Goal: Task Accomplishment & Management: Manage account settings

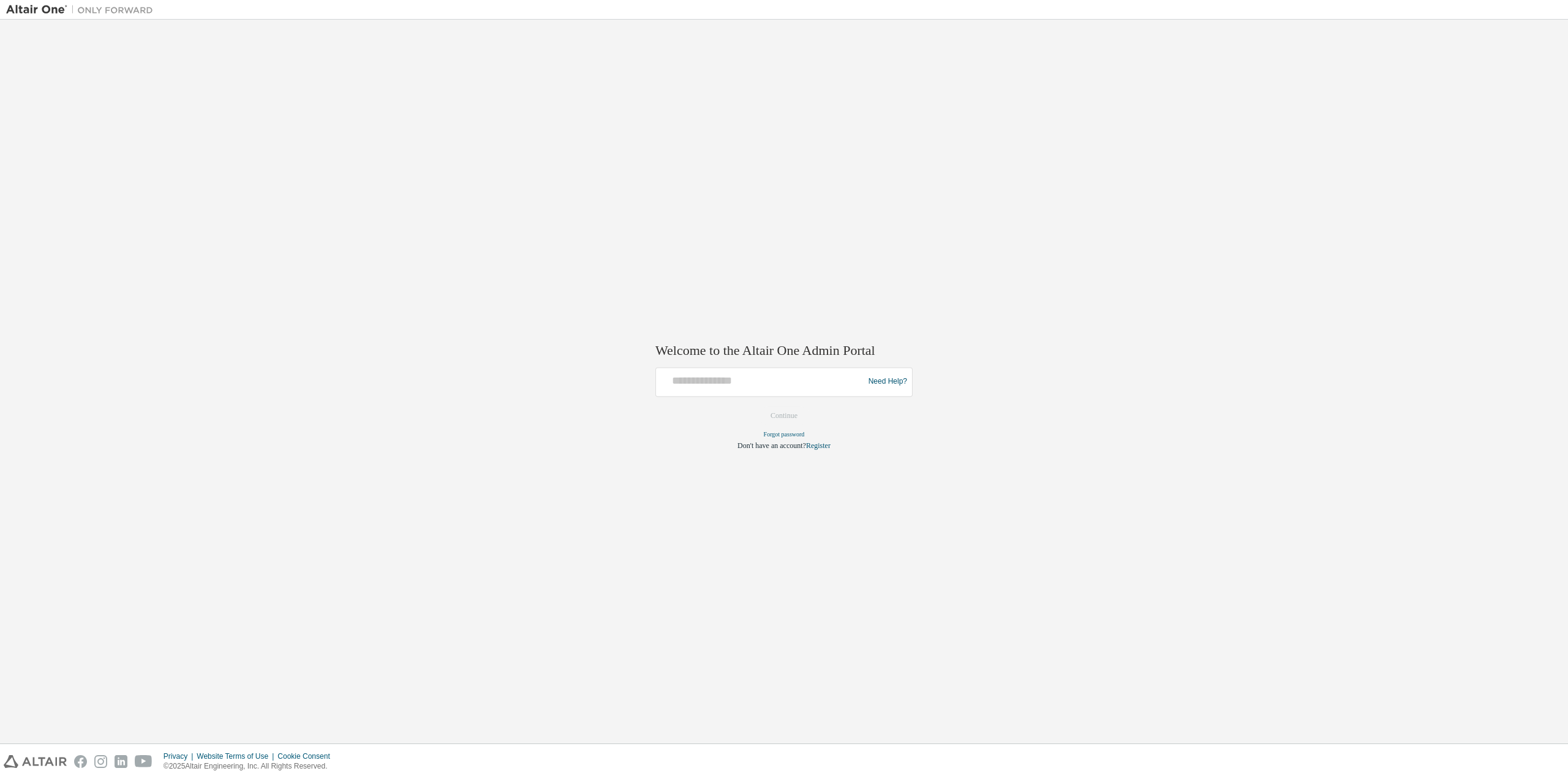
click at [122, 81] on div "Welcome to the Altair One Admin Portal Need Help? Please make sure that you pro…" at bounding box center [784, 382] width 1556 height 712
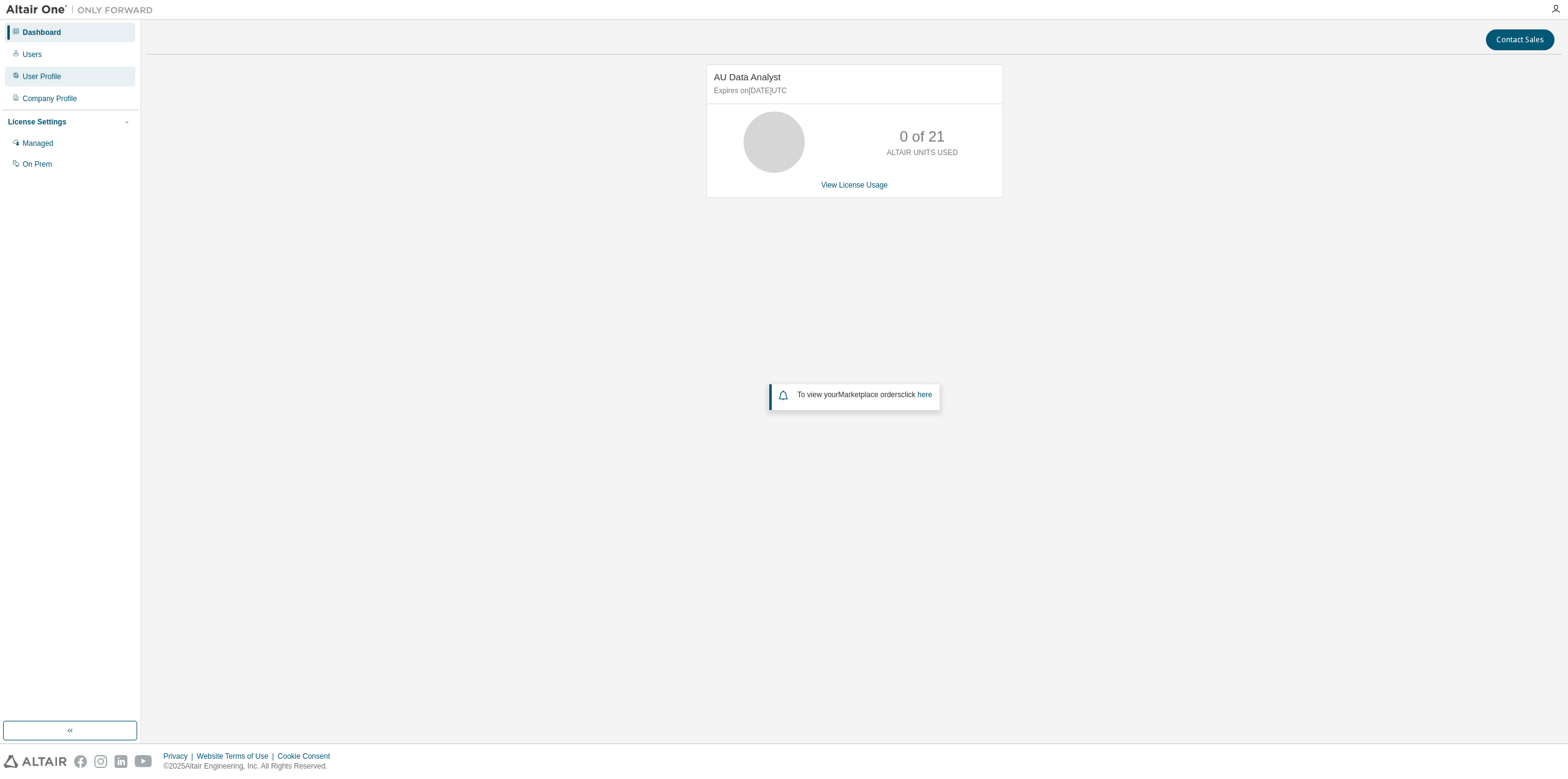
click at [53, 80] on div "User Profile" at bounding box center [41, 77] width 39 height 10
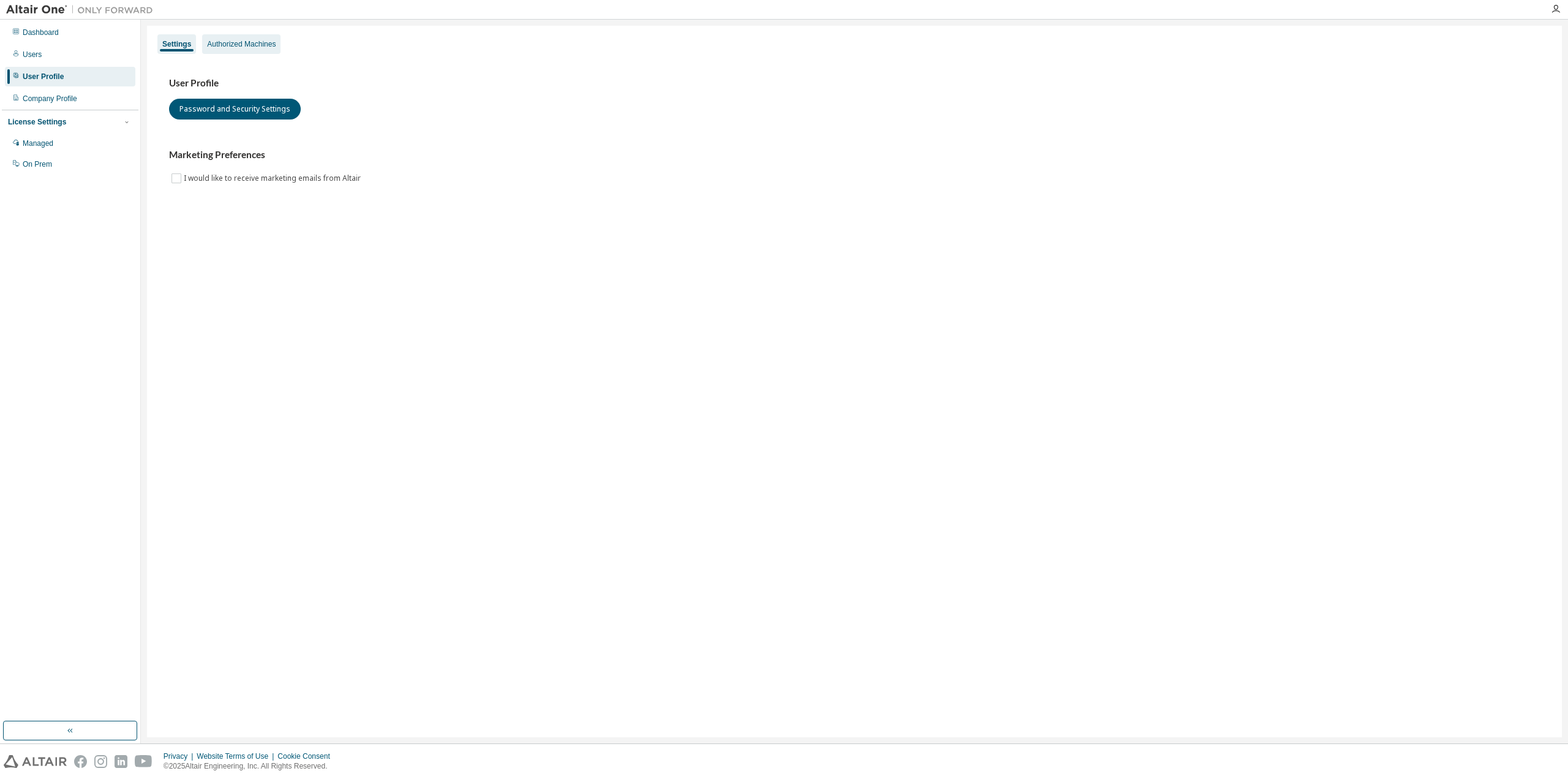
click at [235, 43] on div "Authorized Machines" at bounding box center [241, 44] width 69 height 10
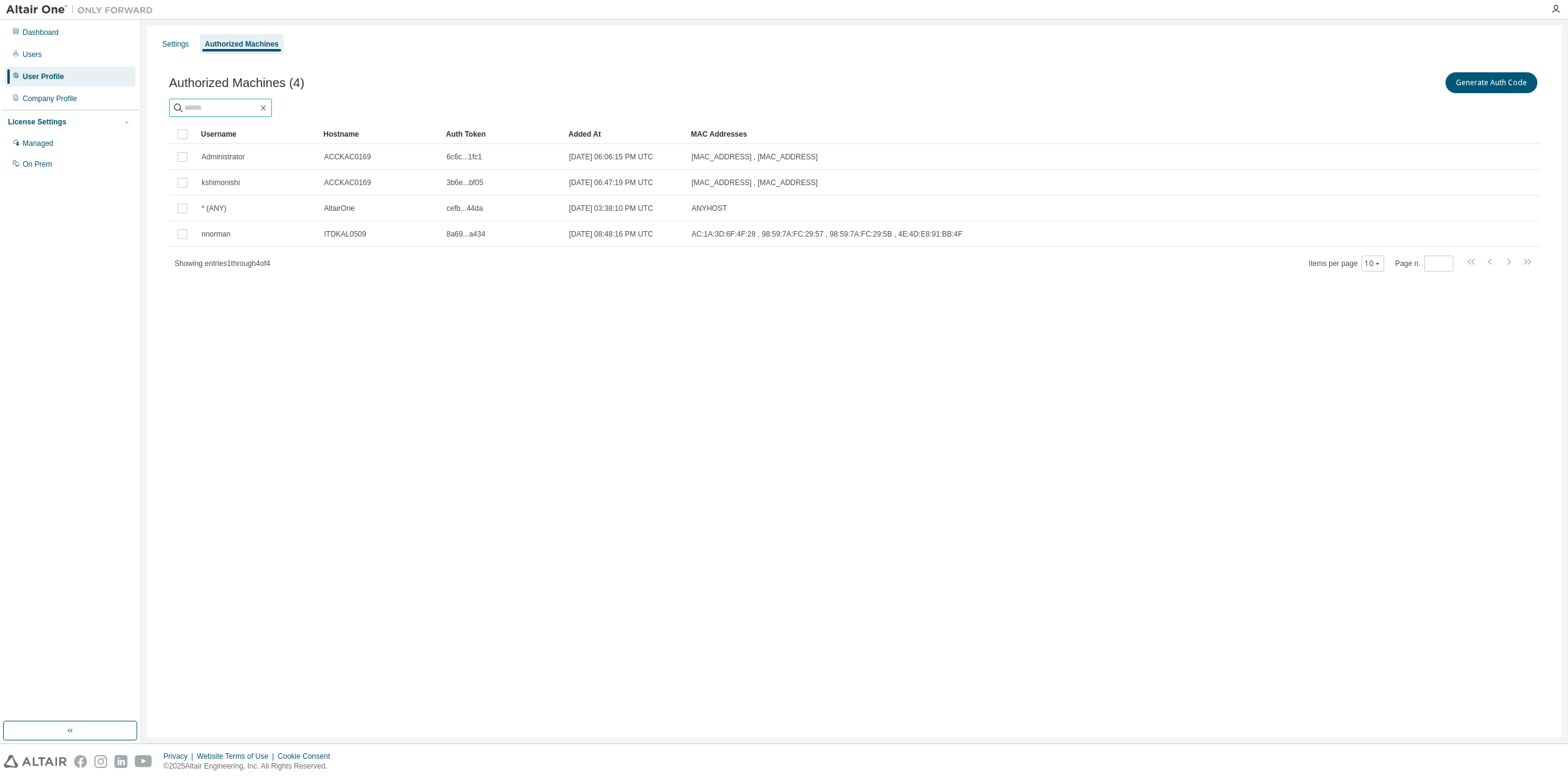
click at [255, 102] on input "text" at bounding box center [221, 108] width 73 height 12
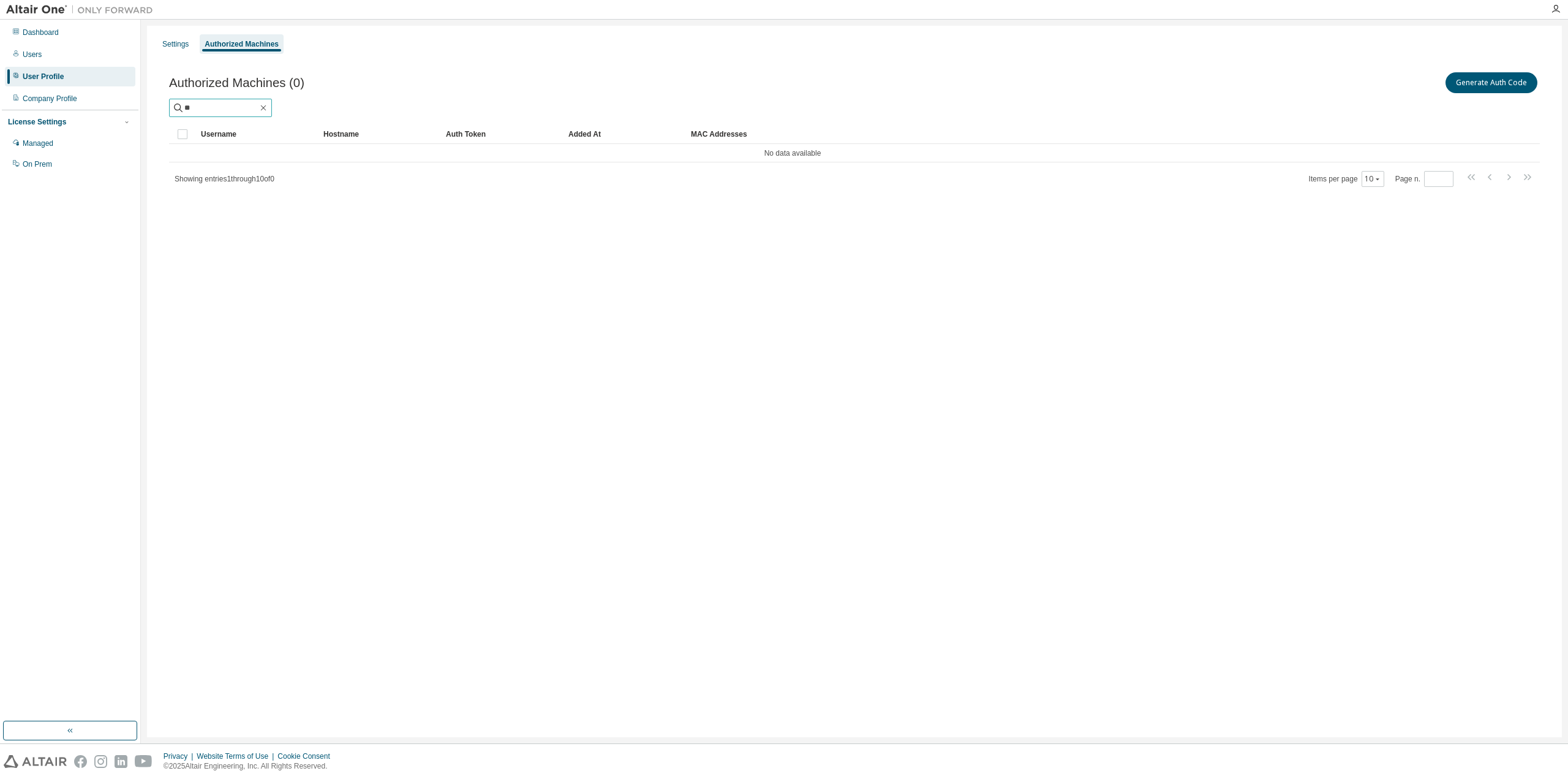
type input "*"
click at [394, 74] on div "Authorized Machines (0) Generate Auth Code" at bounding box center [854, 83] width 1370 height 26
click at [258, 107] on input "***" at bounding box center [221, 108] width 73 height 12
type input "*"
type input "***"
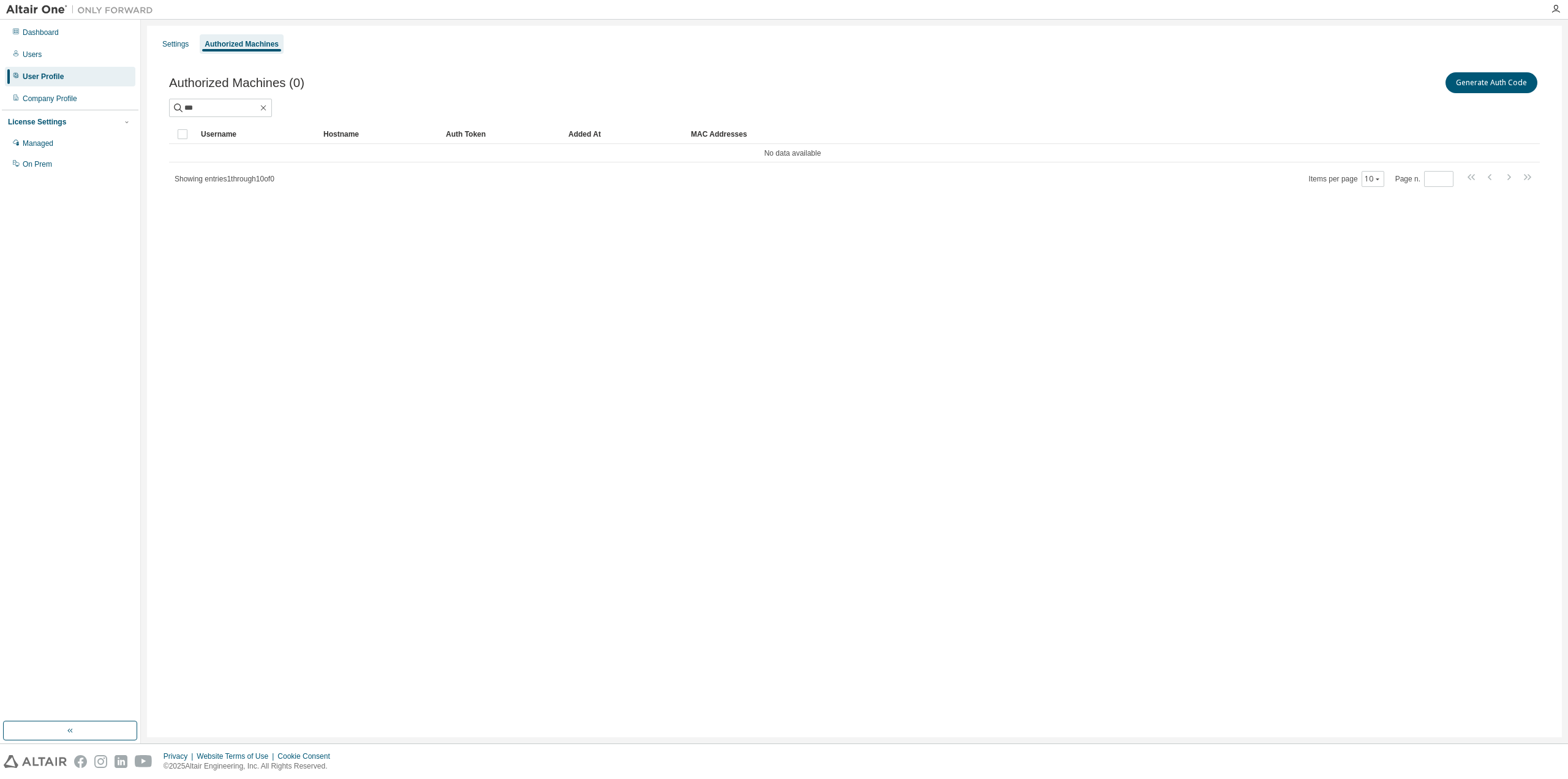
click at [1445, 254] on div "Settings Authorized Machines Authorized Machines (0) Generate Auth Code *** Cle…" at bounding box center [855, 382] width 1415 height 712
click at [258, 110] on input "***" at bounding box center [221, 108] width 73 height 12
click at [48, 60] on div "Users" at bounding box center [70, 54] width 130 height 20
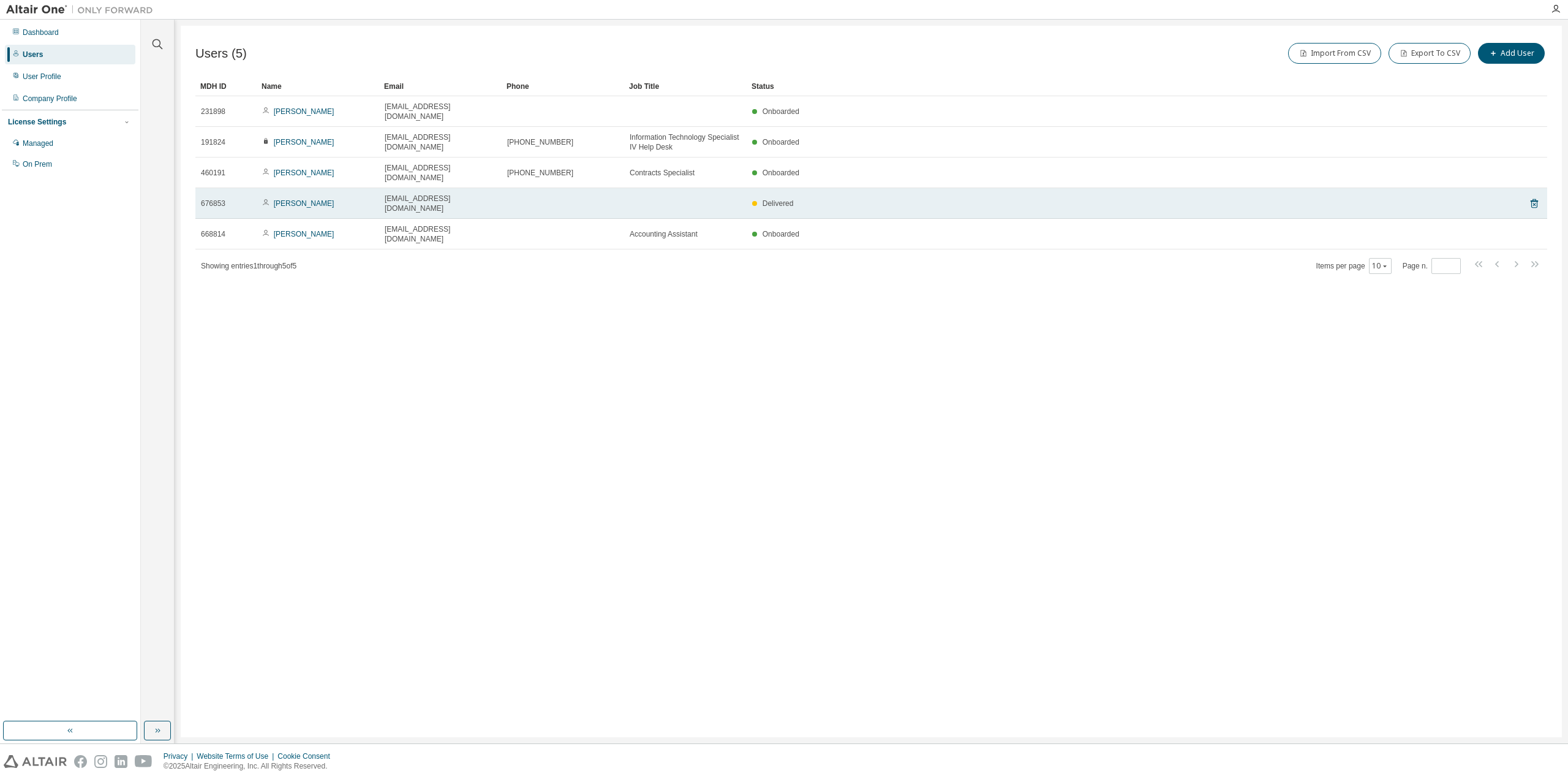
click at [480, 194] on div "[EMAIL_ADDRESS][DOMAIN_NAME]" at bounding box center [441, 203] width 111 height 20
click at [956, 188] on td "Delivered" at bounding box center [1117, 203] width 742 height 31
click at [486, 194] on div "[EMAIL_ADDRESS][DOMAIN_NAME]" at bounding box center [441, 203] width 111 height 20
drag, startPoint x: 486, startPoint y: 183, endPoint x: 470, endPoint y: 181, distance: 16.1
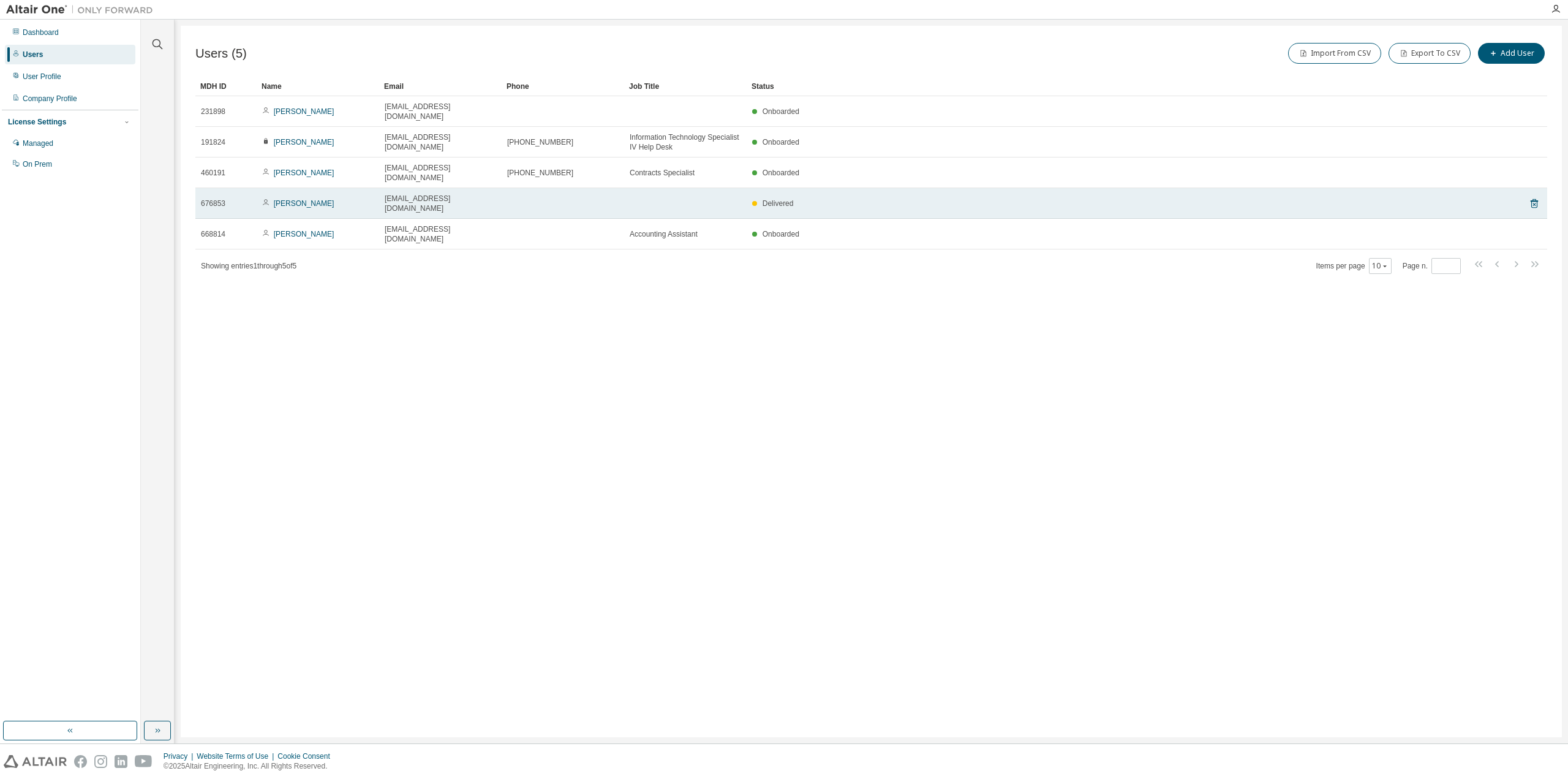
click at [470, 194] on div "[EMAIL_ADDRESS][DOMAIN_NAME]" at bounding box center [441, 203] width 111 height 20
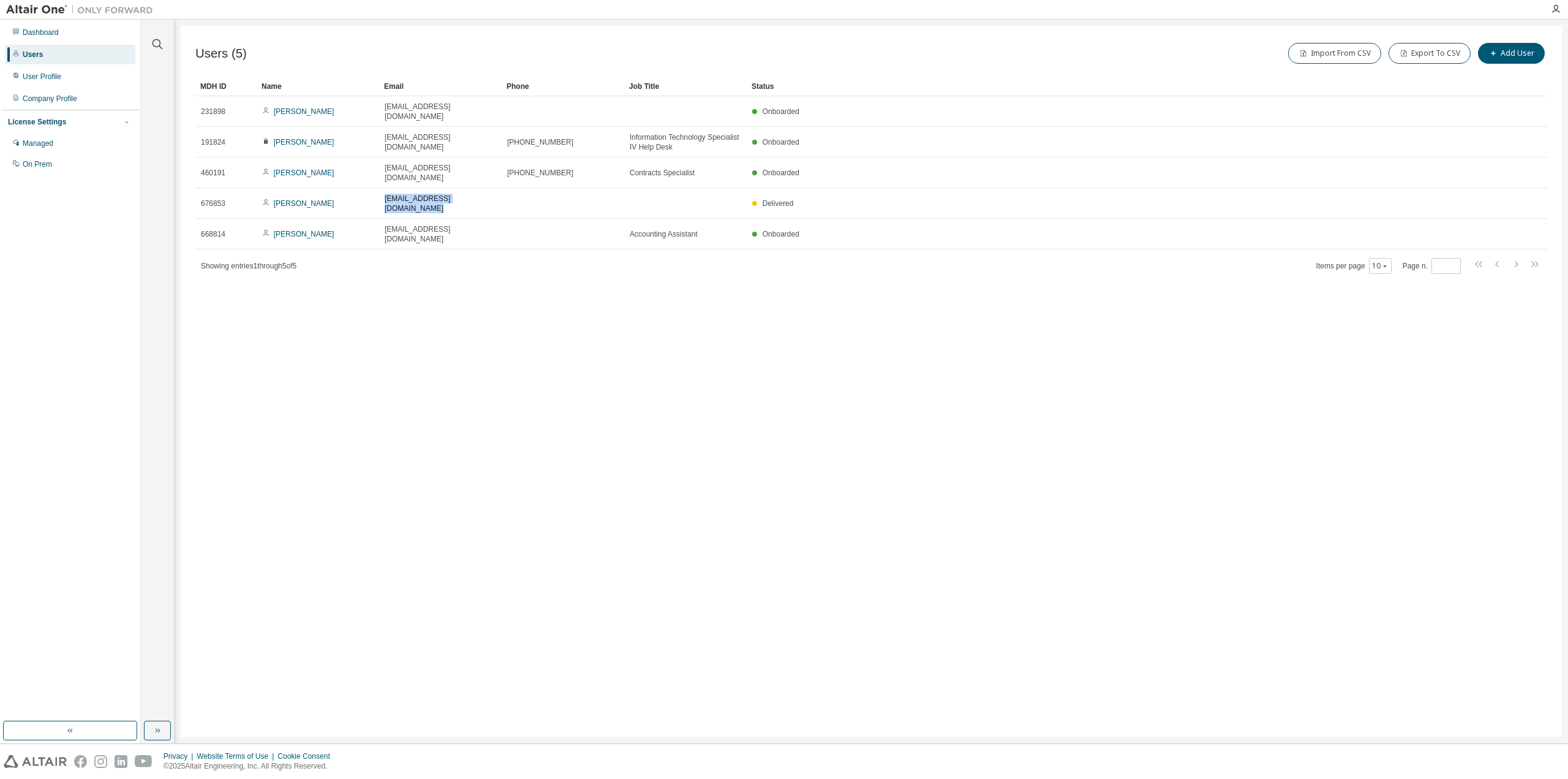
click at [399, 270] on div "Users (5) Import From CSV Export To CSV Add User Clear Load Save Save As Field …" at bounding box center [871, 382] width 1381 height 712
click at [41, 143] on div "Managed" at bounding box center [37, 143] width 31 height 10
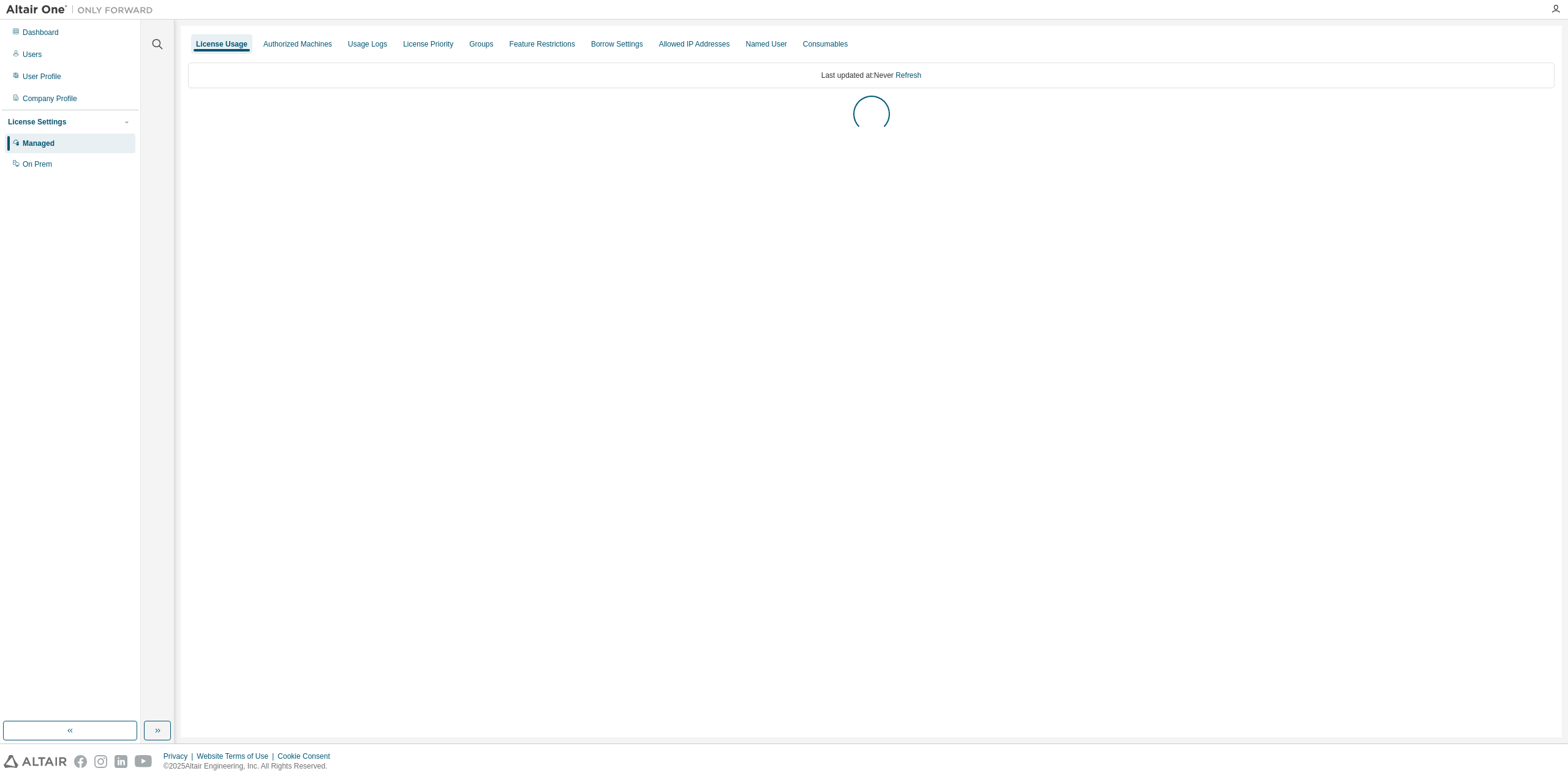
click at [41, 143] on div "Managed" at bounding box center [38, 143] width 32 height 10
click at [292, 49] on div "Authorized Machines" at bounding box center [298, 44] width 79 height 20
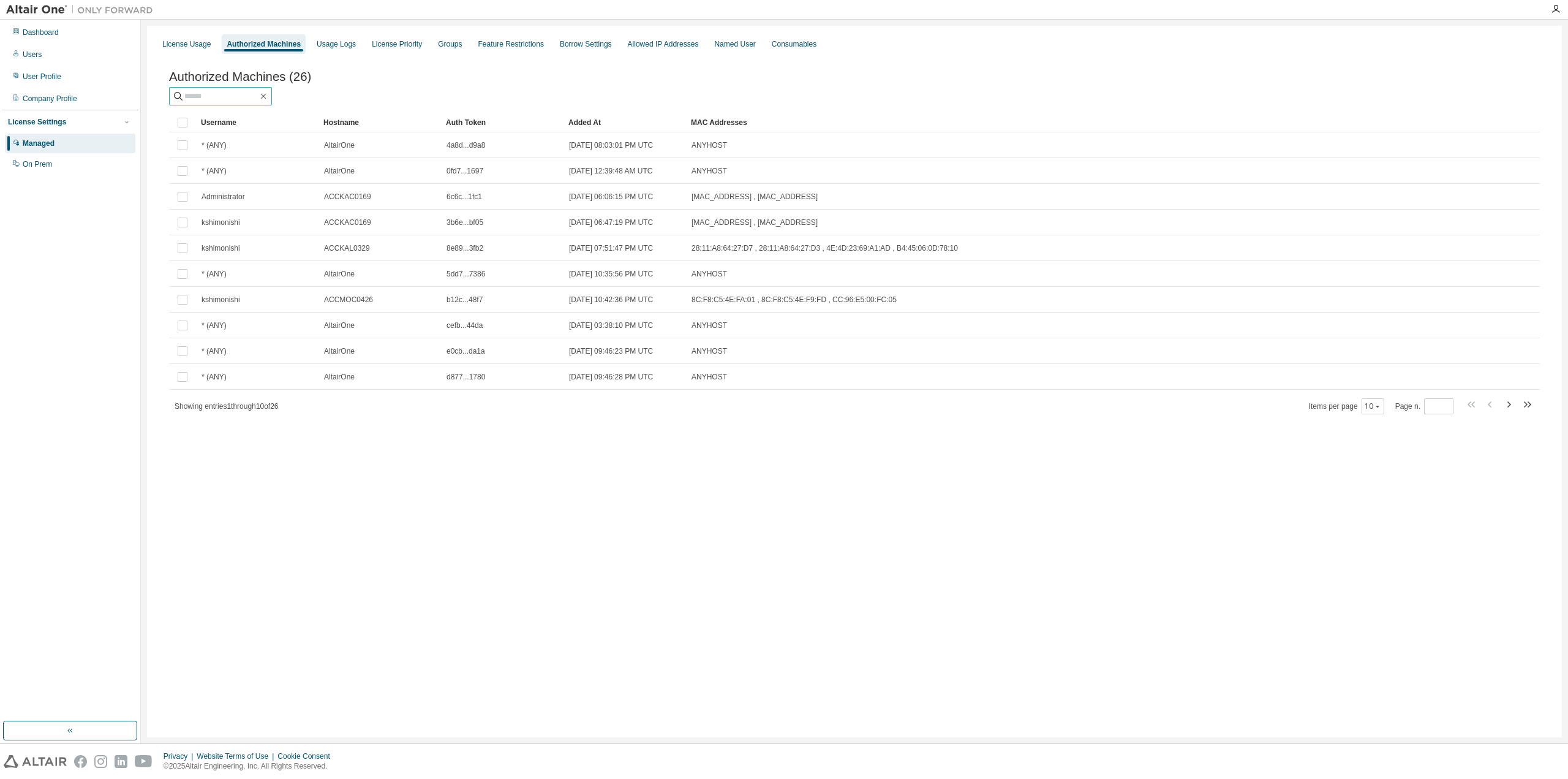
click at [255, 95] on input "text" at bounding box center [221, 96] width 73 height 12
type input "*"
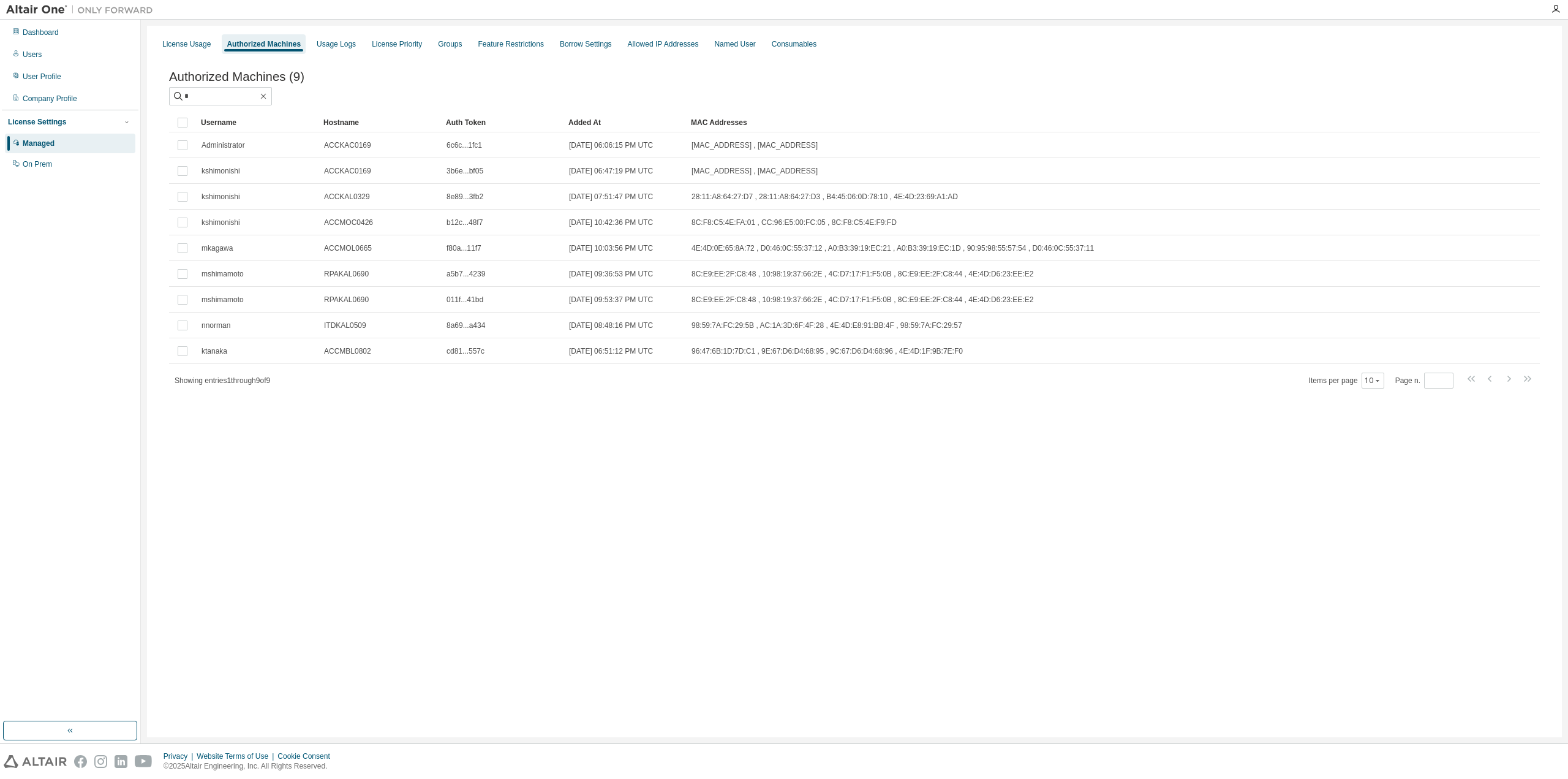
click at [1463, 437] on div "License Usage Authorized Machines Usage Logs License Priority Groups Feature Re…" at bounding box center [855, 382] width 1415 height 712
click at [1375, 383] on button "10" at bounding box center [1373, 380] width 16 height 10
click at [1383, 456] on div "100" at bounding box center [1413, 458] width 98 height 15
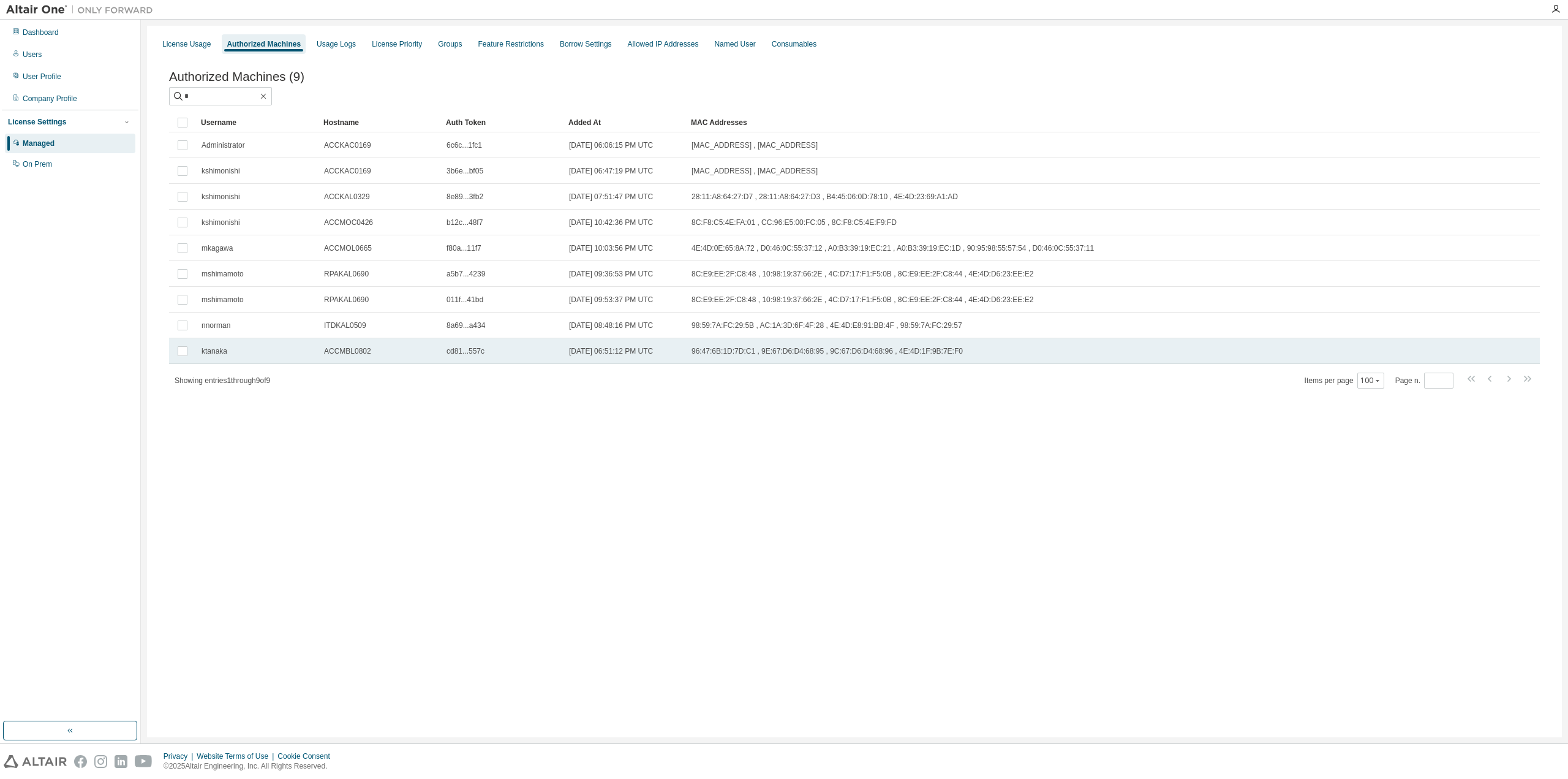
click at [260, 356] on div "ktanaka" at bounding box center [257, 351] width 111 height 10
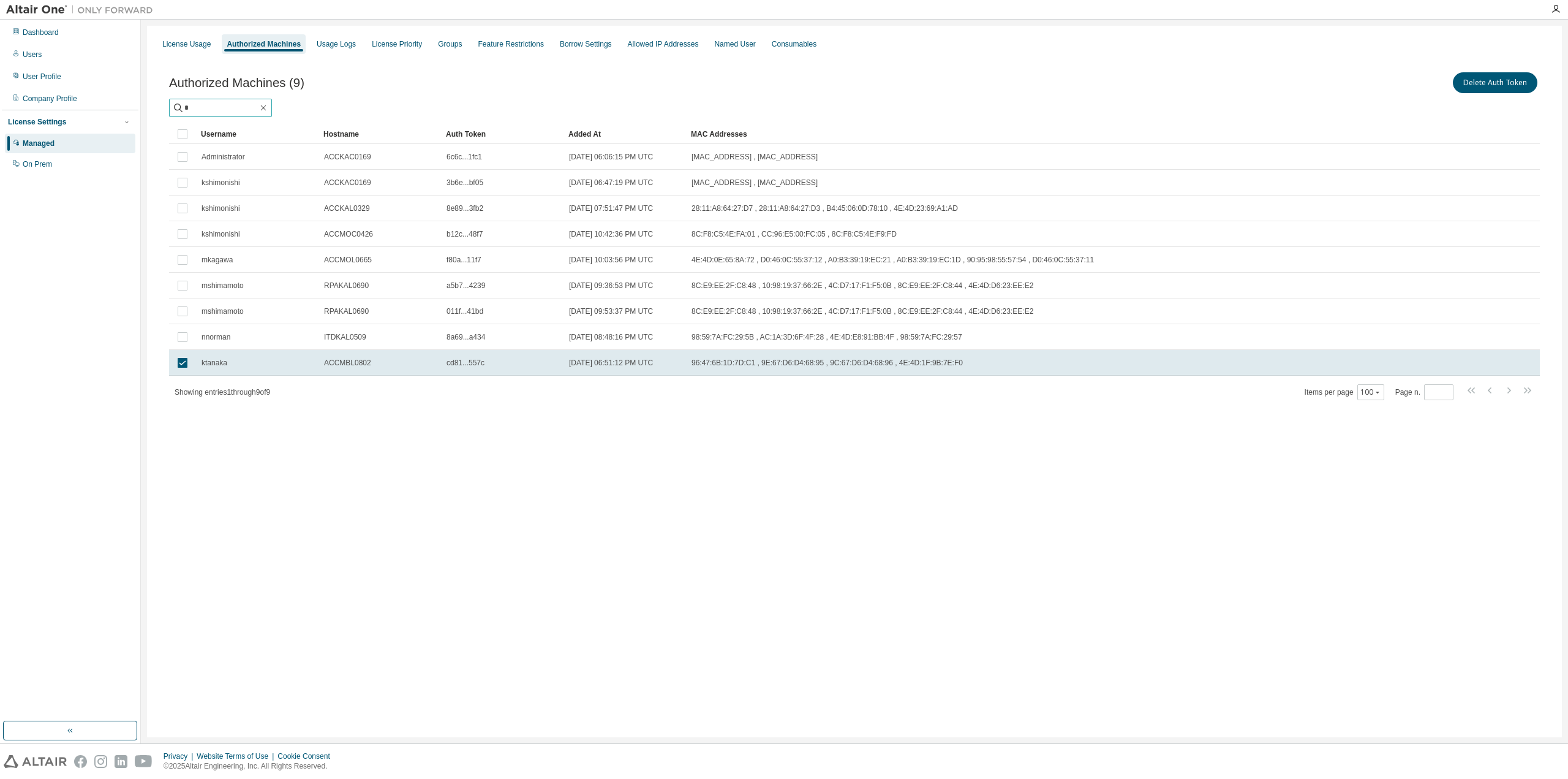
click at [246, 106] on input "*" at bounding box center [221, 108] width 73 height 12
click at [578, 594] on div "License Usage Authorized Machines Usage Logs License Priority Groups Feature Re…" at bounding box center [855, 382] width 1415 height 712
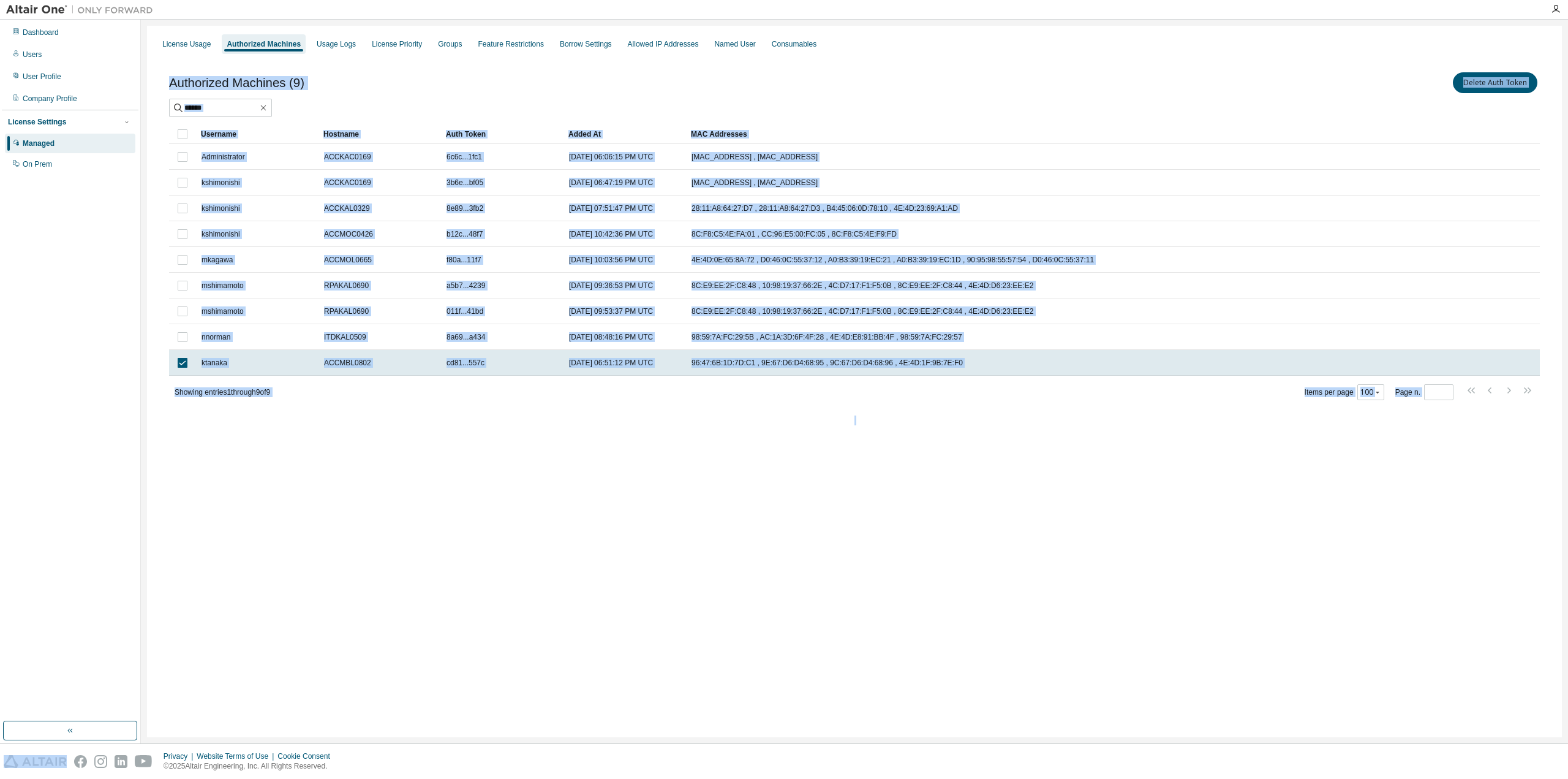
click at [798, 530] on div "License Usage Authorized Machines Usage Logs License Priority Groups Feature Re…" at bounding box center [855, 382] width 1415 height 712
click at [760, 483] on div "License Usage Authorized Machines Usage Logs License Priority Groups Feature Re…" at bounding box center [855, 382] width 1415 height 712
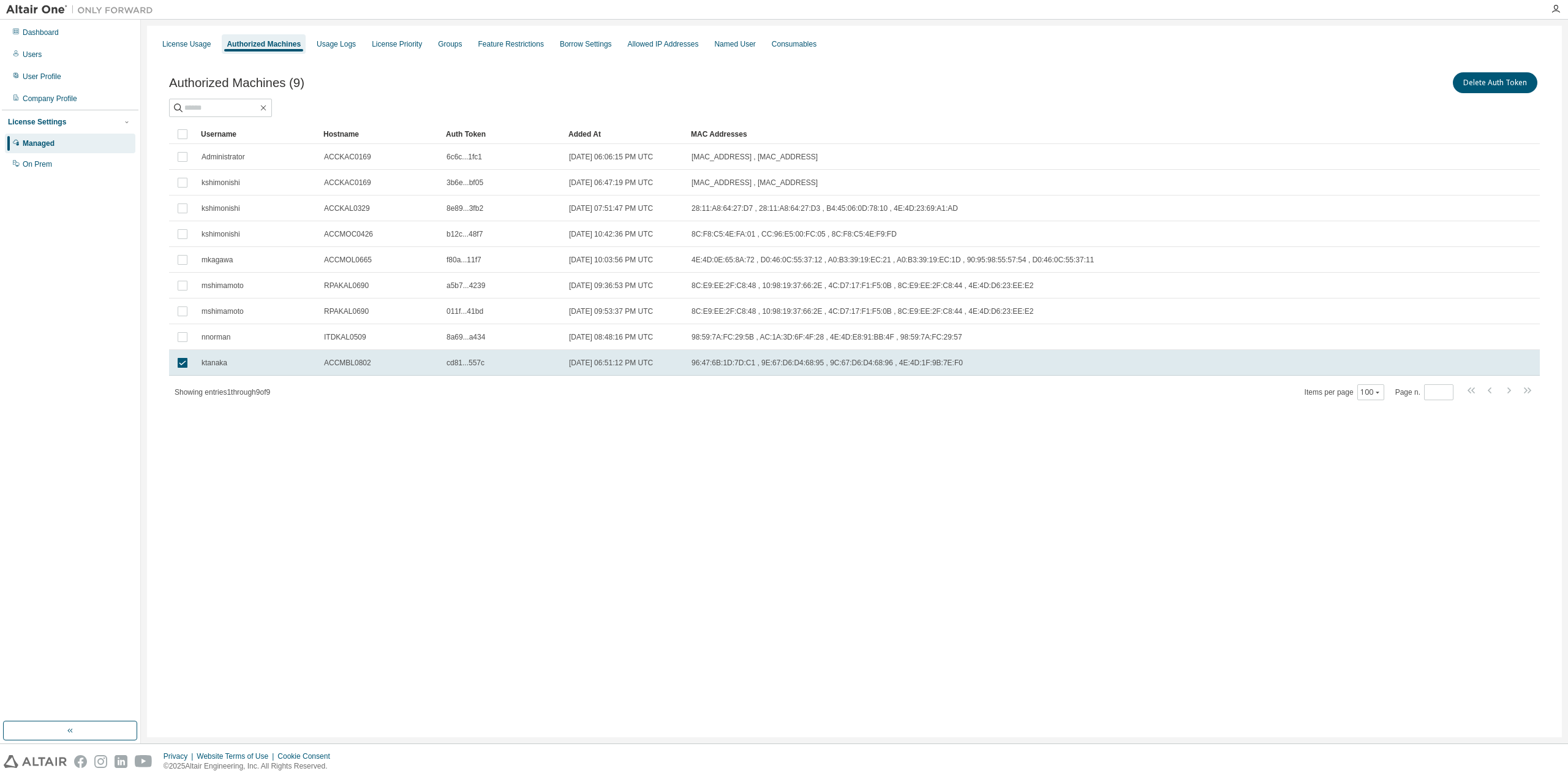
click at [760, 483] on div "License Usage Authorized Machines Usage Logs License Priority Groups Feature Re…" at bounding box center [855, 382] width 1415 height 712
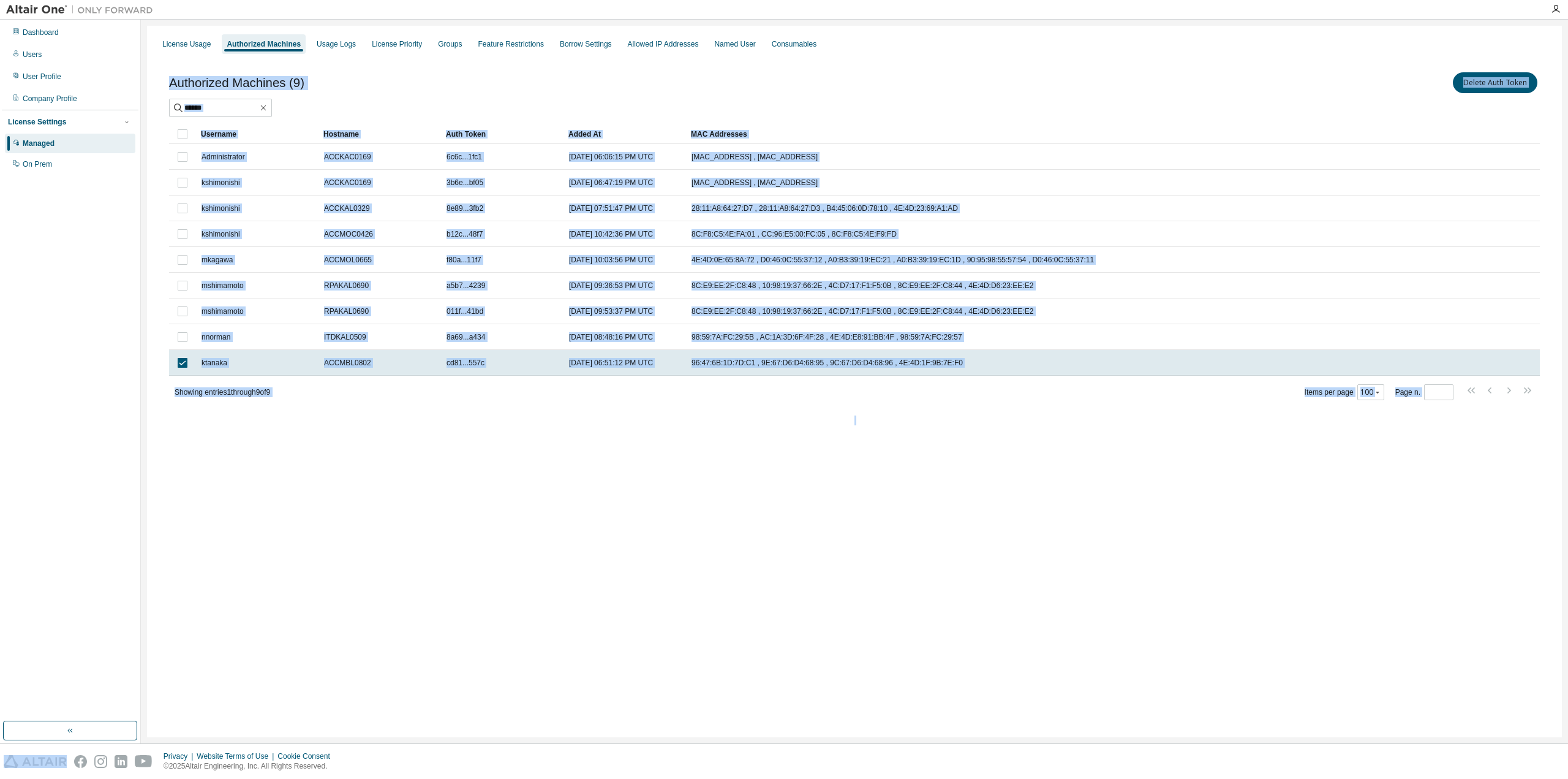
click at [760, 483] on div "License Usage Authorized Machines Usage Logs License Priority Groups Feature Re…" at bounding box center [855, 382] width 1415 height 712
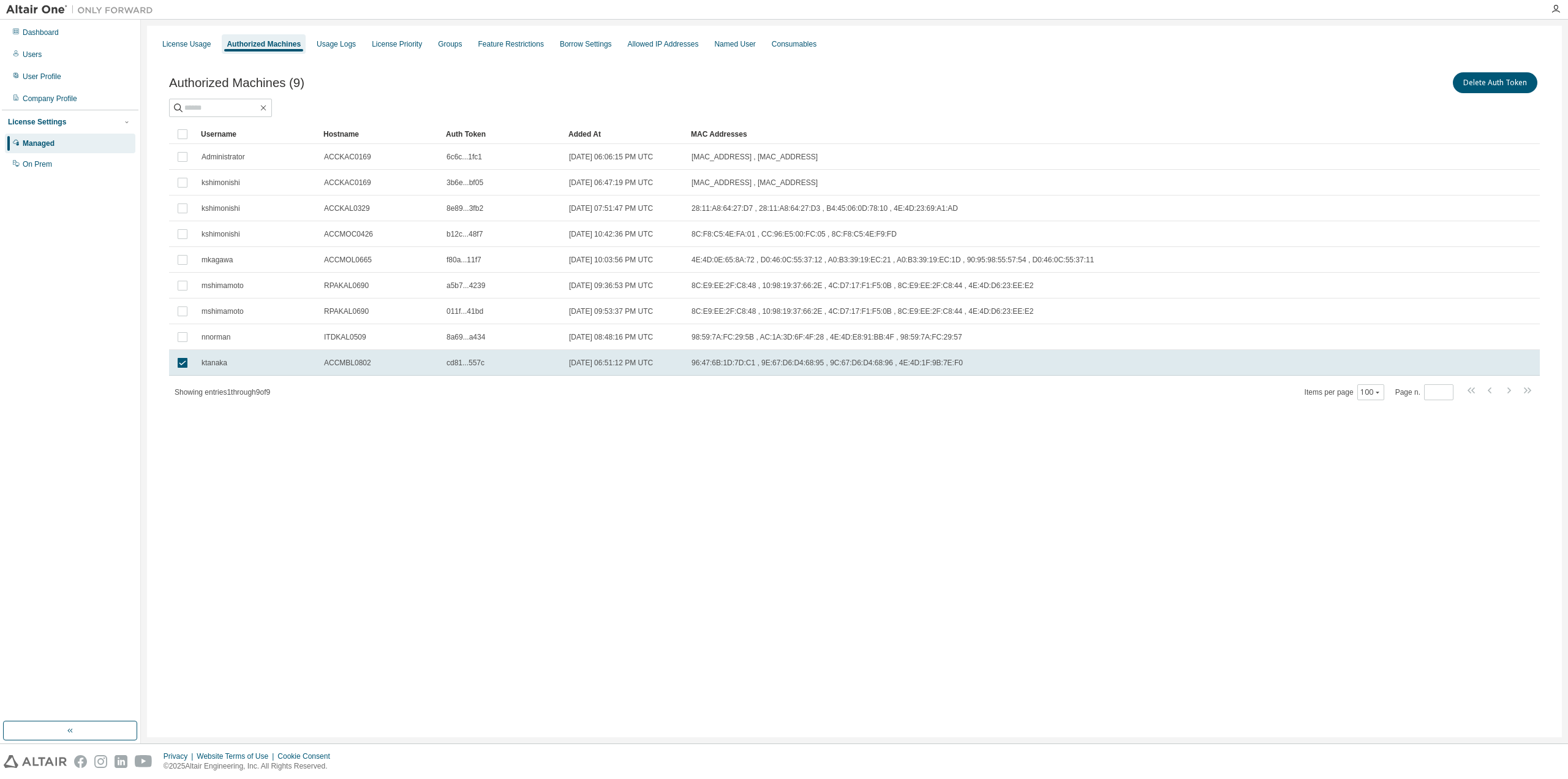
click at [760, 483] on div "License Usage Authorized Machines Usage Logs License Priority Groups Feature Re…" at bounding box center [855, 382] width 1415 height 712
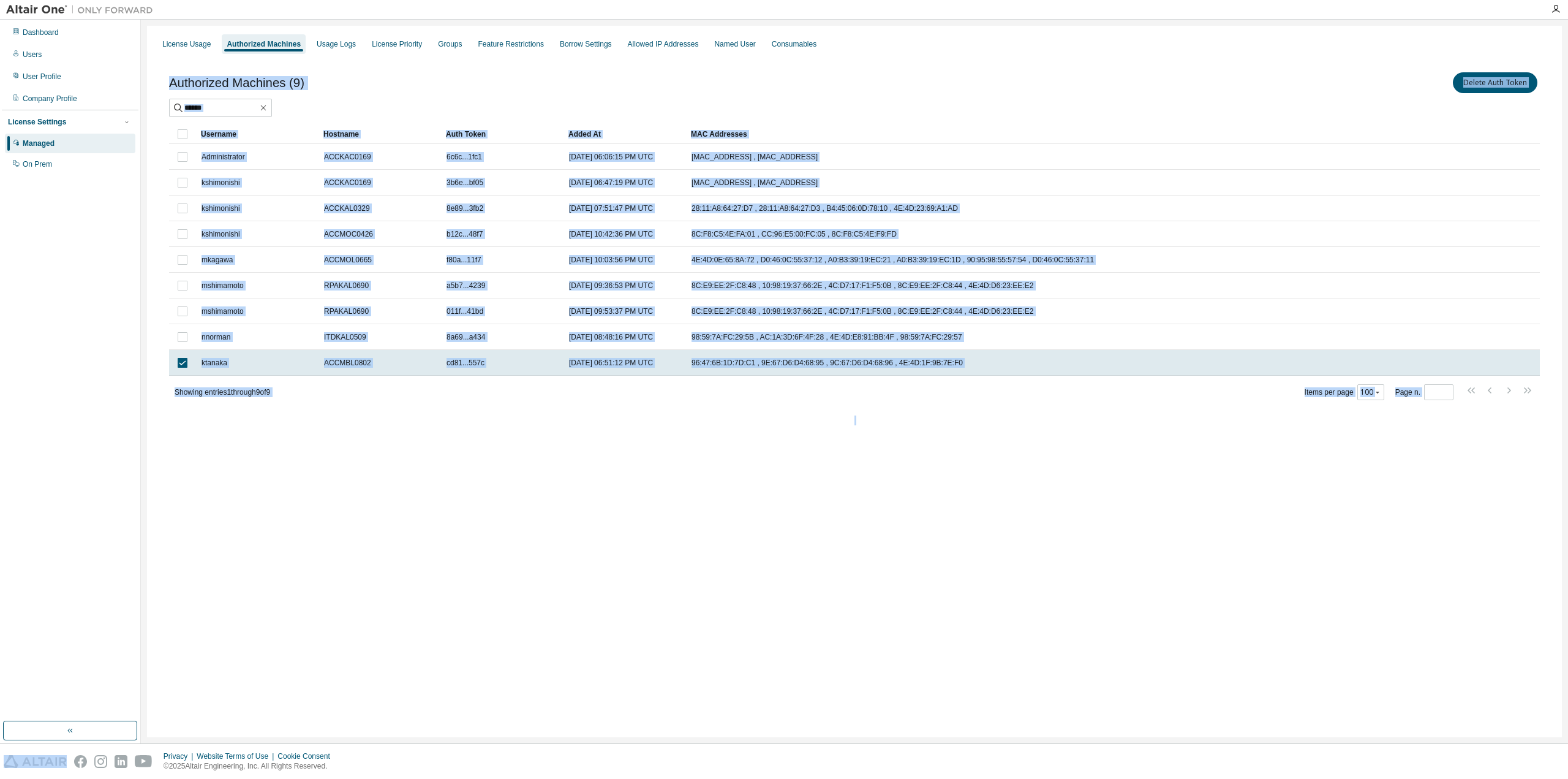
click at [760, 483] on div "License Usage Authorized Machines Usage Logs License Priority Groups Feature Re…" at bounding box center [855, 382] width 1415 height 712
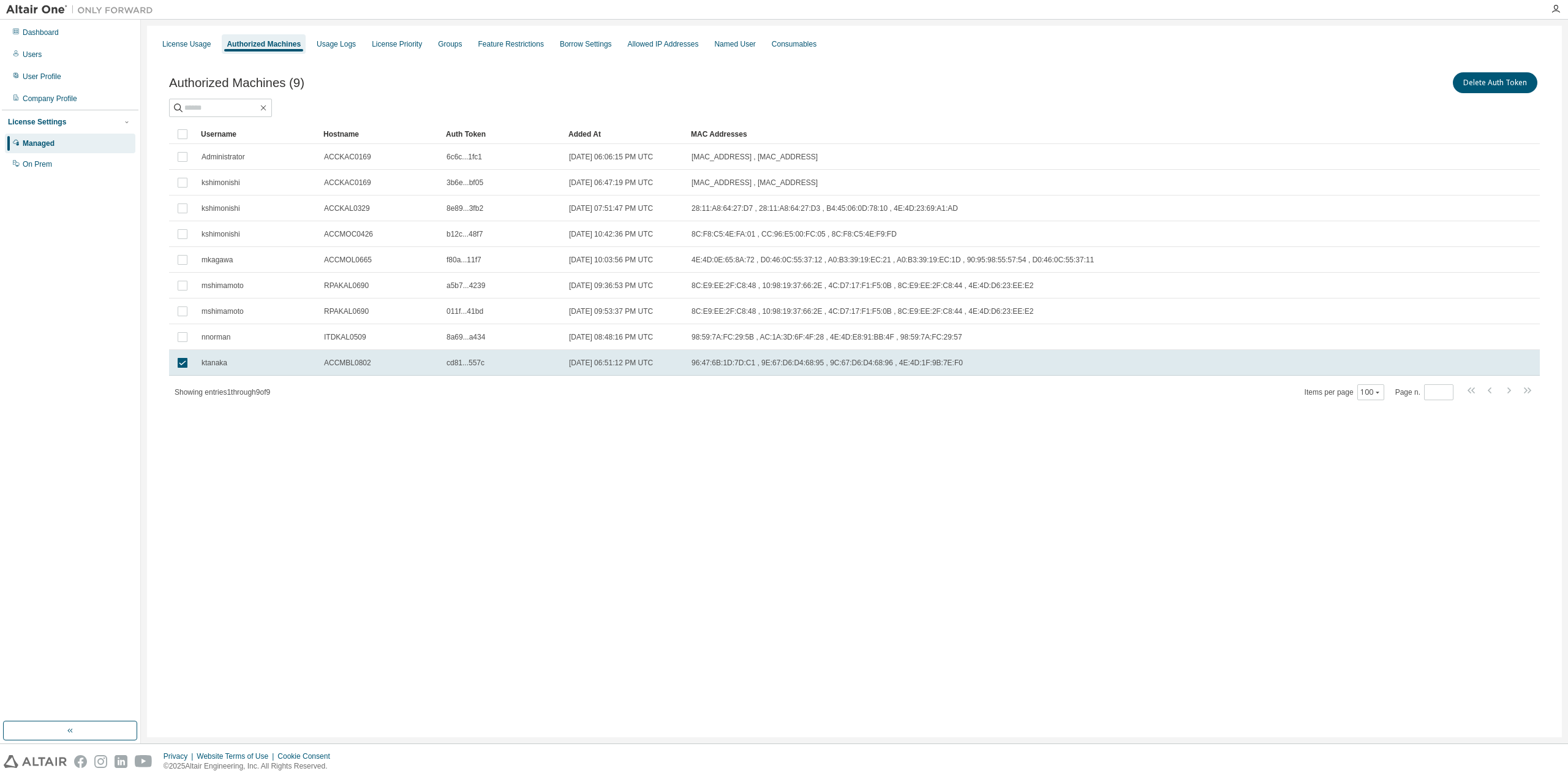
click at [1254, 480] on div "License Usage Authorized Machines Usage Logs License Priority Groups Feature Re…" at bounding box center [855, 382] width 1415 height 712
drag, startPoint x: 975, startPoint y: 573, endPoint x: 612, endPoint y: 464, distance: 379.0
click at [975, 573] on div "License Usage Authorized Machines Usage Logs License Priority Groups Feature Re…" at bounding box center [855, 382] width 1415 height 712
click at [448, 75] on div "Authorized Machines (9) Delete Auth Token" at bounding box center [854, 83] width 1370 height 26
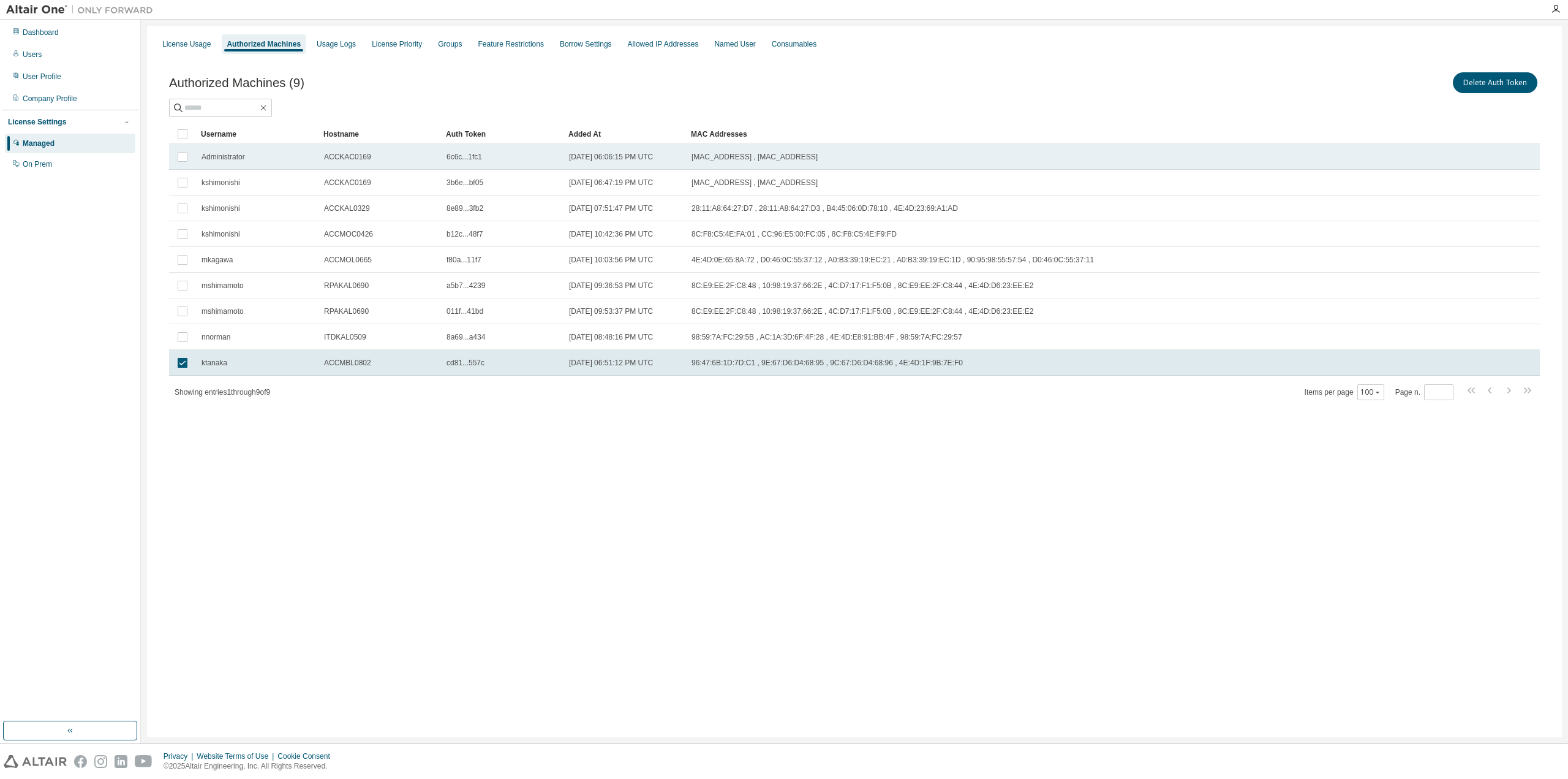
click at [260, 158] on div "Administrator" at bounding box center [257, 157] width 111 height 10
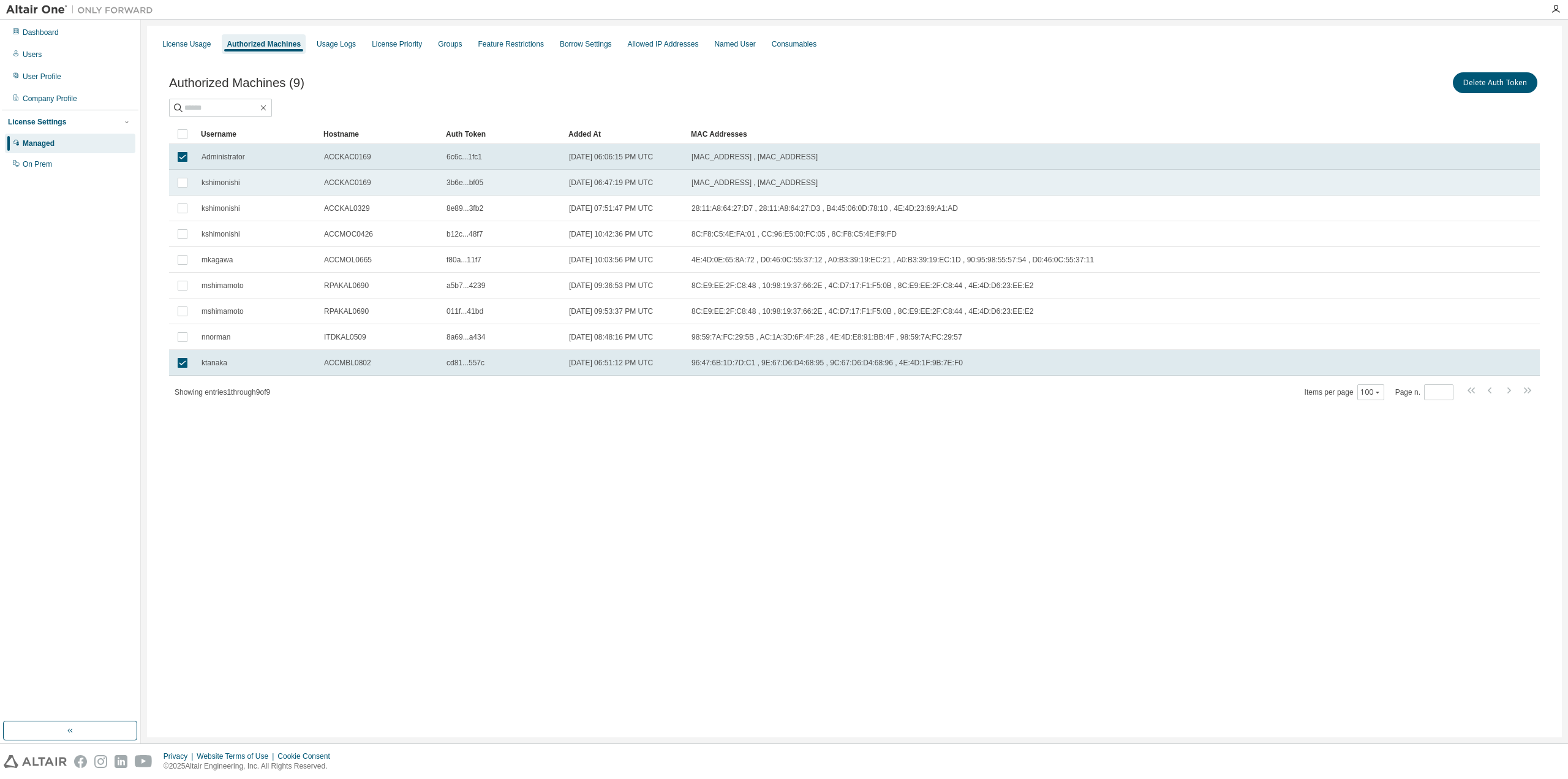
click at [269, 185] on div "kshimonishi" at bounding box center [257, 183] width 111 height 10
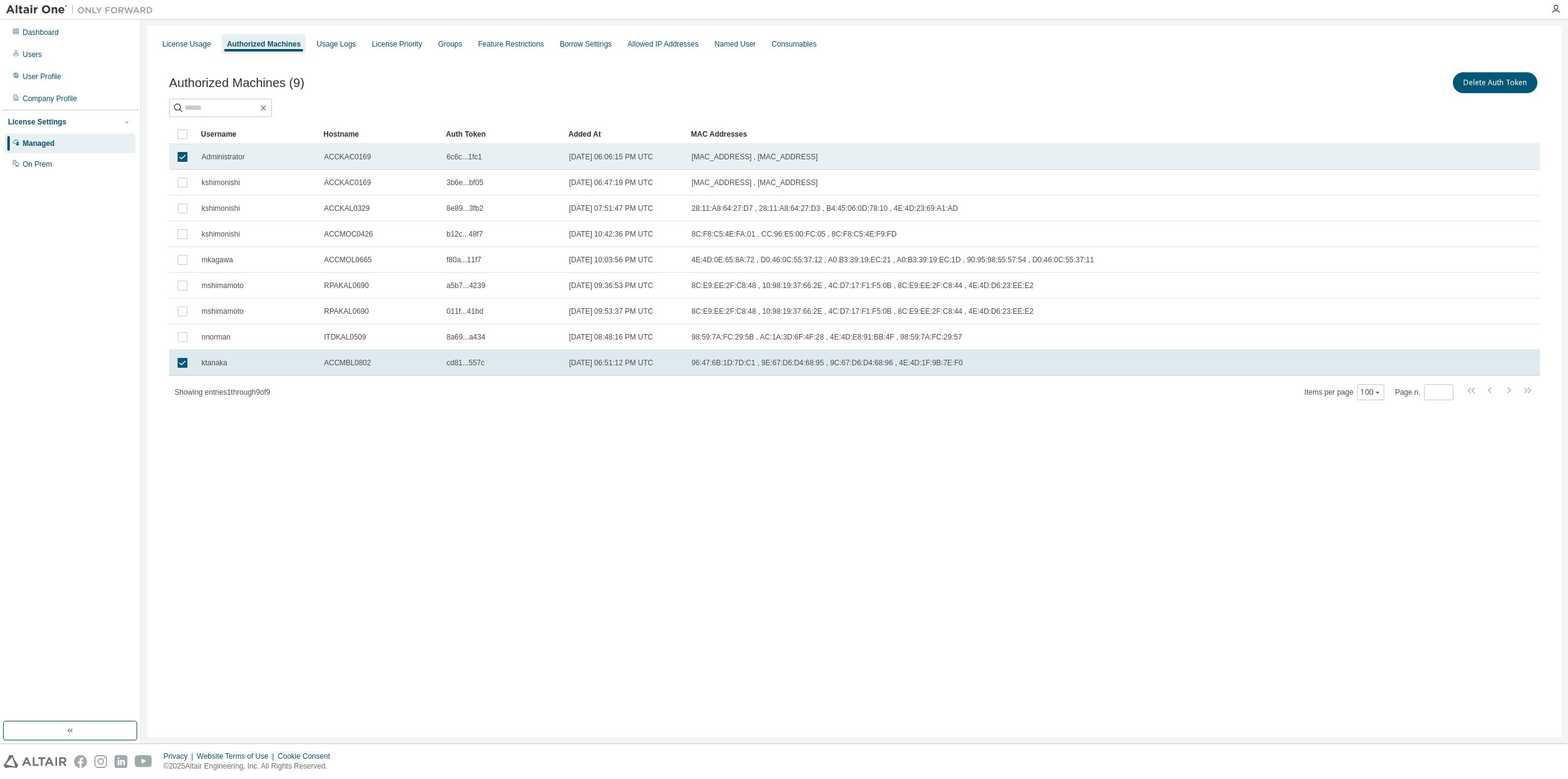
click at [270, 158] on div "Administrator" at bounding box center [257, 157] width 111 height 10
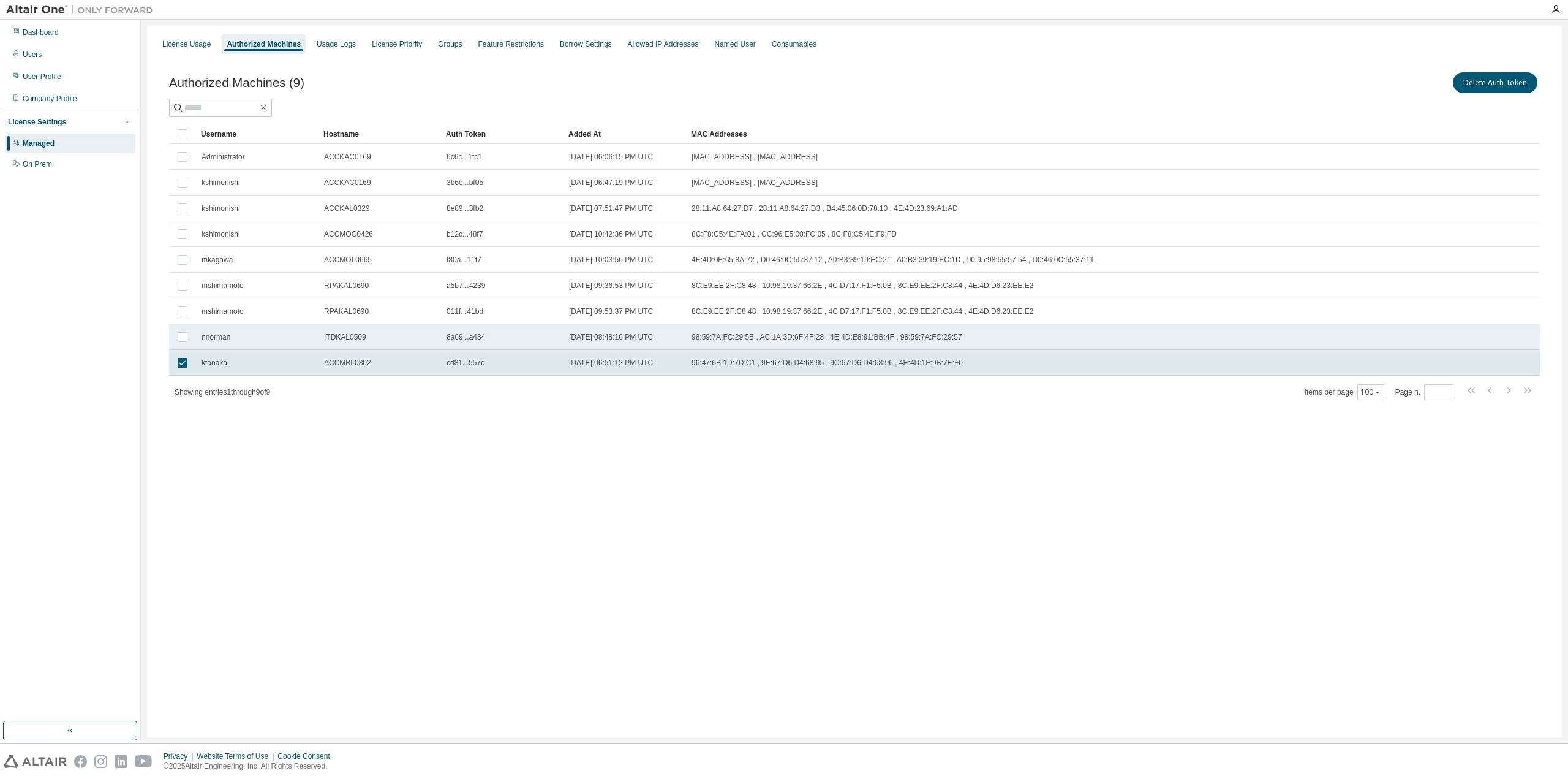
click at [294, 338] on div "nnorman" at bounding box center [257, 337] width 111 height 10
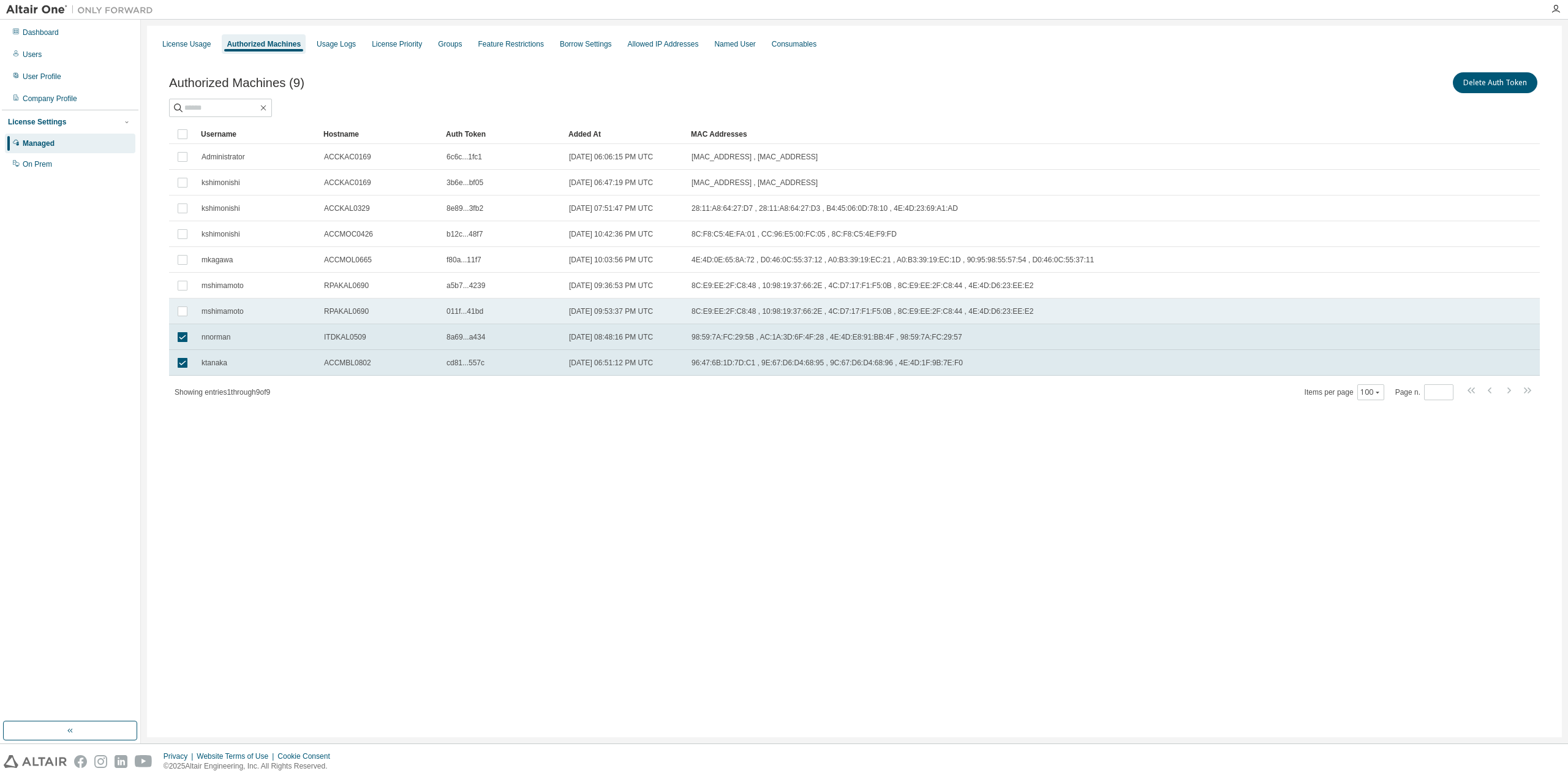
click at [288, 314] on div "mshimamoto" at bounding box center [257, 311] width 111 height 10
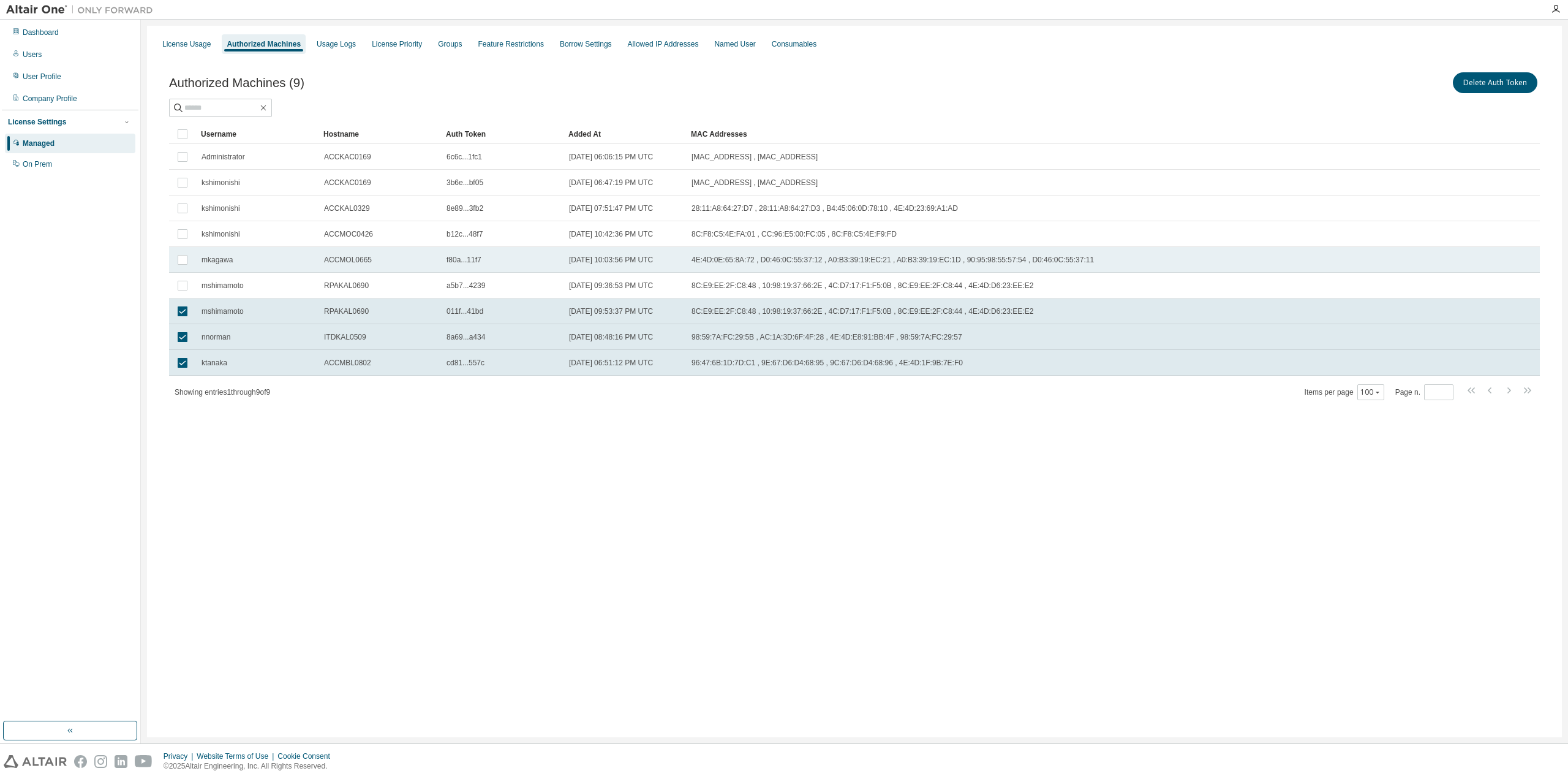
click at [283, 261] on div "mkagawa" at bounding box center [257, 259] width 111 height 10
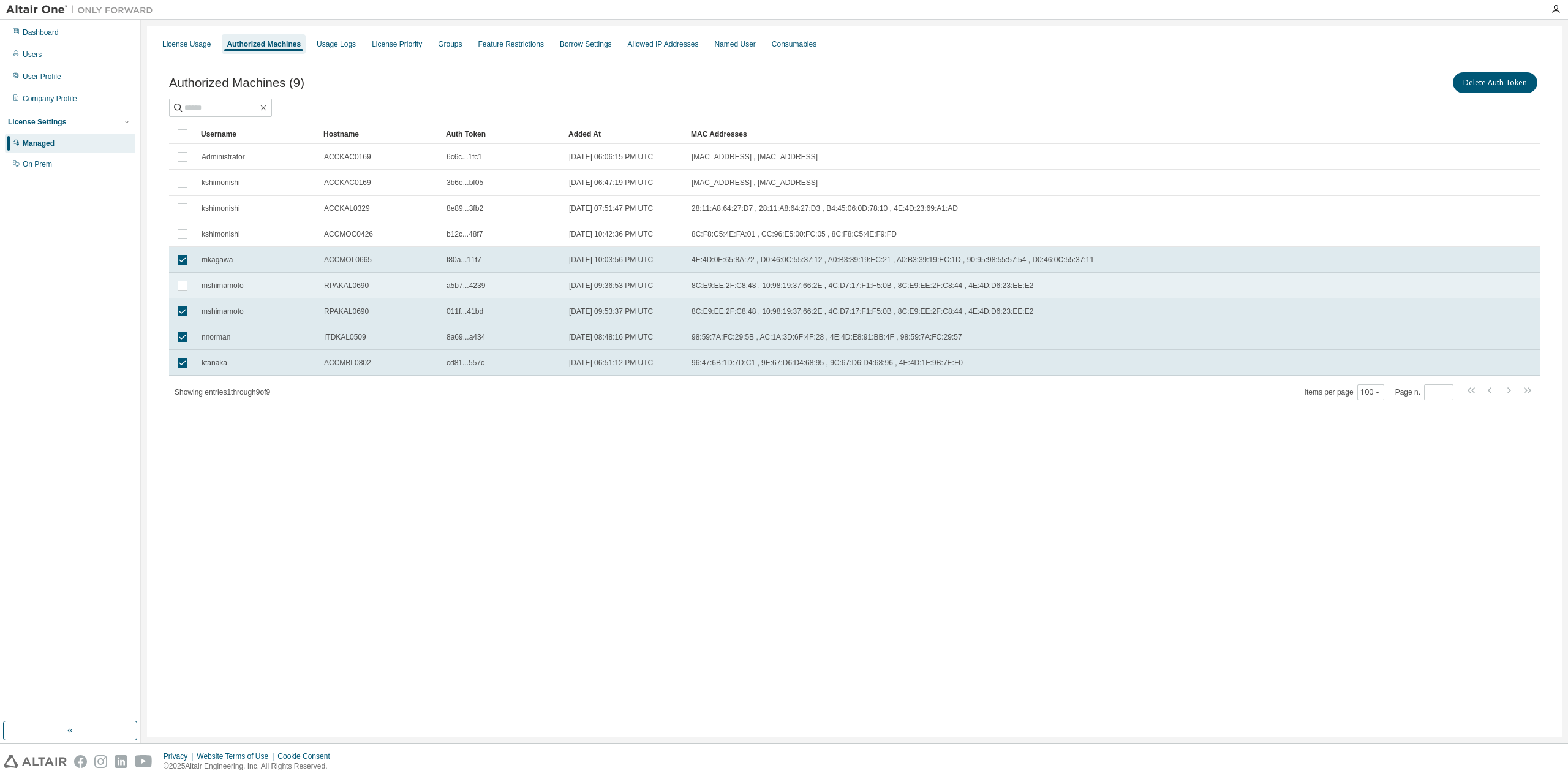
click at [279, 290] on td "mshimamoto" at bounding box center [257, 286] width 122 height 26
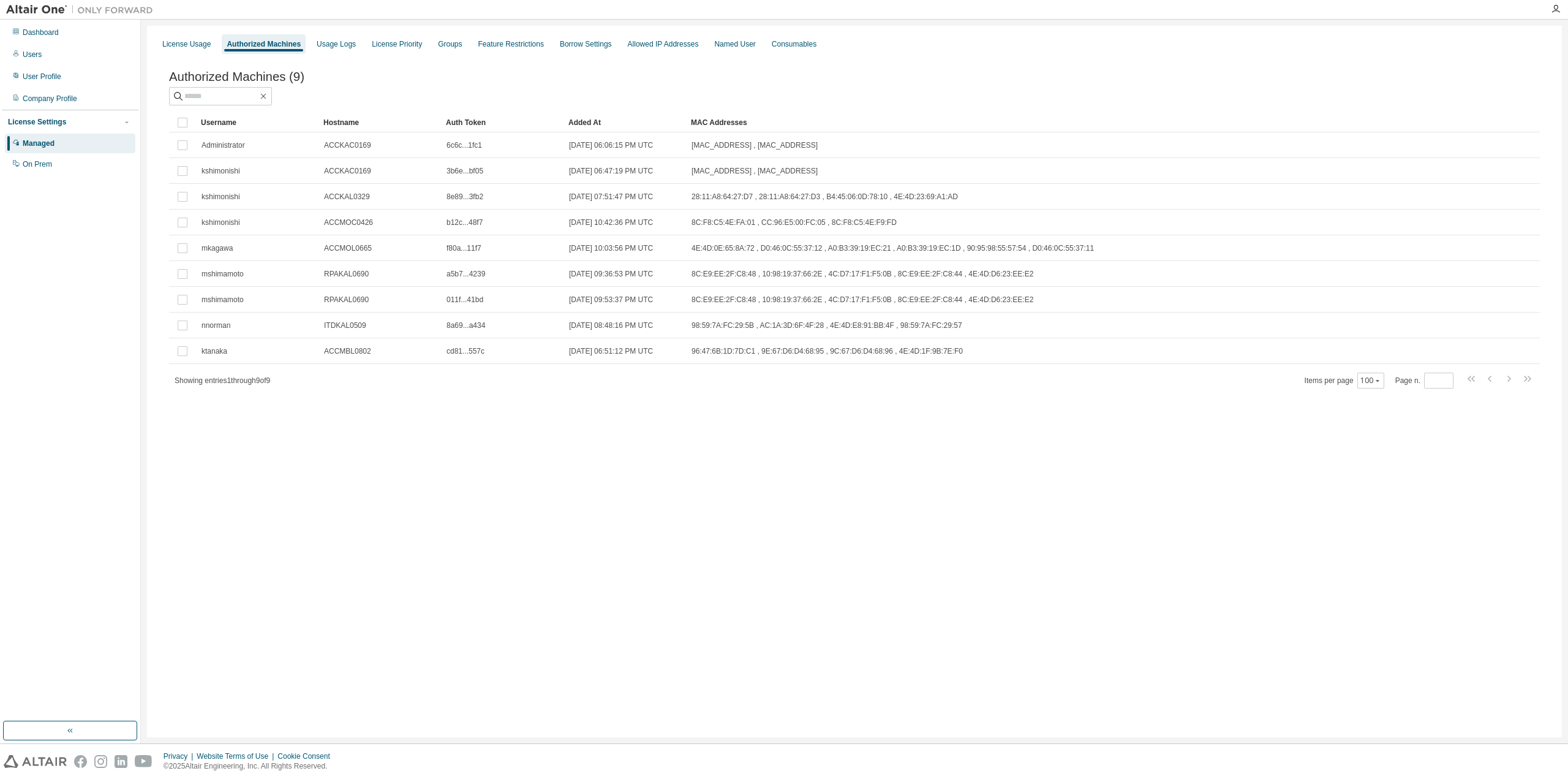
click at [570, 485] on div "License Usage Authorized Machines Usage Logs License Priority Groups Feature Re…" at bounding box center [855, 382] width 1415 height 712
click at [512, 479] on div "License Usage Authorized Machines Usage Logs License Priority Groups Feature Re…" at bounding box center [855, 382] width 1415 height 712
click at [170, 401] on div "Authorized Machines (9) Clear Load Save Save As Field Operator Value Select fil…" at bounding box center [854, 238] width 1400 height 366
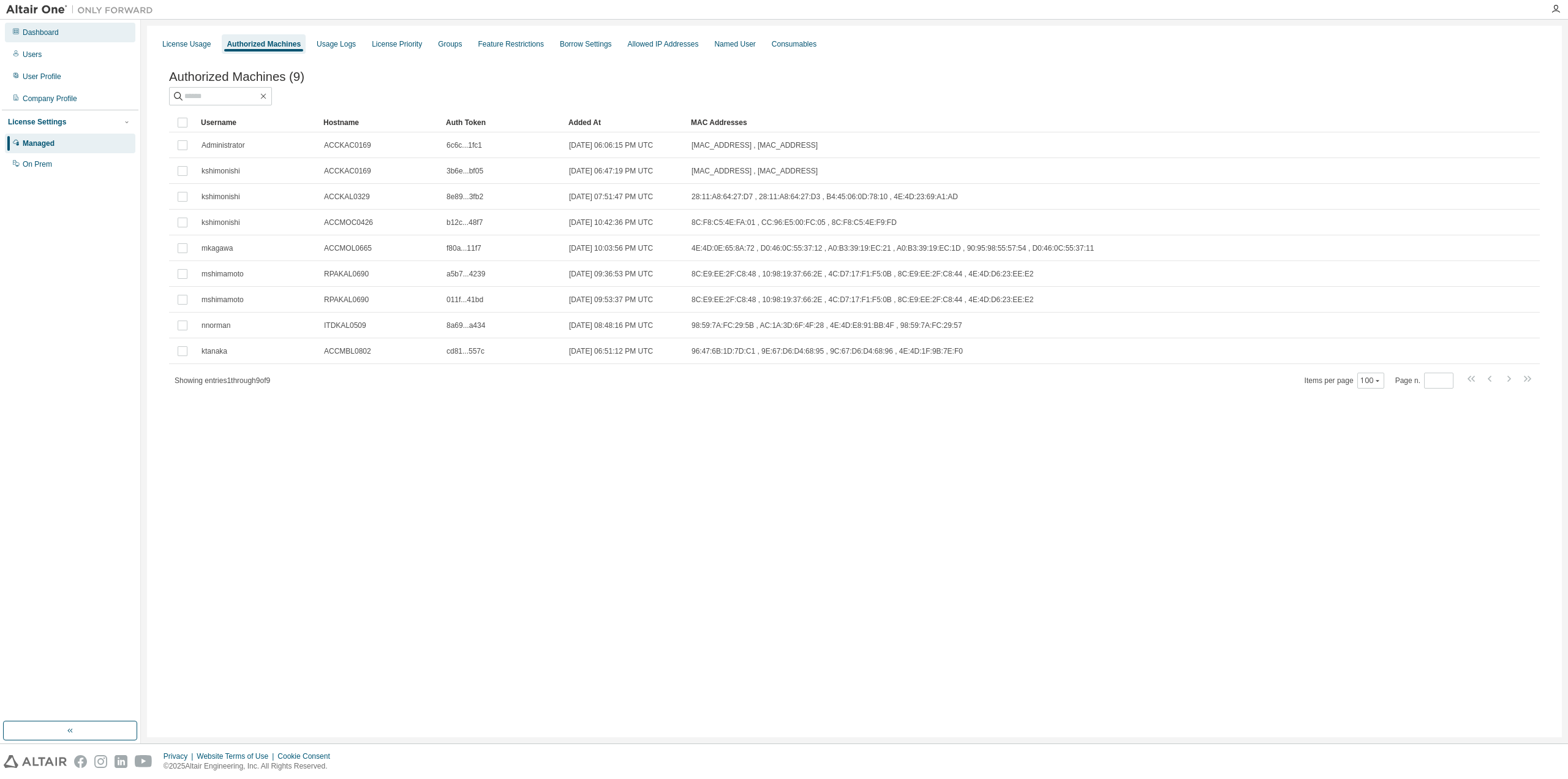
click at [43, 35] on div "Dashboard" at bounding box center [40, 33] width 36 height 10
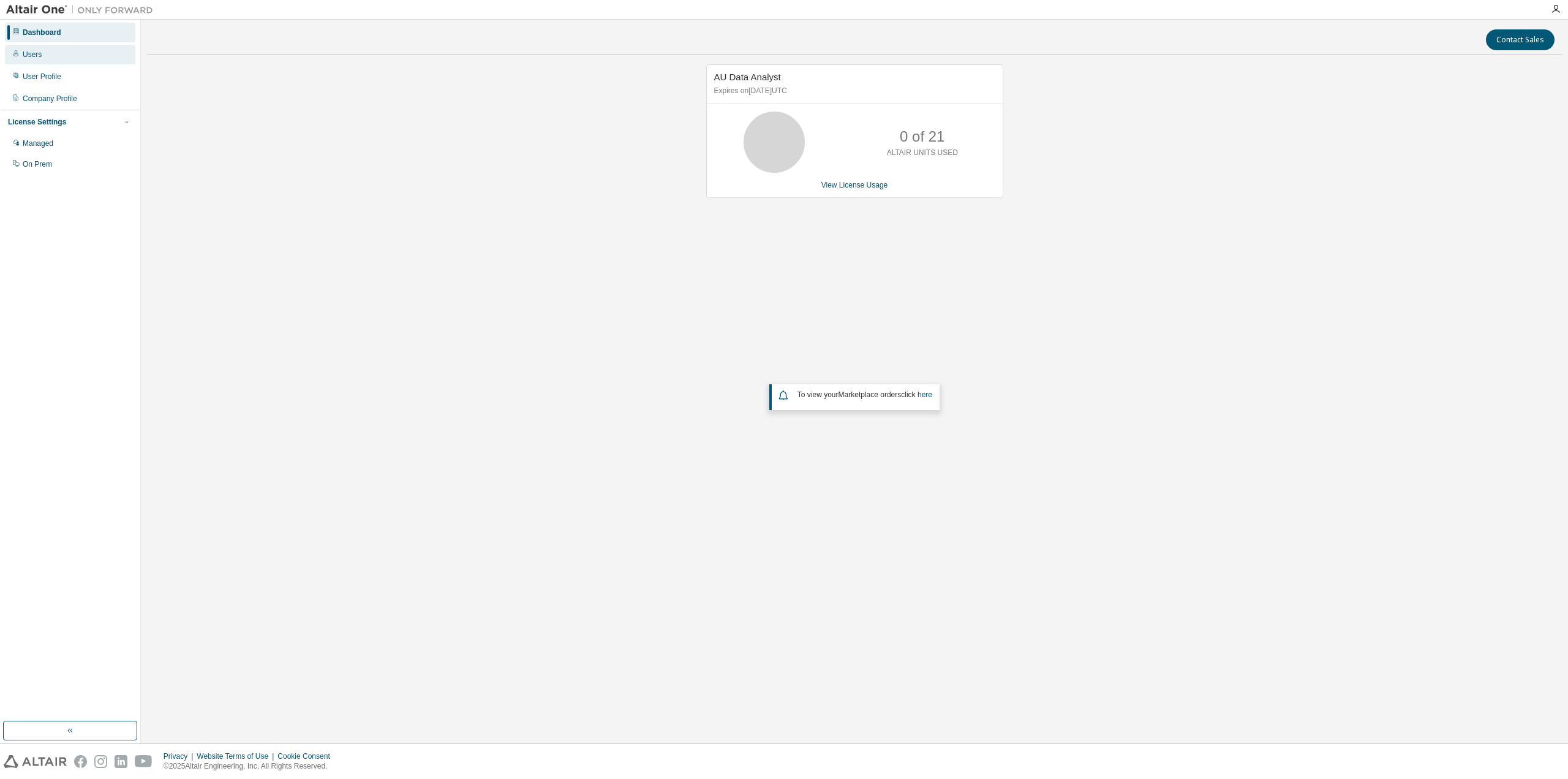
click at [41, 53] on div "Users" at bounding box center [70, 54] width 130 height 20
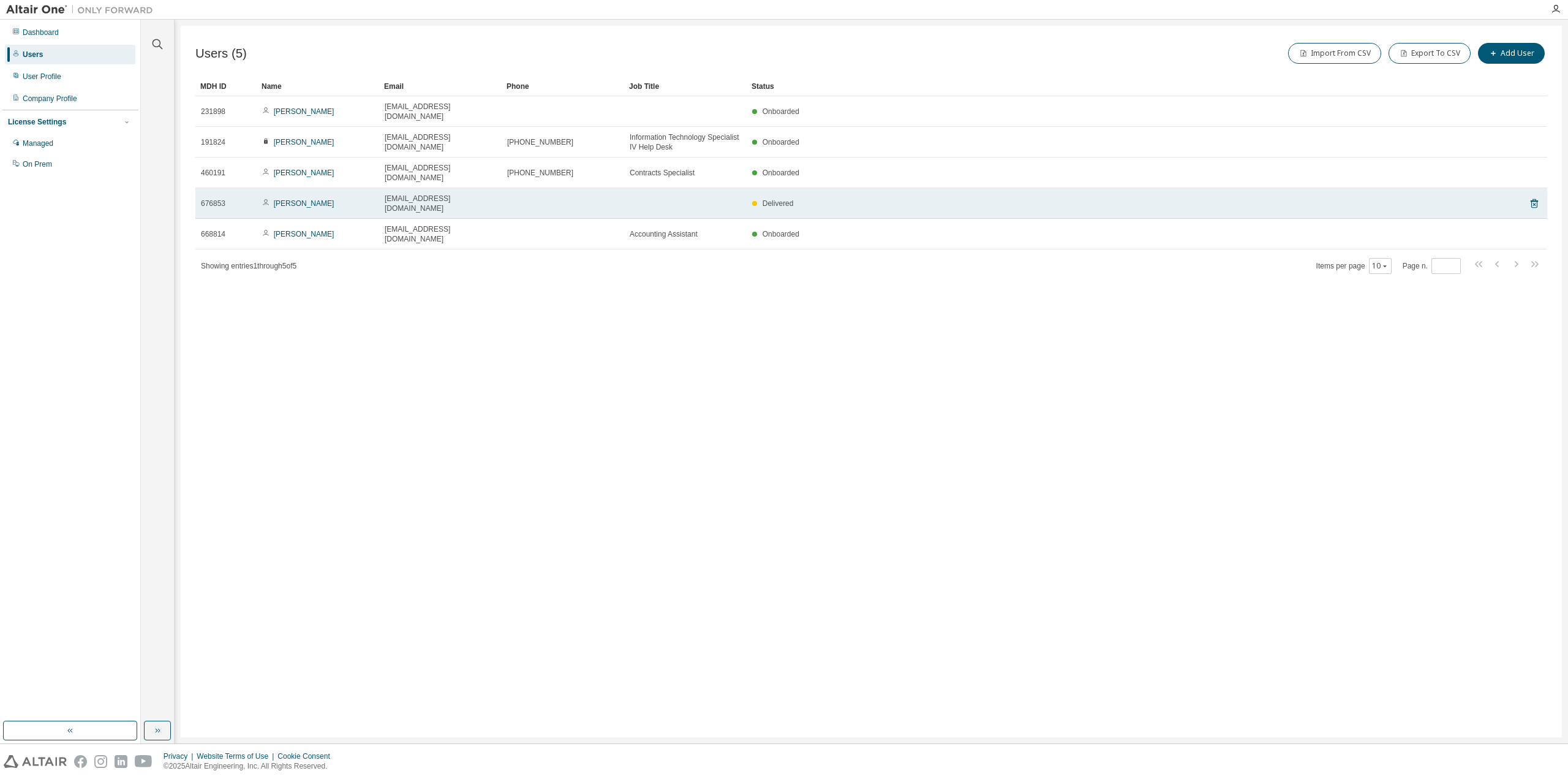
click at [244, 198] on div "676853" at bounding box center [226, 203] width 50 height 10
click at [295, 199] on link "[PERSON_NAME]" at bounding box center [303, 203] width 60 height 9
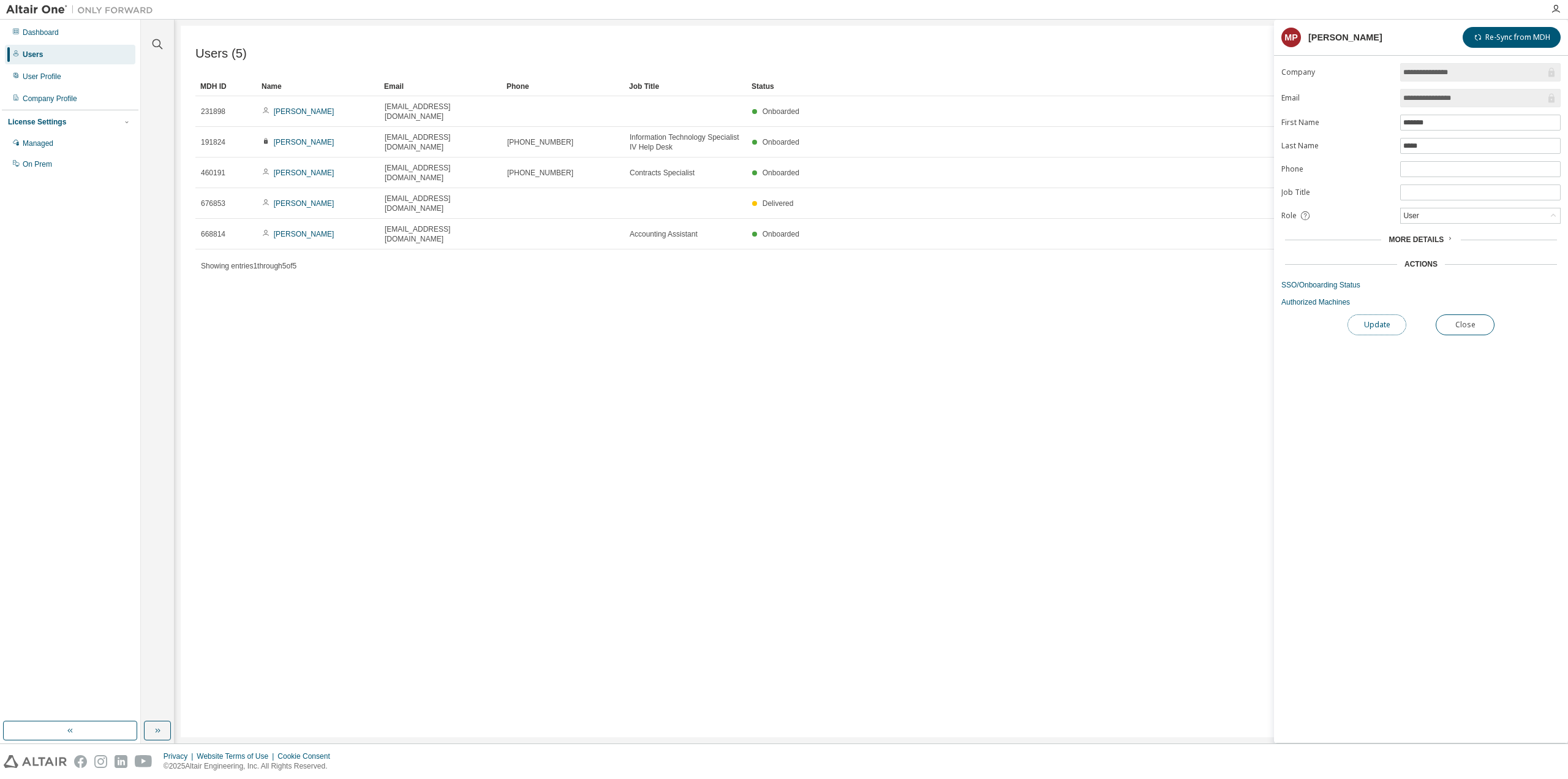
click at [1383, 325] on button "Update" at bounding box center [1377, 325] width 59 height 21
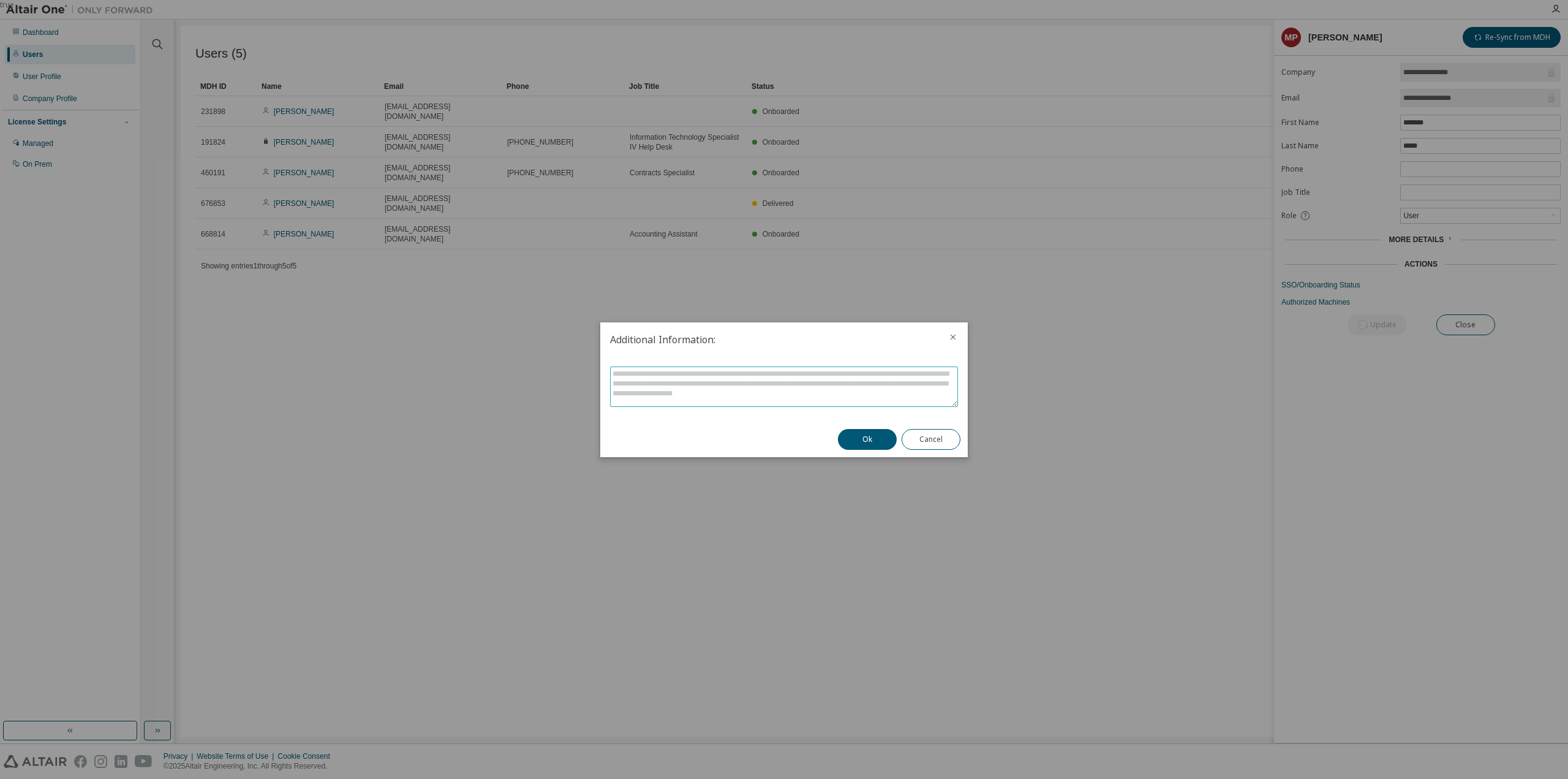
click at [787, 403] on textarea at bounding box center [784, 387] width 347 height 39
drag, startPoint x: 859, startPoint y: 435, endPoint x: 742, endPoint y: 405, distance: 120.8
click at [779, 432] on div "Additional Information: Ok Cancel" at bounding box center [783, 390] width 367 height 135
click at [807, 395] on textarea at bounding box center [784, 387] width 347 height 39
type textarea "**********"
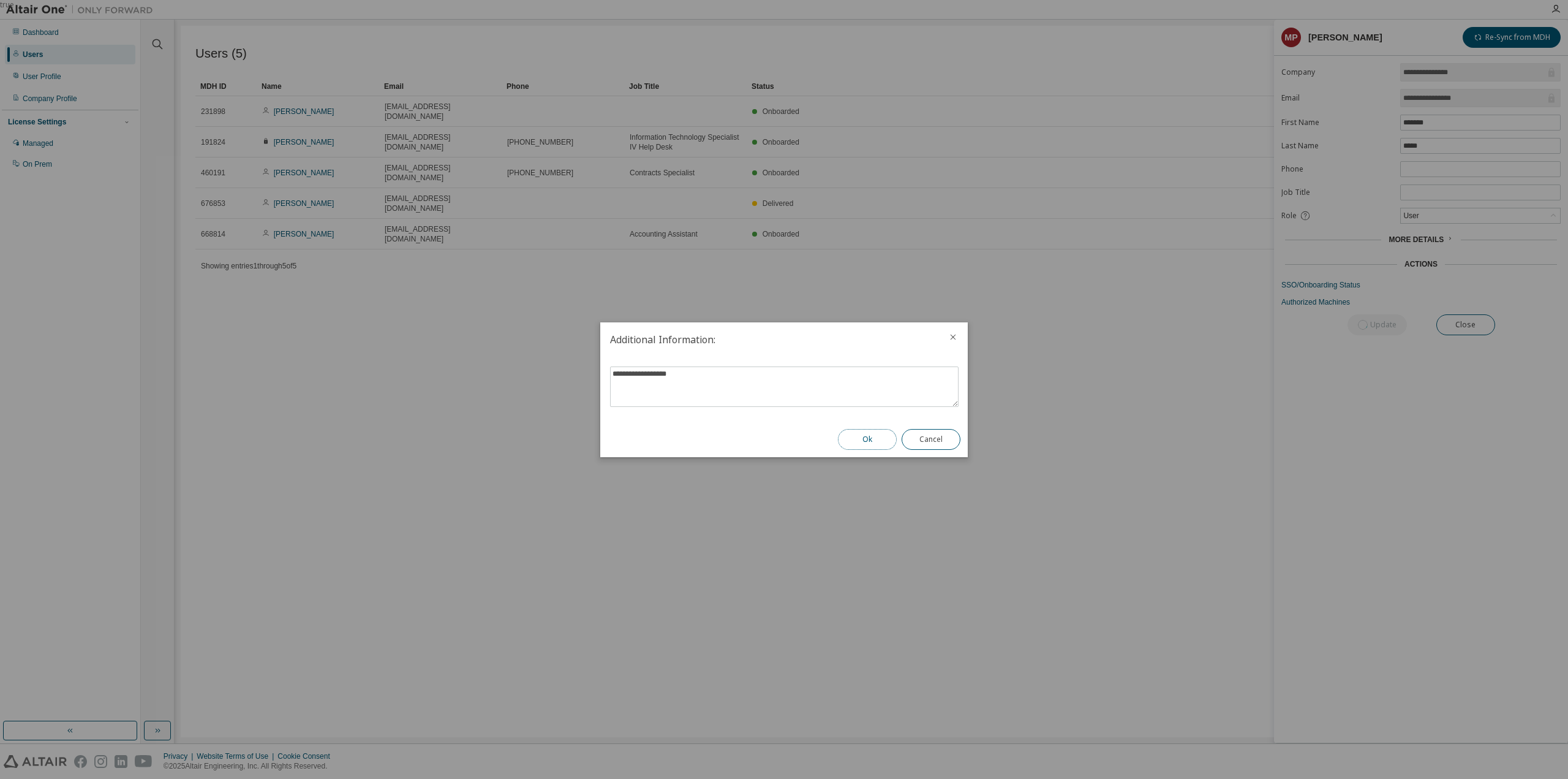
click at [848, 435] on button "Ok" at bounding box center [867, 439] width 59 height 21
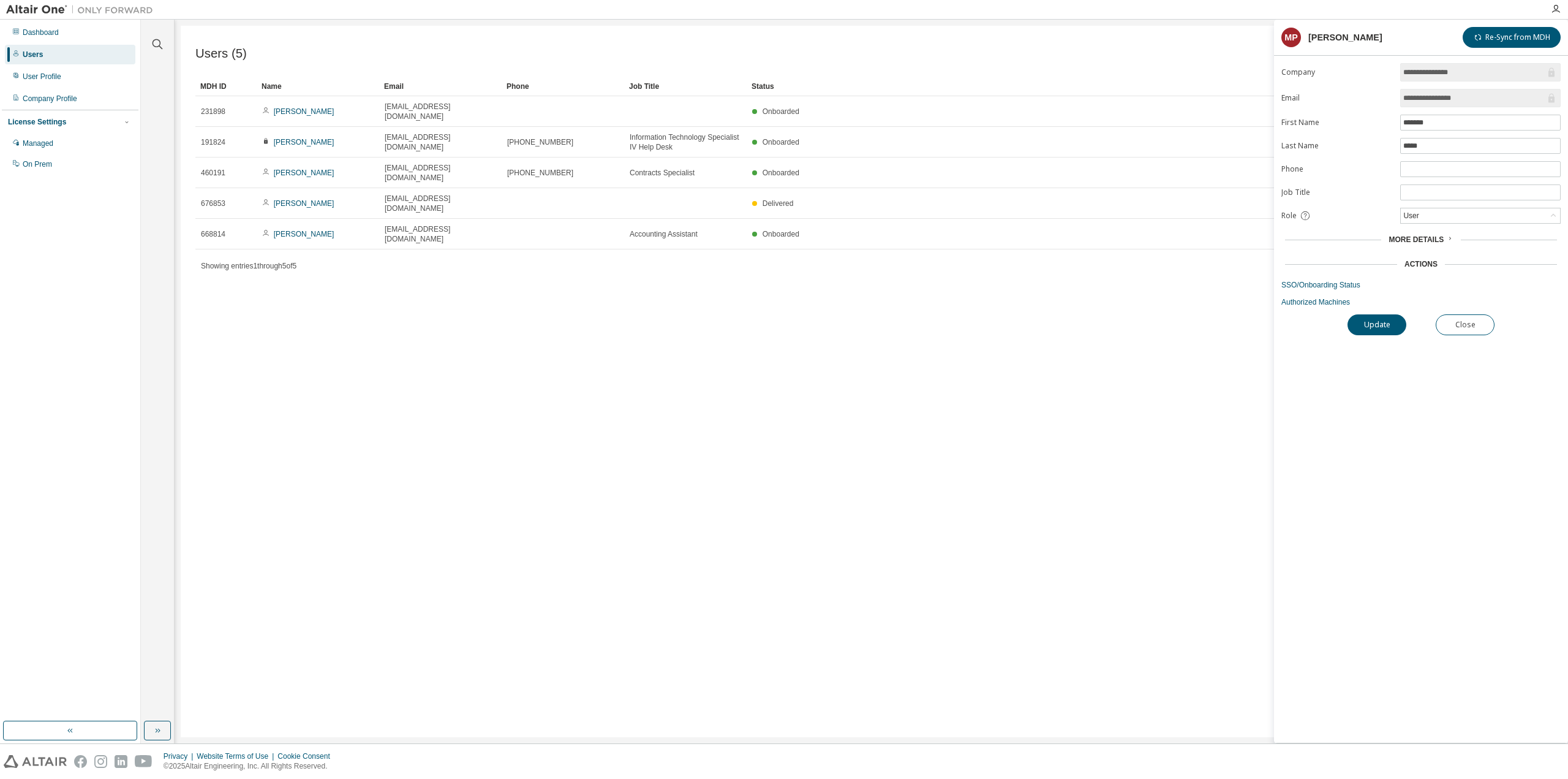
click at [706, 420] on div "Users (5) Import From CSV Export To CSV Add User Clear Load Save Save As Field …" at bounding box center [871, 382] width 1381 height 712
click at [616, 393] on div "Users (5) Import From CSV Export To CSV Add User Clear Load Save Save As Field …" at bounding box center [871, 382] width 1381 height 712
click at [1427, 238] on span "More Details" at bounding box center [1416, 240] width 55 height 9
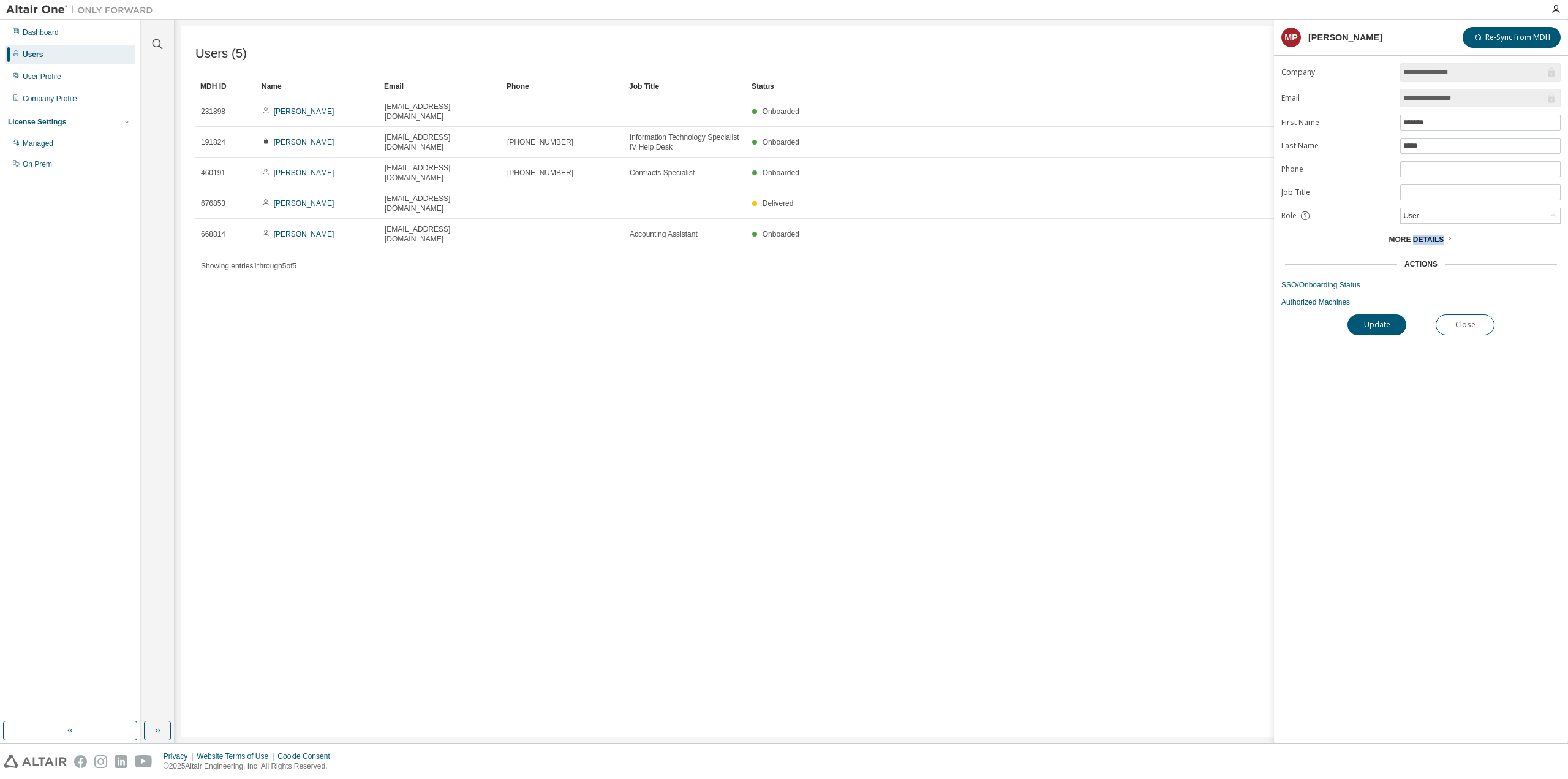
click at [1427, 238] on span "More Details" at bounding box center [1416, 240] width 55 height 9
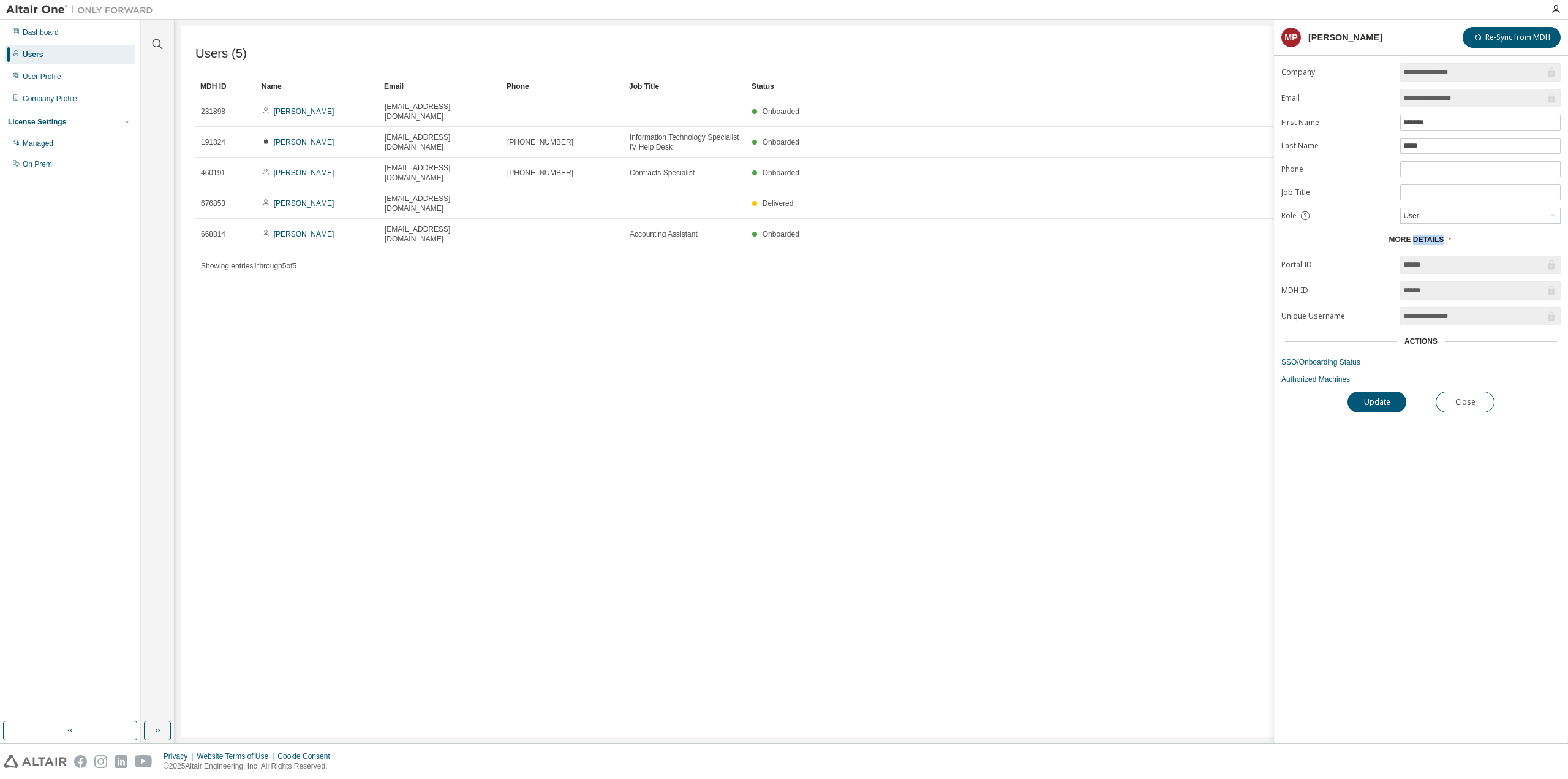
click at [1427, 238] on span "More Details" at bounding box center [1416, 240] width 55 height 9
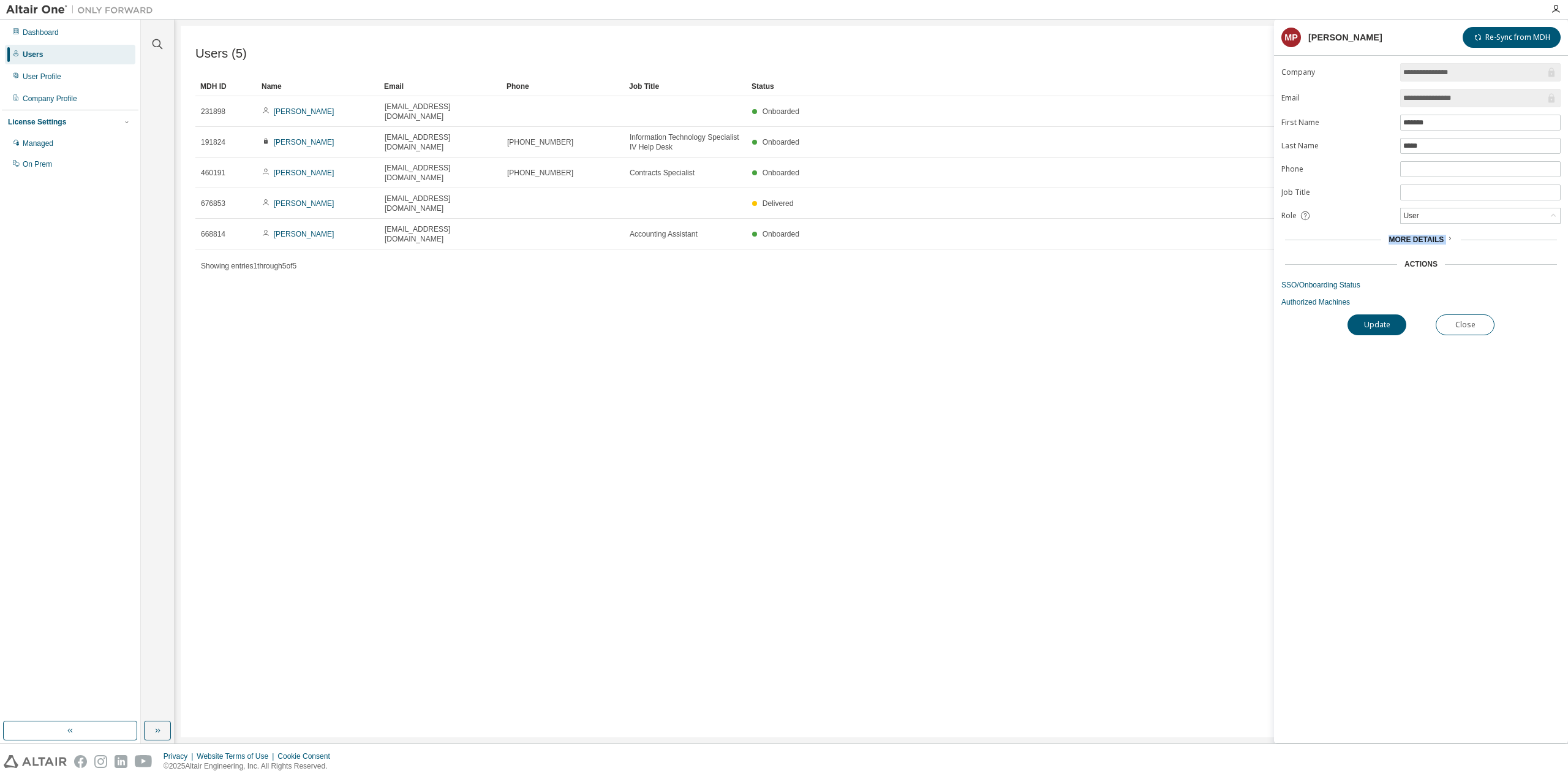
click at [1427, 238] on span "More Details" at bounding box center [1416, 240] width 55 height 9
click at [1436, 236] on span "More Details" at bounding box center [1416, 240] width 55 height 9
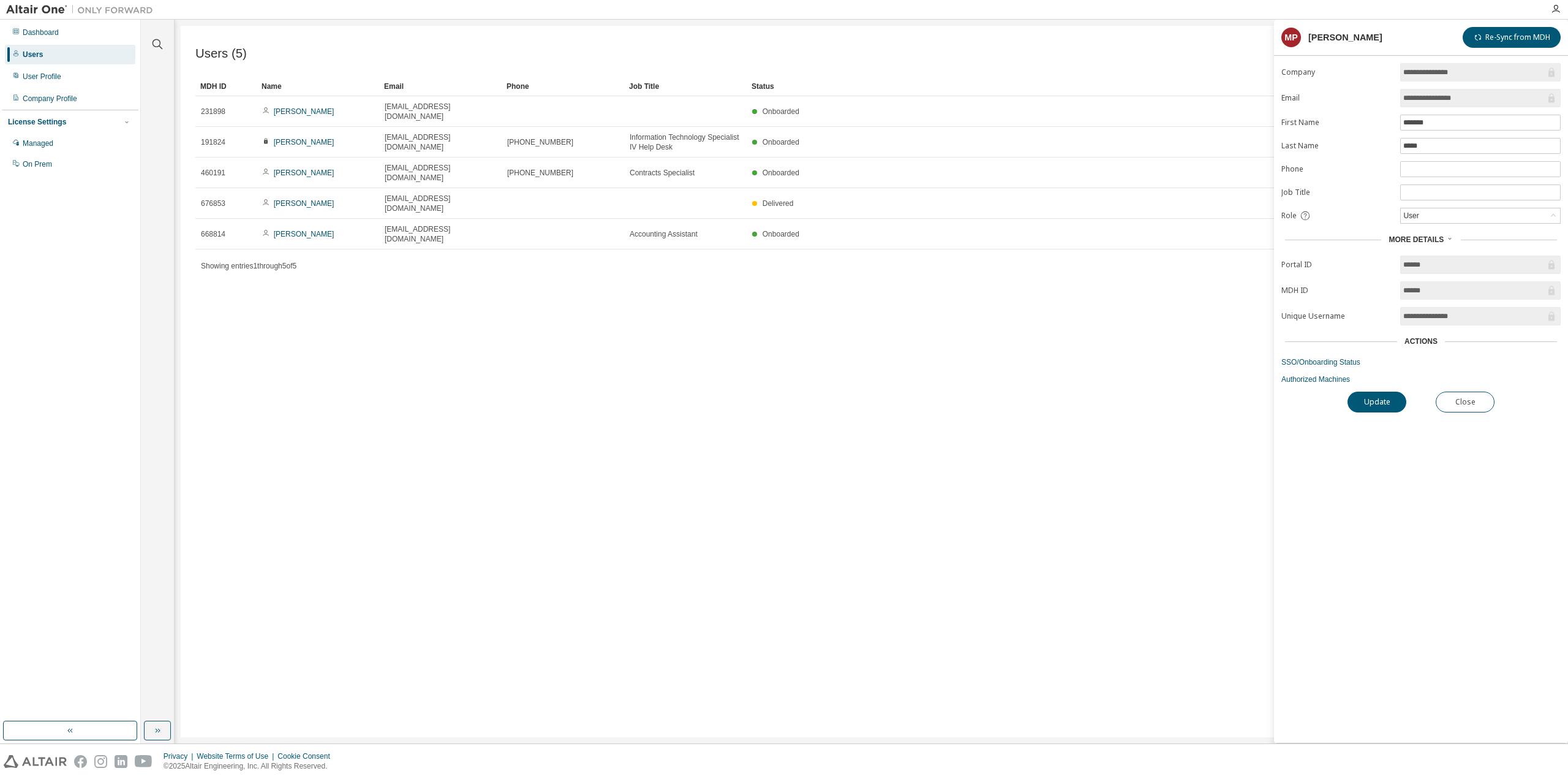
click at [1408, 448] on div "**********" at bounding box center [1421, 403] width 294 height 680
click at [1343, 357] on link "SSO/Onboarding Status" at bounding box center [1421, 362] width 279 height 10
click at [1330, 358] on link "SSO/Onboarding Status" at bounding box center [1421, 362] width 279 height 10
click at [1312, 357] on link "SSO/Onboarding Status" at bounding box center [1421, 362] width 279 height 10
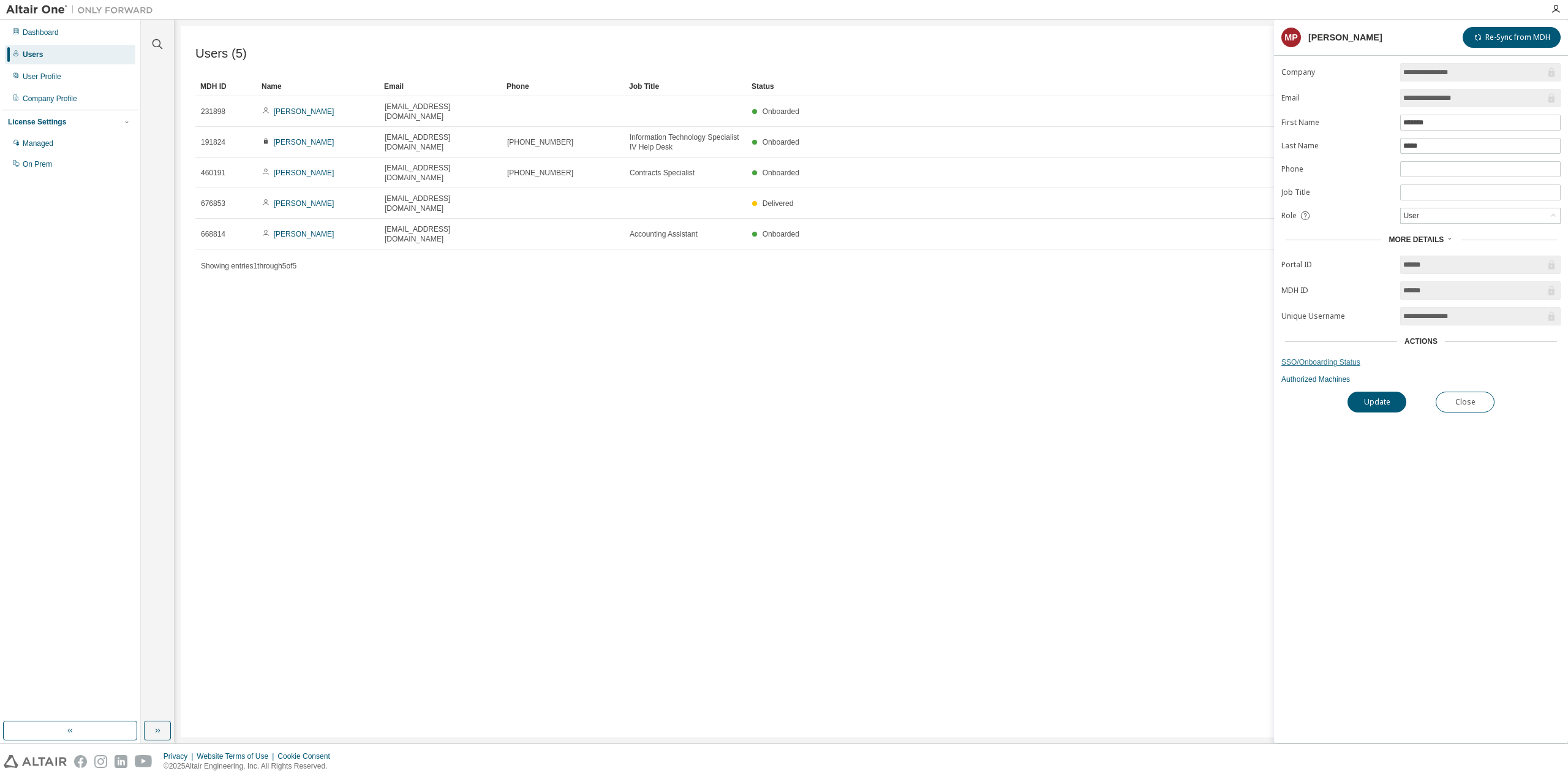
click at [1312, 357] on link "SSO/Onboarding Status" at bounding box center [1421, 362] width 279 height 10
click at [1354, 359] on link "SSO/Onboarding Status" at bounding box center [1421, 362] width 279 height 10
click at [1339, 359] on link "SSO/Onboarding Status" at bounding box center [1421, 362] width 279 height 10
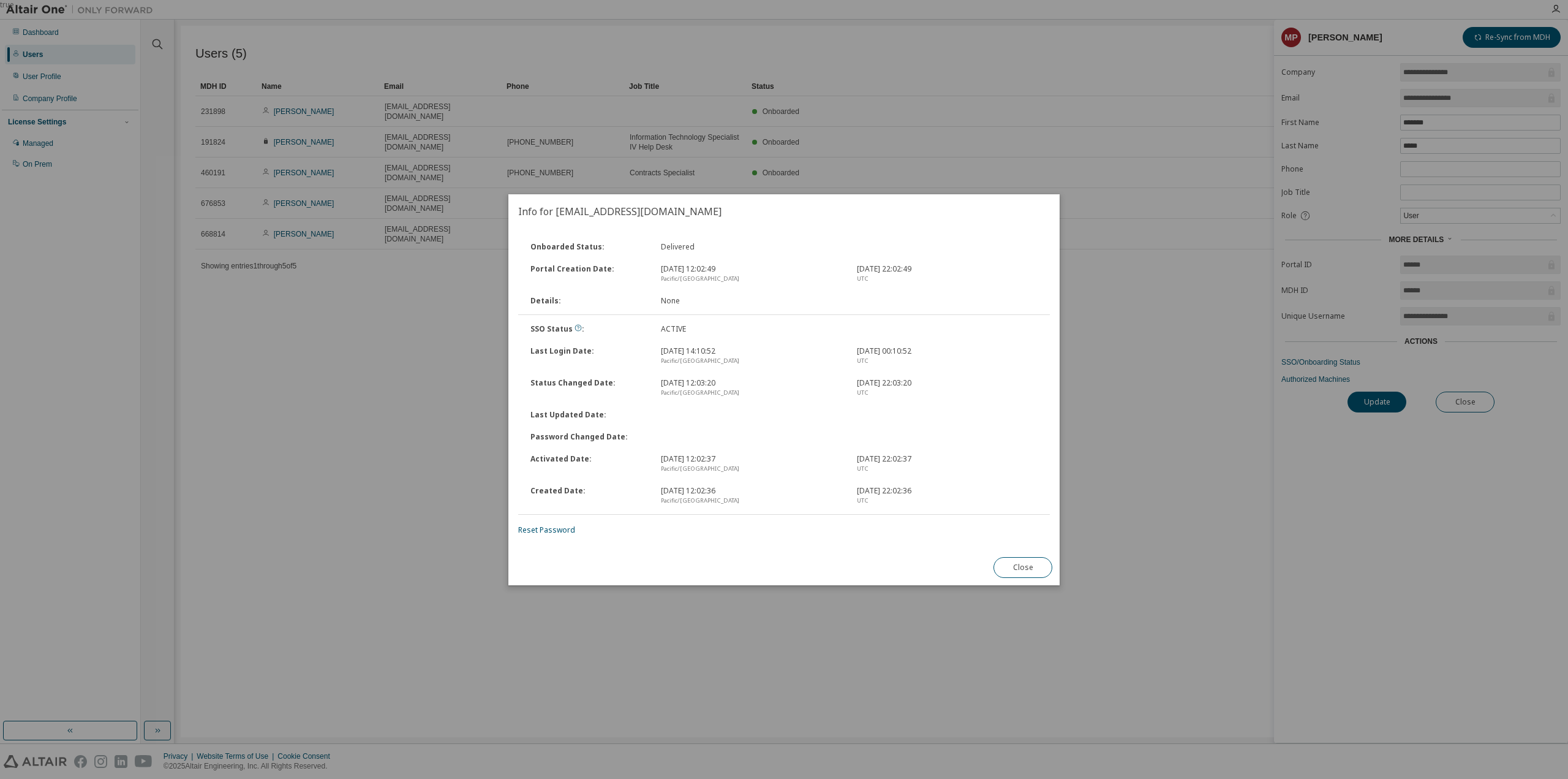
click at [936, 560] on div "Info for mpulaa@kauai.gov Onboarded Status : Delivered Portal Creation Date : J…" at bounding box center [784, 390] width 551 height 391
click at [1020, 570] on button "Close" at bounding box center [1023, 567] width 59 height 21
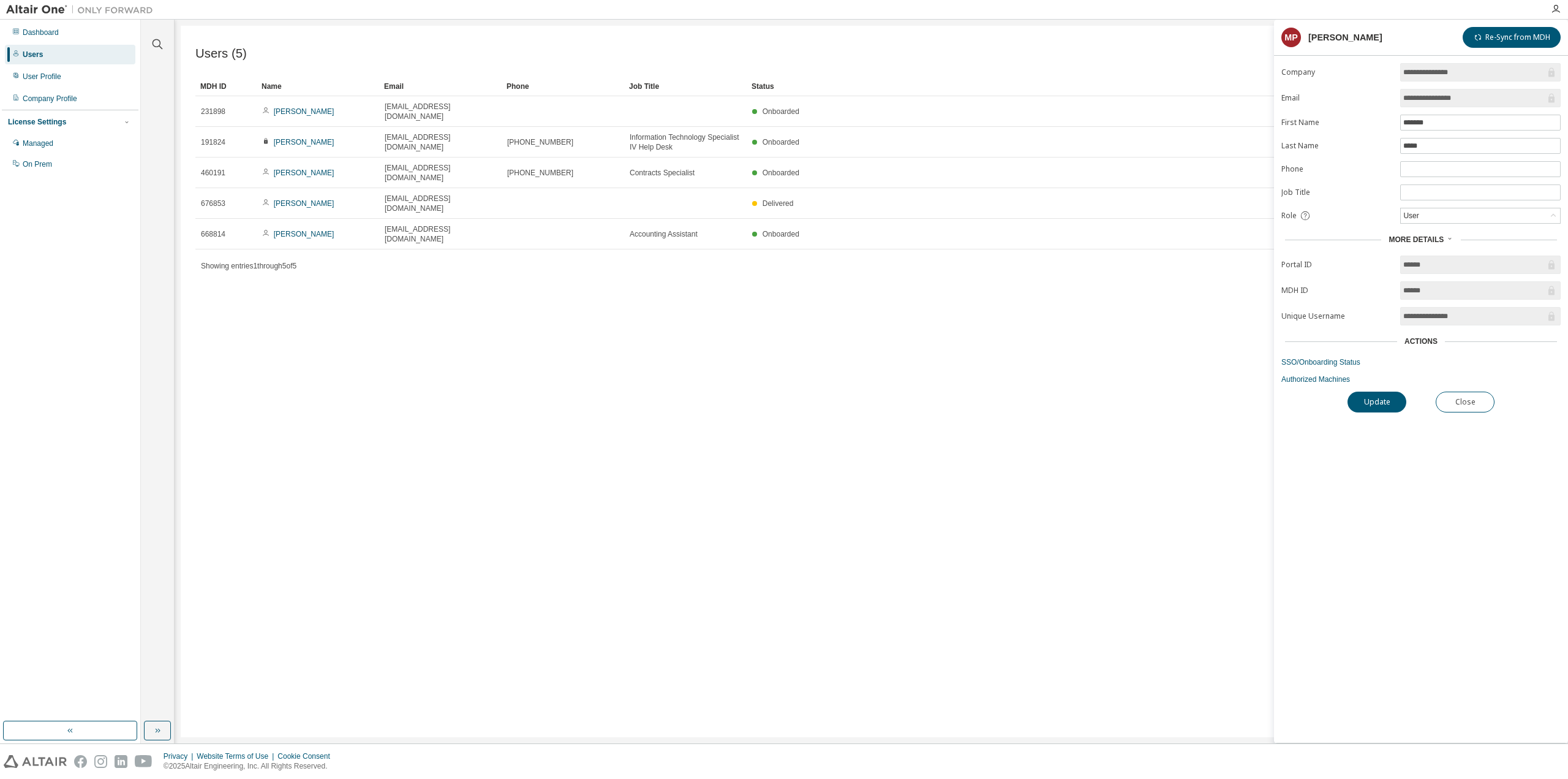
click at [722, 377] on div "Users (5) Import From CSV Export To CSV Add User Clear Load Save Save As Field …" at bounding box center [871, 382] width 1381 height 712
click at [629, 457] on div "Users (5) Import From CSV Export To CSV Add User Clear Load Save Save As Field …" at bounding box center [871, 382] width 1381 height 712
click at [1398, 7] on div at bounding box center [851, 10] width 1384 height 19
click at [1079, 368] on div "Users (5) Import From CSV Export To CSV Add User Clear Load Save Save As Field …" at bounding box center [871, 382] width 1381 height 712
drag, startPoint x: 1079, startPoint y: 368, endPoint x: 1087, endPoint y: 357, distance: 13.6
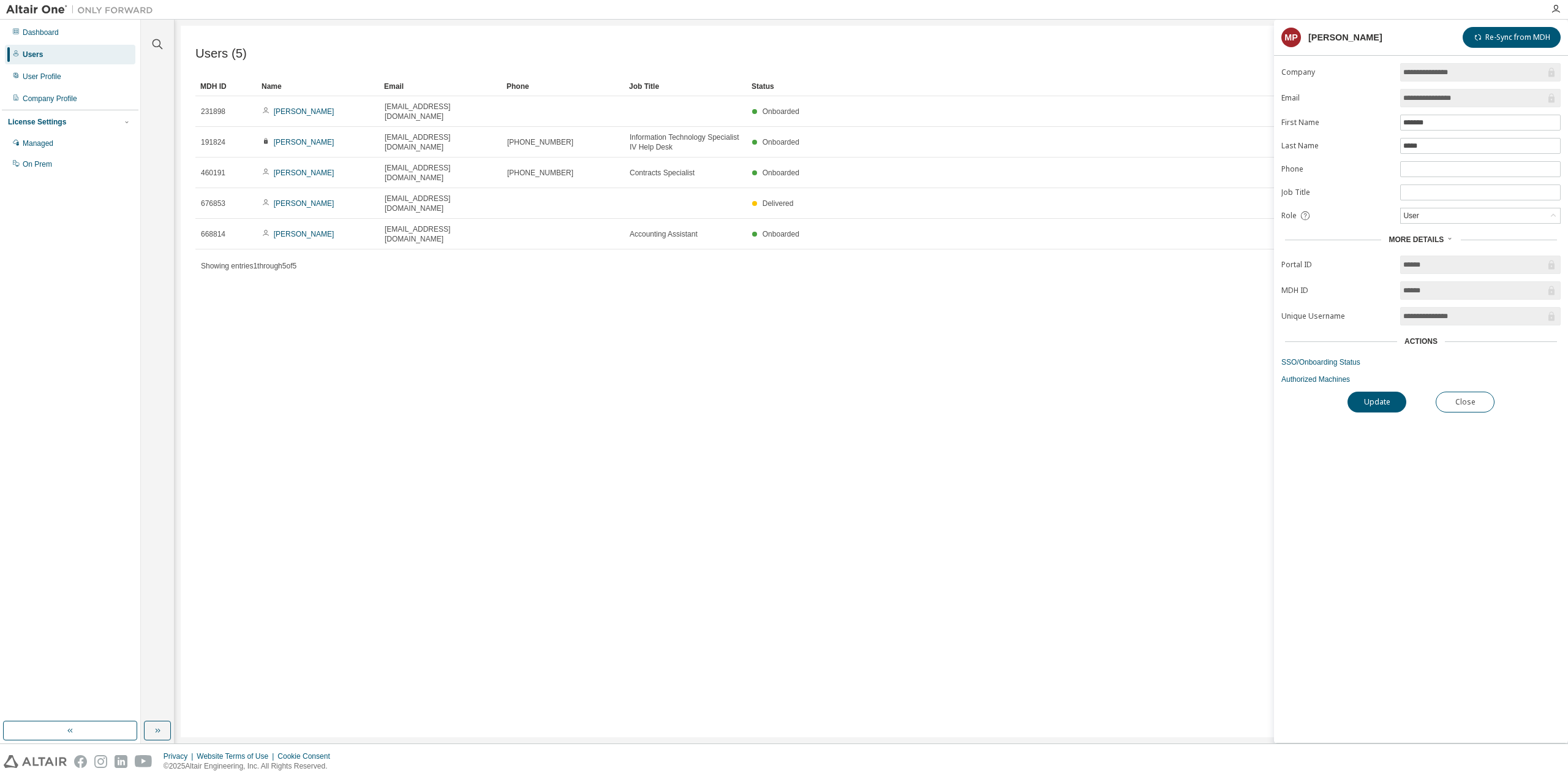
click at [1079, 368] on div "Users (5) Import From CSV Export To CSV Add User Clear Load Save Save As Field …" at bounding box center [871, 382] width 1381 height 712
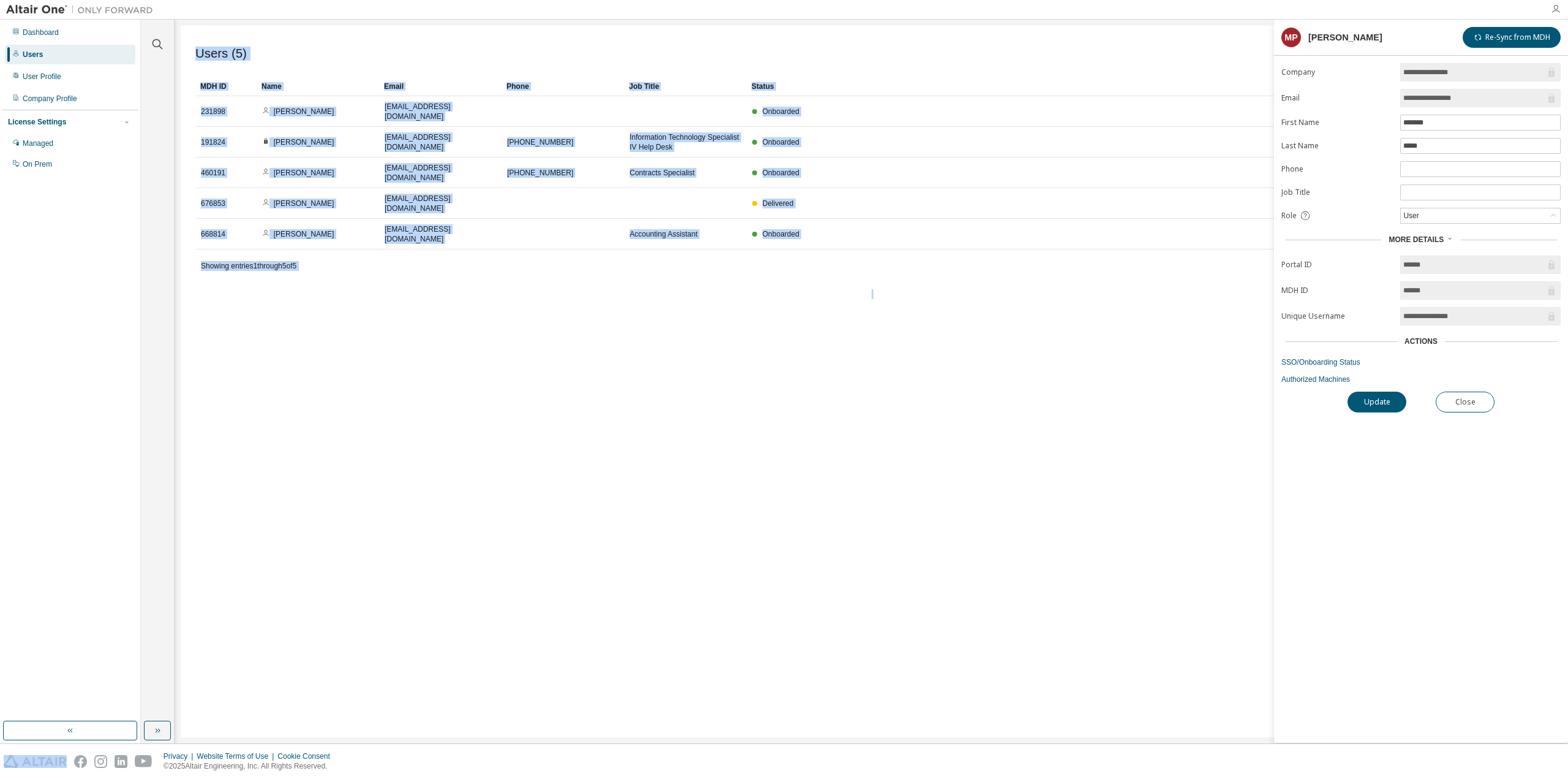
click at [1556, 8] on icon "button" at bounding box center [1556, 9] width 10 height 10
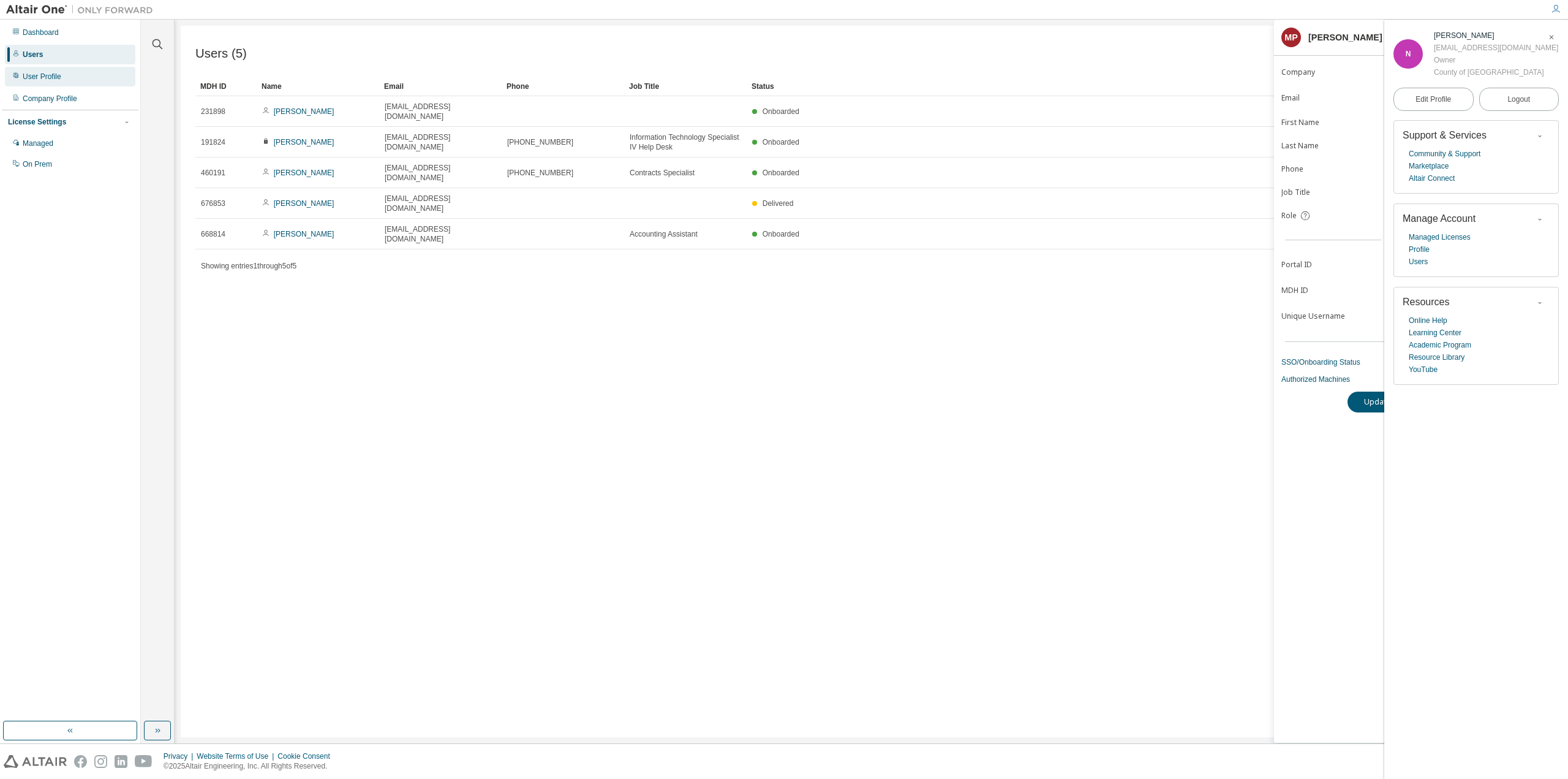
click at [29, 77] on div "User Profile" at bounding box center [41, 77] width 39 height 10
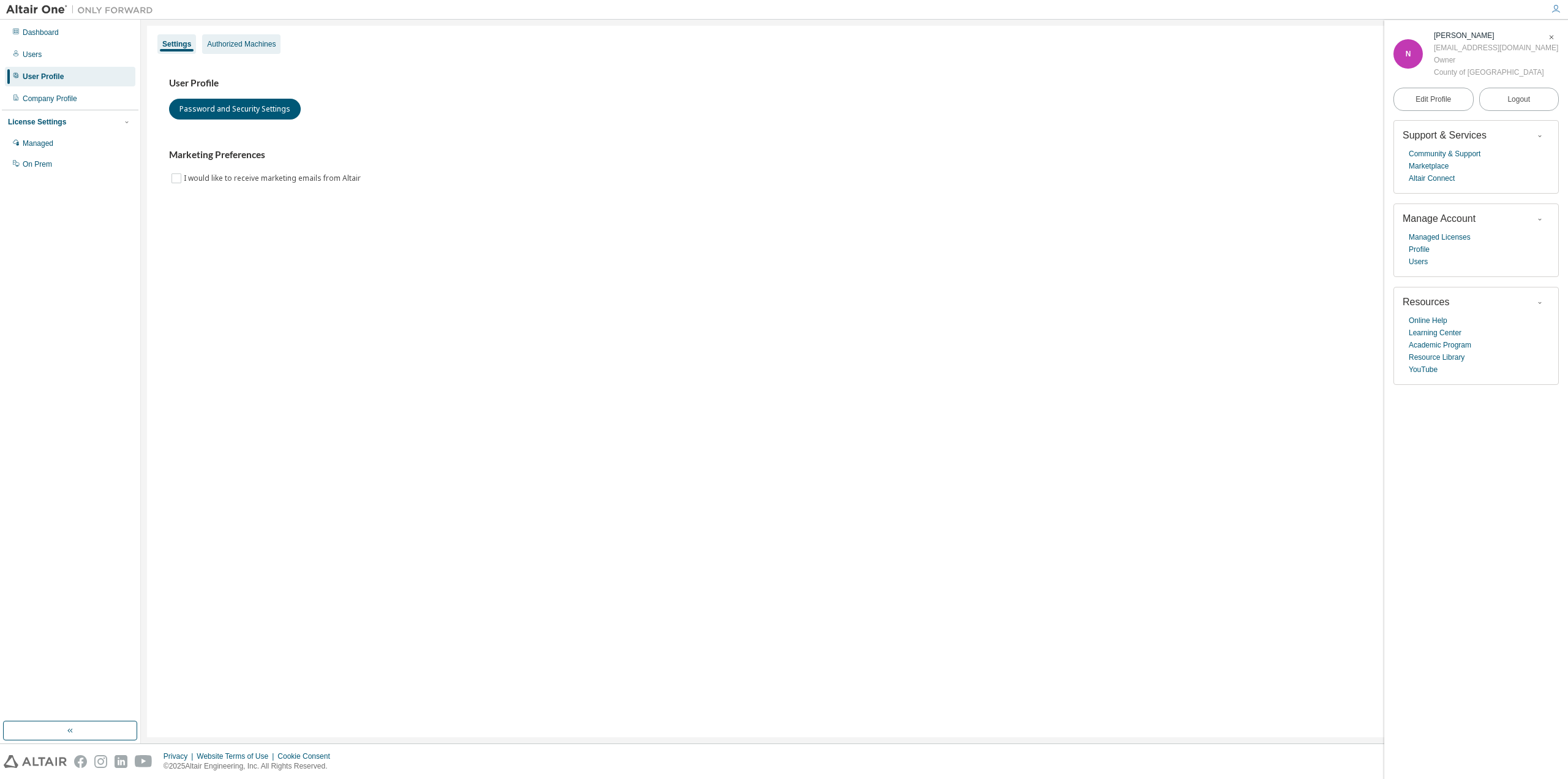
click at [235, 45] on div "Authorized Machines" at bounding box center [241, 44] width 69 height 10
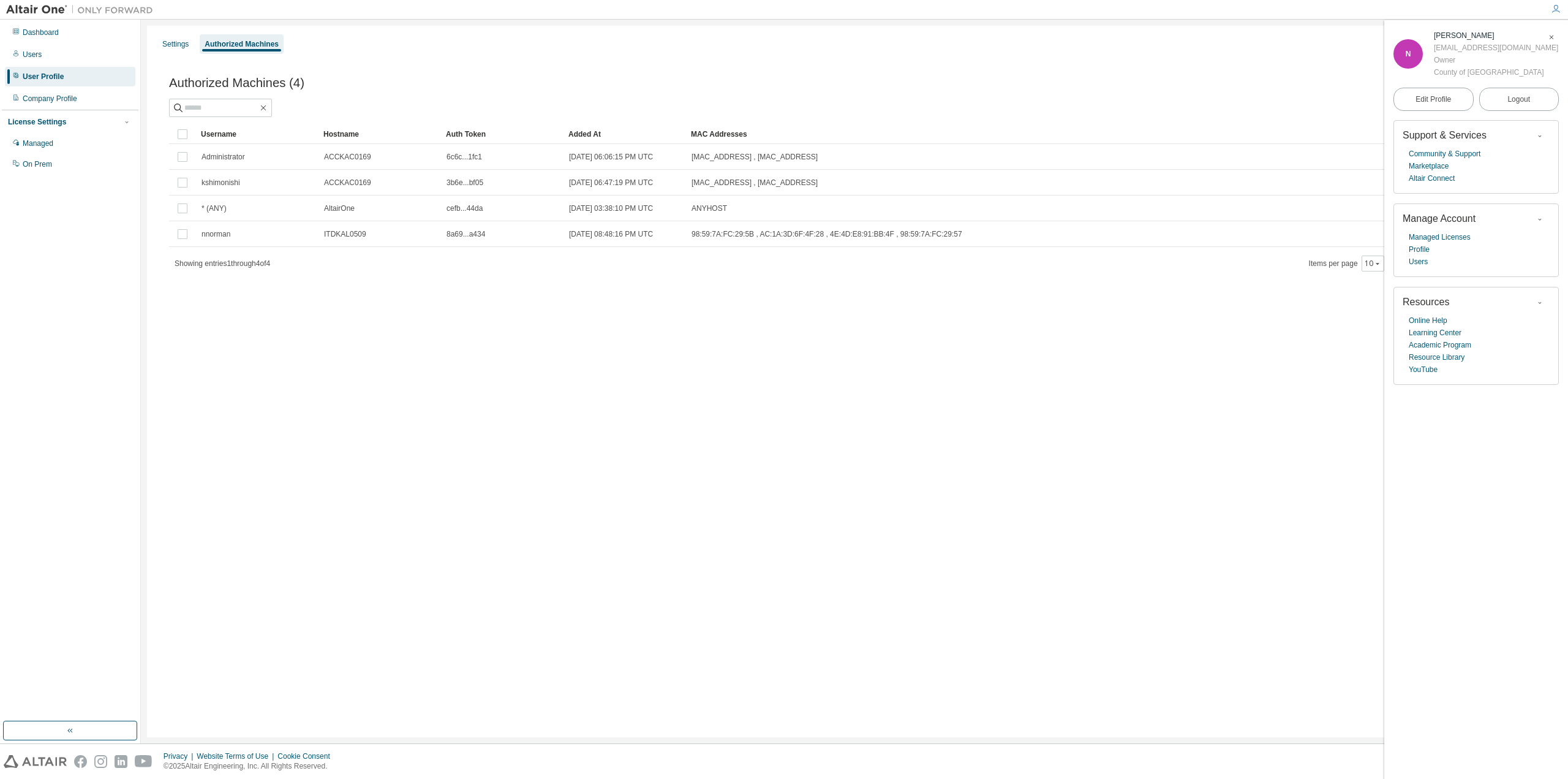
click at [1554, 40] on icon "button" at bounding box center [1551, 37] width 7 height 7
click at [1502, 79] on button "Generate Auth Code" at bounding box center [1491, 82] width 92 height 21
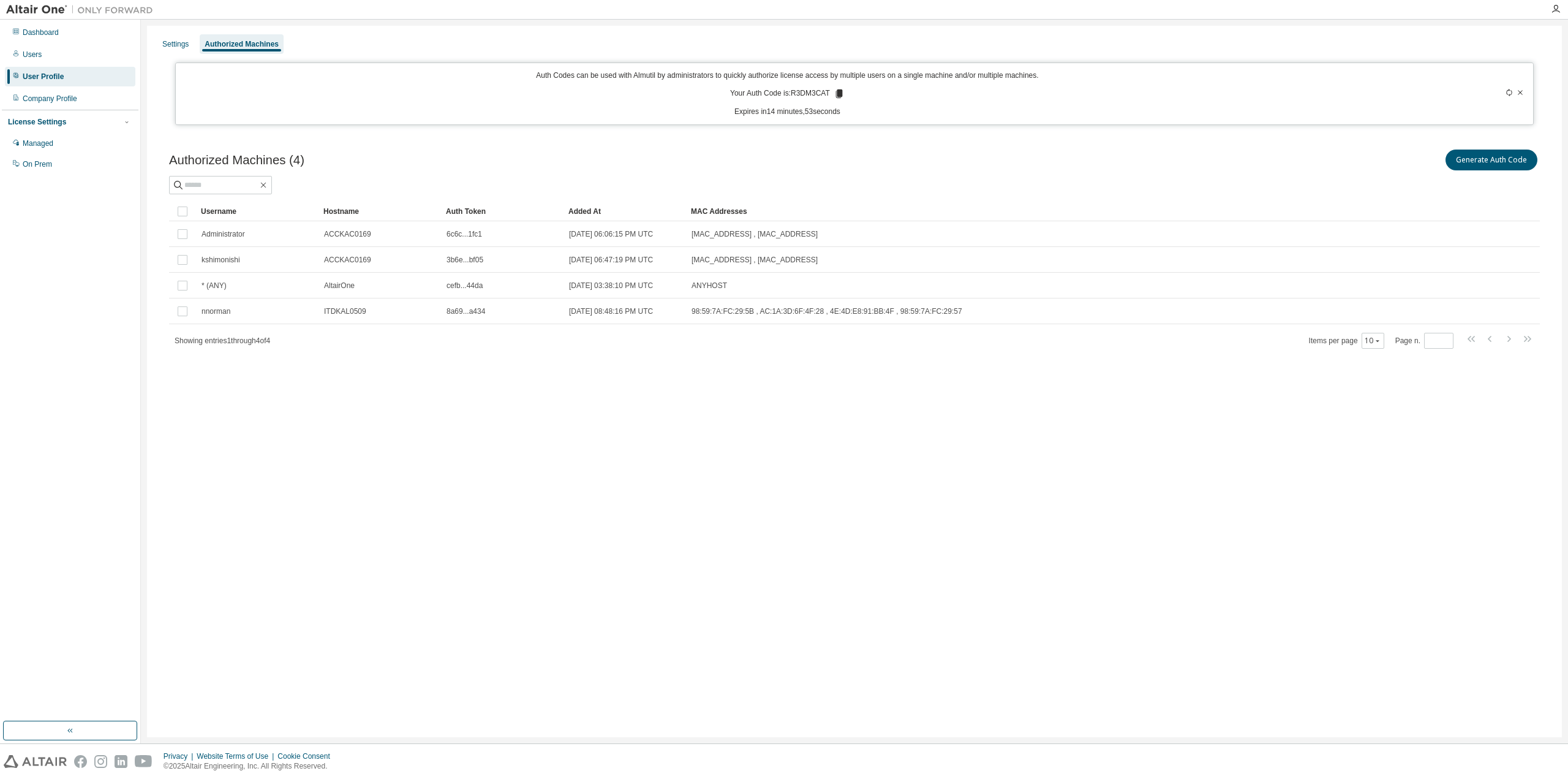
click at [894, 143] on div "Authorized Machines (4) Generate Auth Code Clear Load Save Save As Field Operat…" at bounding box center [854, 257] width 1400 height 249
click at [838, 92] on icon at bounding box center [839, 94] width 7 height 9
click at [808, 145] on div "Authorized Machines (4) Generate Auth Code Clear Load Save Save As Field Operat…" at bounding box center [854, 257] width 1400 height 249
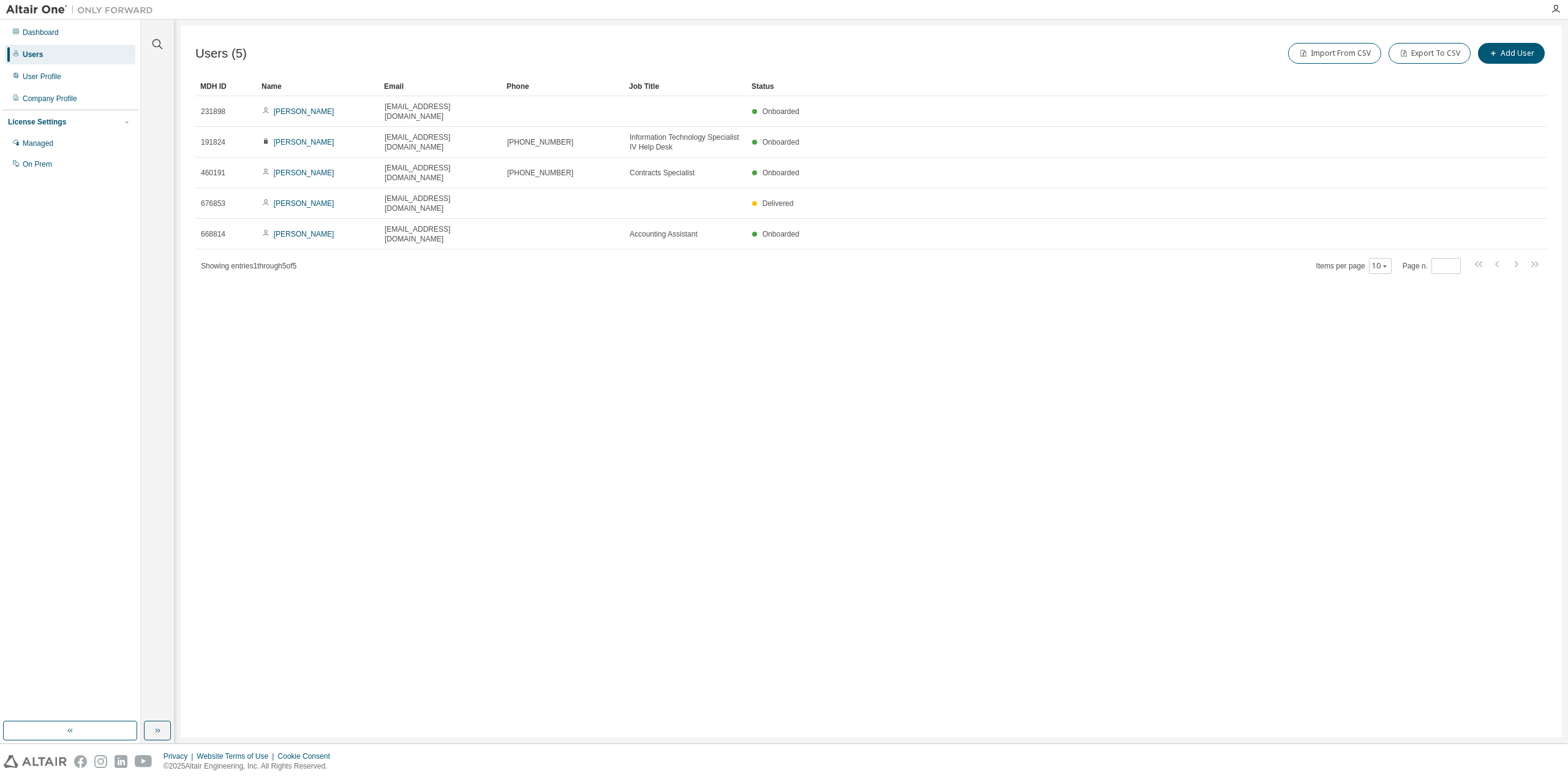
click at [1182, 405] on div "Users (5) Import From CSV Export To CSV Add User Clear Load Save Save As Field …" at bounding box center [871, 382] width 1381 height 712
click at [1080, 406] on div "Users (5) Import From CSV Export To CSV Add User Clear Load Save Save As Field …" at bounding box center [871, 382] width 1381 height 712
click at [629, 415] on div "Users (5) Import From CSV Export To CSV Add User Clear Load Save Save As Field …" at bounding box center [871, 382] width 1381 height 712
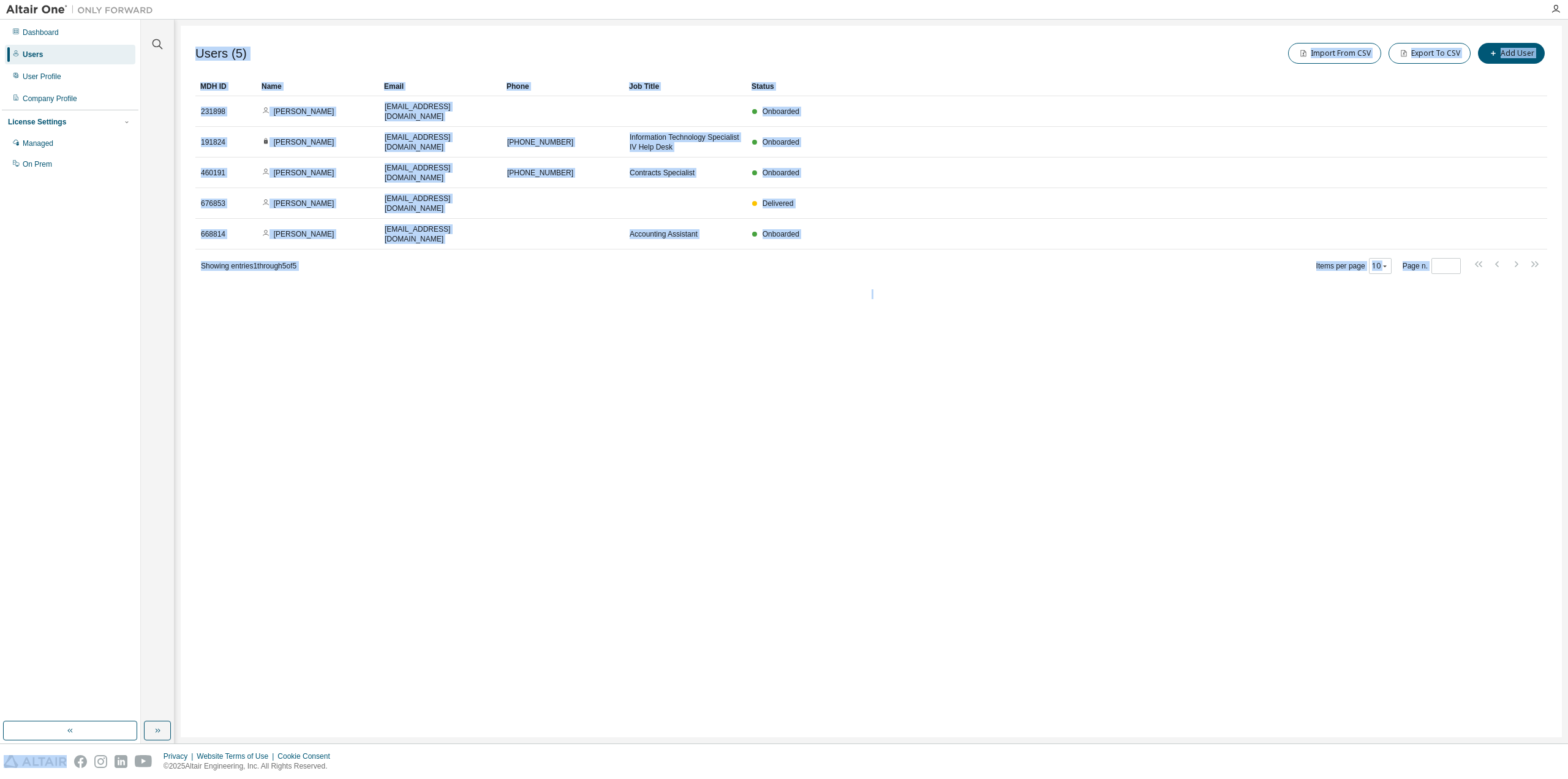
click at [741, 428] on div "Users (5) Import From CSV Export To CSV Add User Clear Load Save Save As Field …" at bounding box center [871, 382] width 1381 height 712
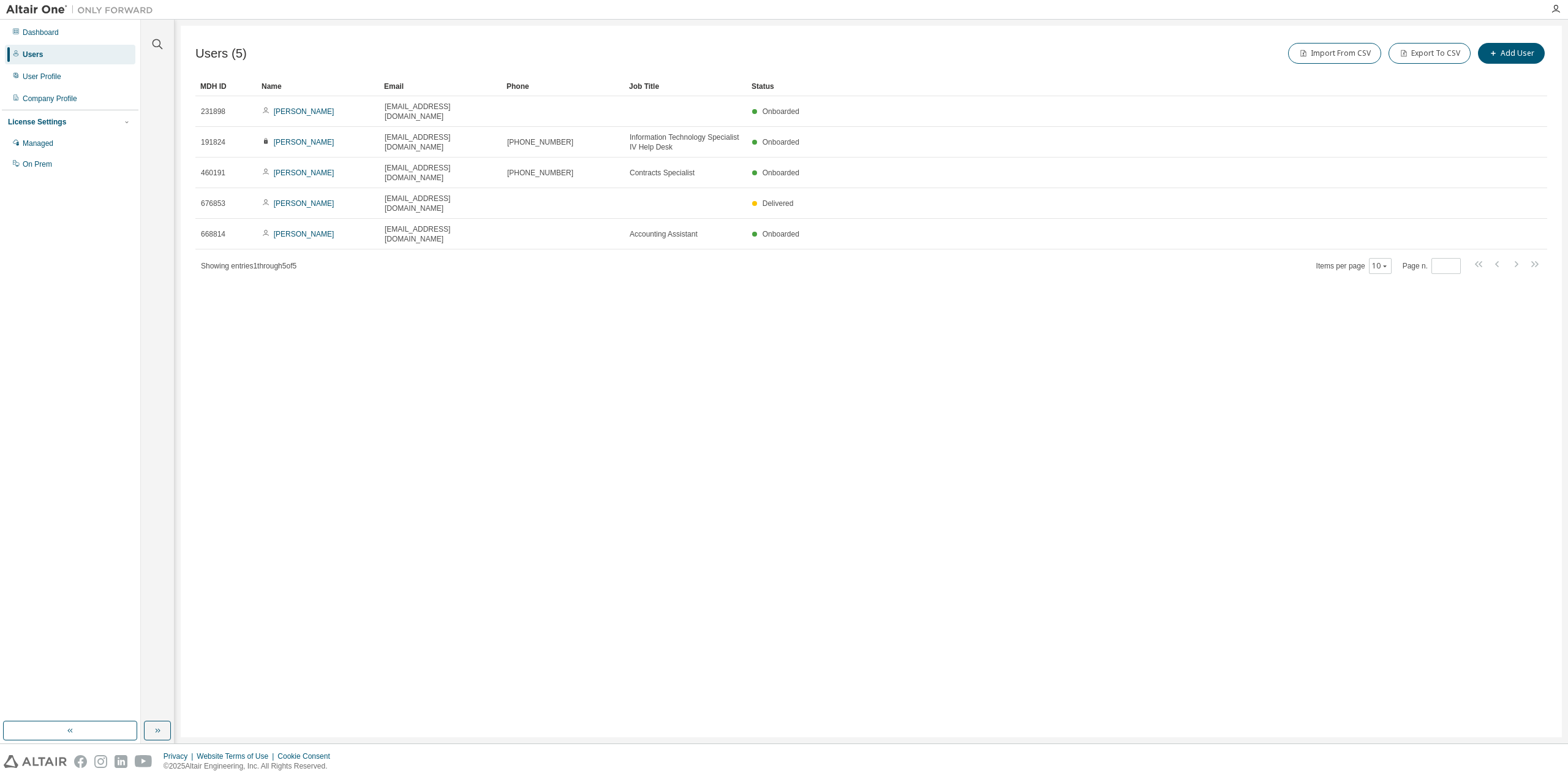
click at [639, 399] on div "Users (5) Import From CSV Export To CSV Add User Clear Load Save Save As Field …" at bounding box center [871, 382] width 1381 height 712
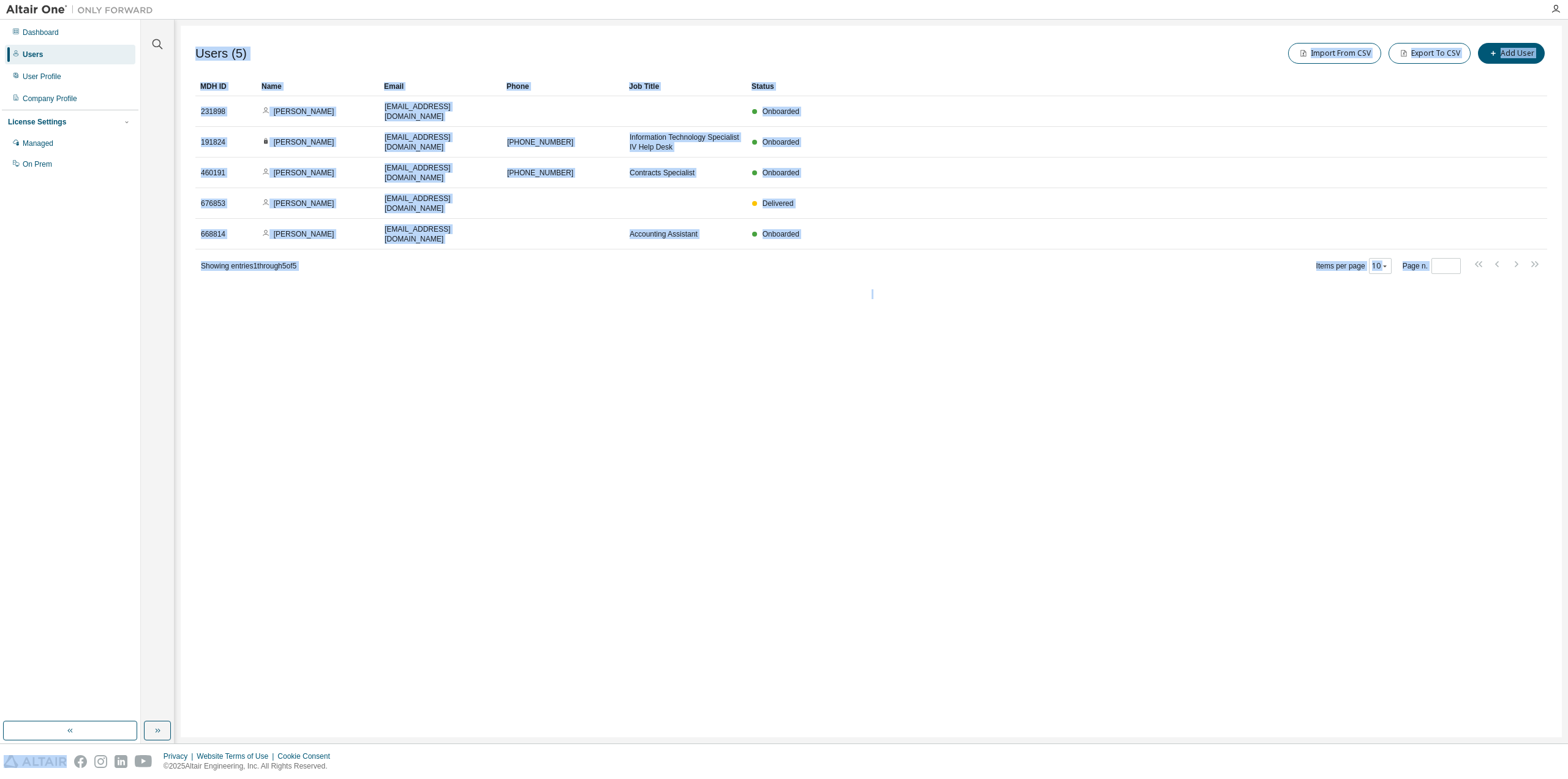
click at [639, 399] on div "Users (5) Import From CSV Export To CSV Add User Clear Load Save Save As Field …" at bounding box center [871, 382] width 1381 height 712
click at [790, 411] on div "Users (5) Import From CSV Export To CSV Add User Clear Load Save Save As Field …" at bounding box center [871, 382] width 1381 height 712
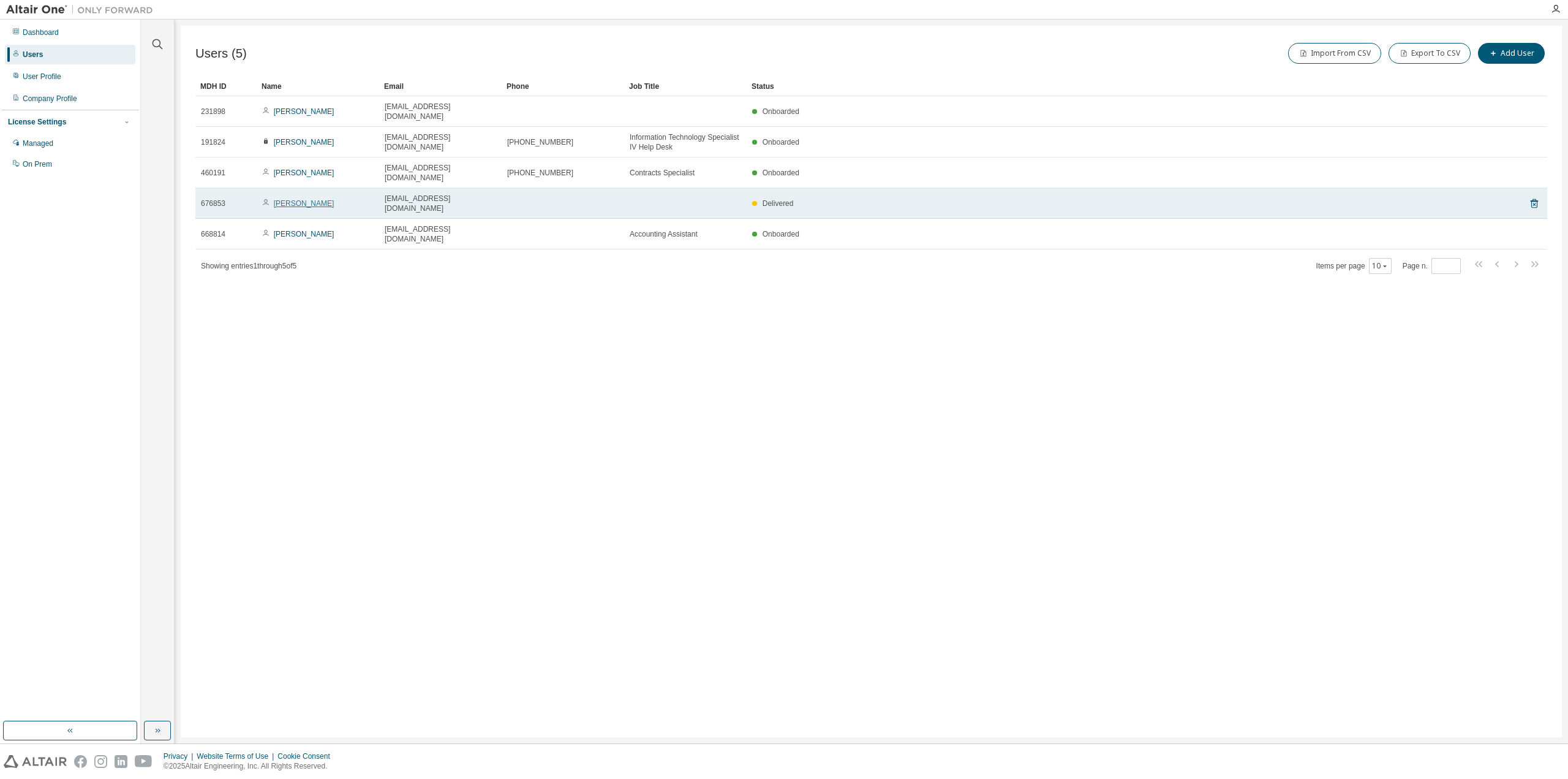
click at [292, 199] on link "[PERSON_NAME]" at bounding box center [303, 203] width 60 height 9
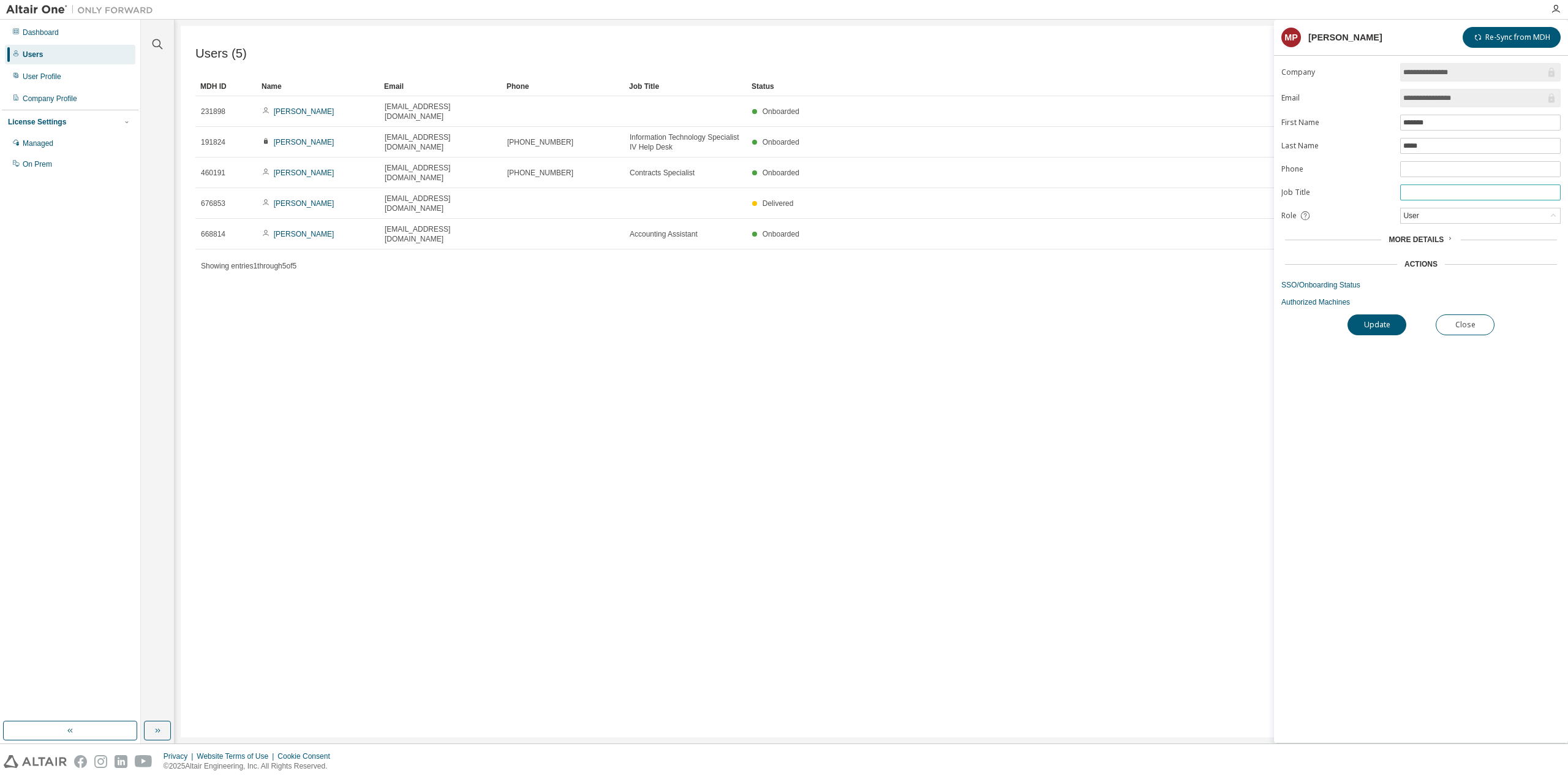
click at [1432, 191] on input "text" at bounding box center [1480, 192] width 154 height 10
type input "**********"
drag, startPoint x: 1461, startPoint y: 253, endPoint x: 1484, endPoint y: 234, distance: 29.8
click at [1484, 235] on div "More Details" at bounding box center [1421, 240] width 272 height 10
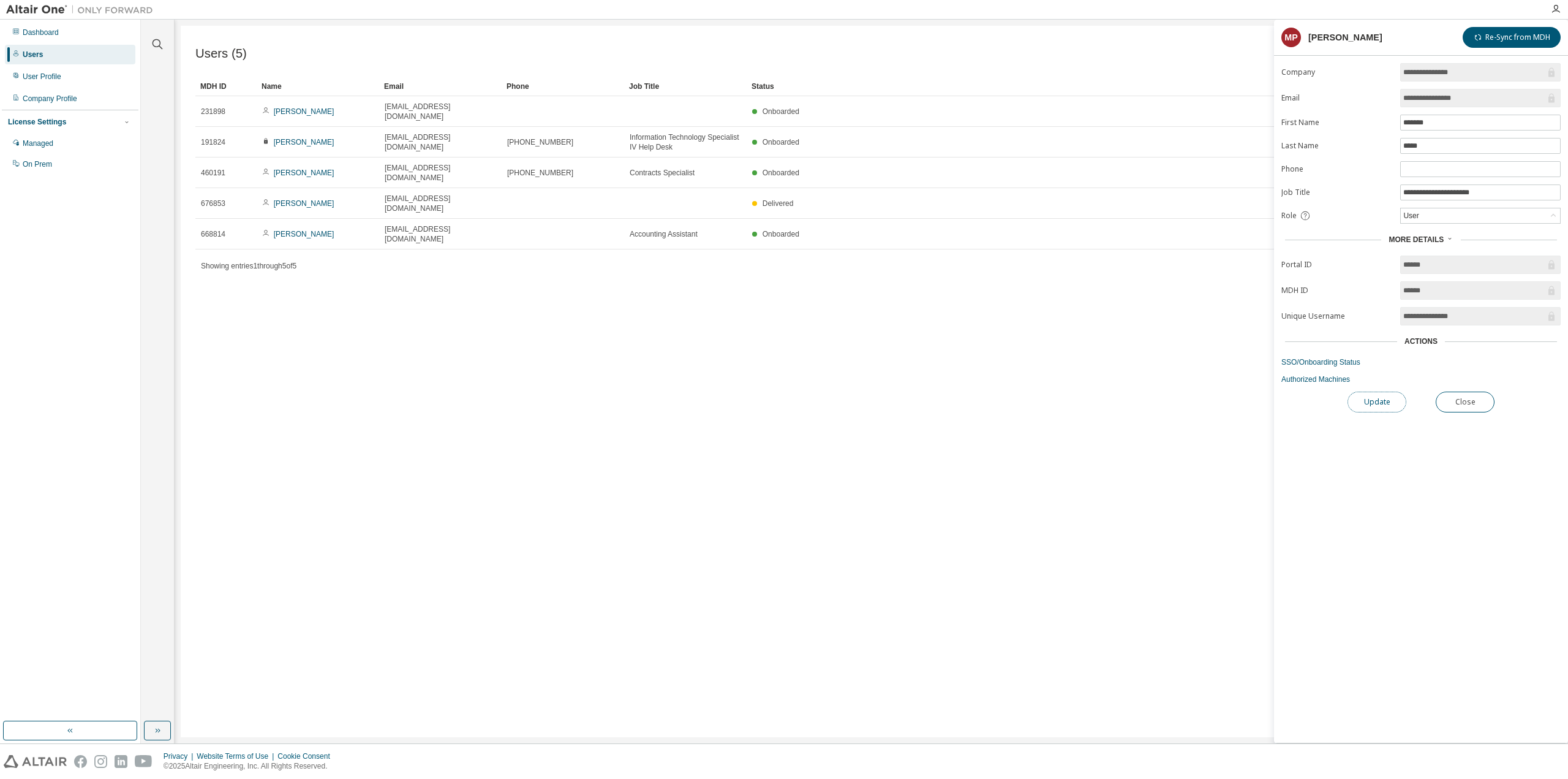
click at [1383, 398] on button "Update" at bounding box center [1377, 402] width 59 height 21
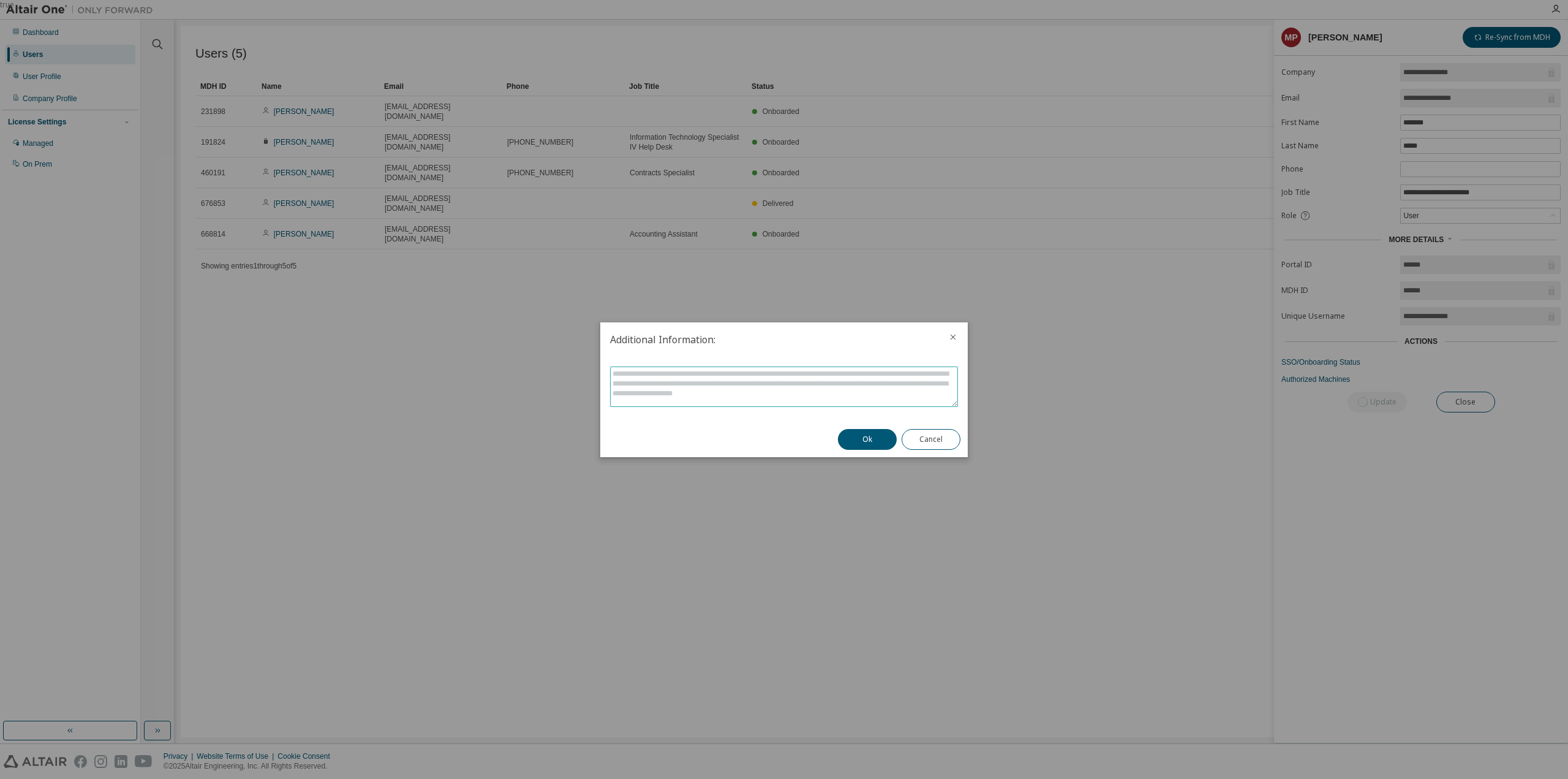
click at [791, 370] on textarea at bounding box center [784, 387] width 347 height 39
type textarea "**********"
click at [857, 436] on button "Ok" at bounding box center [867, 439] width 59 height 21
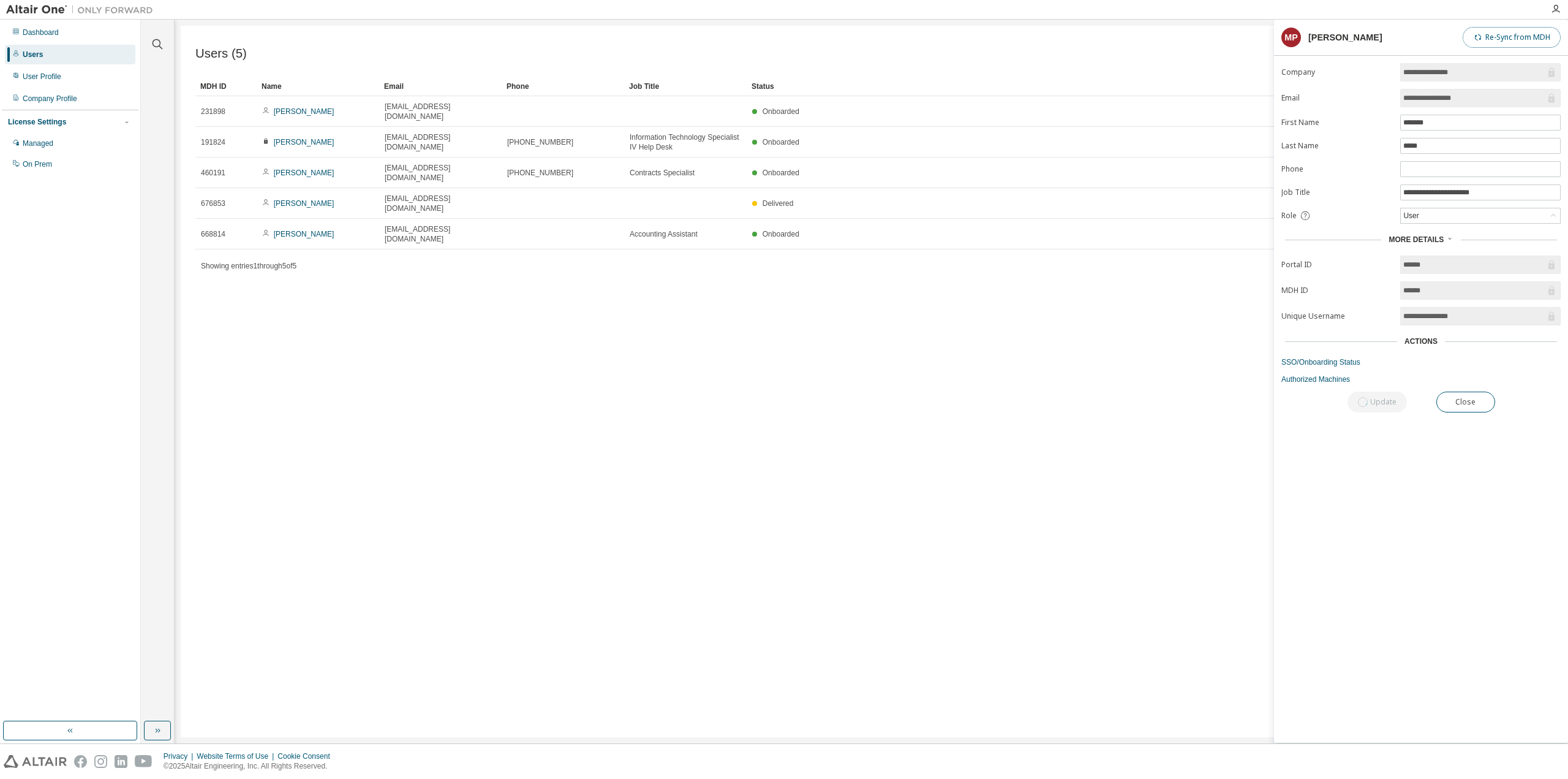
click at [1510, 34] on button "Re-Sync from MDH" at bounding box center [1512, 37] width 98 height 21
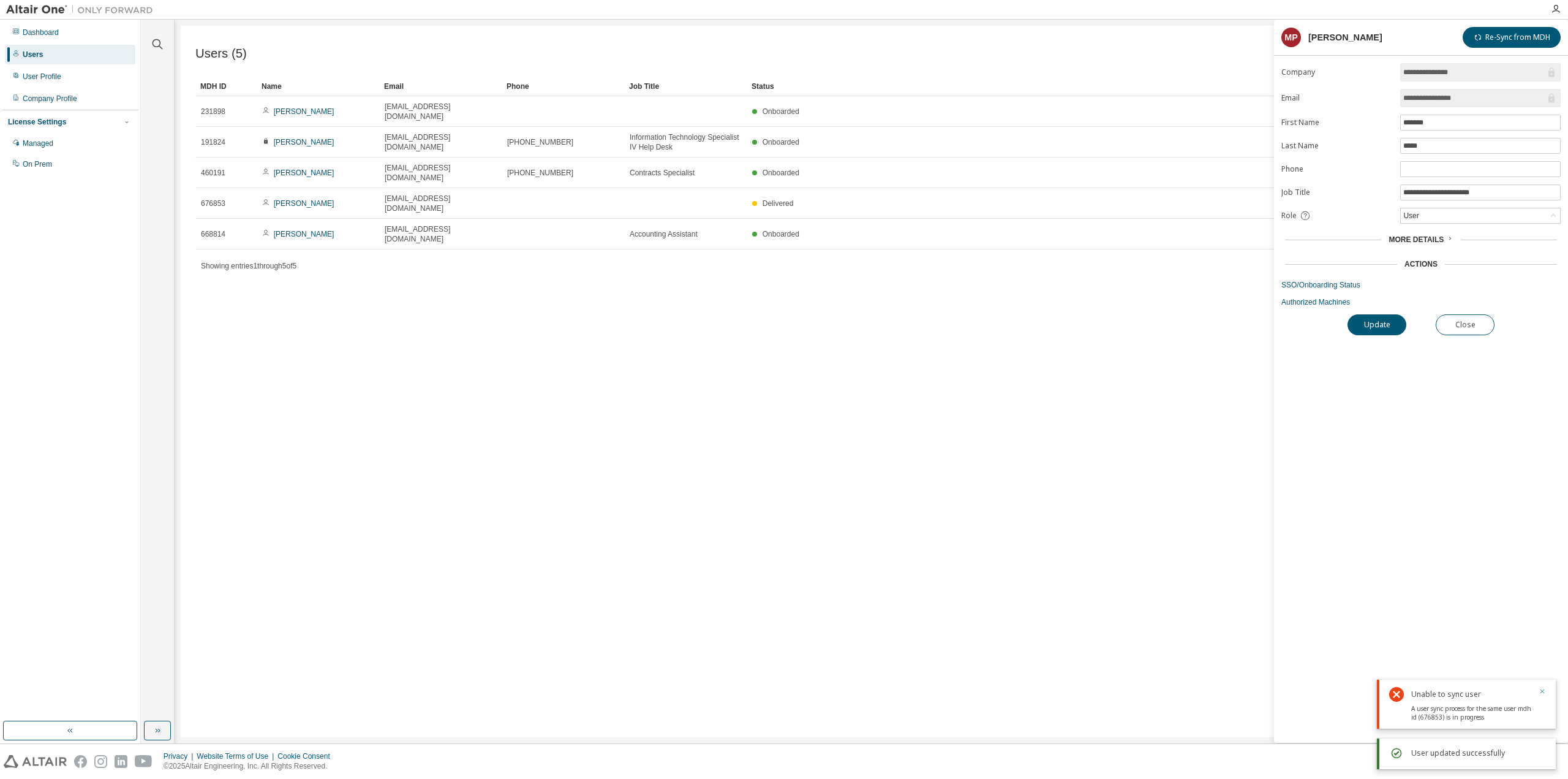
click at [1540, 692] on icon "button" at bounding box center [1542, 691] width 7 height 7
click at [1458, 575] on div "**********" at bounding box center [1421, 403] width 294 height 680
click at [1166, 355] on div "Users (5) Import From CSV Export To CSV Add User Clear Load Save Save As Field …" at bounding box center [871, 382] width 1381 height 712
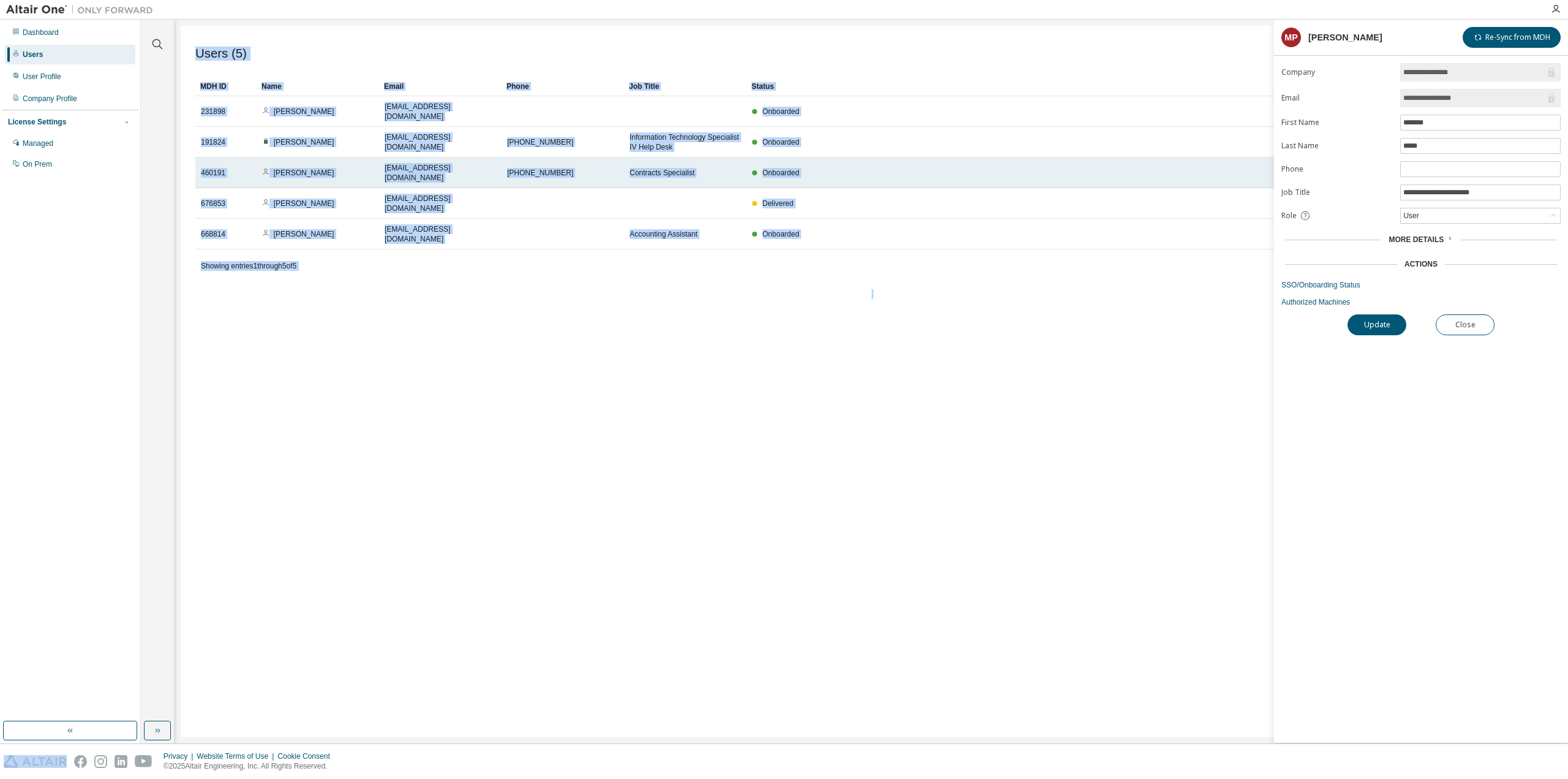
click at [561, 168] on div "[PHONE_NUMBER]" at bounding box center [563, 173] width 111 height 10
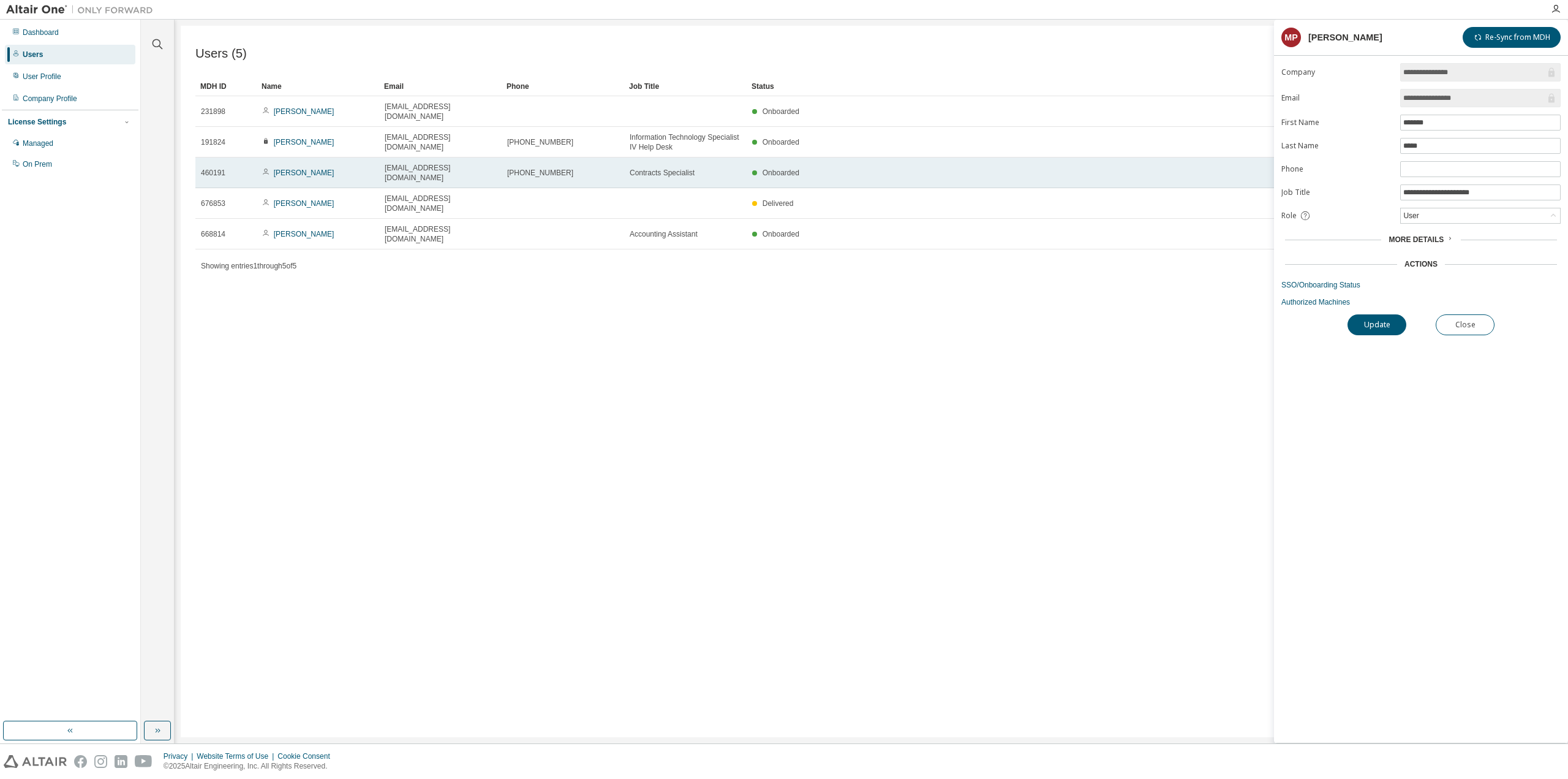
click at [591, 168] on div "[PHONE_NUMBER]" at bounding box center [563, 173] width 111 height 10
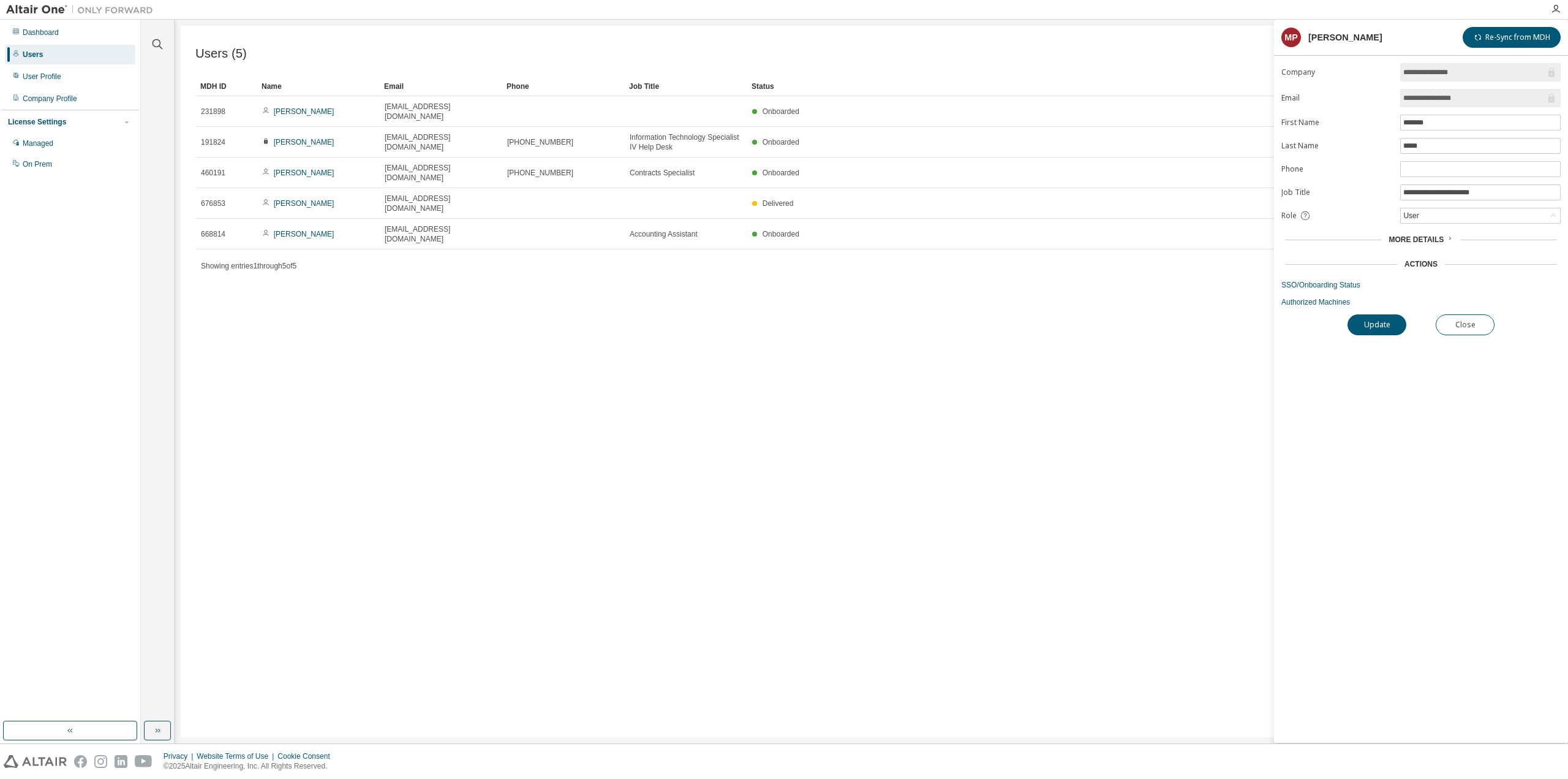
click at [574, 265] on div "Users (5) Import From CSV Export To CSV Add User Clear Load Save Save As Field …" at bounding box center [871, 382] width 1381 height 712
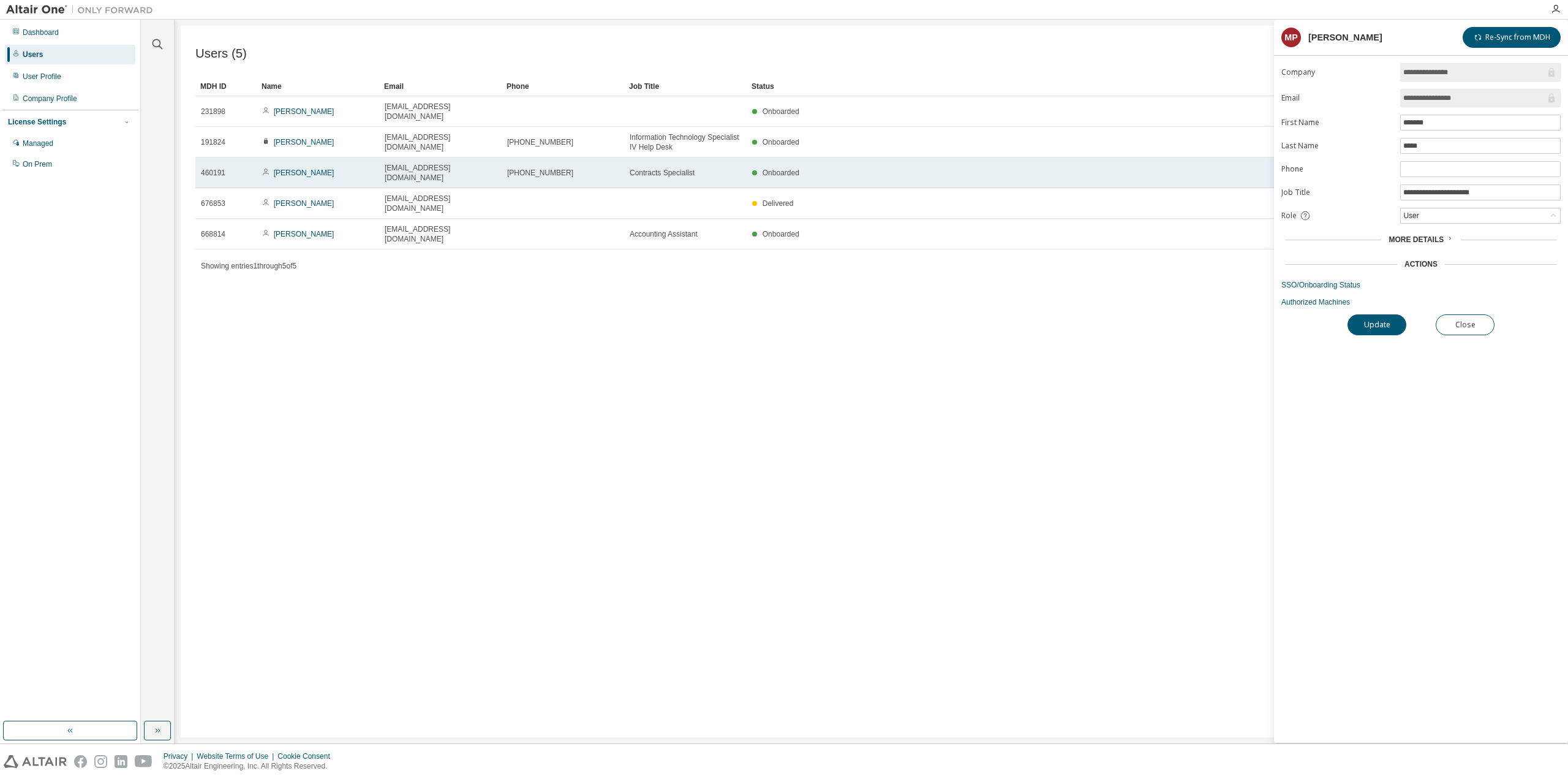
click at [569, 166] on td "[PHONE_NUMBER]" at bounding box center [563, 173] width 122 height 31
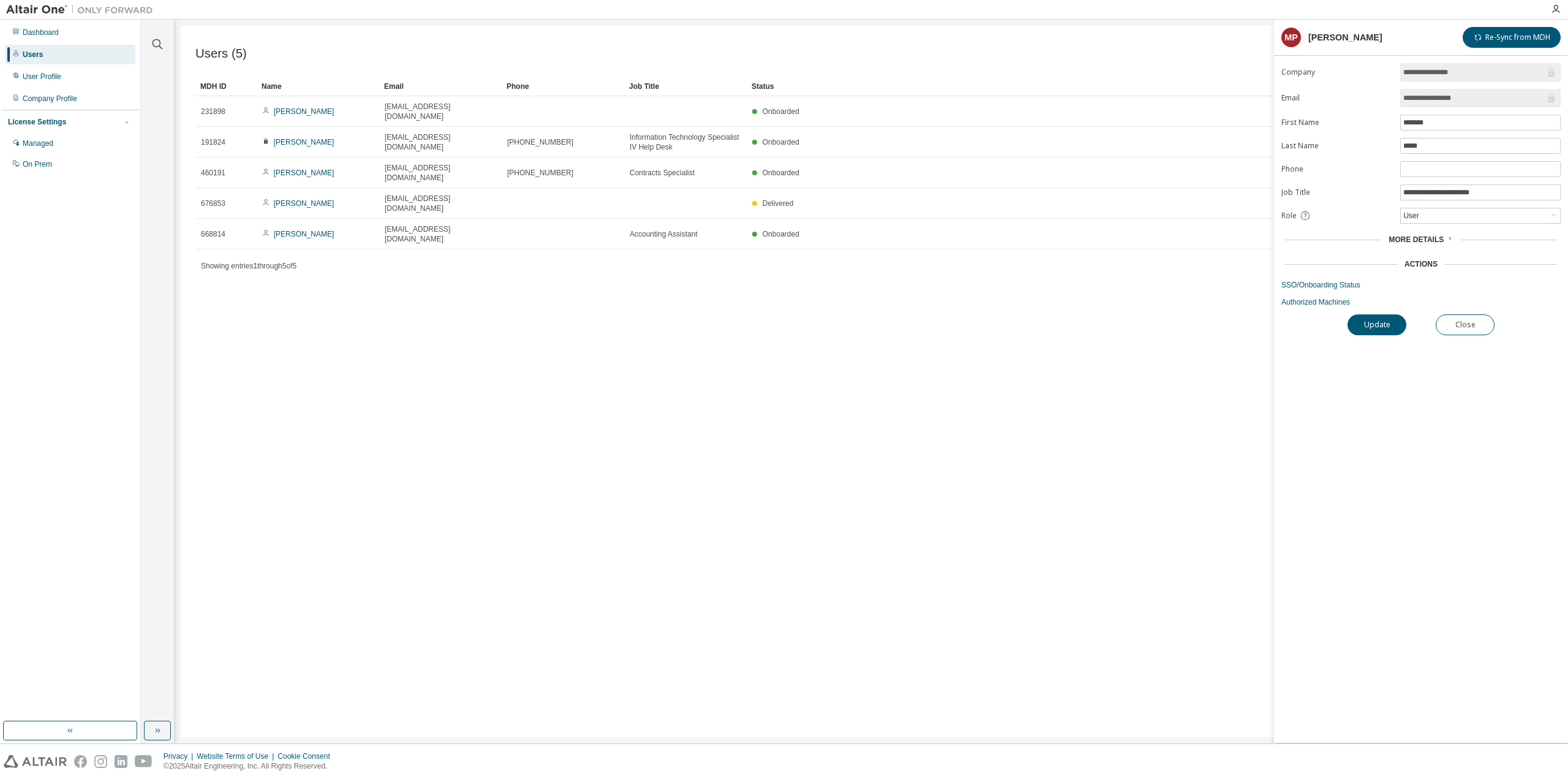
click at [706, 321] on div "Users (5) Import From CSV Export To CSV Add User Clear Load Save Save As Field …" at bounding box center [871, 382] width 1381 height 712
click at [1468, 467] on div "**********" at bounding box center [1421, 403] width 294 height 680
click at [1455, 319] on button "Close" at bounding box center [1465, 325] width 59 height 21
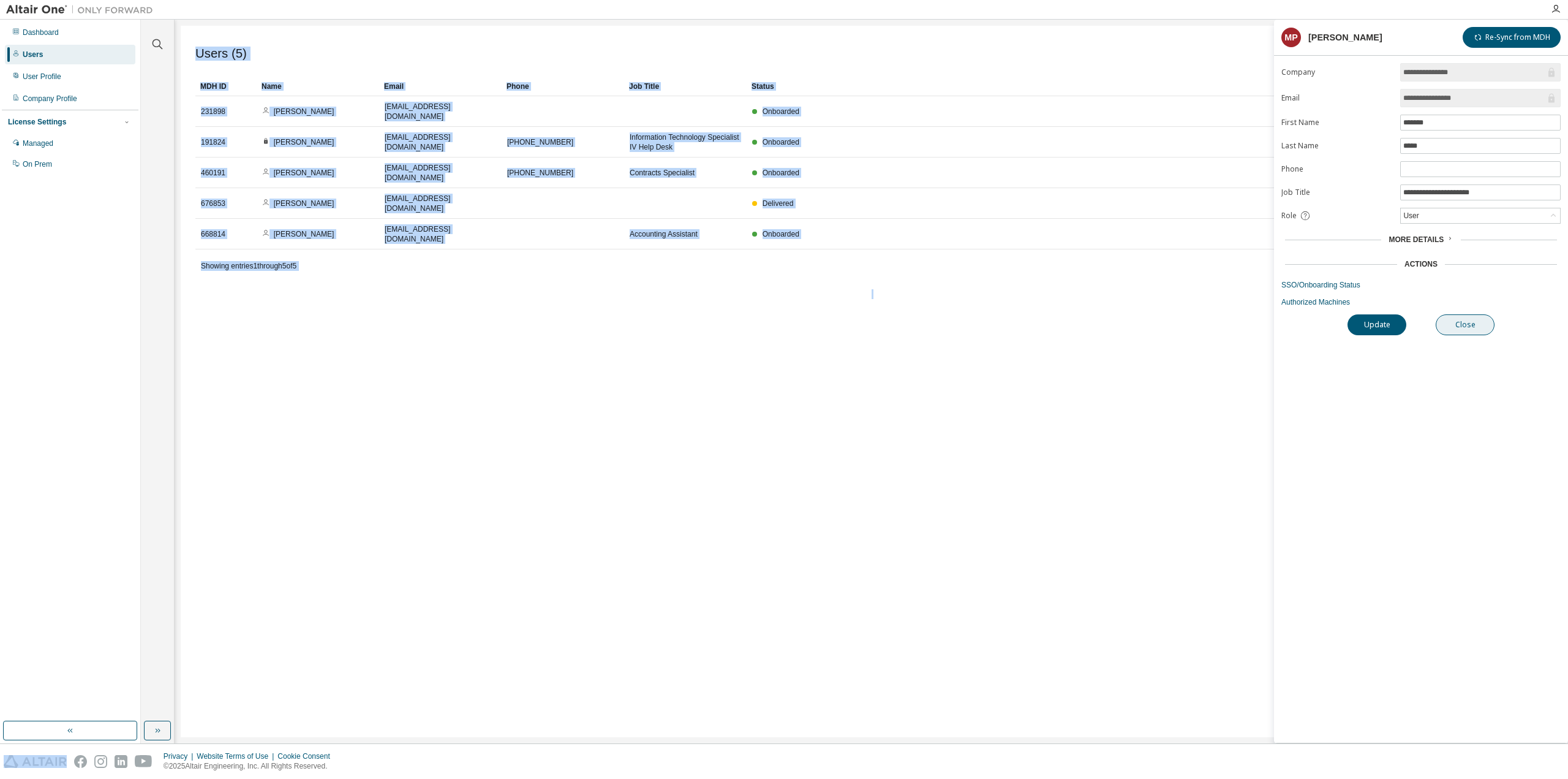
click at [1455, 319] on div "Users (5) Import From CSV Export To CSV Add User Clear Load Save Save As Field …" at bounding box center [871, 382] width 1381 height 712
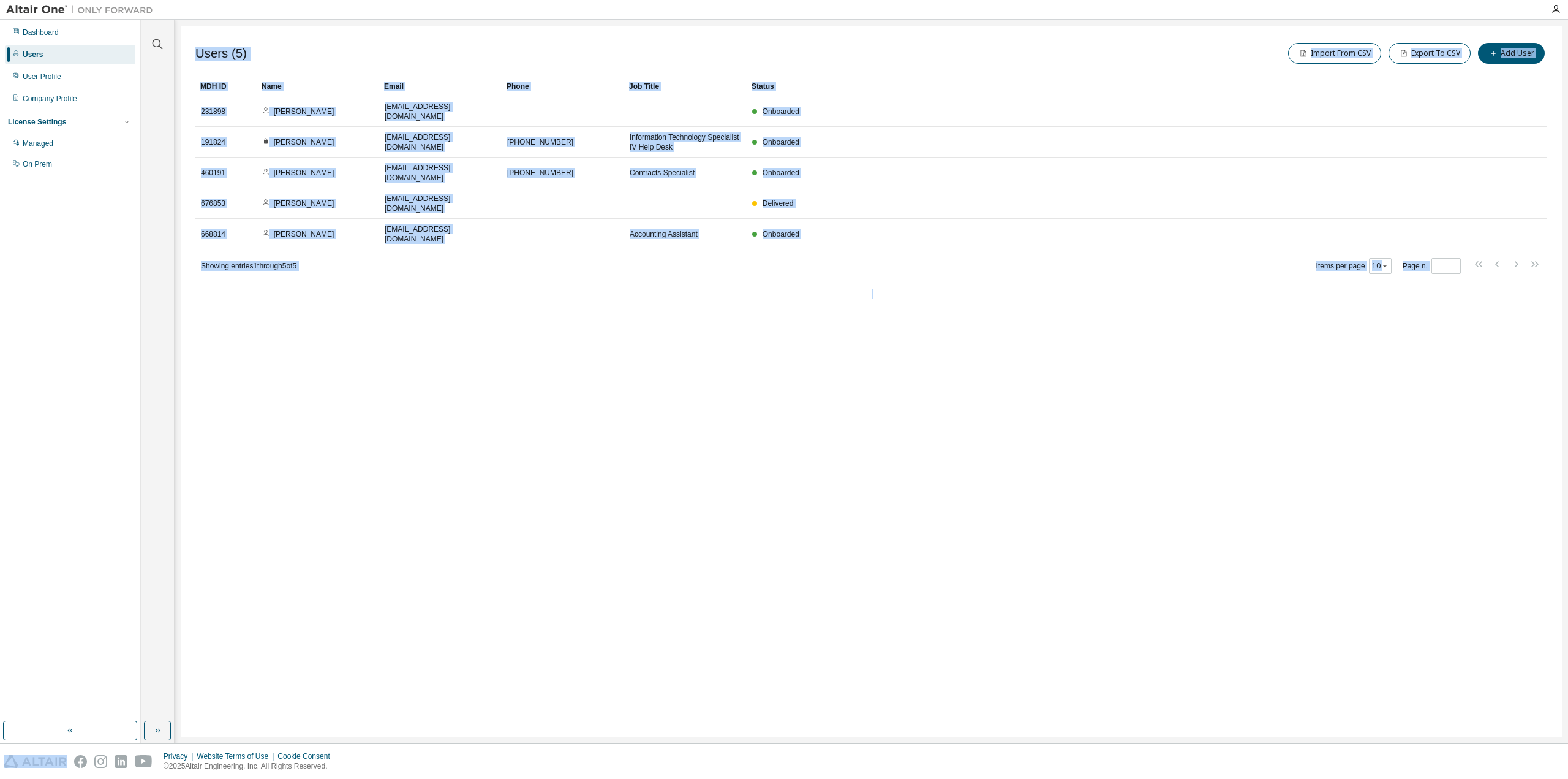
click at [774, 369] on div "Users (5) Import From CSV Export To CSV Add User Clear Load Save Save As Field …" at bounding box center [871, 382] width 1381 height 712
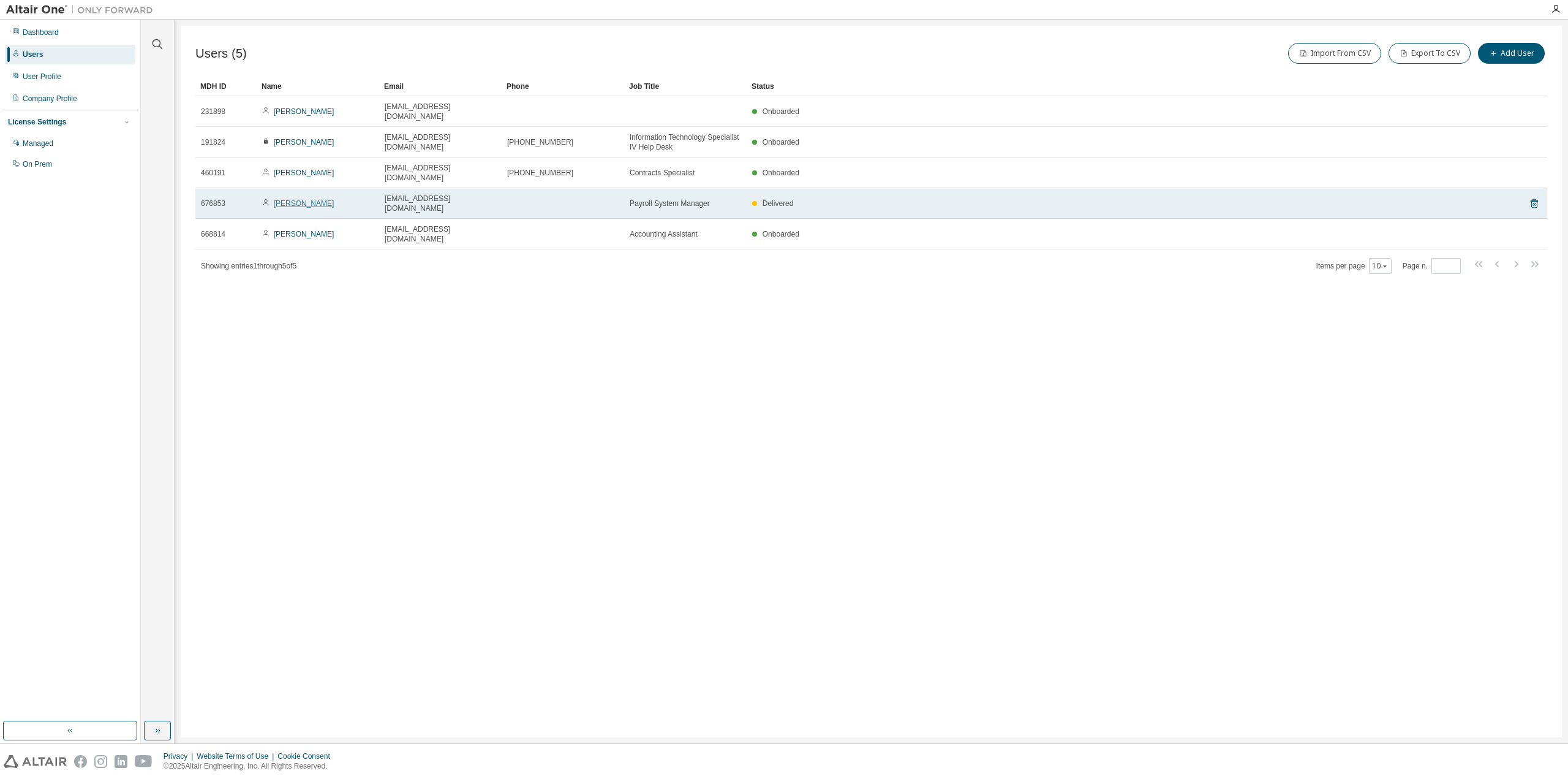
click at [312, 199] on link "[PERSON_NAME]" at bounding box center [303, 203] width 60 height 9
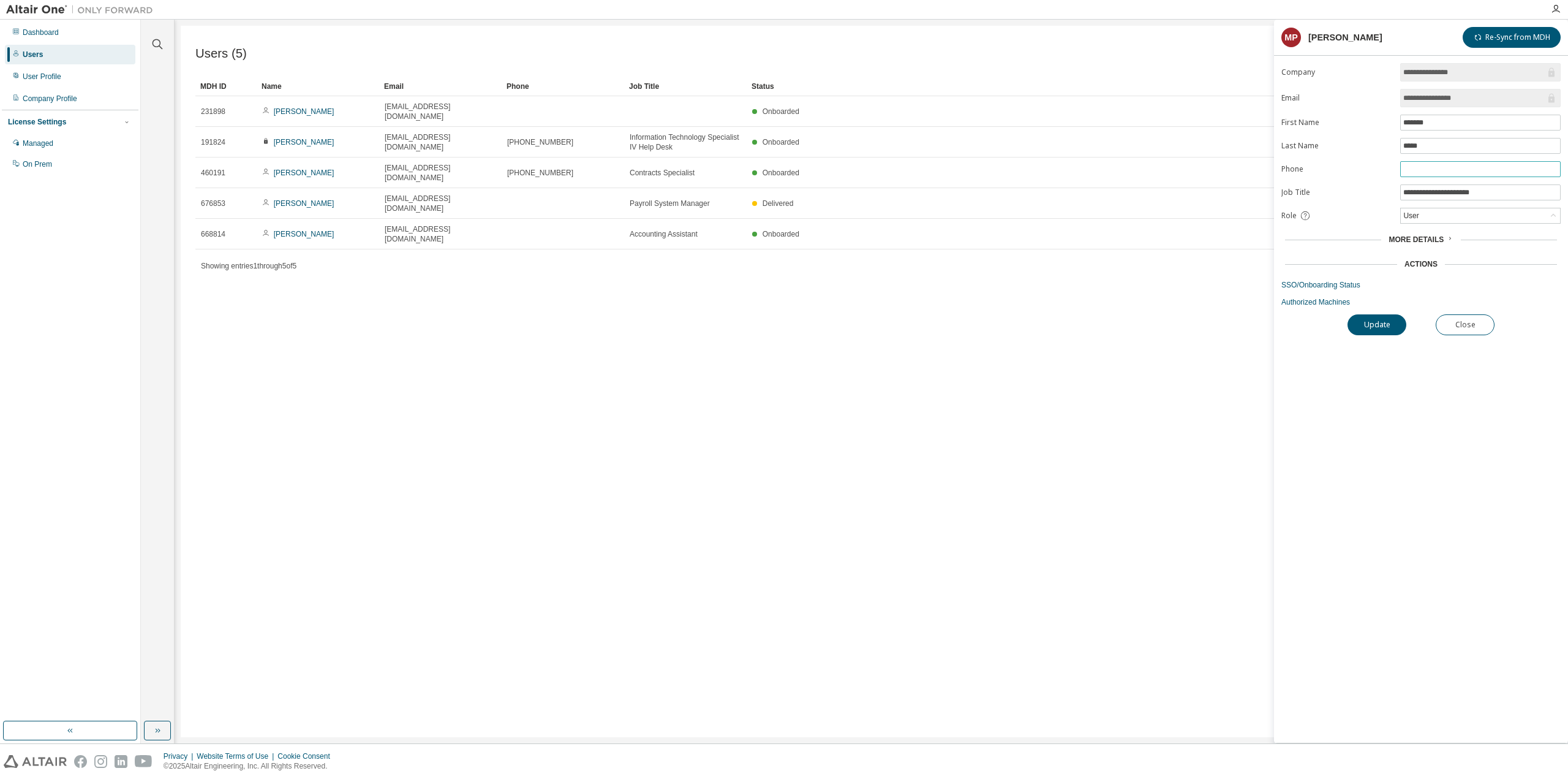
click at [1455, 165] on input "text" at bounding box center [1480, 169] width 154 height 10
type input "*"
click at [1444, 532] on div "**********" at bounding box center [1421, 403] width 294 height 680
click at [1452, 164] on input "********" at bounding box center [1480, 169] width 154 height 10
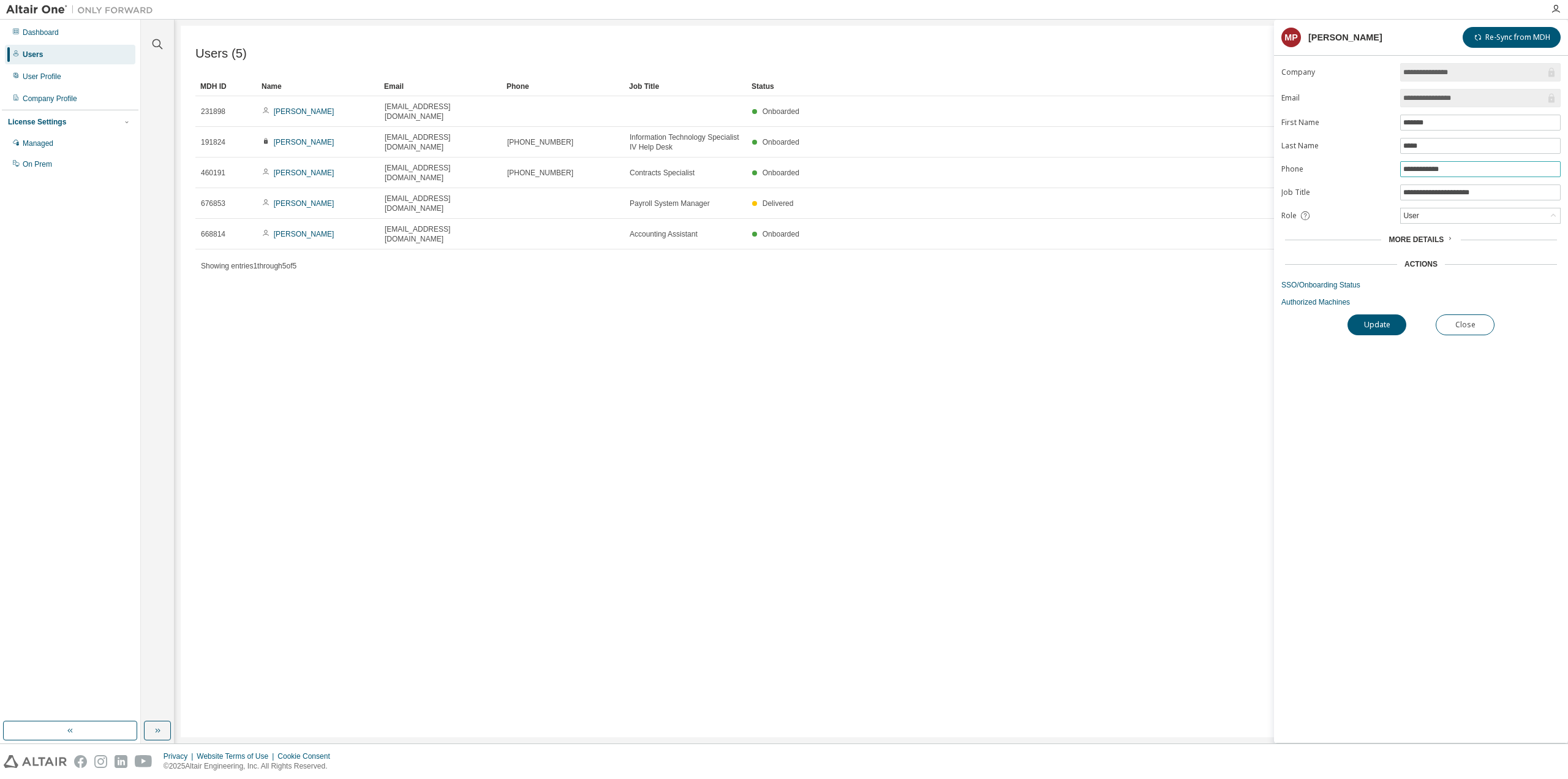
click at [1415, 166] on input "**********" at bounding box center [1480, 169] width 154 height 10
type input "**********"
click at [1381, 319] on button "Update" at bounding box center [1377, 325] width 59 height 21
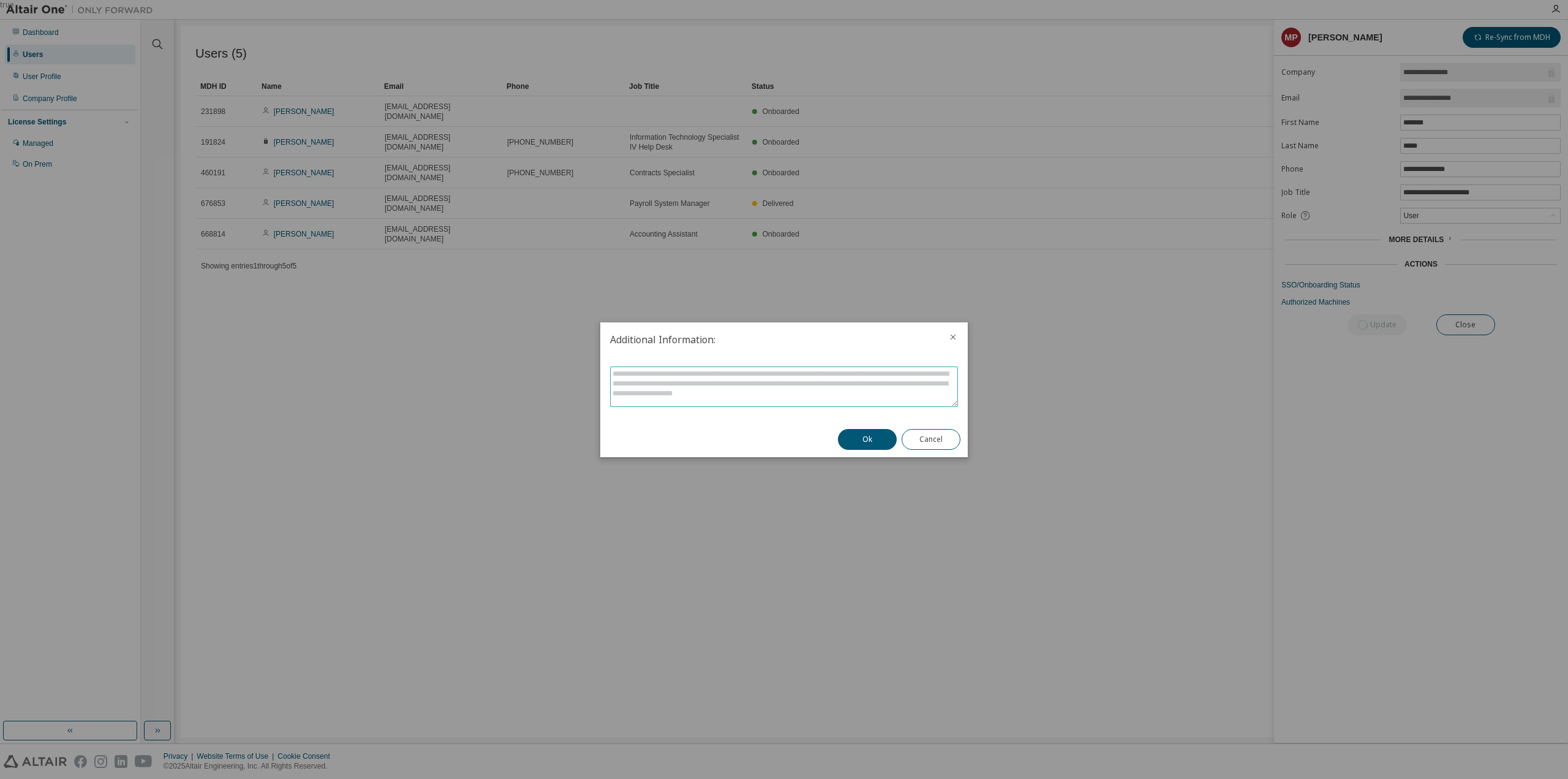
click at [743, 375] on textarea at bounding box center [784, 387] width 347 height 39
type textarea "**********"
click at [872, 442] on button "Ok" at bounding box center [867, 439] width 59 height 21
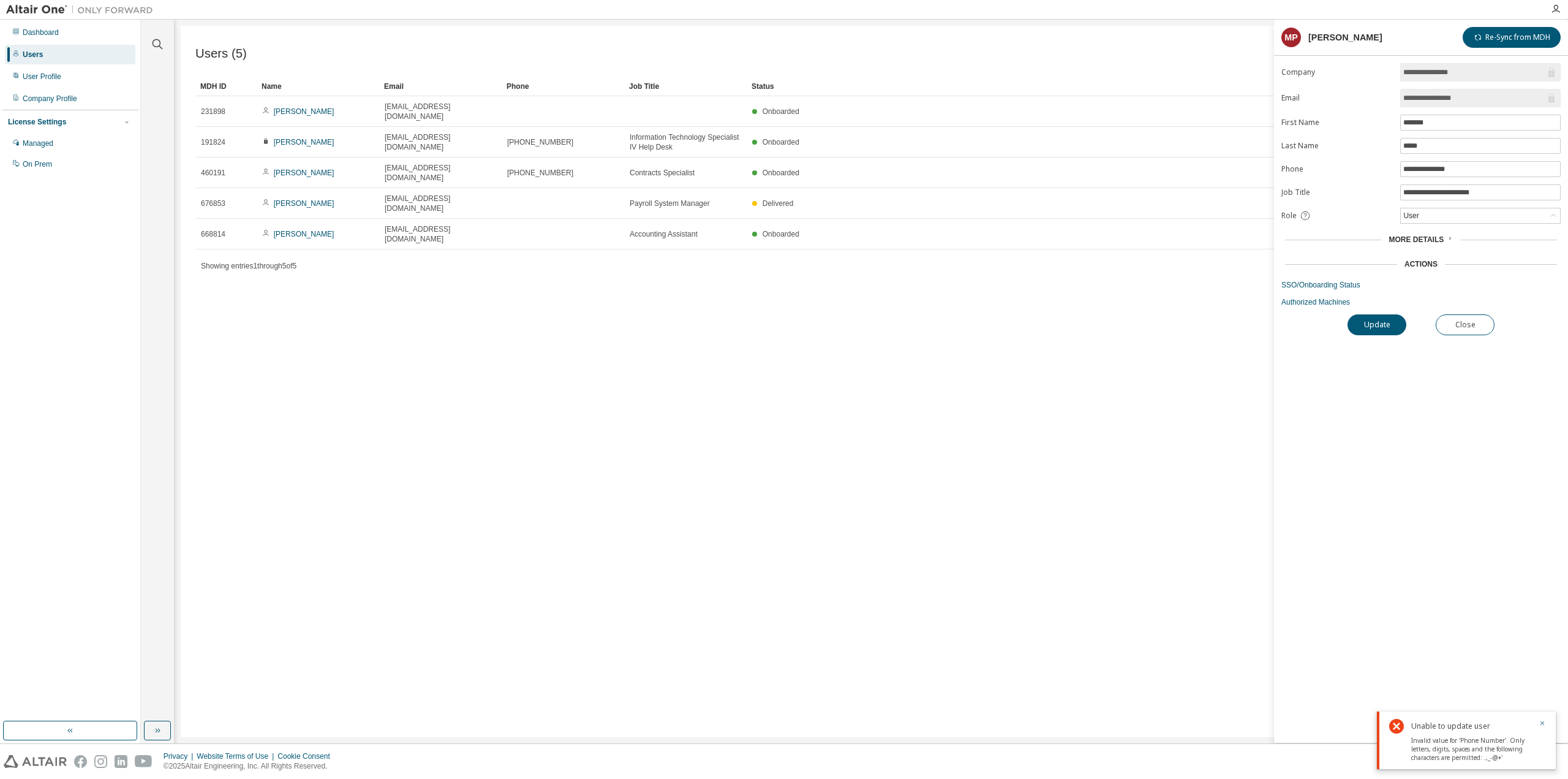
click at [1434, 732] on div "Unable to update user" at bounding box center [1471, 726] width 120 height 15
click at [1480, 739] on div "Invalid value for 'Phone Number'. Only letters, digits, spaces and the followin…" at bounding box center [1471, 748] width 120 height 27
click at [1544, 721] on icon "button" at bounding box center [1542, 723] width 4 height 4
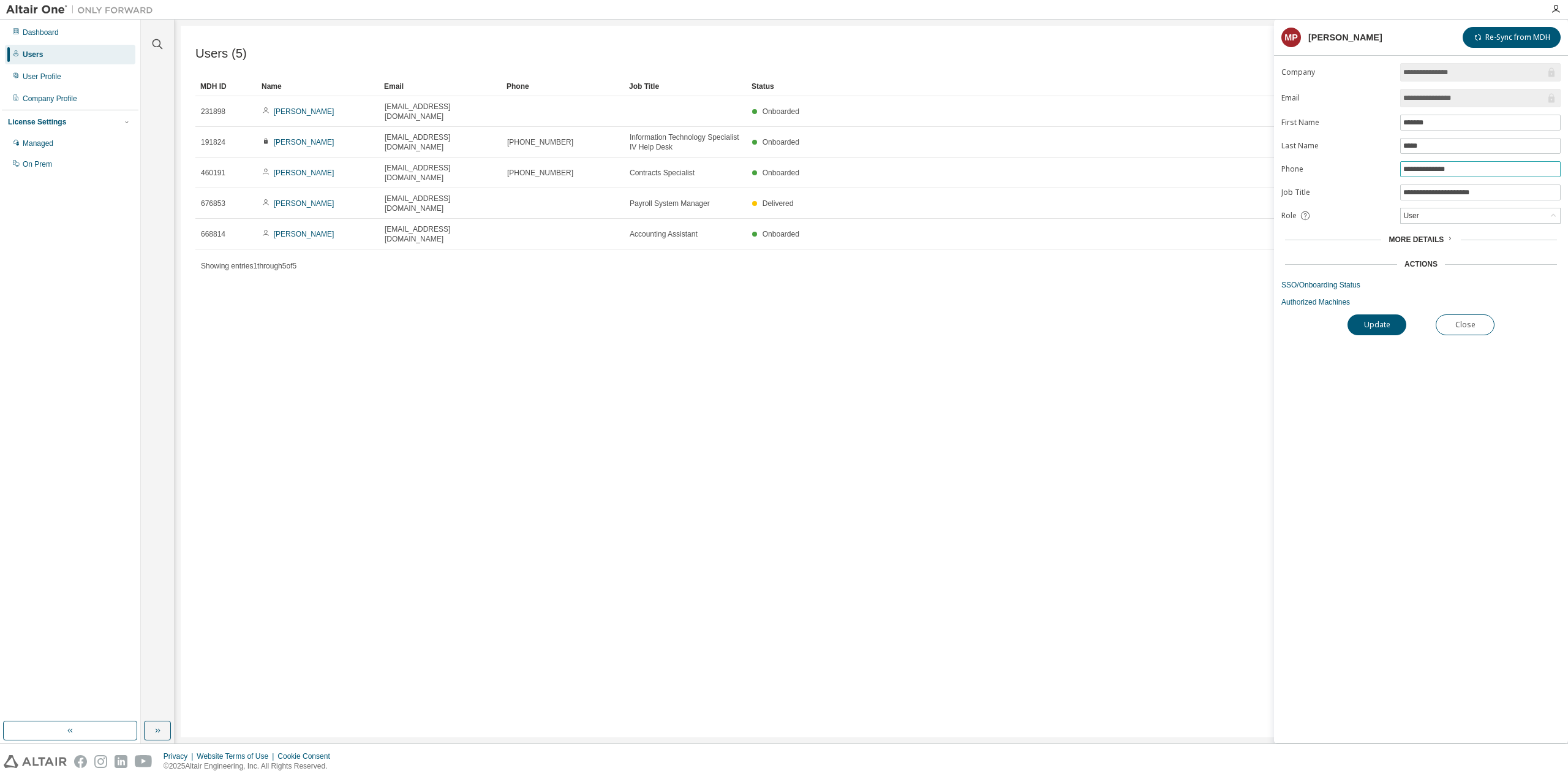
click at [1422, 166] on input "**********" at bounding box center [1480, 169] width 154 height 10
type input "**********"
click at [1392, 314] on button "Update" at bounding box center [1377, 325] width 59 height 21
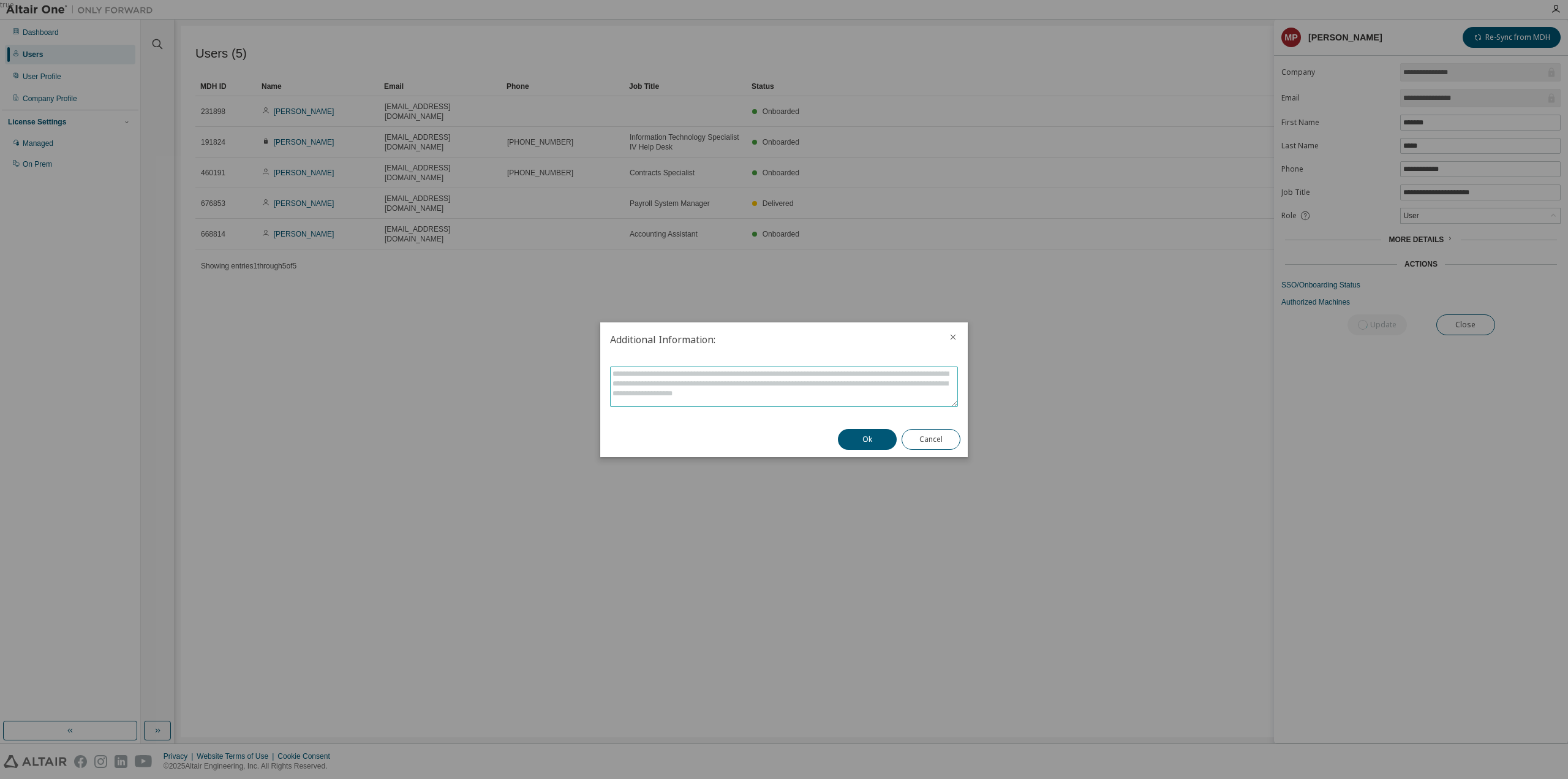
click at [827, 376] on textarea at bounding box center [784, 387] width 347 height 39
type textarea "**********"
click at [869, 440] on button "Ok" at bounding box center [867, 439] width 59 height 21
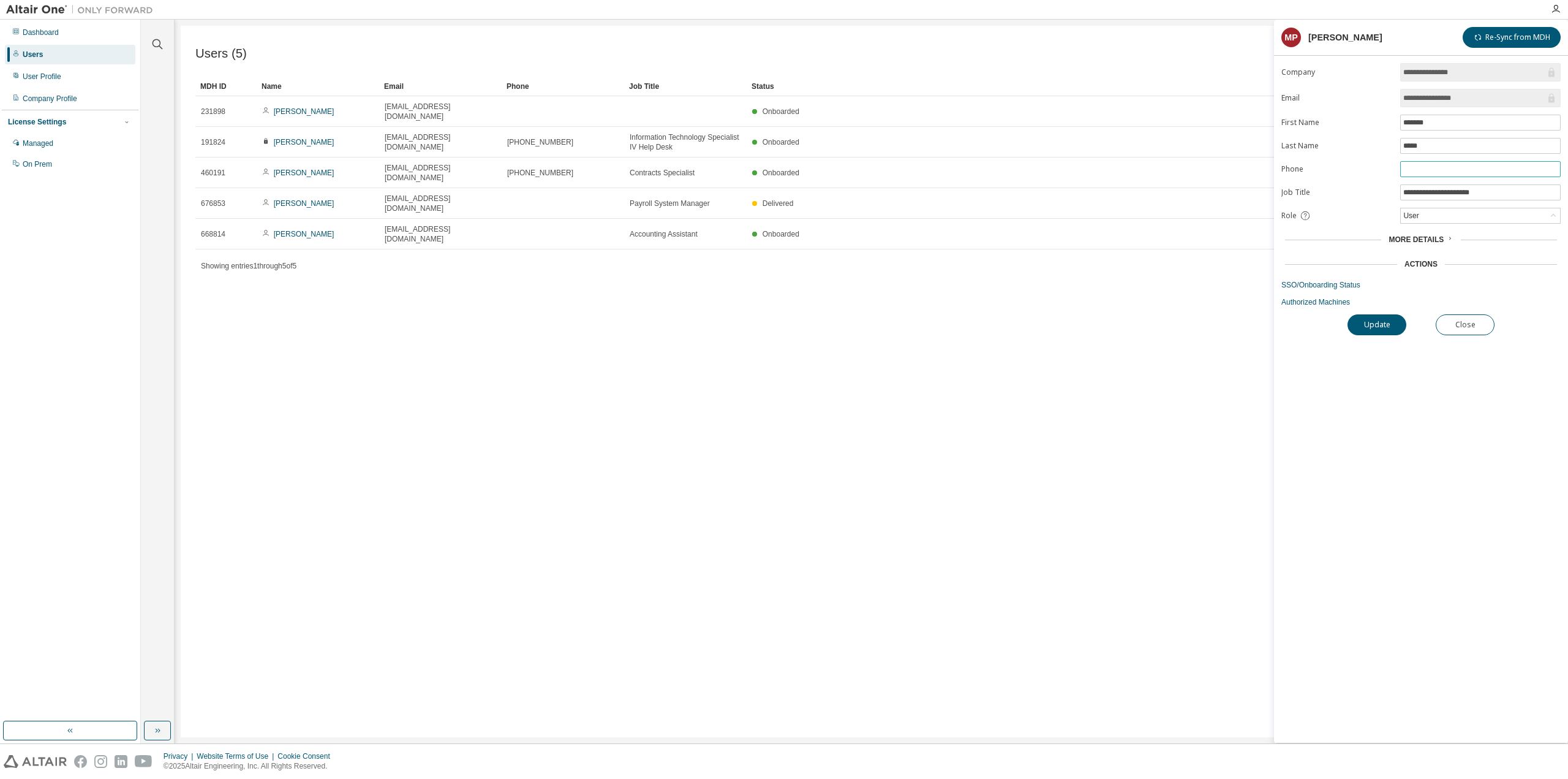
click at [1434, 164] on input "text" at bounding box center [1480, 169] width 154 height 10
type input "**********"
click at [1365, 317] on button "Update" at bounding box center [1377, 325] width 59 height 21
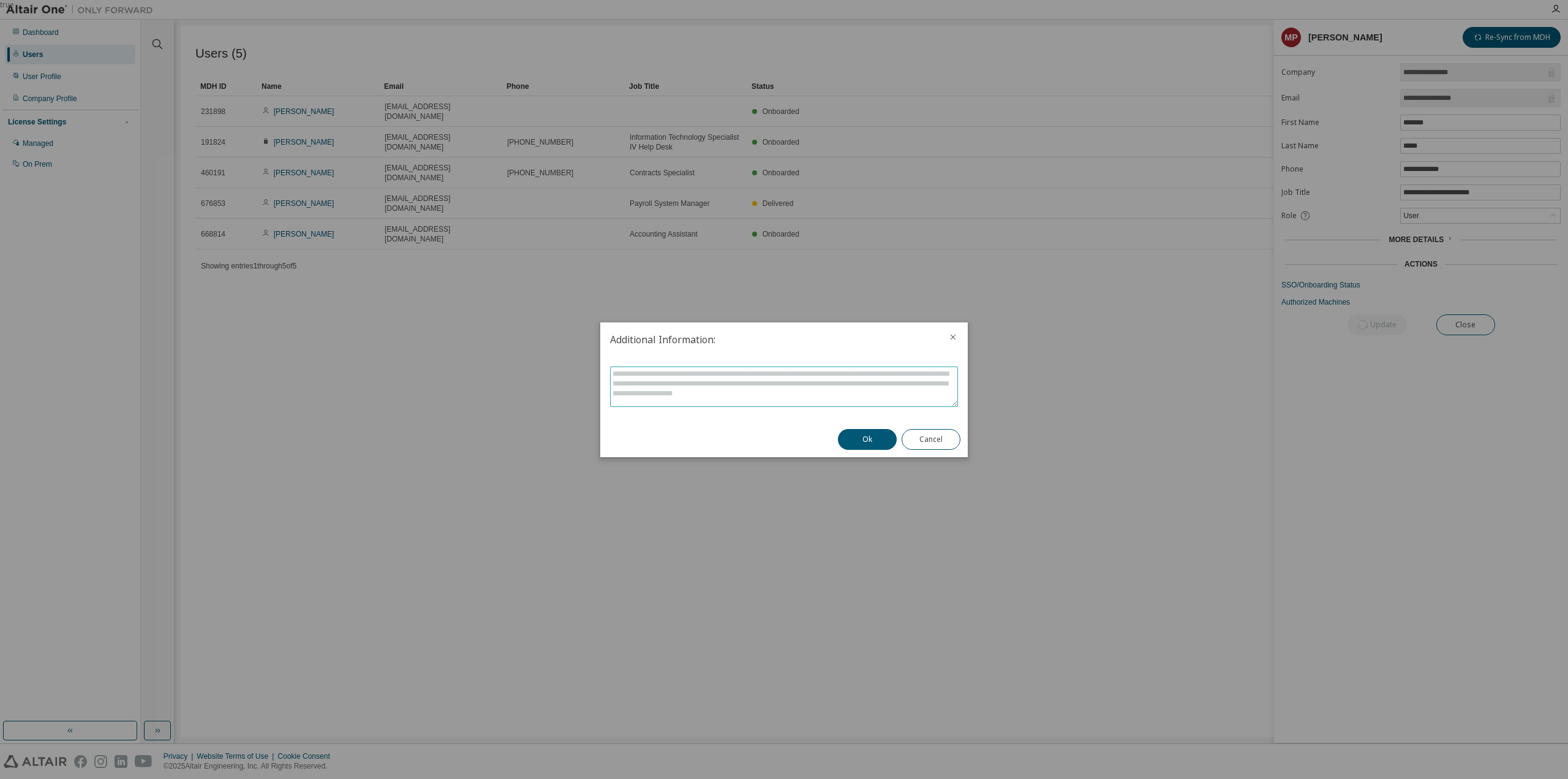
click at [753, 391] on textarea at bounding box center [784, 387] width 347 height 39
type textarea "**********"
click at [887, 430] on button "Ok" at bounding box center [867, 439] width 59 height 21
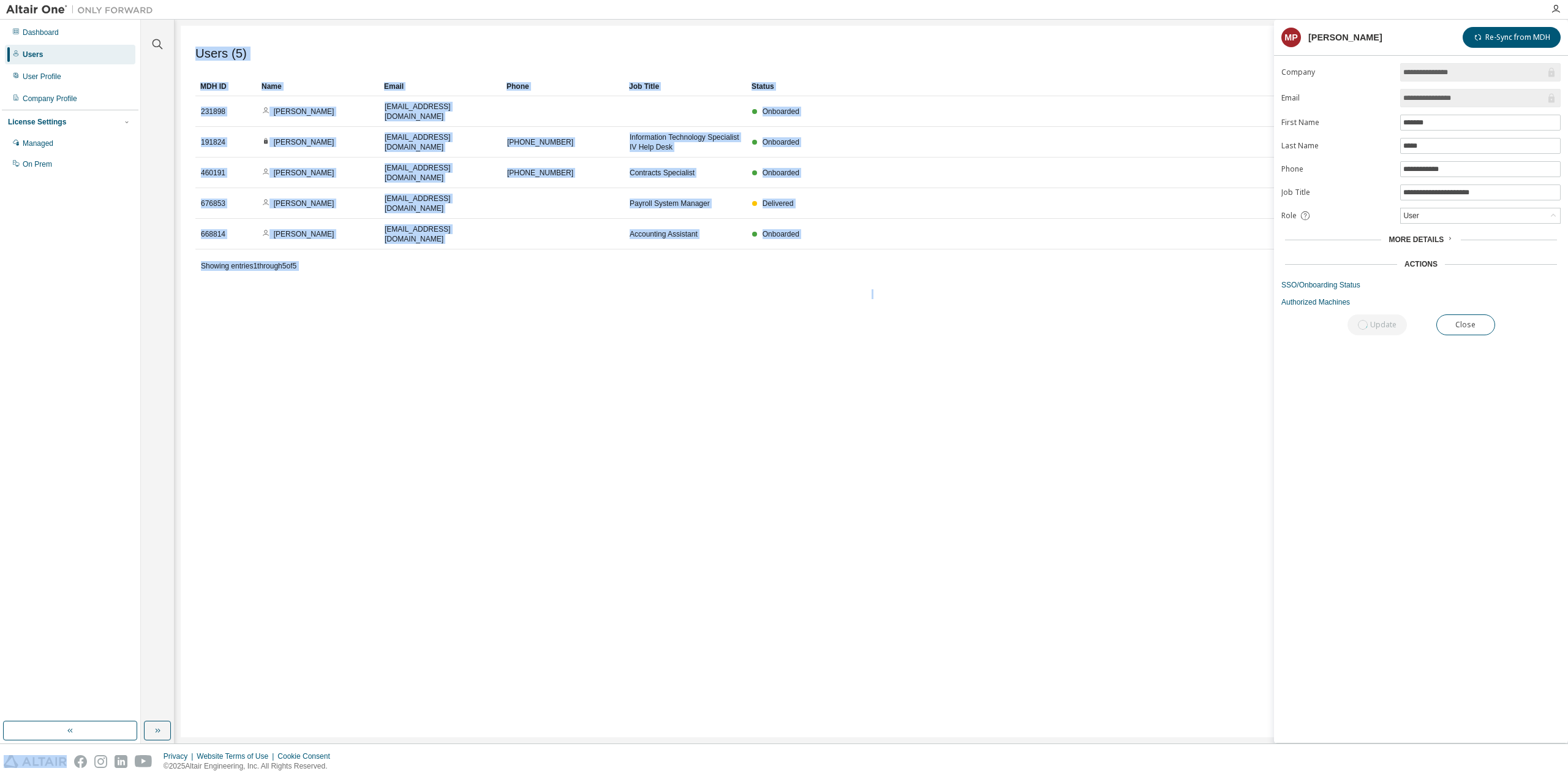
click at [887, 430] on div "Users (5) Import From CSV Export To CSV Add User Clear Load Save Save As Field …" at bounding box center [871, 382] width 1381 height 712
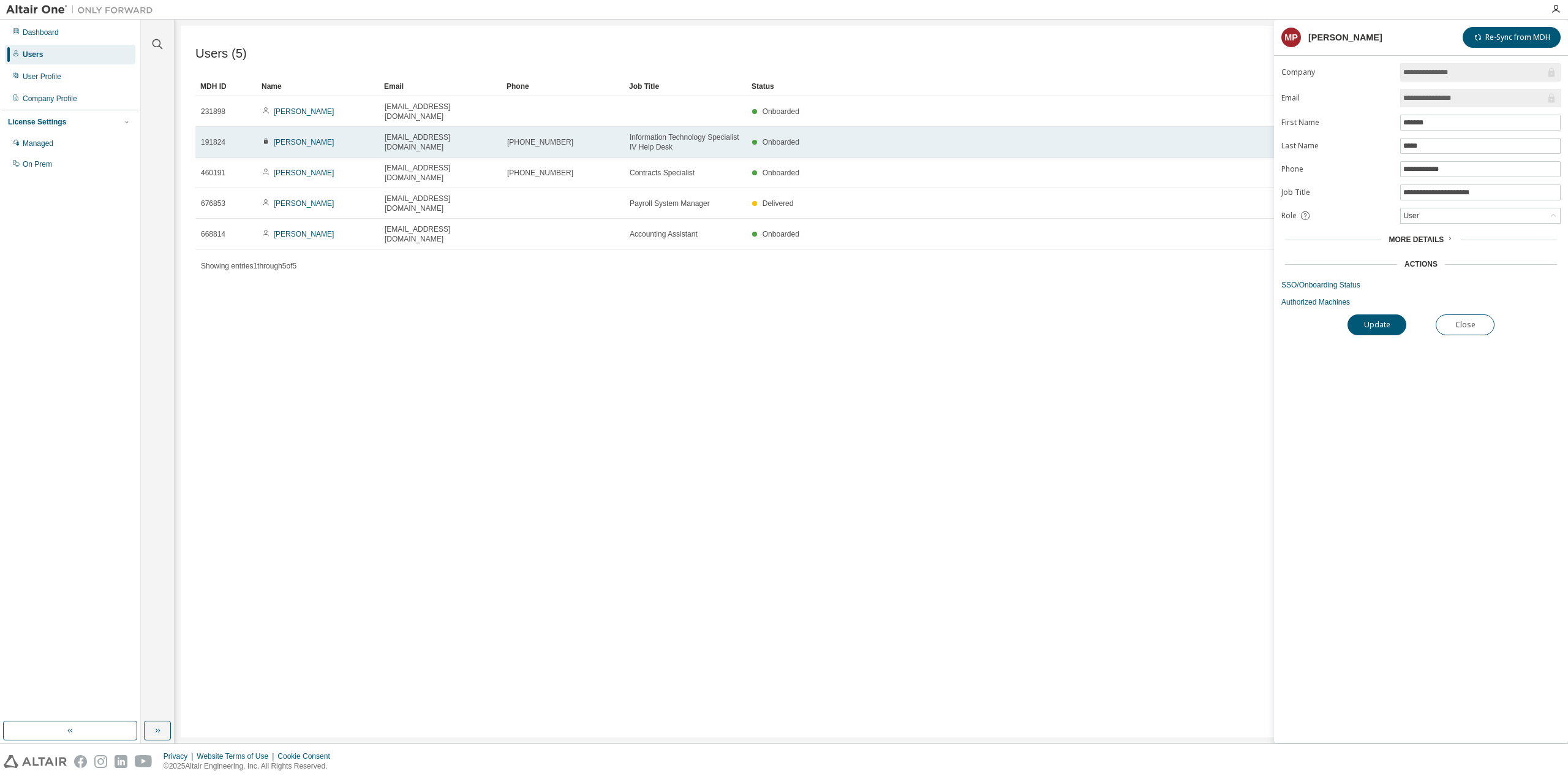
click at [548, 139] on td "[PHONE_NUMBER]" at bounding box center [563, 142] width 122 height 31
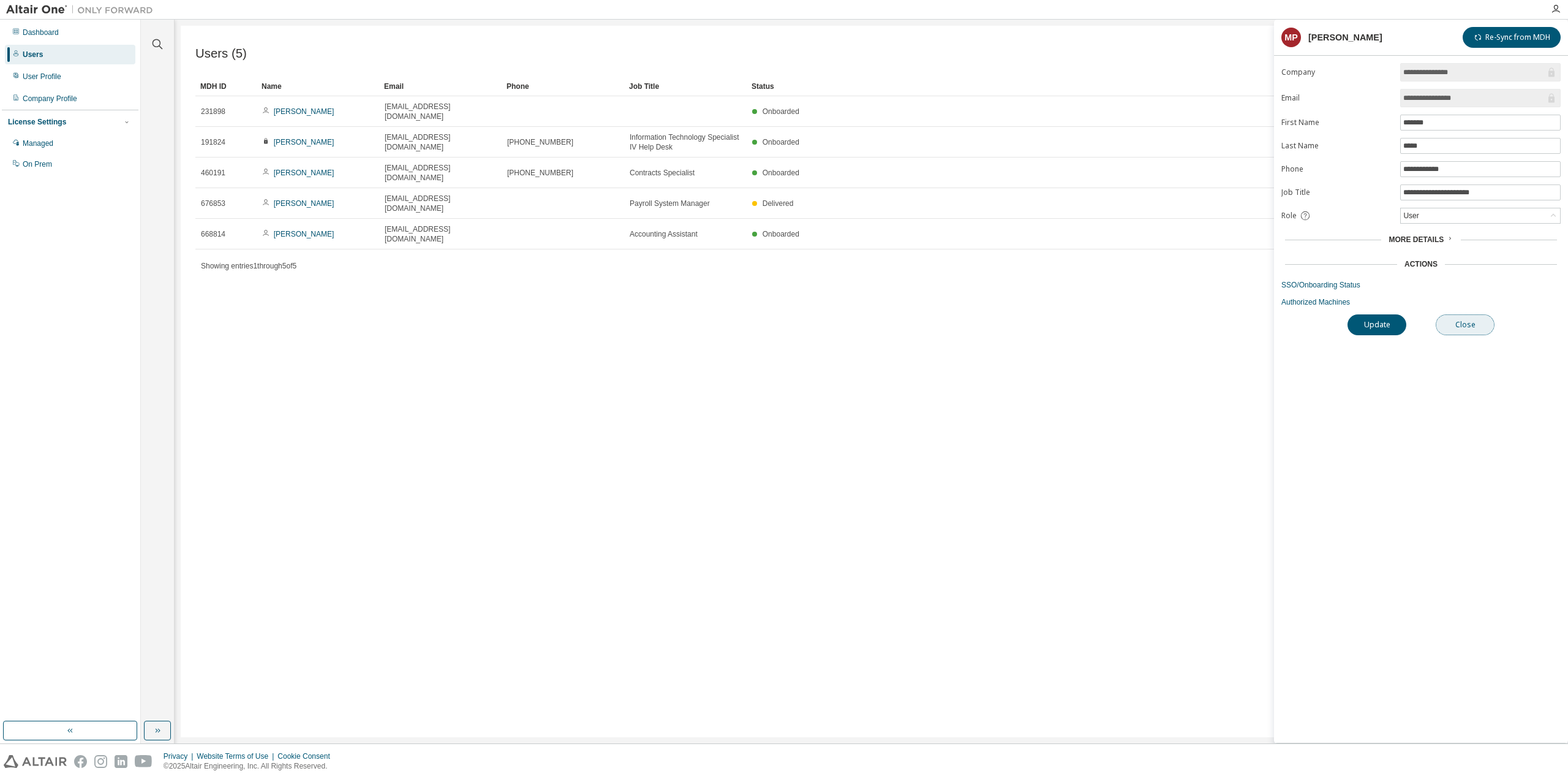
click at [1460, 324] on button "Close" at bounding box center [1465, 325] width 59 height 21
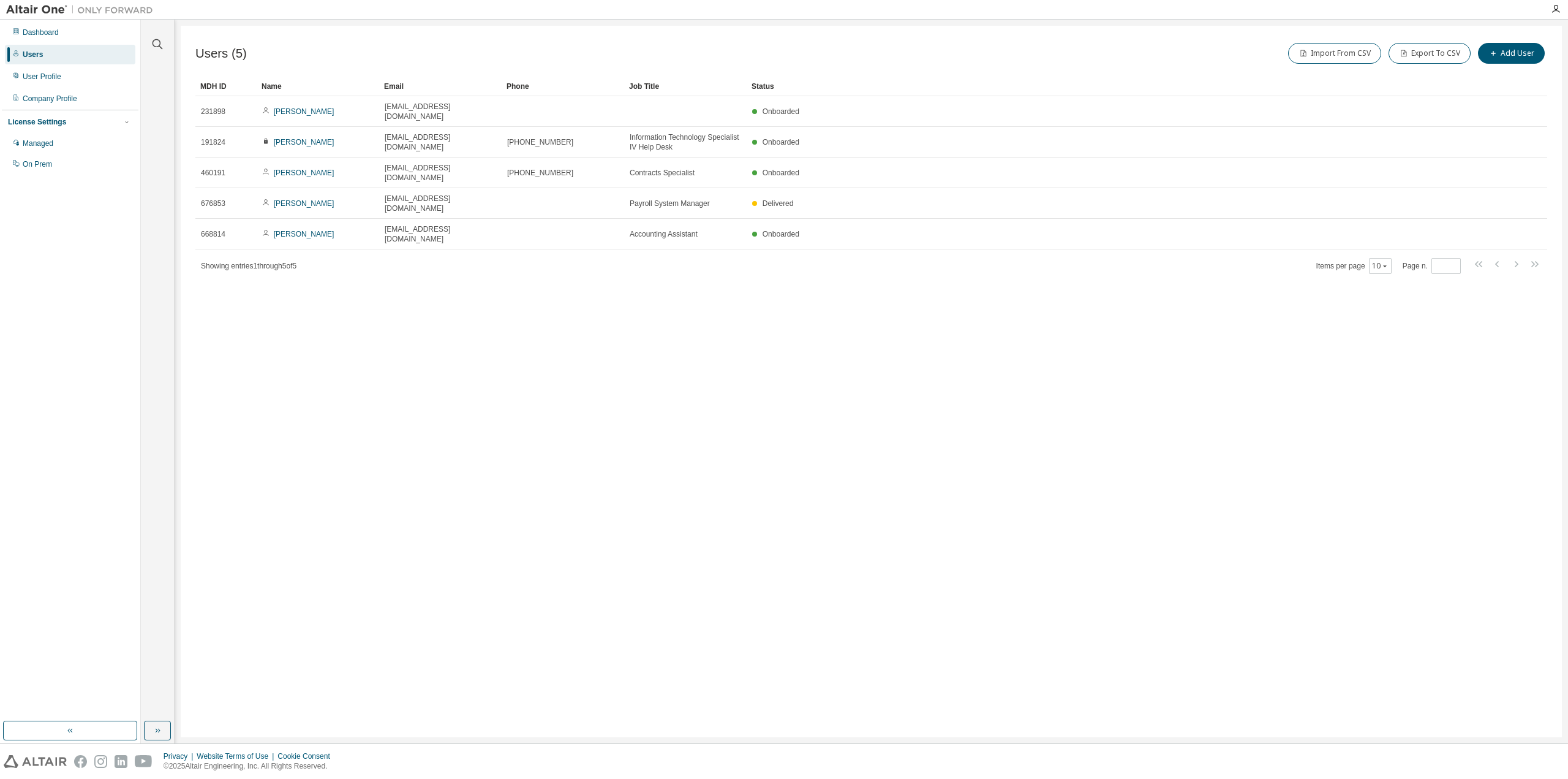
click at [693, 336] on div "Users (5) Import From CSV Export To CSV Add User Clear Load Save Save As Field …" at bounding box center [871, 382] width 1381 height 712
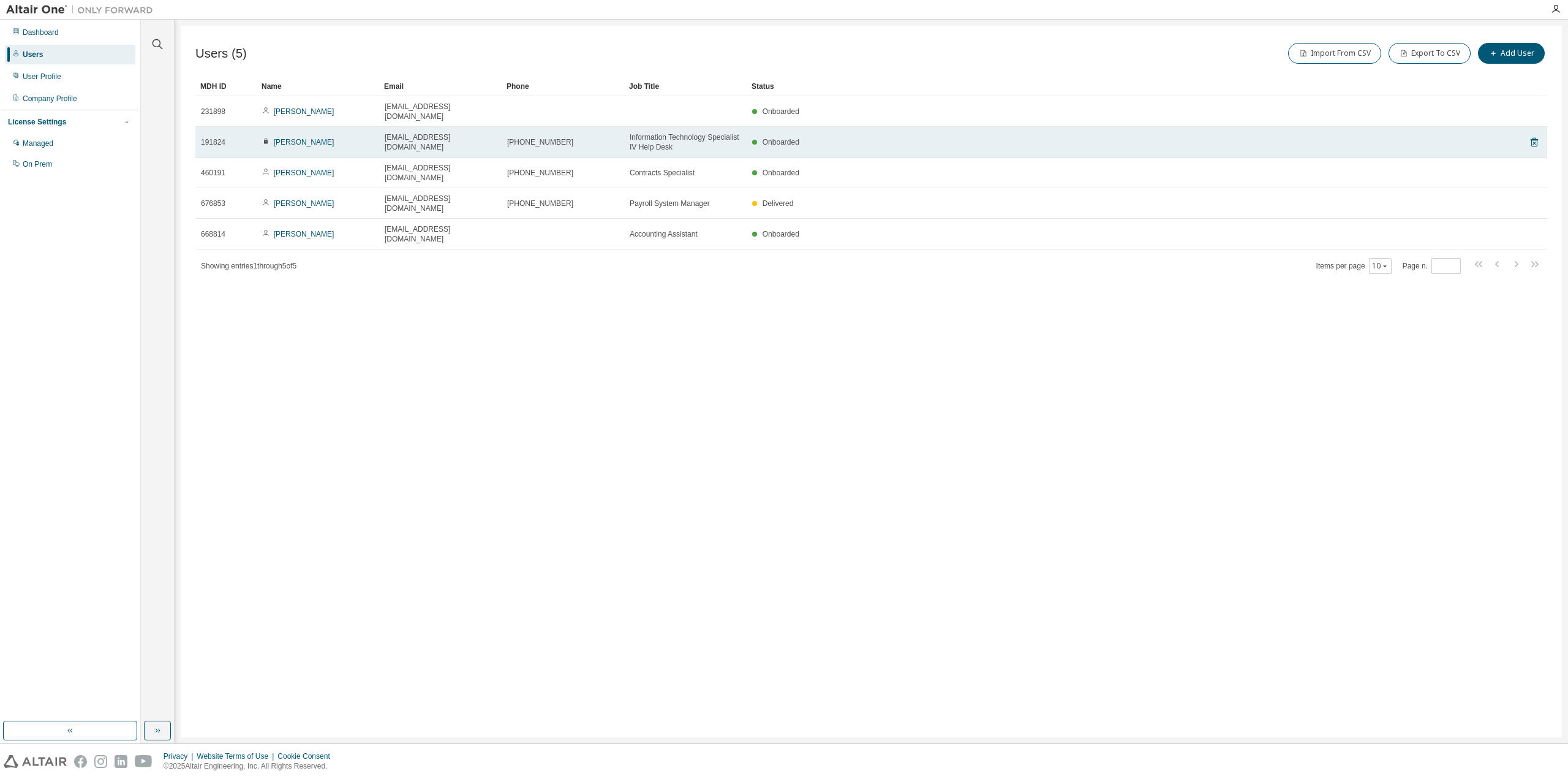
click at [578, 137] on div "[PHONE_NUMBER]" at bounding box center [563, 142] width 111 height 10
click at [300, 138] on link "[PERSON_NAME]" at bounding box center [303, 142] width 60 height 9
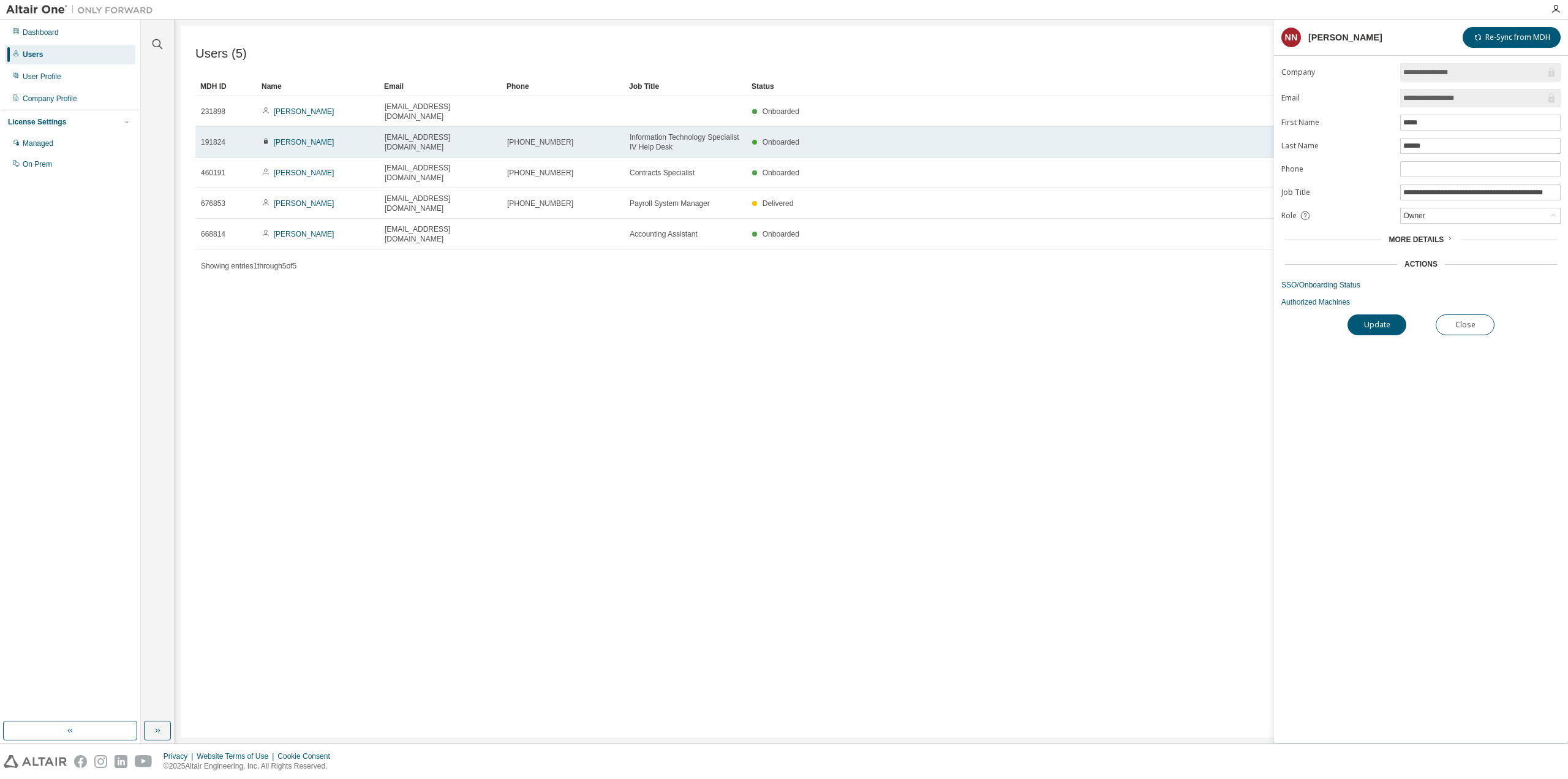
click at [550, 137] on span "[PHONE_NUMBER]" at bounding box center [540, 142] width 66 height 10
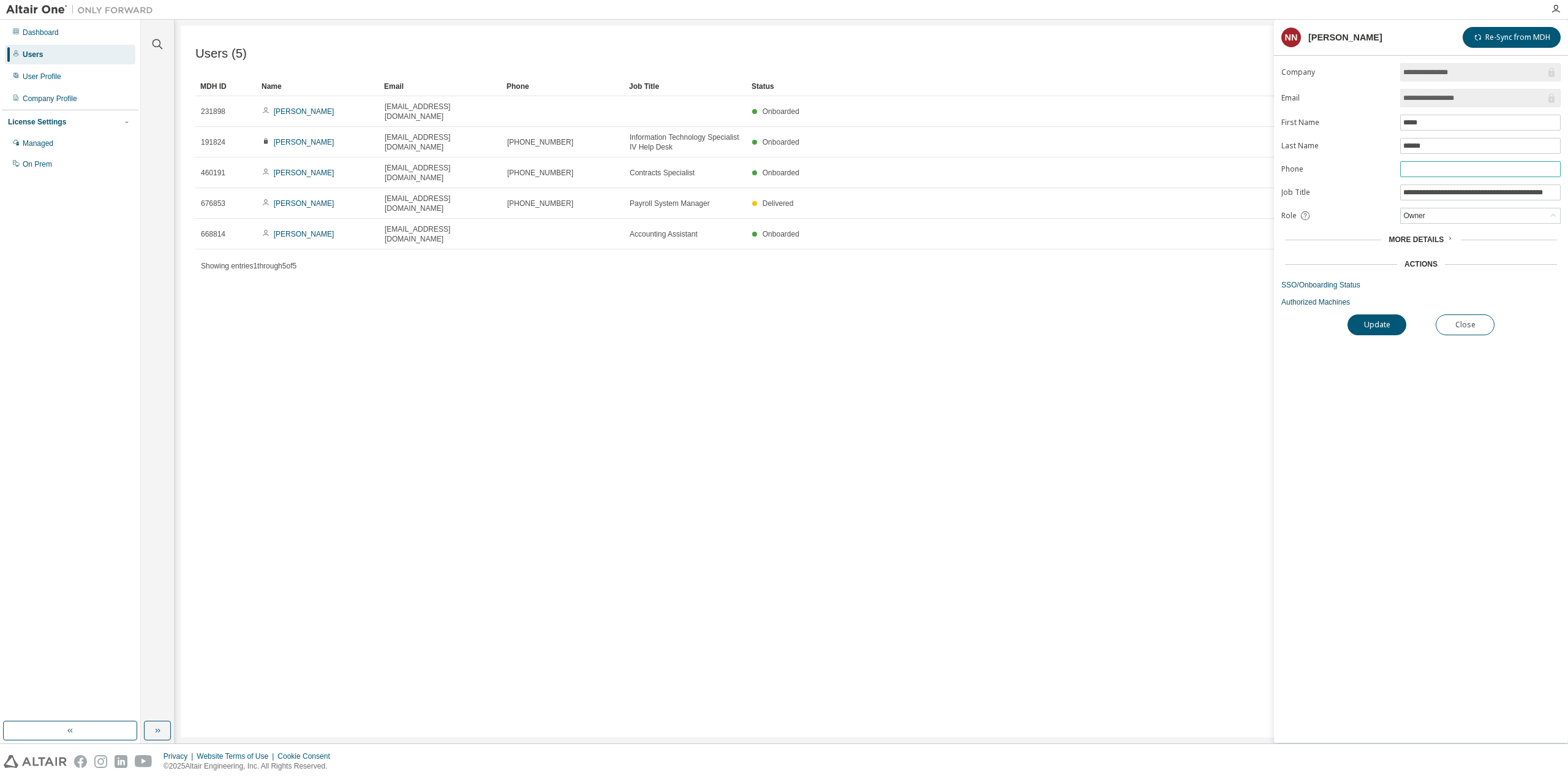
click at [1434, 164] on input "text" at bounding box center [1480, 169] width 154 height 10
type input "**********"
click at [1383, 314] on button "Update" at bounding box center [1377, 325] width 59 height 21
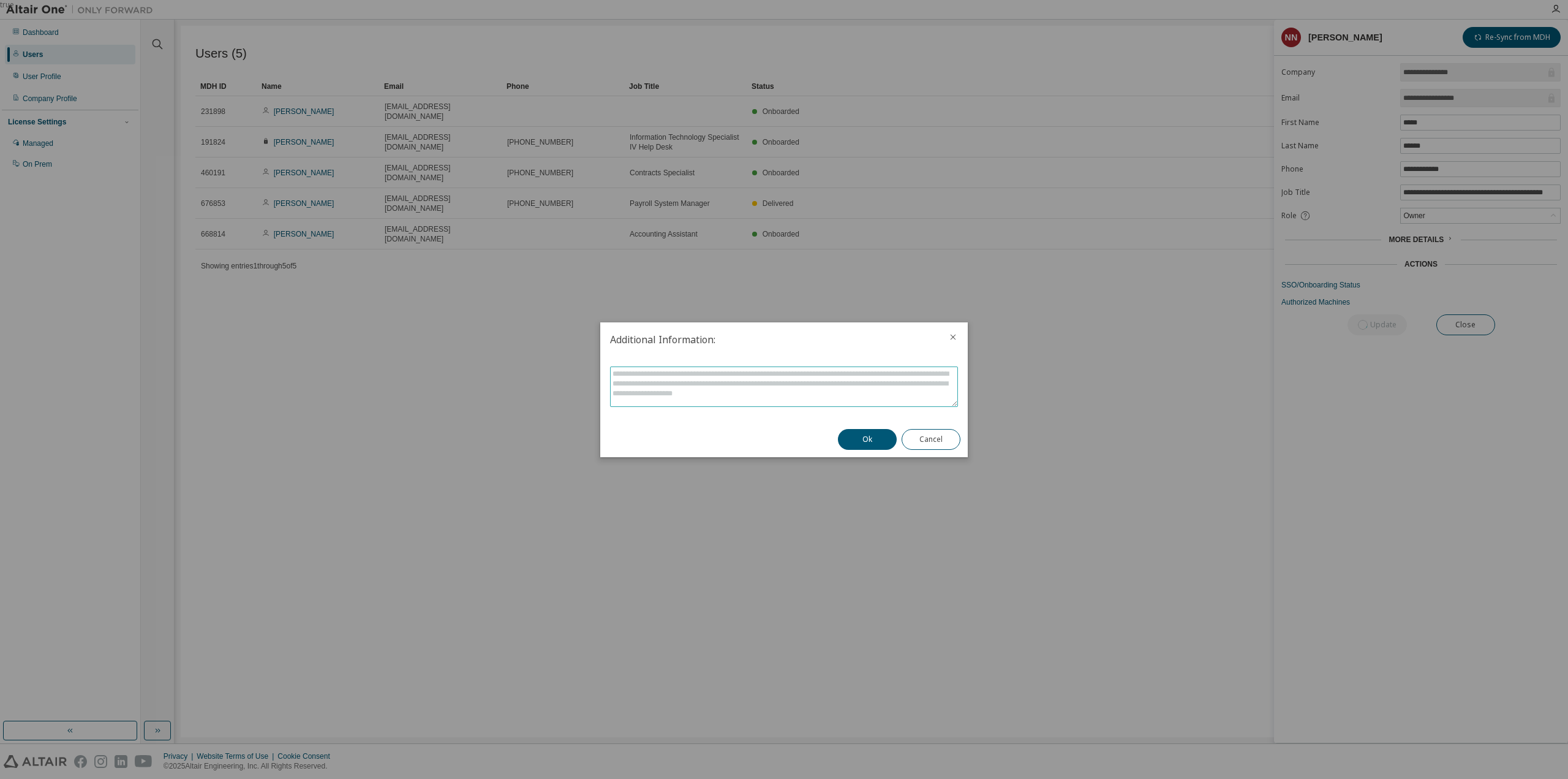
click at [826, 391] on textarea at bounding box center [784, 387] width 347 height 39
type textarea "**********"
click at [851, 433] on button "Ok" at bounding box center [867, 439] width 59 height 21
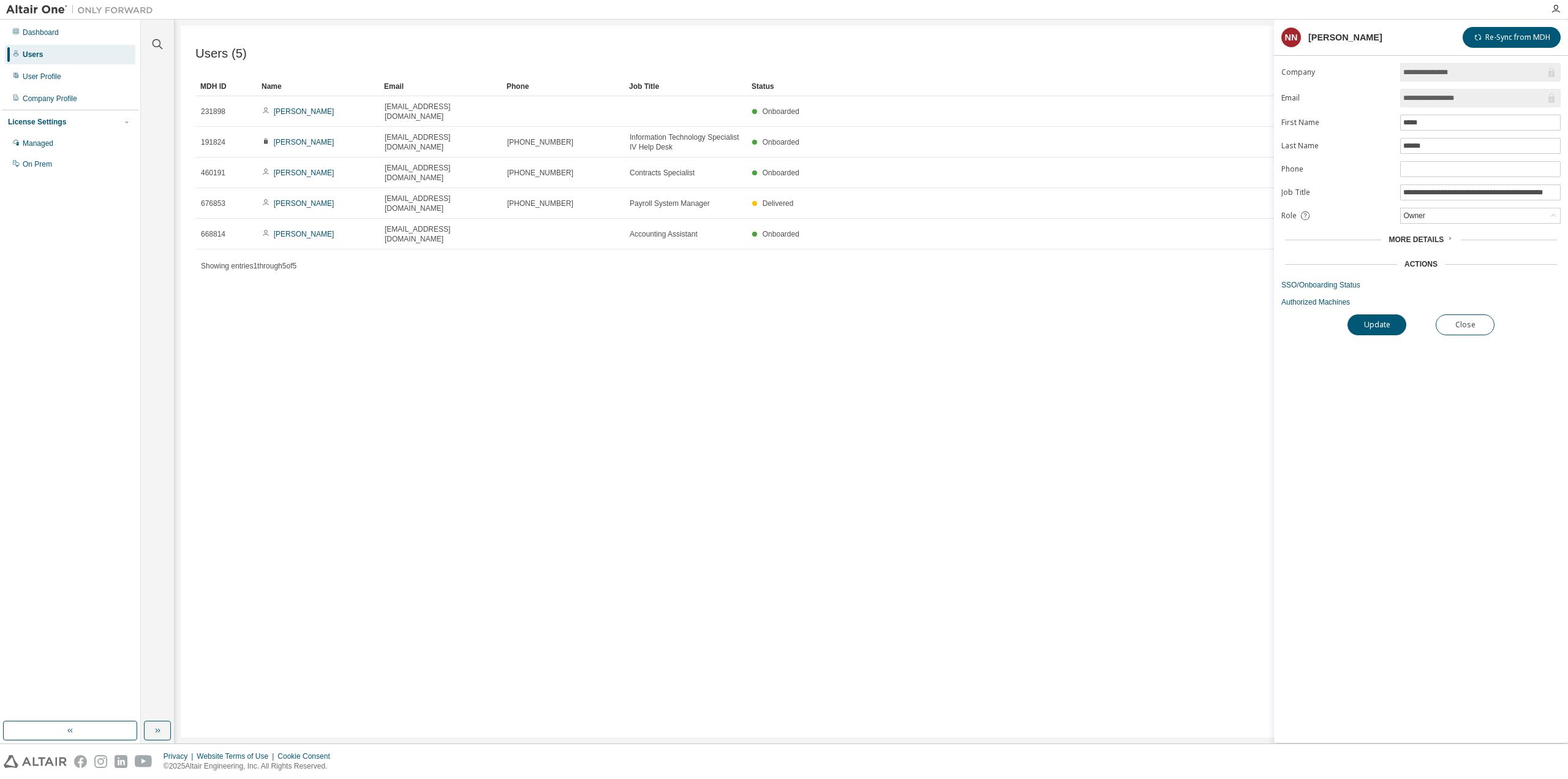
click at [715, 348] on div "Users (5) Import From CSV Export To CSV Add User Clear Load Save Save As Field …" at bounding box center [871, 382] width 1381 height 712
click at [1380, 322] on button "Update" at bounding box center [1377, 325] width 59 height 21
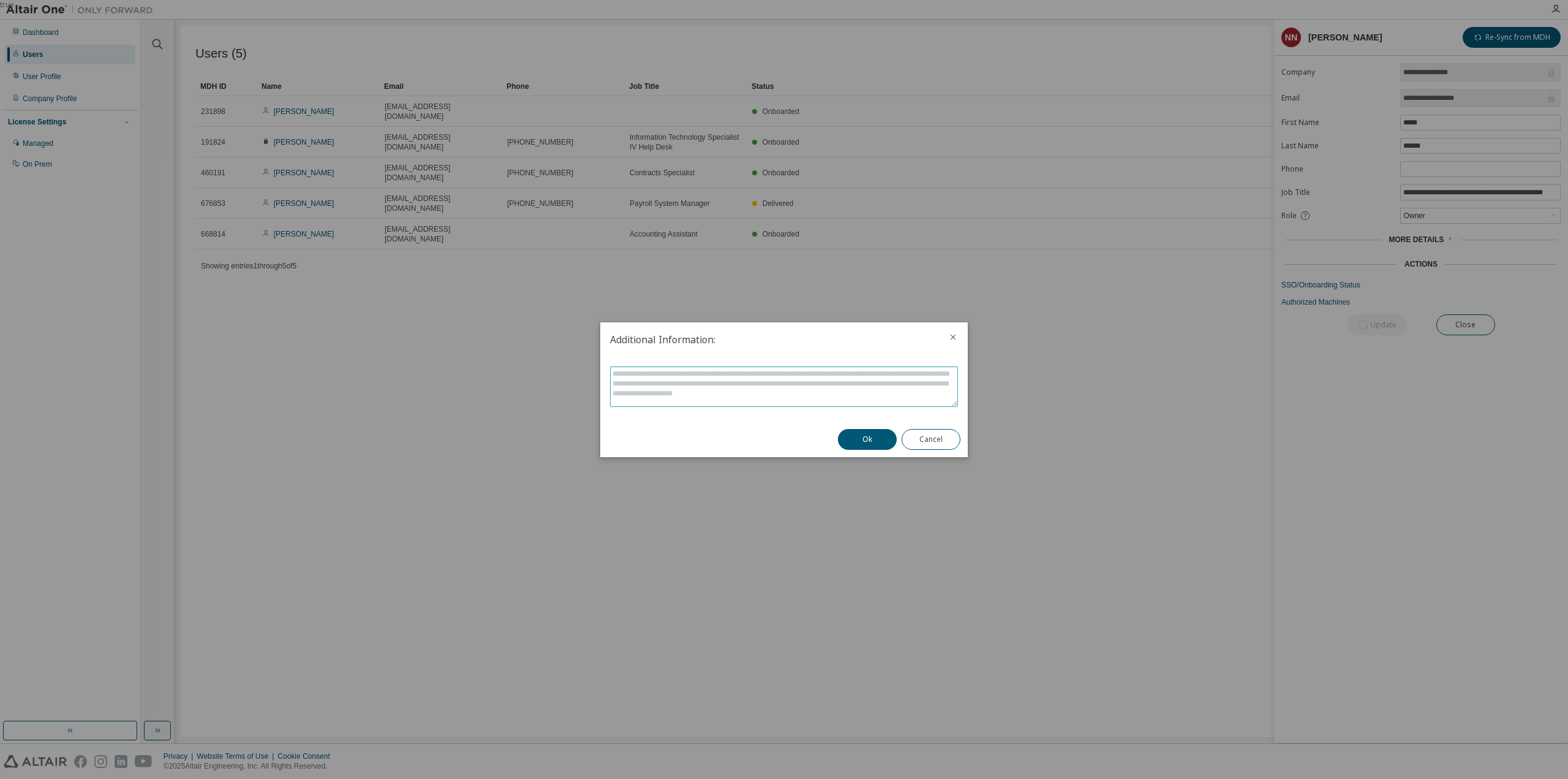
click at [796, 374] on textarea at bounding box center [784, 387] width 347 height 39
click at [944, 430] on button "Cancel" at bounding box center [931, 439] width 59 height 21
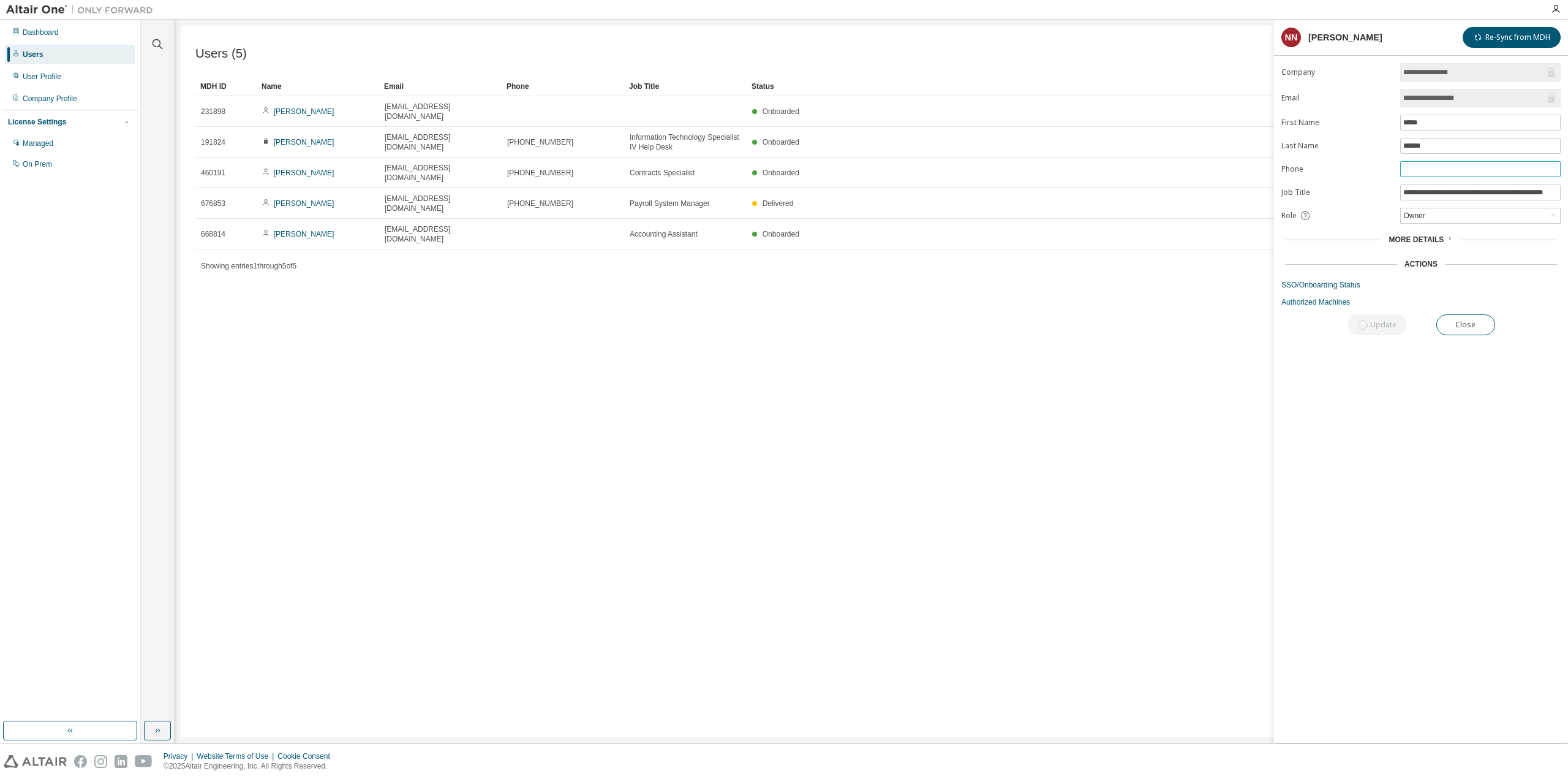
click at [1478, 170] on input "text" at bounding box center [1480, 169] width 154 height 10
type input "**********"
drag, startPoint x: 1481, startPoint y: 170, endPoint x: 1490, endPoint y: 185, distance: 17.5
click at [1490, 187] on input "**********" at bounding box center [1480, 192] width 154 height 10
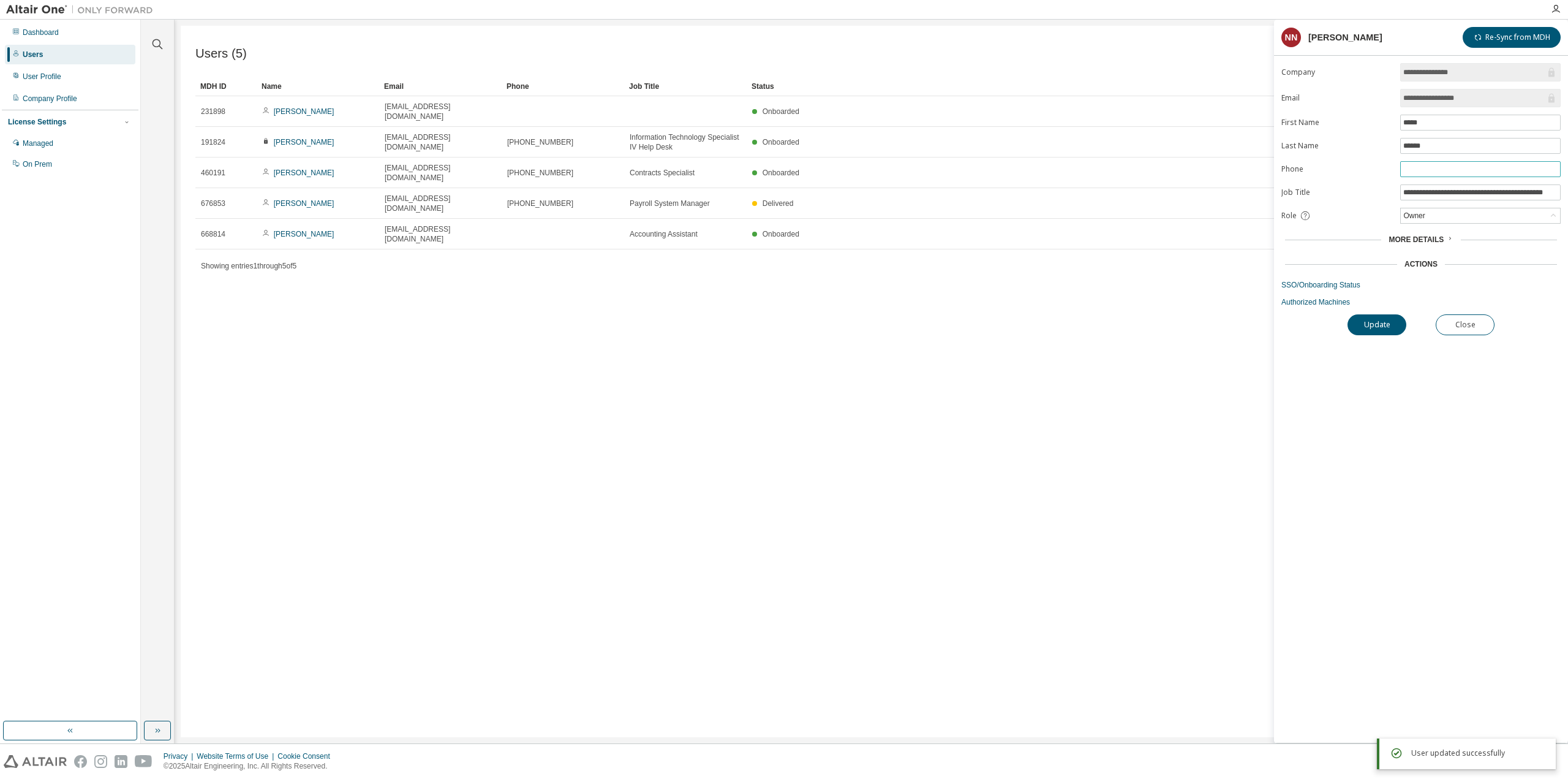
click at [1466, 165] on input "text" at bounding box center [1480, 169] width 154 height 10
click at [1466, 165] on input "**********" at bounding box center [1480, 169] width 154 height 10
type input "**********"
click at [1444, 215] on div "Owner" at bounding box center [1480, 216] width 160 height 15
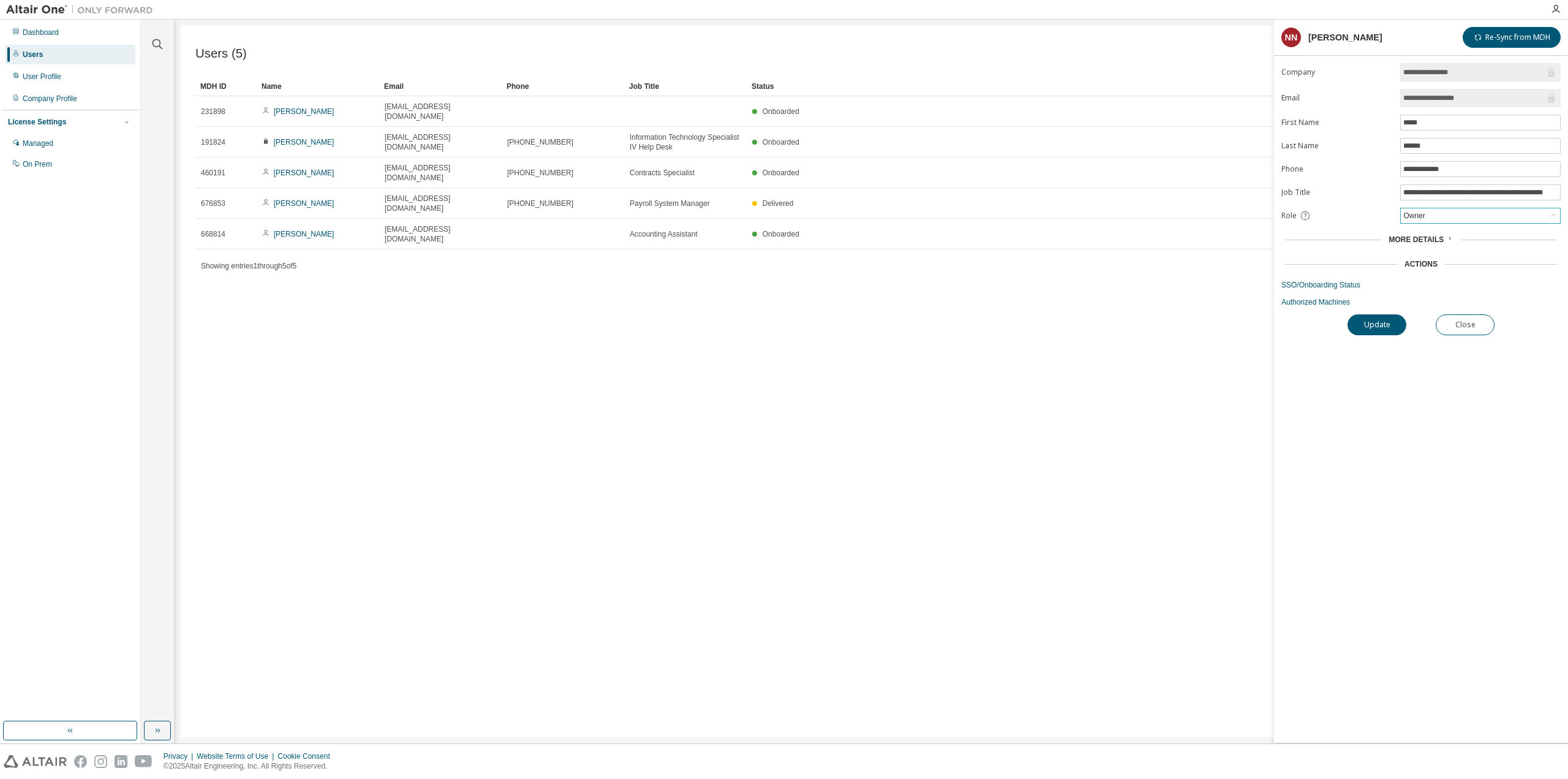
click at [1444, 215] on div "Owner" at bounding box center [1480, 216] width 160 height 15
click at [1367, 317] on button "Update" at bounding box center [1377, 325] width 59 height 21
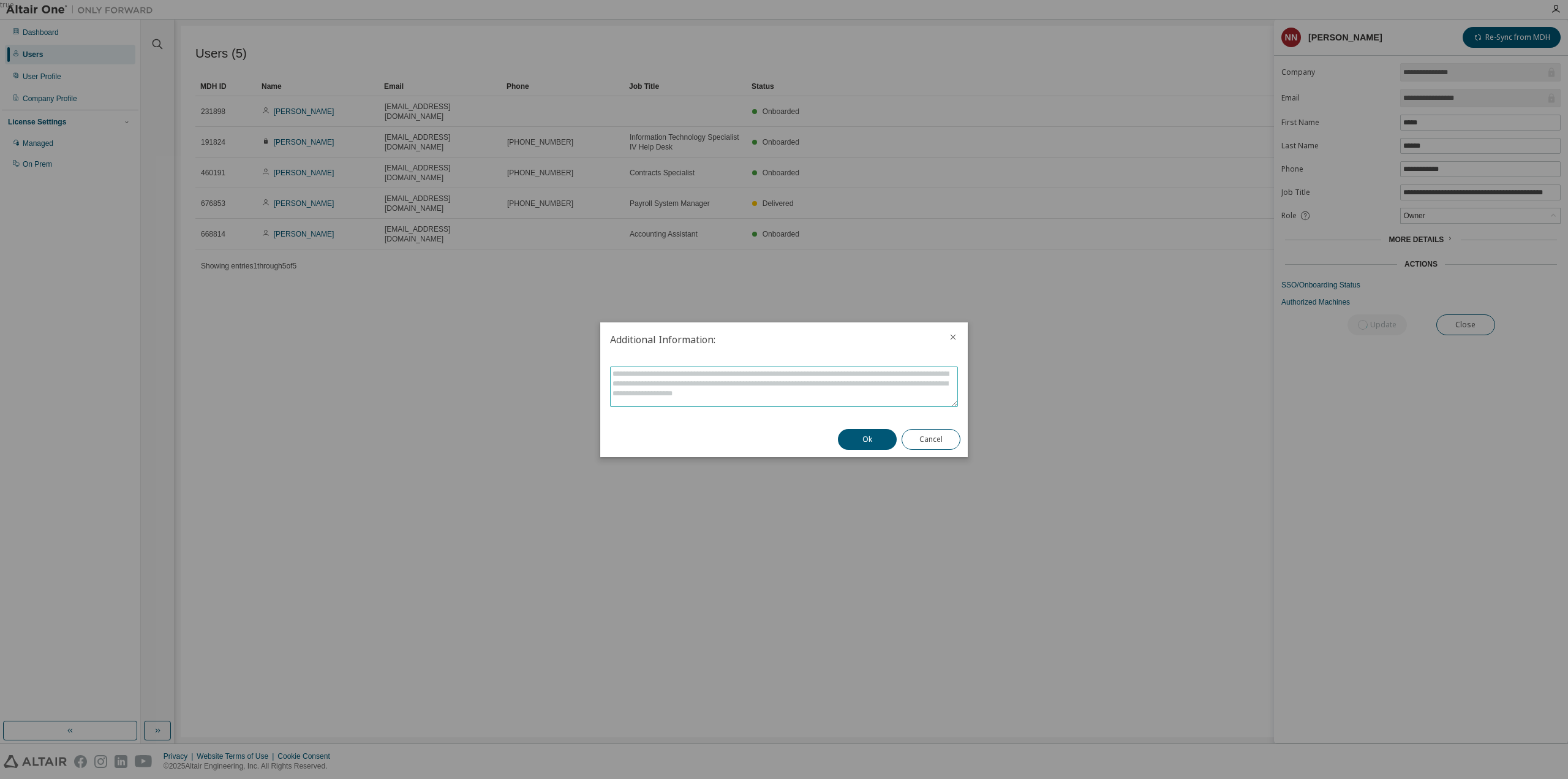
click at [908, 386] on textarea at bounding box center [784, 387] width 347 height 39
type textarea "**********"
click at [871, 441] on button "Ok" at bounding box center [867, 439] width 59 height 21
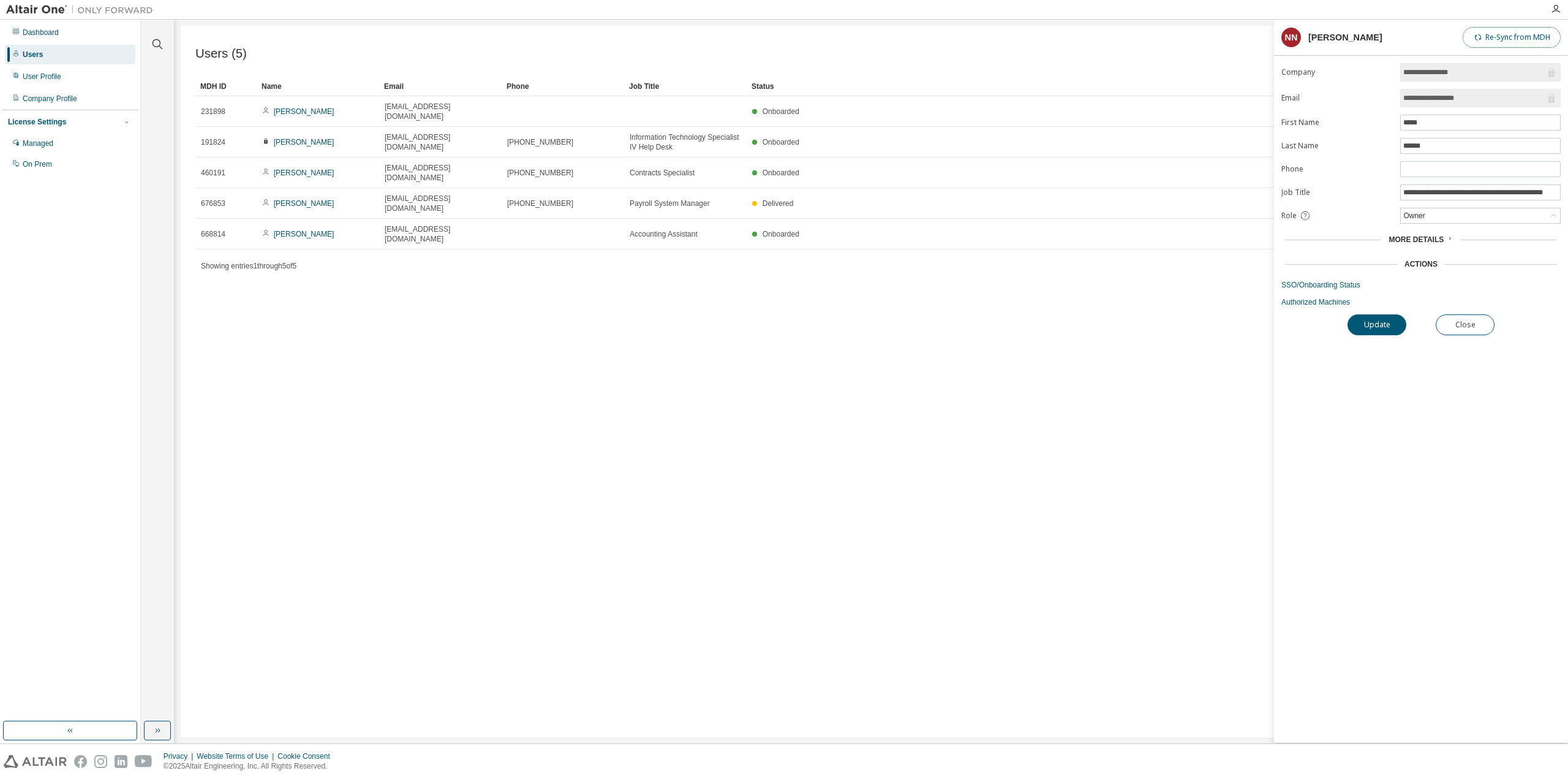
click at [1522, 36] on button "Re-Sync from MDH" at bounding box center [1512, 37] width 98 height 21
click at [950, 518] on div "Users (5) Import From CSV Export To CSV Add User Clear Load Save Save As Field …" at bounding box center [871, 382] width 1381 height 712
click at [1476, 321] on button "Close" at bounding box center [1465, 325] width 59 height 21
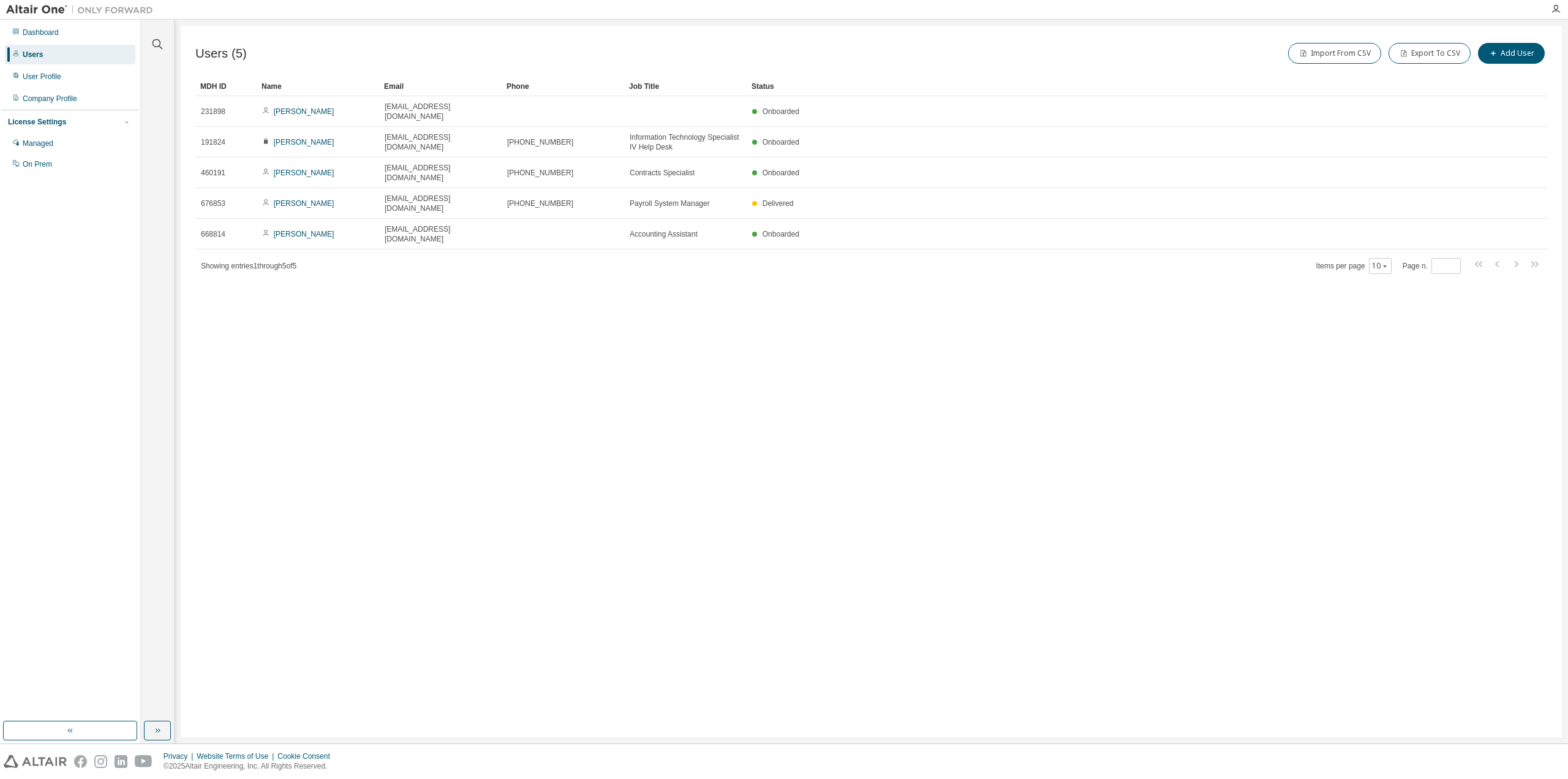
click at [612, 364] on div "Users (5) Import From CSV Export To CSV Add User Clear Load Save Save As Field …" at bounding box center [871, 382] width 1381 height 712
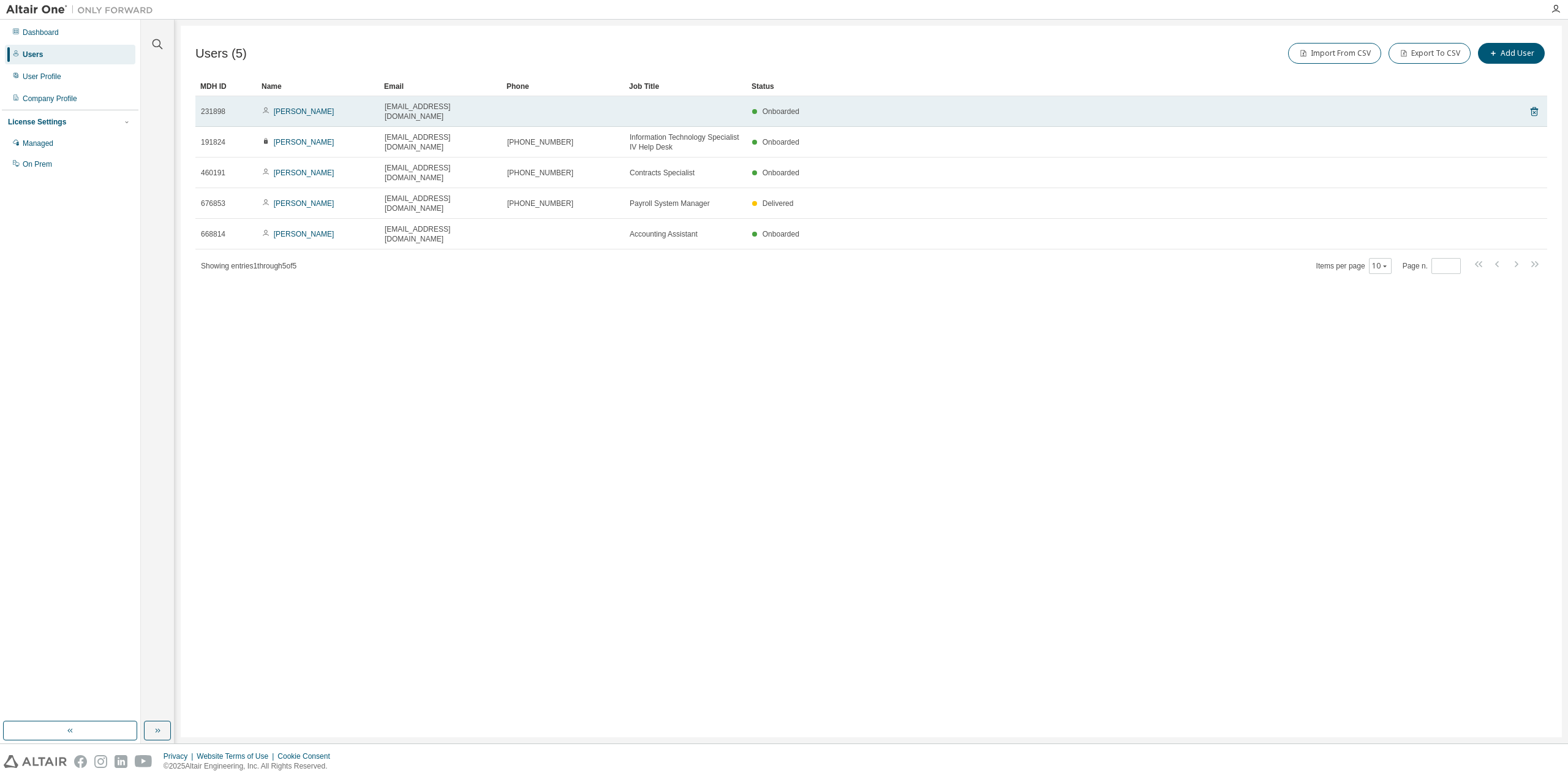
click at [526, 106] on td at bounding box center [563, 111] width 122 height 31
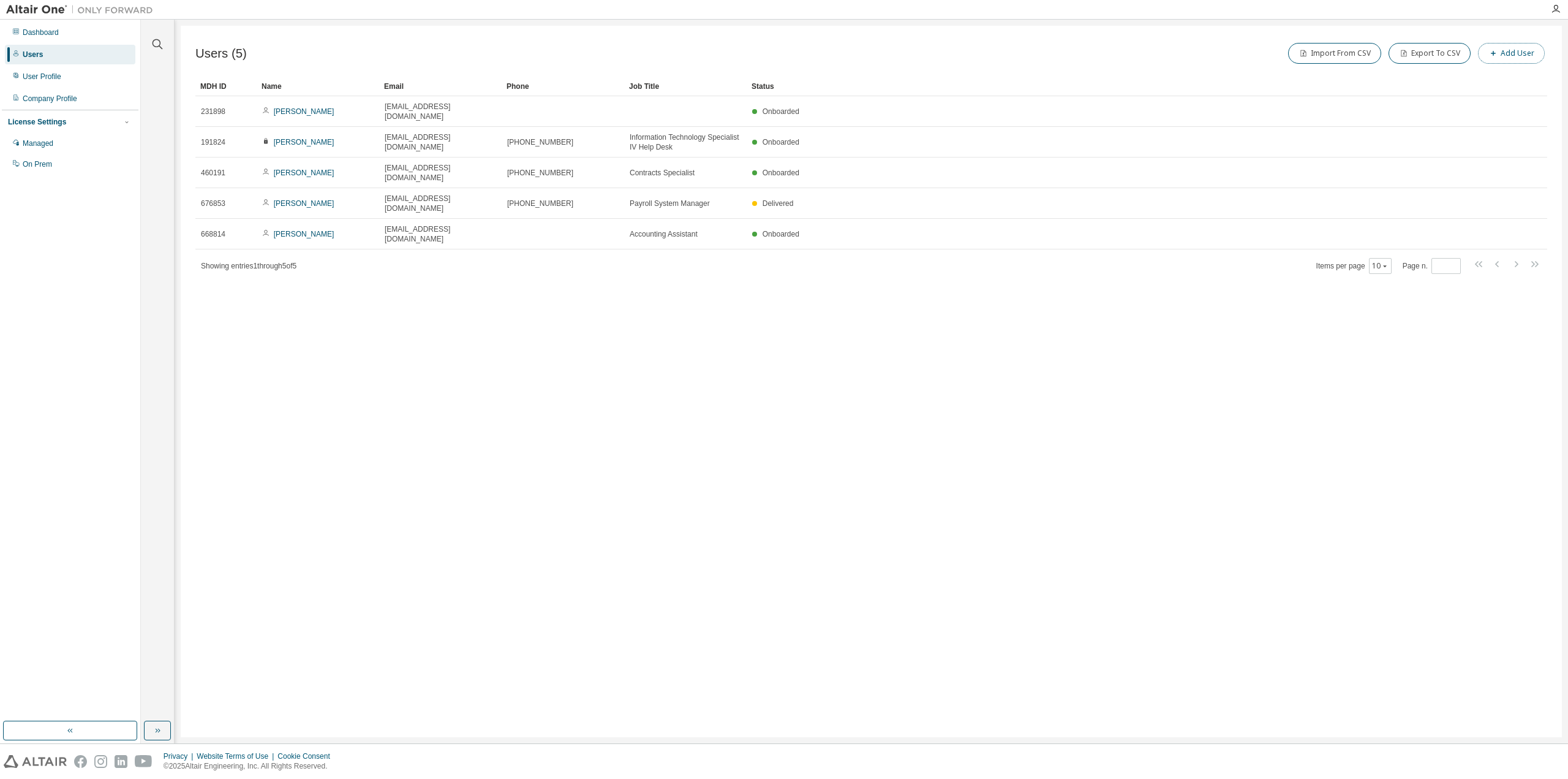
click at [1498, 58] on span "button" at bounding box center [1493, 53] width 10 height 10
click at [1548, 41] on icon "button" at bounding box center [1548, 39] width 9 height 10
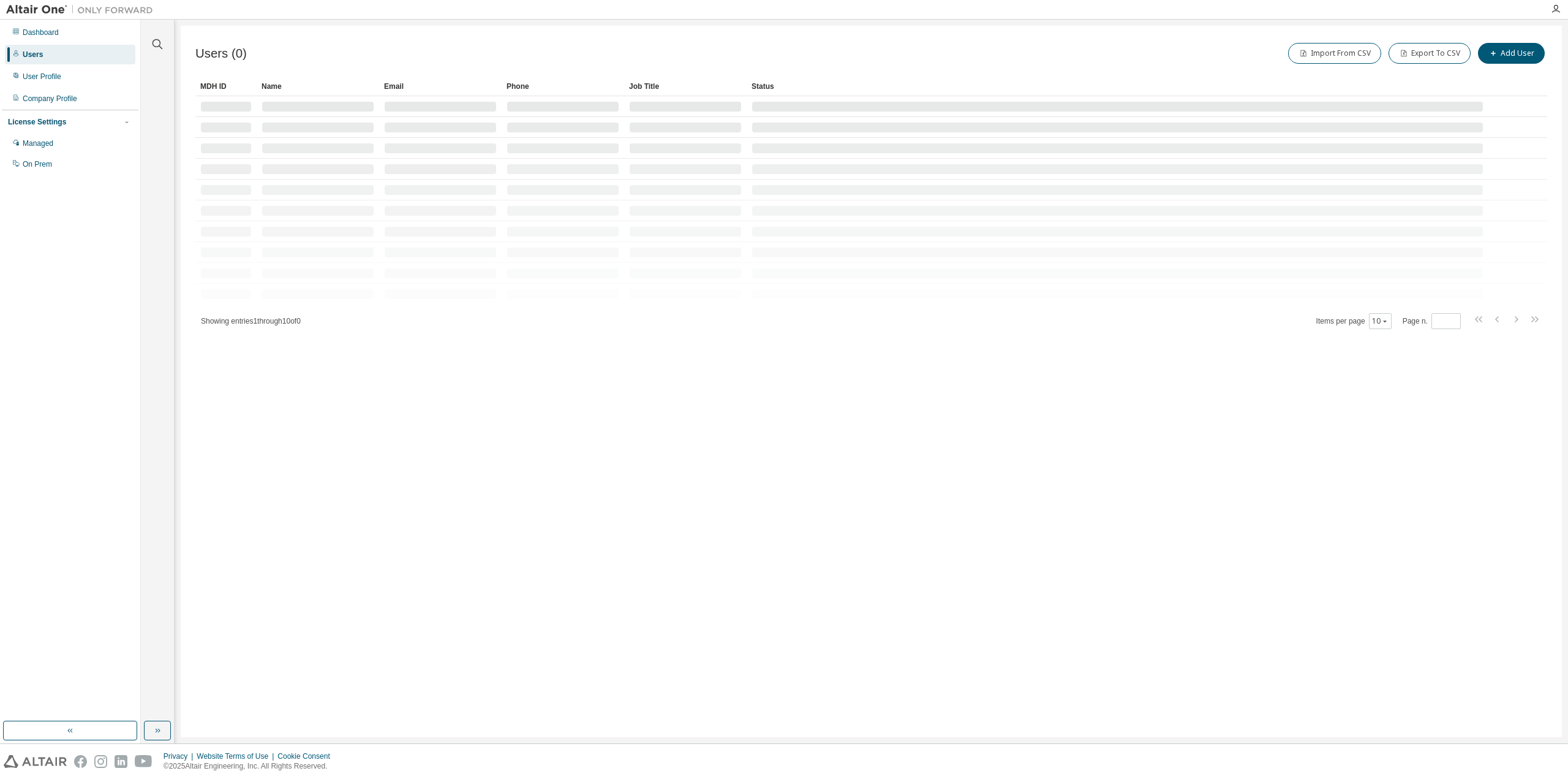
drag, startPoint x: 1548, startPoint y: 41, endPoint x: 1349, endPoint y: 65, distance: 200.4
click at [1548, 41] on div "Users (0) Import From CSV Export To CSV Add User Clear Load Save Save As Field …" at bounding box center [871, 382] width 1381 height 712
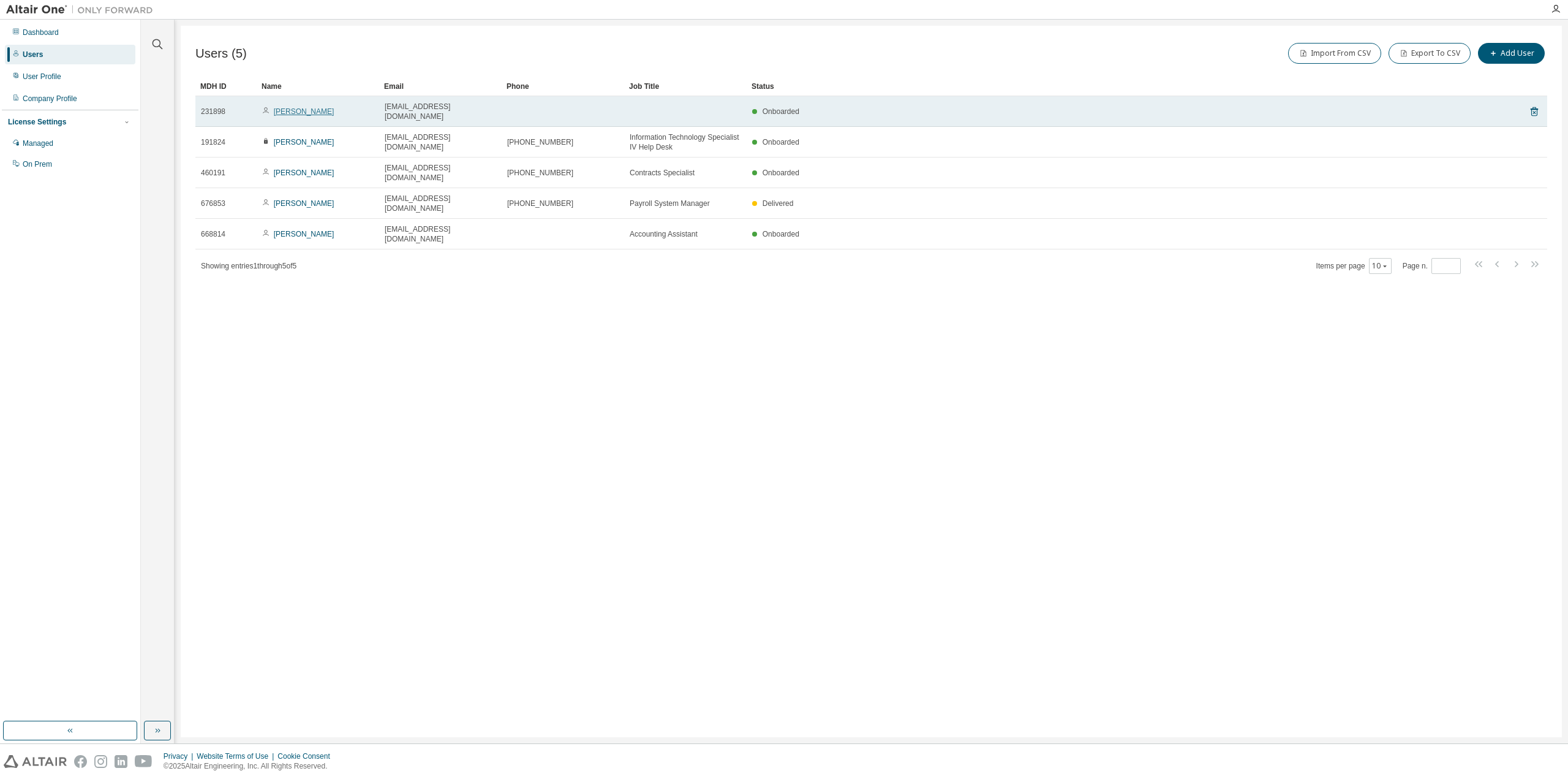
click at [305, 109] on link "[PERSON_NAME]" at bounding box center [303, 111] width 60 height 9
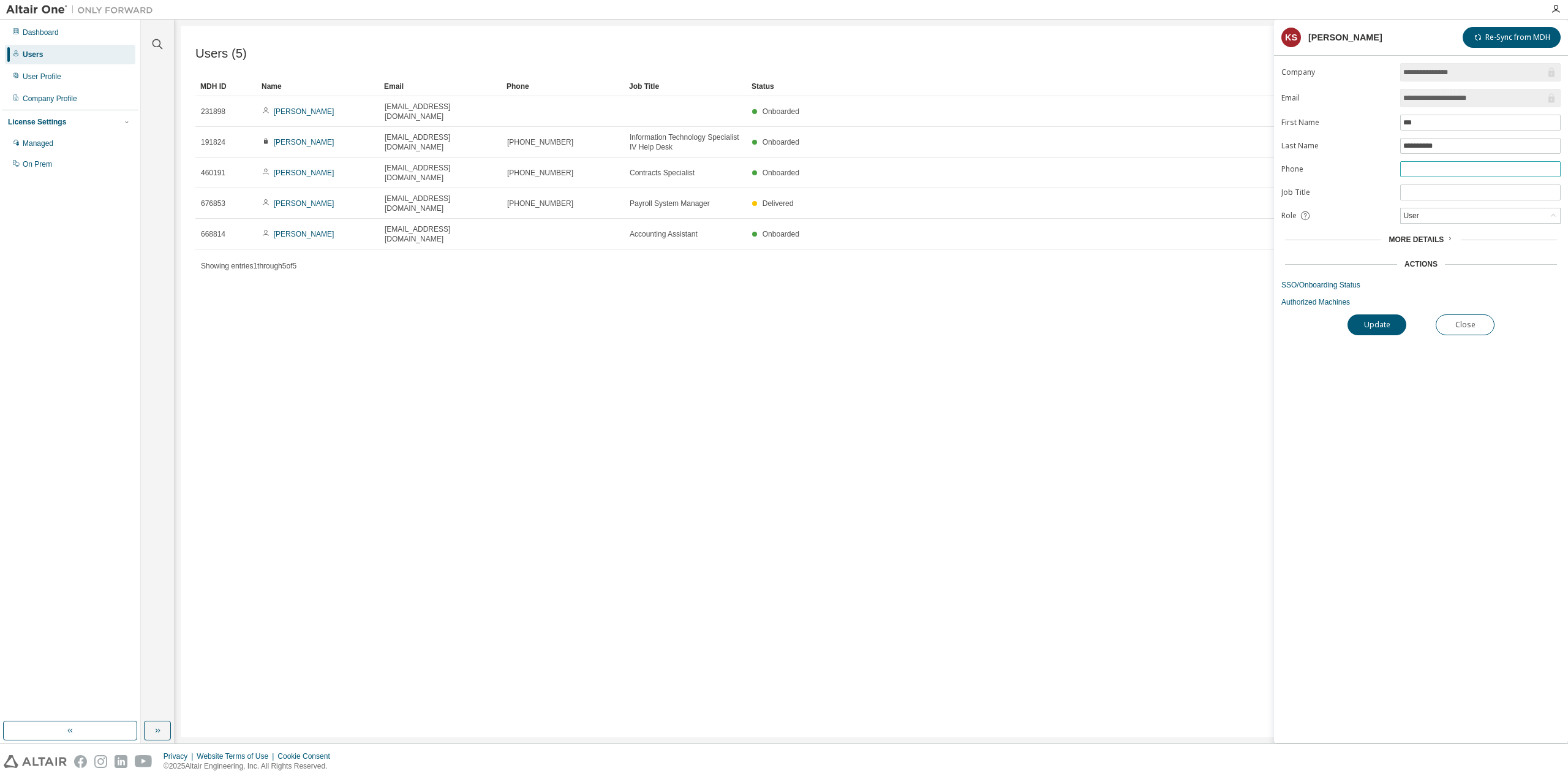
click at [1455, 164] on input "text" at bounding box center [1480, 169] width 154 height 10
click at [1440, 187] on input "text" at bounding box center [1480, 192] width 154 height 10
click at [876, 452] on div "Users (5) Import From CSV Export To CSV Add User Clear Load Save Save As Field …" at bounding box center [871, 382] width 1381 height 712
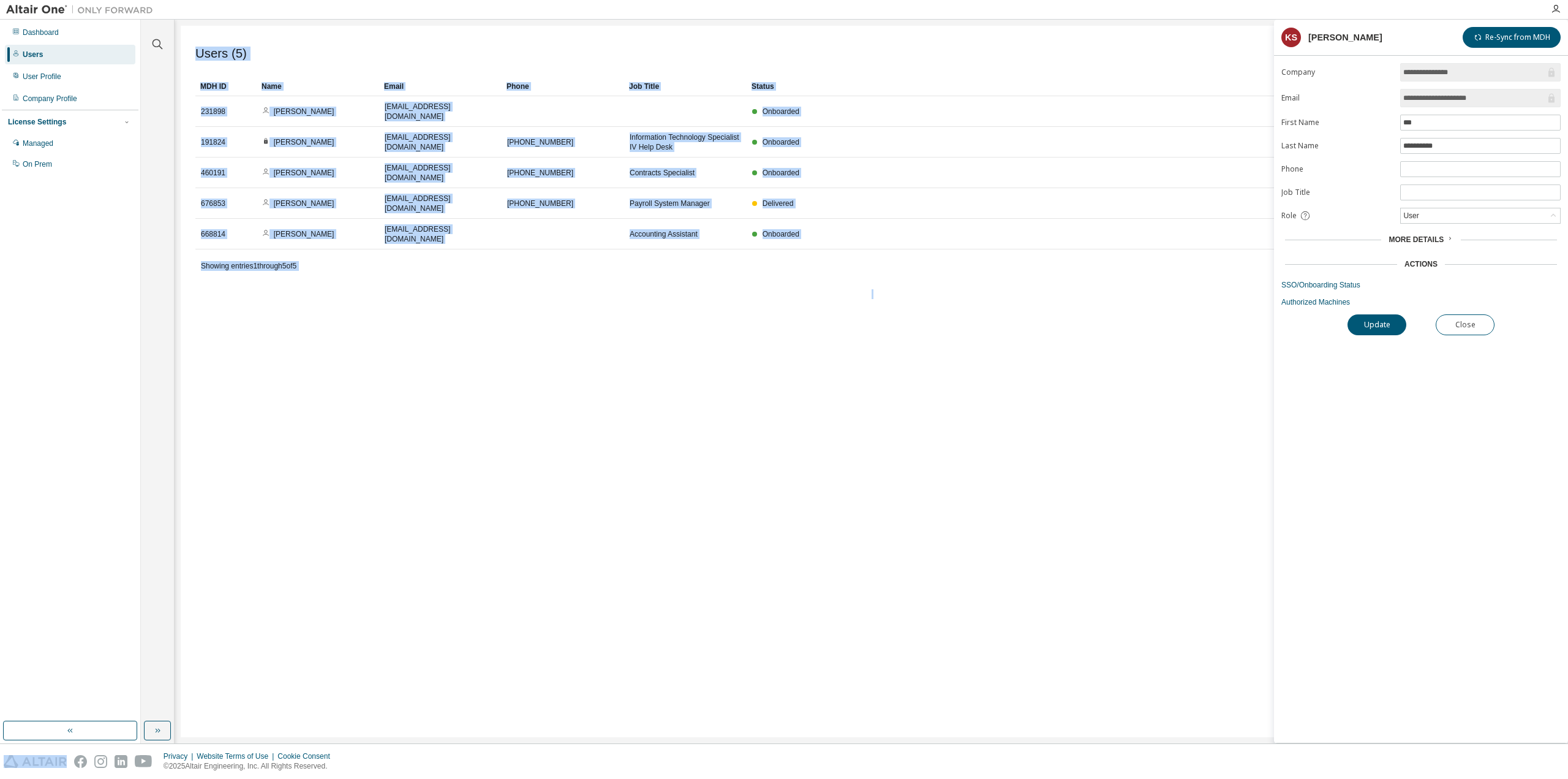
click at [876, 452] on div "Users (5) Import From CSV Export To CSV Add User Clear Load Save Save As Field …" at bounding box center [871, 382] width 1381 height 712
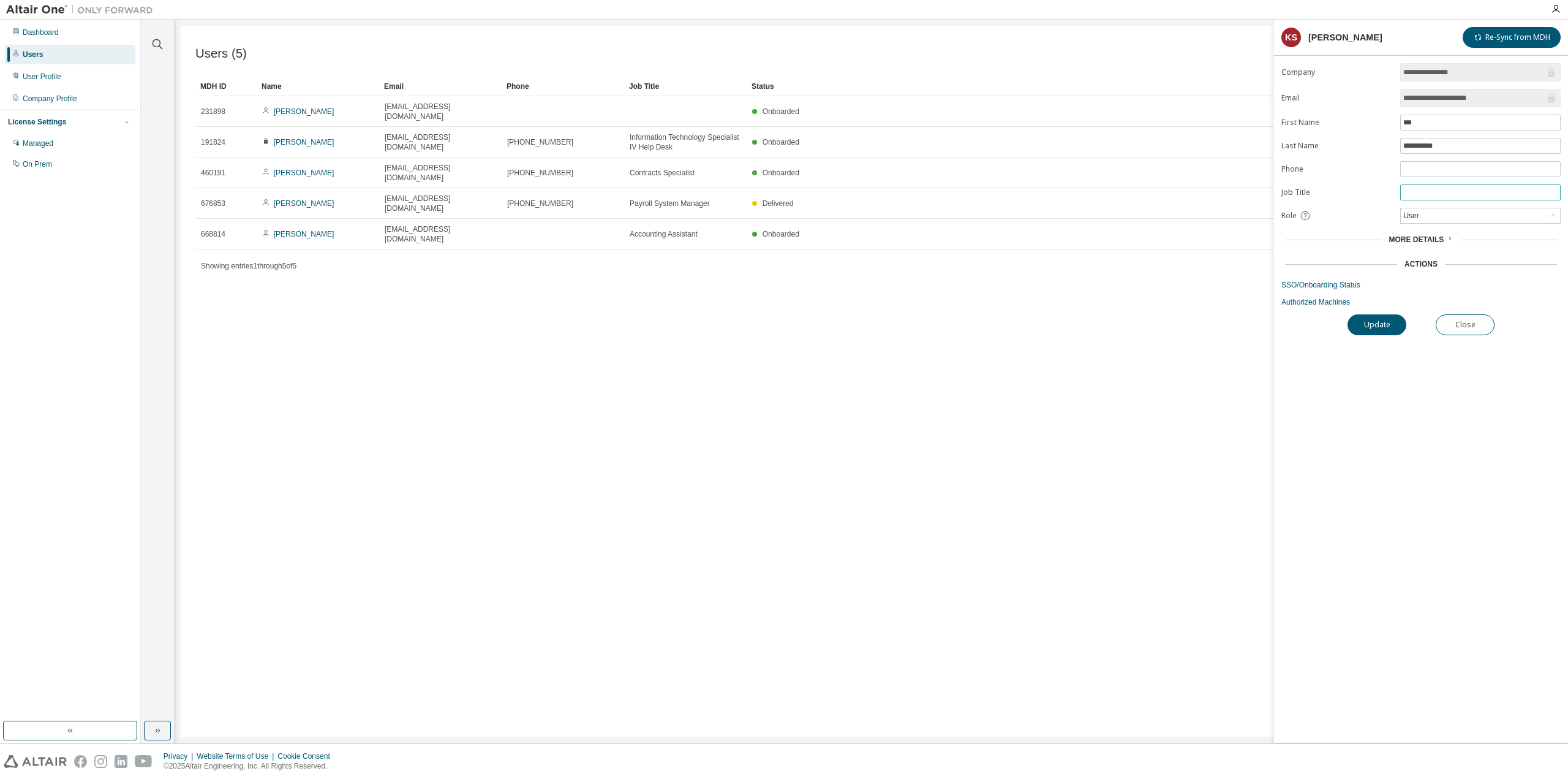
click at [1418, 189] on input "text" at bounding box center [1480, 192] width 154 height 10
type input "**********"
click at [1434, 161] on span at bounding box center [1480, 168] width 160 height 16
click at [1440, 166] on input "text" at bounding box center [1480, 169] width 154 height 10
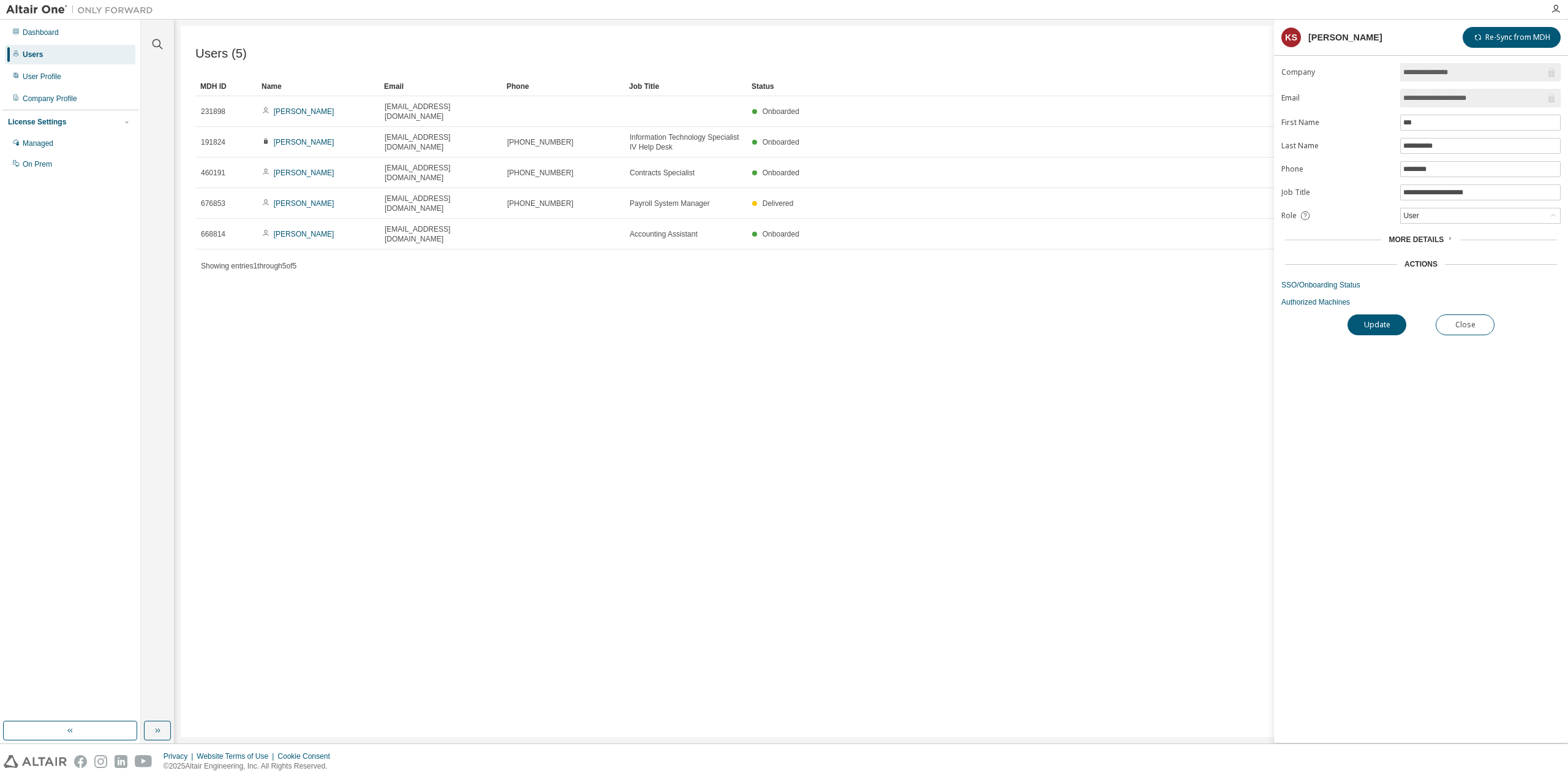
drag, startPoint x: 1472, startPoint y: 464, endPoint x: 1476, endPoint y: 403, distance: 61.1
click at [1472, 464] on div "**********" at bounding box center [1421, 403] width 294 height 680
click at [1456, 166] on input "********" at bounding box center [1480, 169] width 154 height 10
type input "**********"
click at [1377, 316] on button "Update" at bounding box center [1377, 325] width 59 height 21
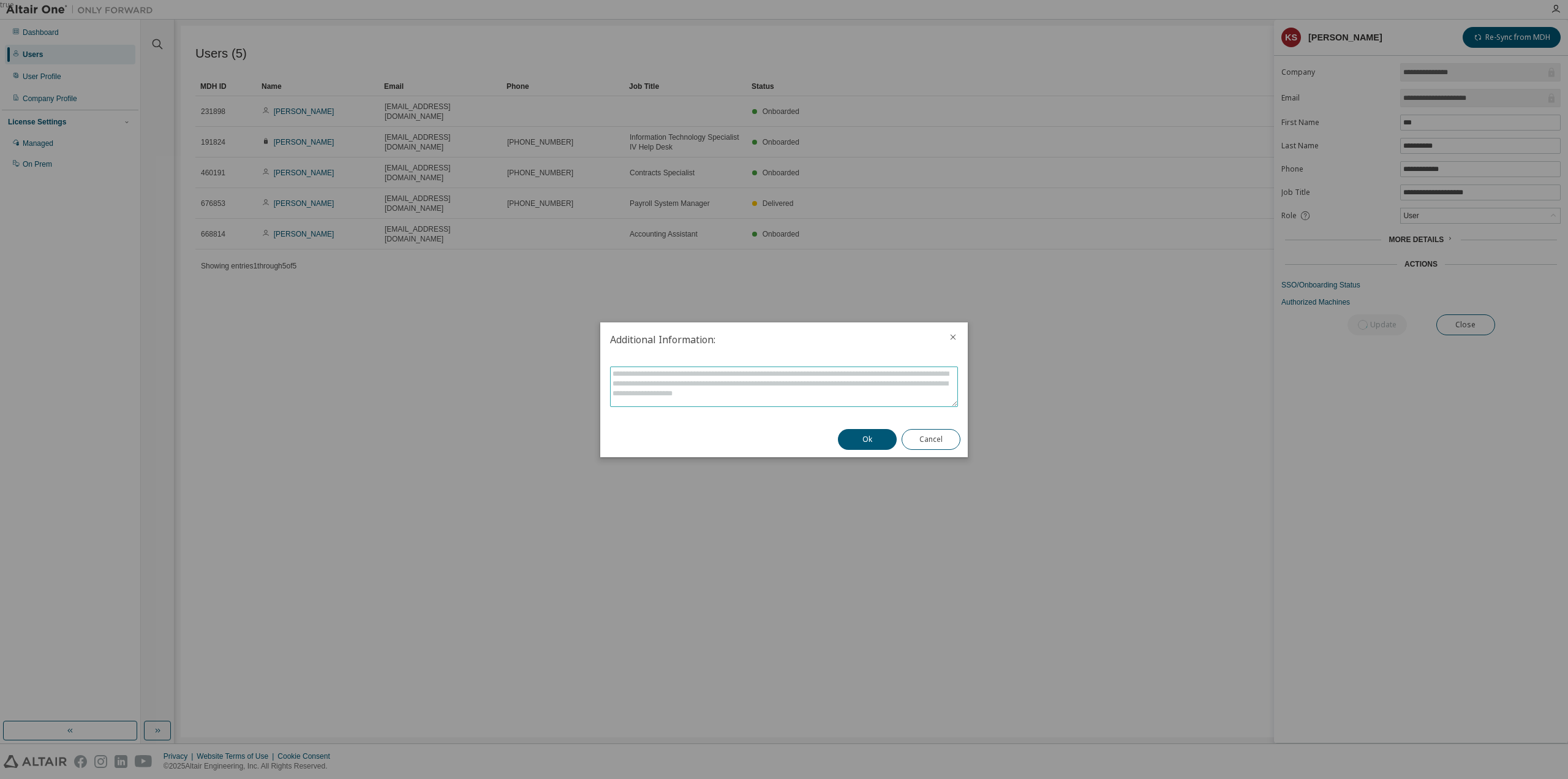
click at [838, 393] on textarea at bounding box center [784, 387] width 347 height 39
type textarea "**********"
click at [861, 444] on button "Ok" at bounding box center [867, 439] width 59 height 21
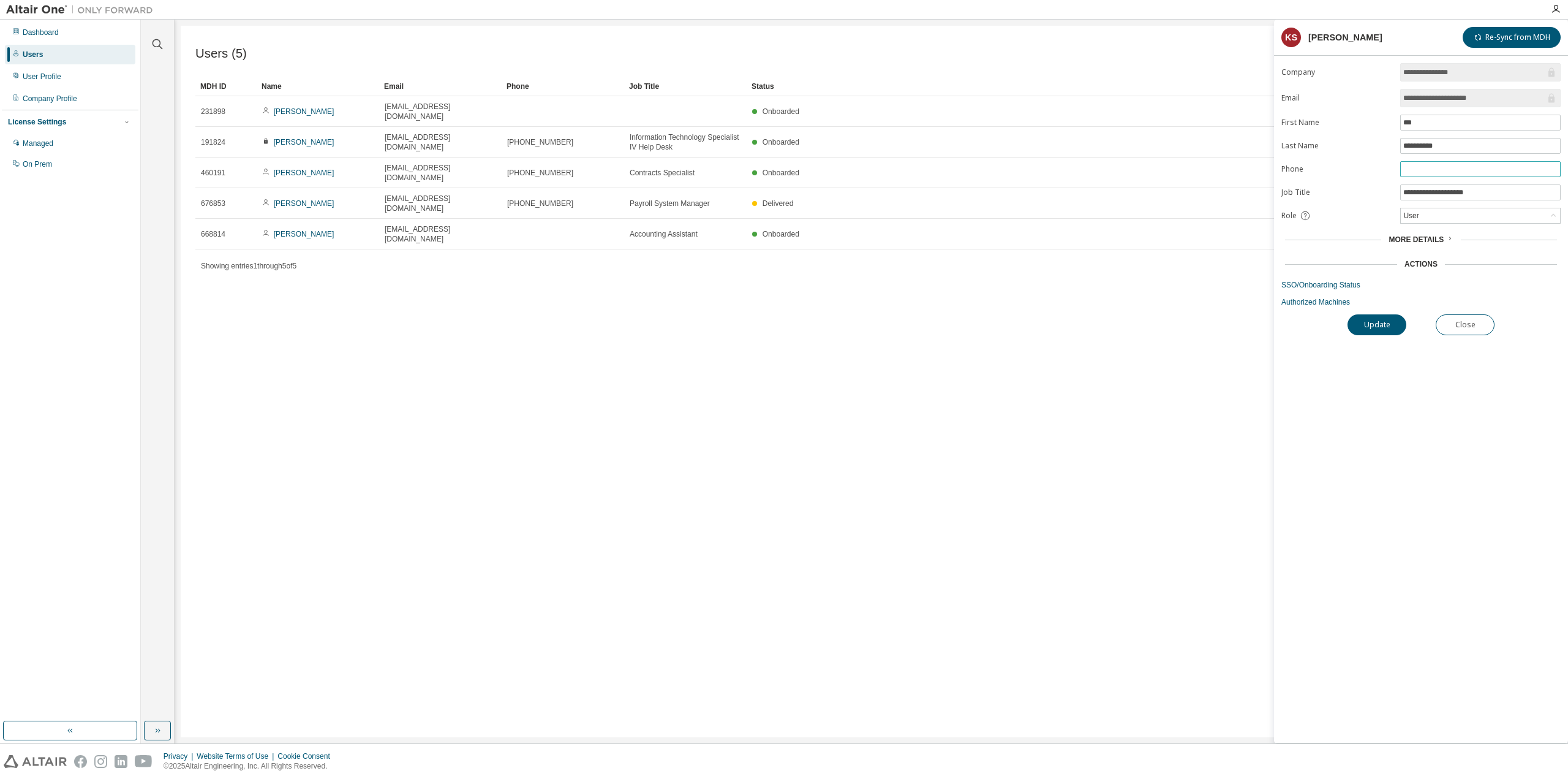
click at [1459, 169] on input "text" at bounding box center [1480, 169] width 154 height 10
type input "**********"
click at [1387, 321] on button "Update" at bounding box center [1377, 325] width 59 height 21
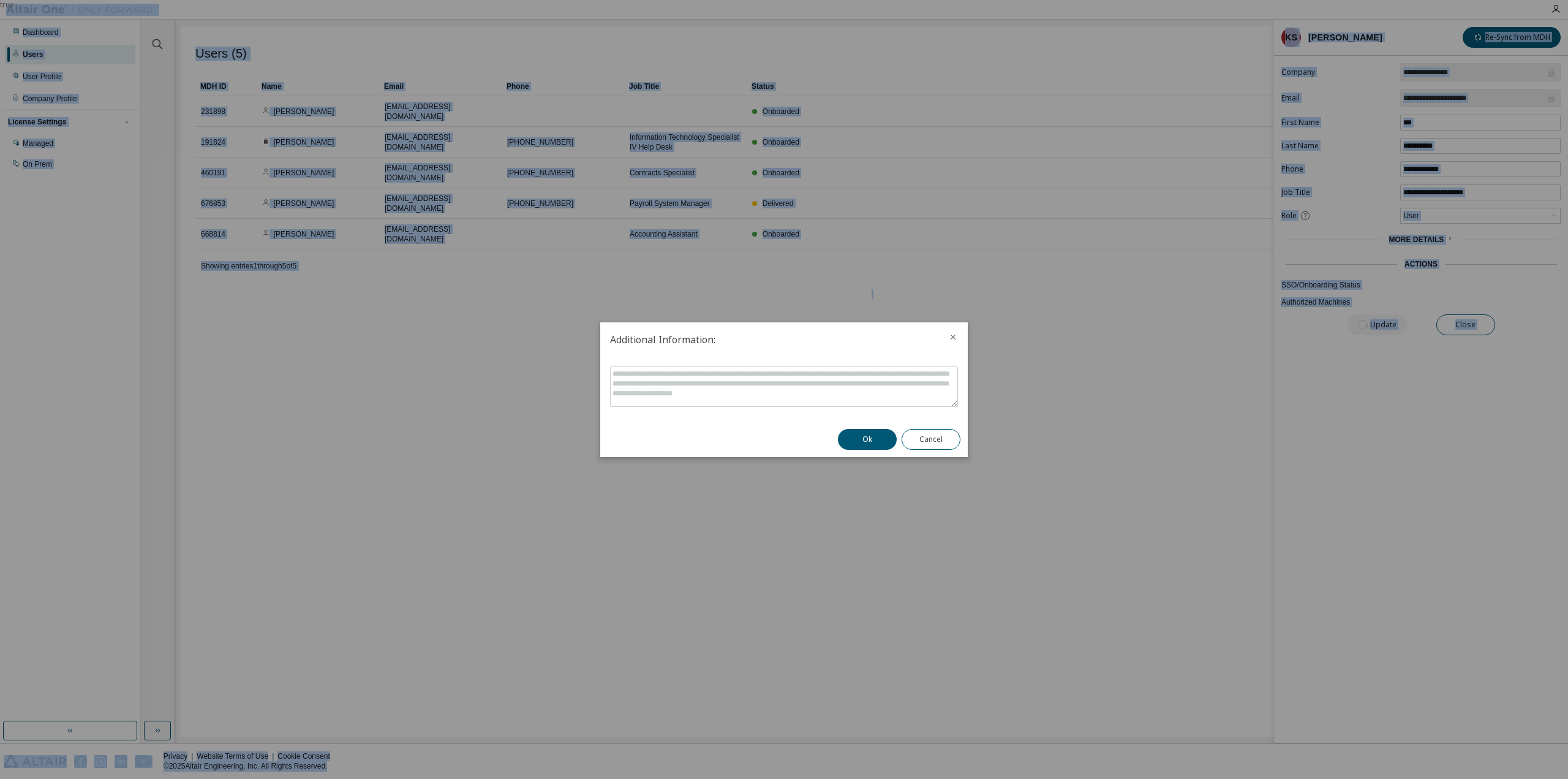
click at [1387, 321] on div "true" at bounding box center [784, 389] width 1568 height 779
click at [908, 383] on textarea at bounding box center [784, 387] width 347 height 39
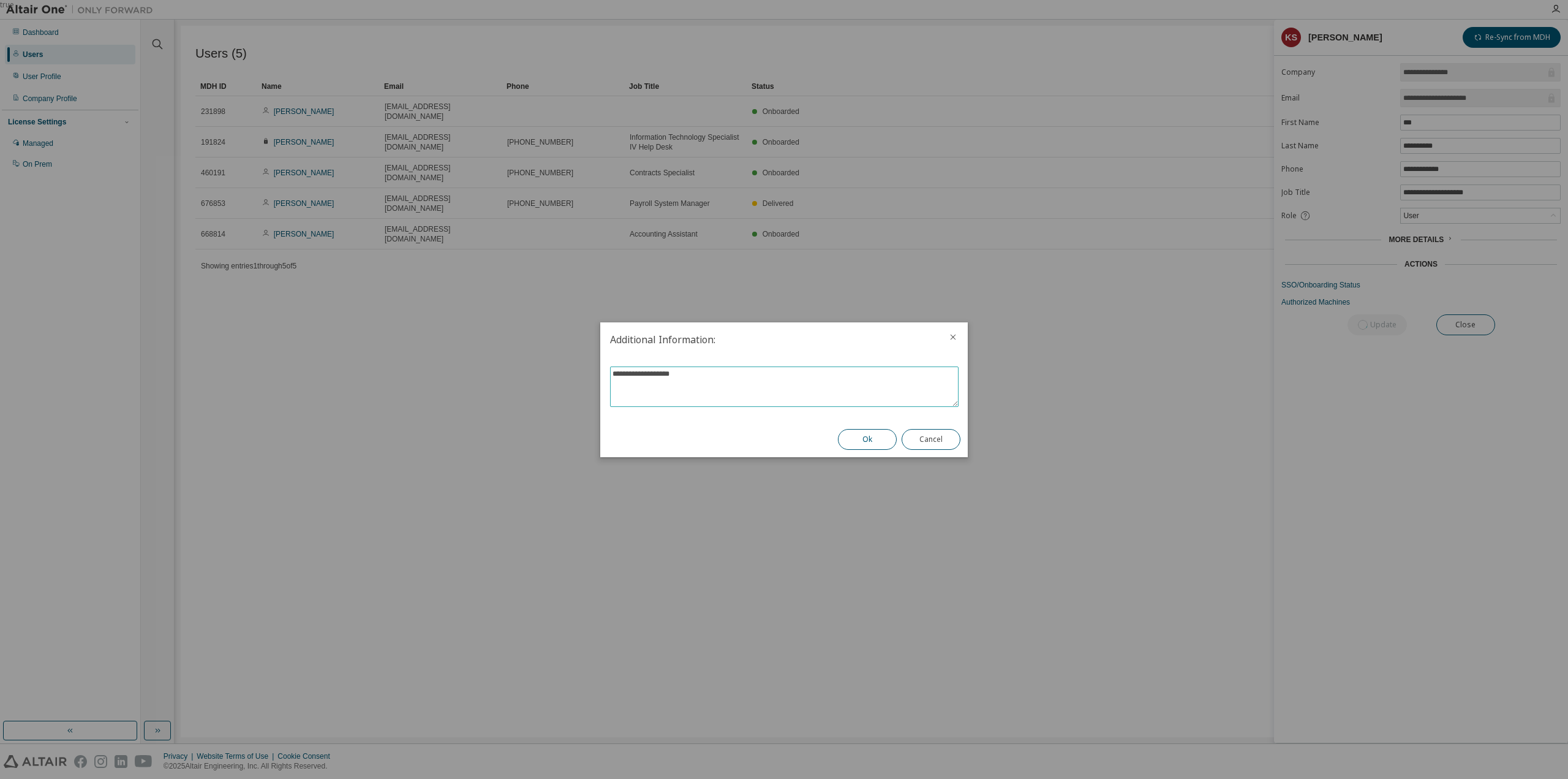
type textarea "**********"
click at [878, 432] on button "Ok" at bounding box center [867, 439] width 59 height 21
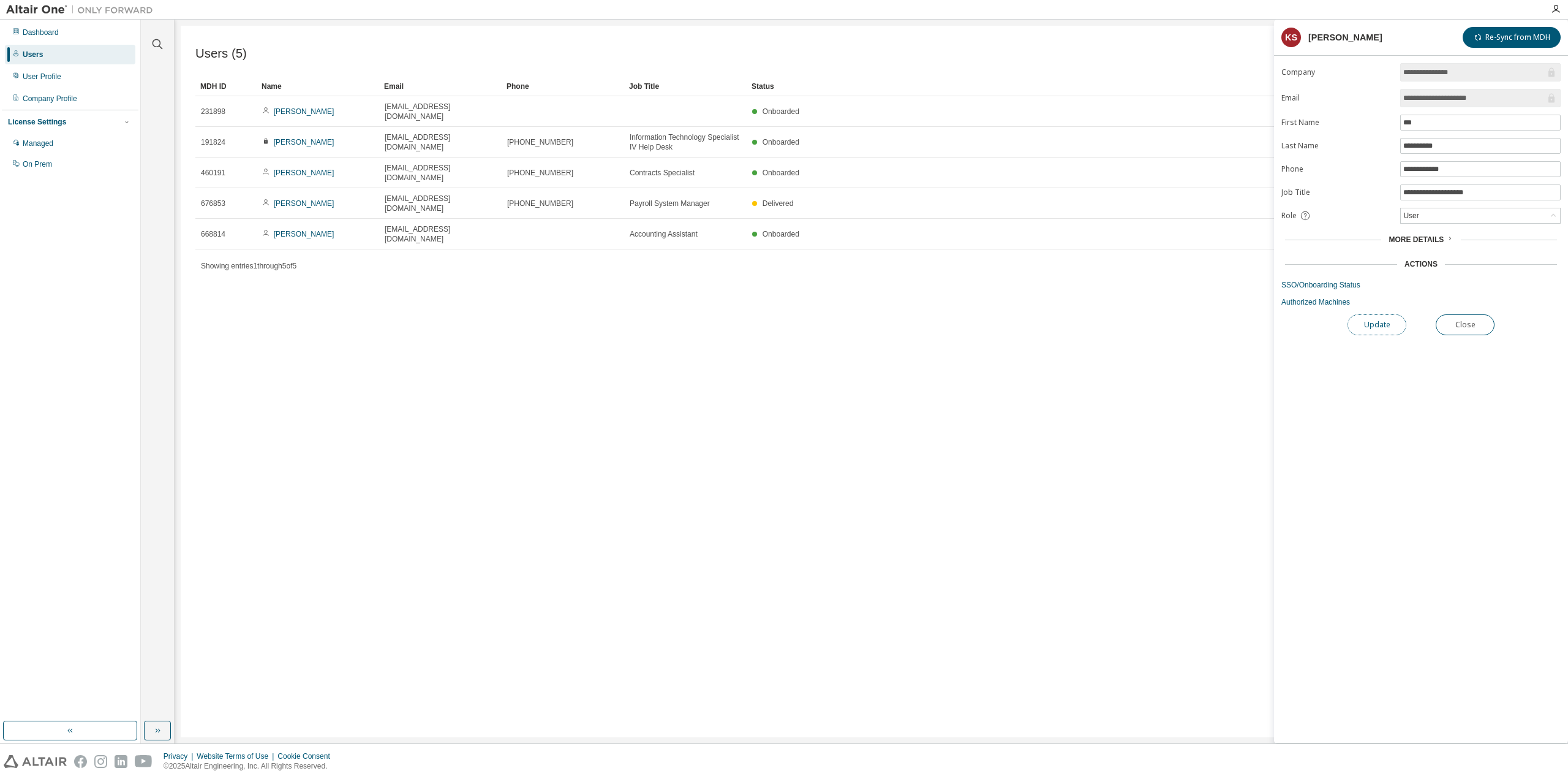
click at [1370, 327] on button "Update" at bounding box center [1377, 325] width 59 height 21
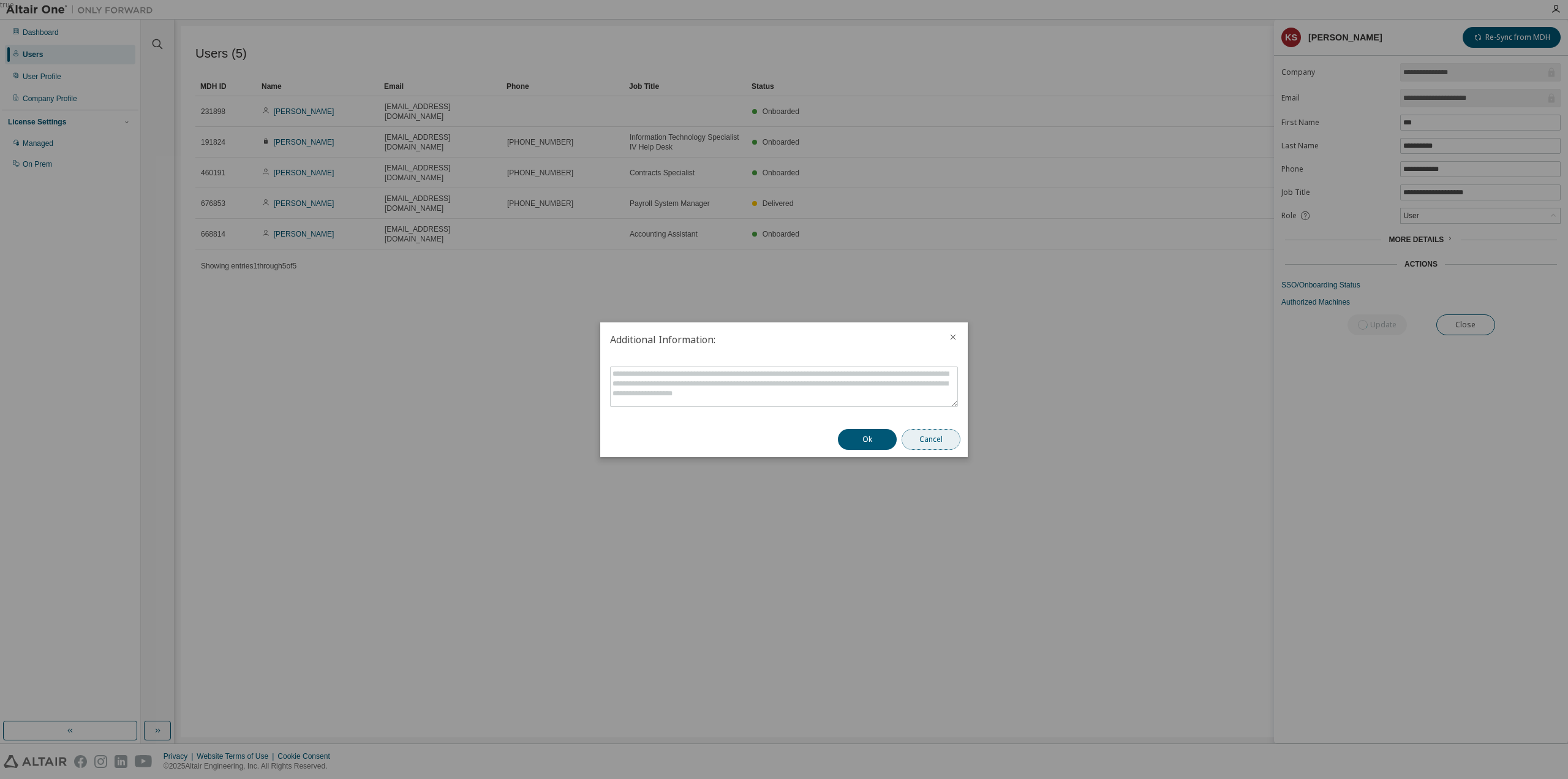
click at [942, 440] on button "Cancel" at bounding box center [931, 439] width 59 height 21
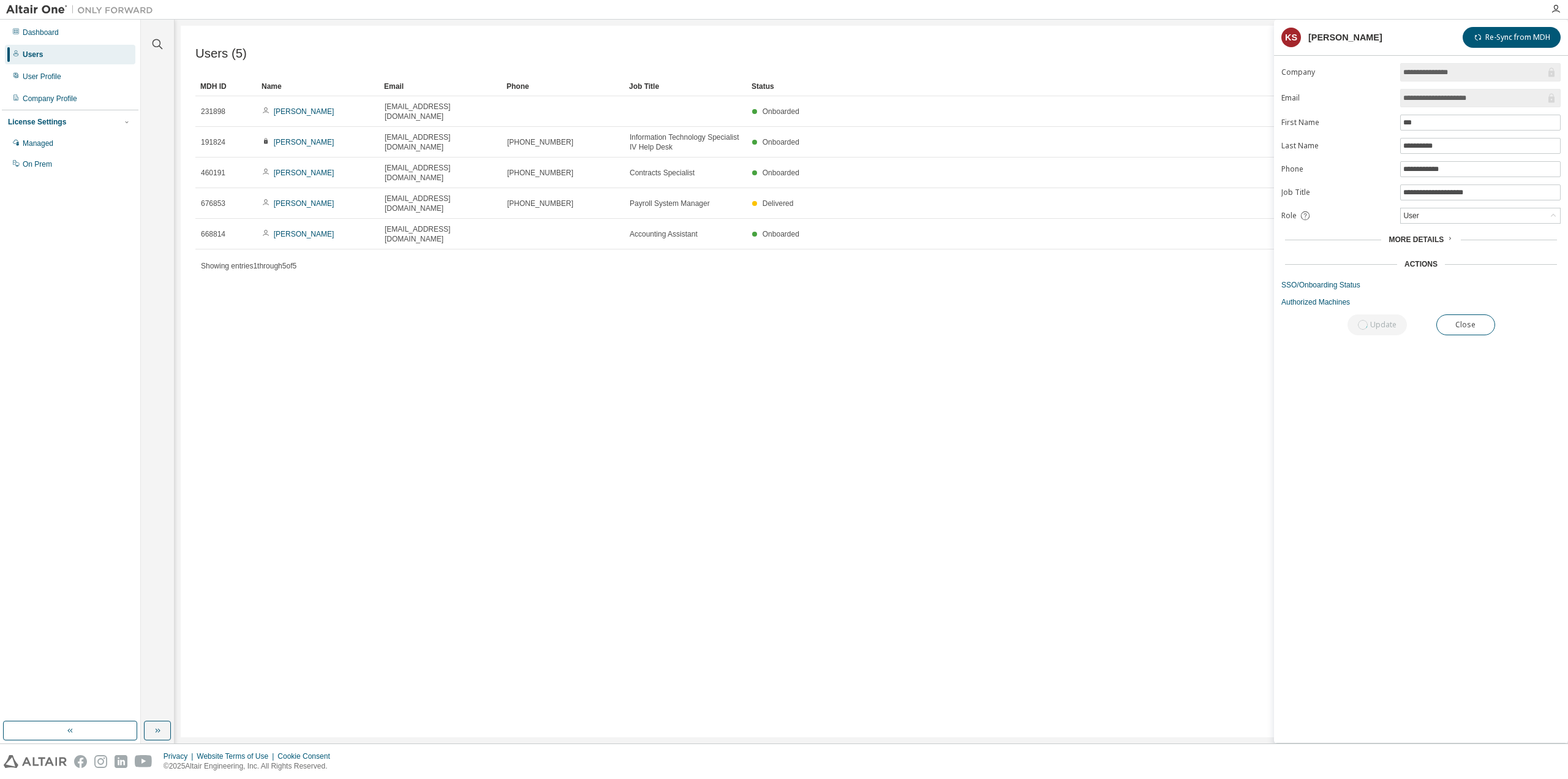
click at [942, 440] on div "Users (5) Import From CSV Export To CSV Add User Clear Load Save Save As Field …" at bounding box center [871, 382] width 1381 height 712
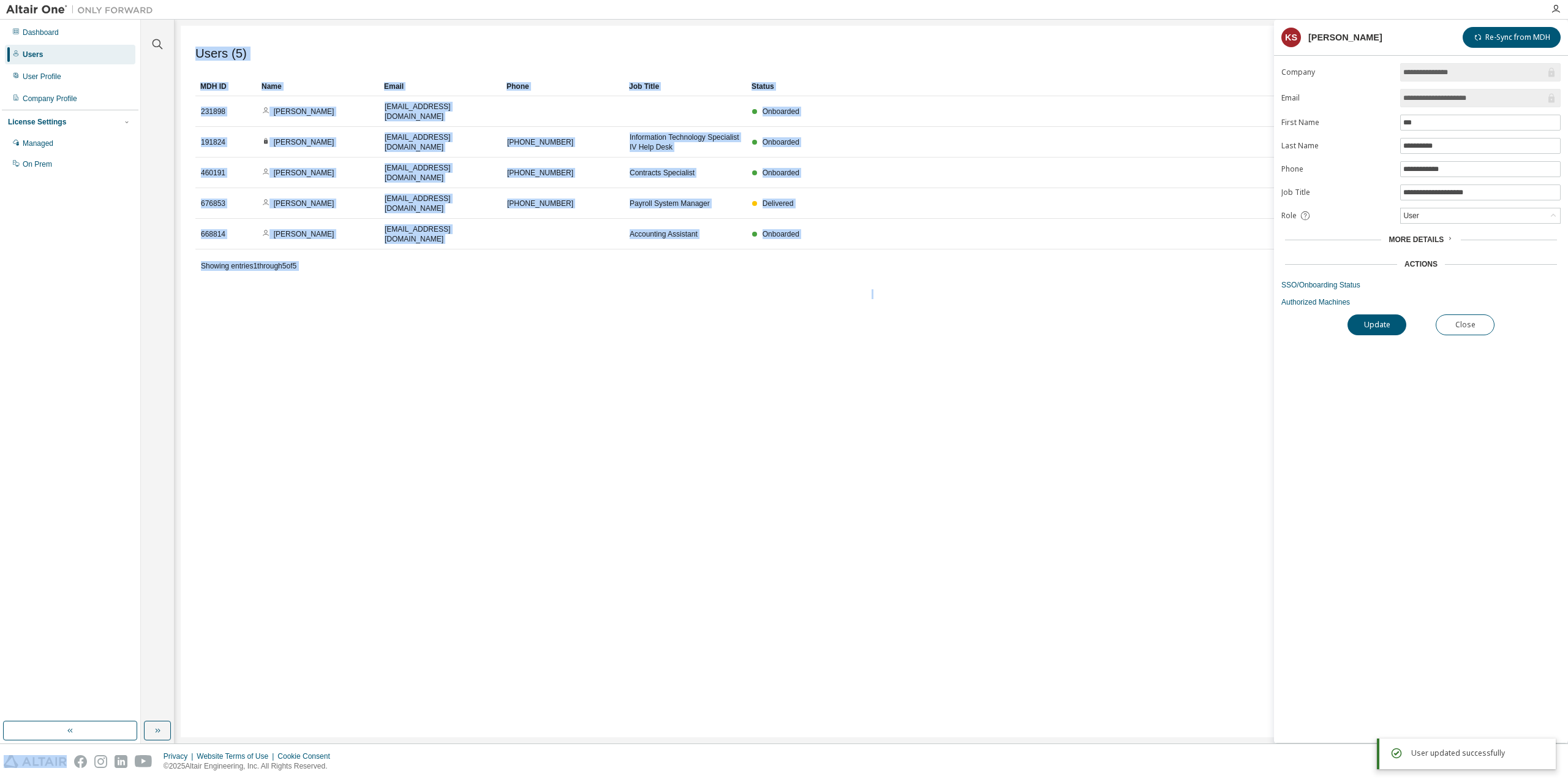
click at [1082, 461] on div "Users (5) Import From CSV Export To CSV Add User Clear Load Save Save As Field …" at bounding box center [871, 382] width 1381 height 712
click at [1476, 314] on button "Close" at bounding box center [1465, 325] width 59 height 21
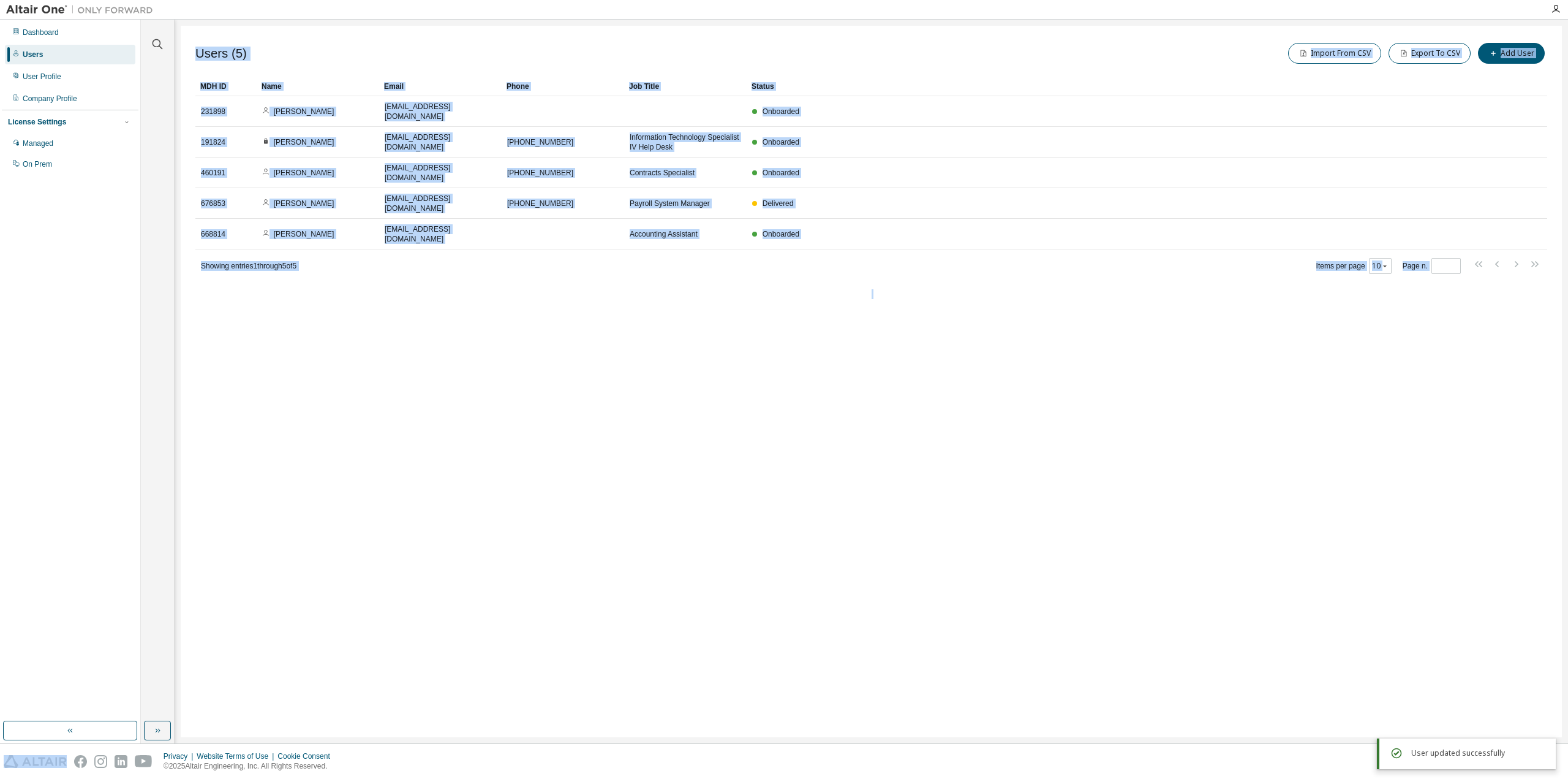
click at [1476, 312] on div "Users (5) Import From CSV Export To CSV Add User Clear Load Save Save As Field …" at bounding box center [871, 382] width 1381 height 712
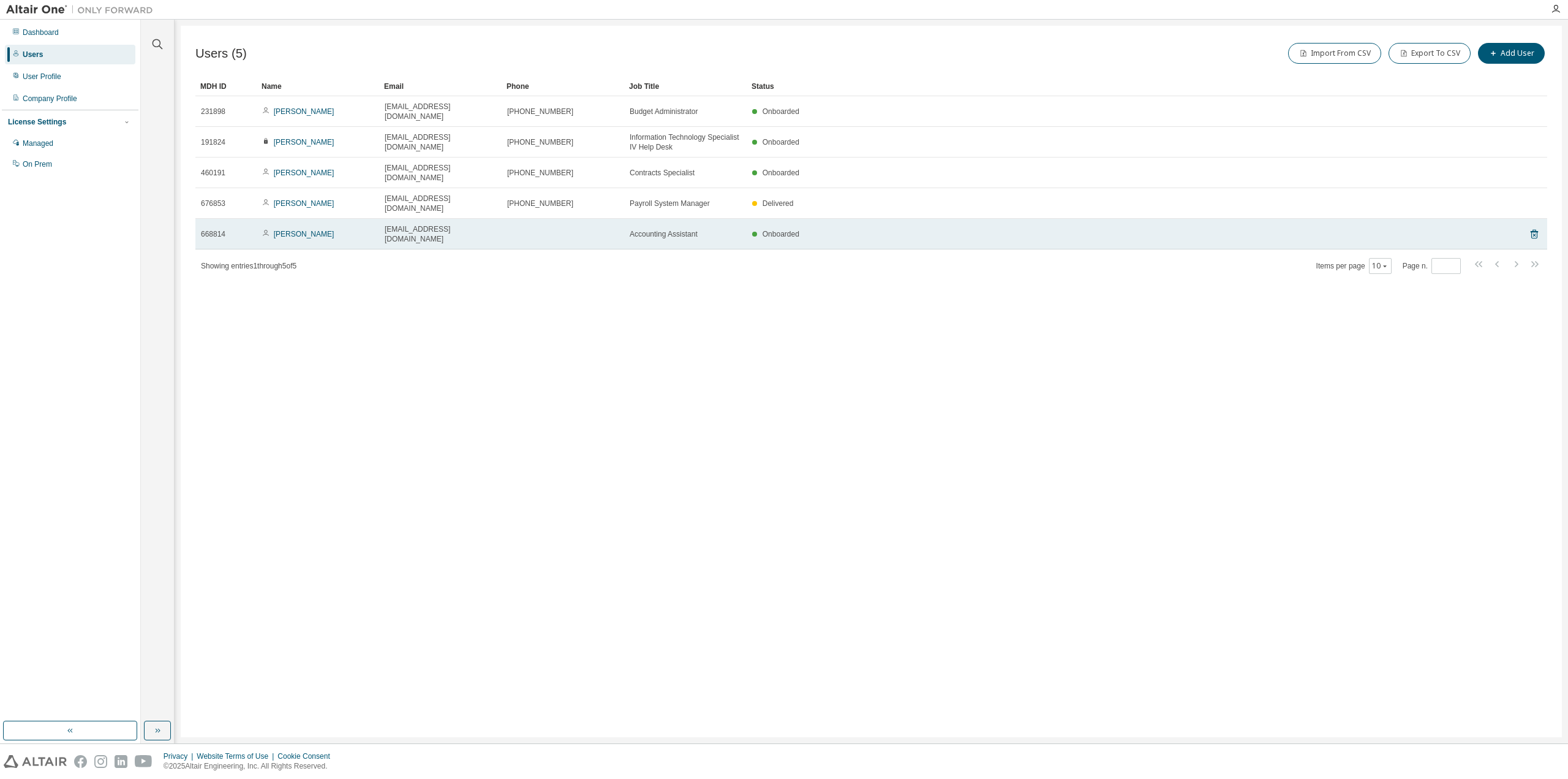
click at [521, 219] on td at bounding box center [563, 234] width 122 height 31
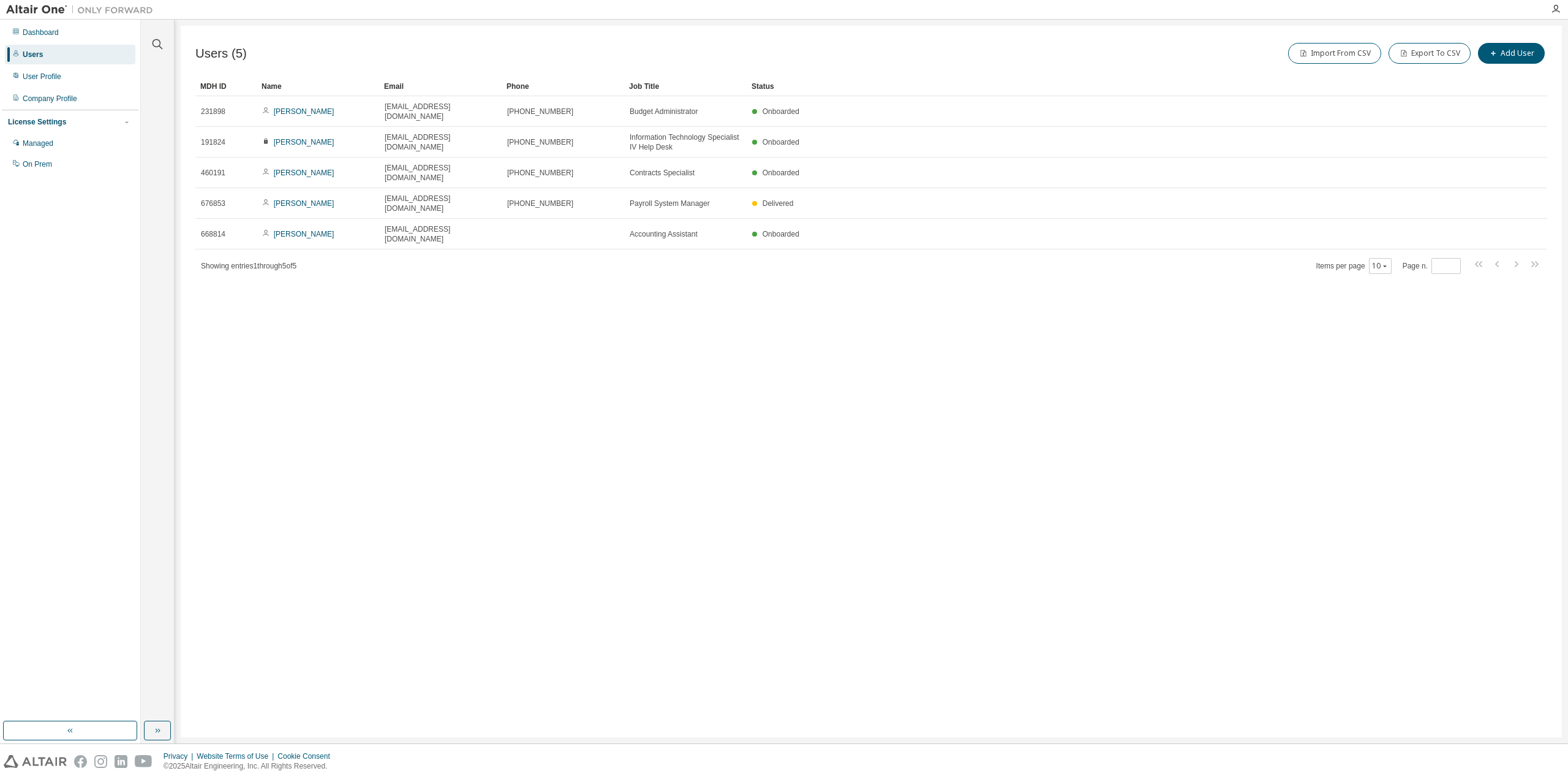
drag, startPoint x: 534, startPoint y: 302, endPoint x: 471, endPoint y: 261, distance: 75.2
click at [532, 297] on div "Users (5) Import From CSV Export To CSV Add User Clear Load Save Save As Field …" at bounding box center [871, 382] width 1381 height 712
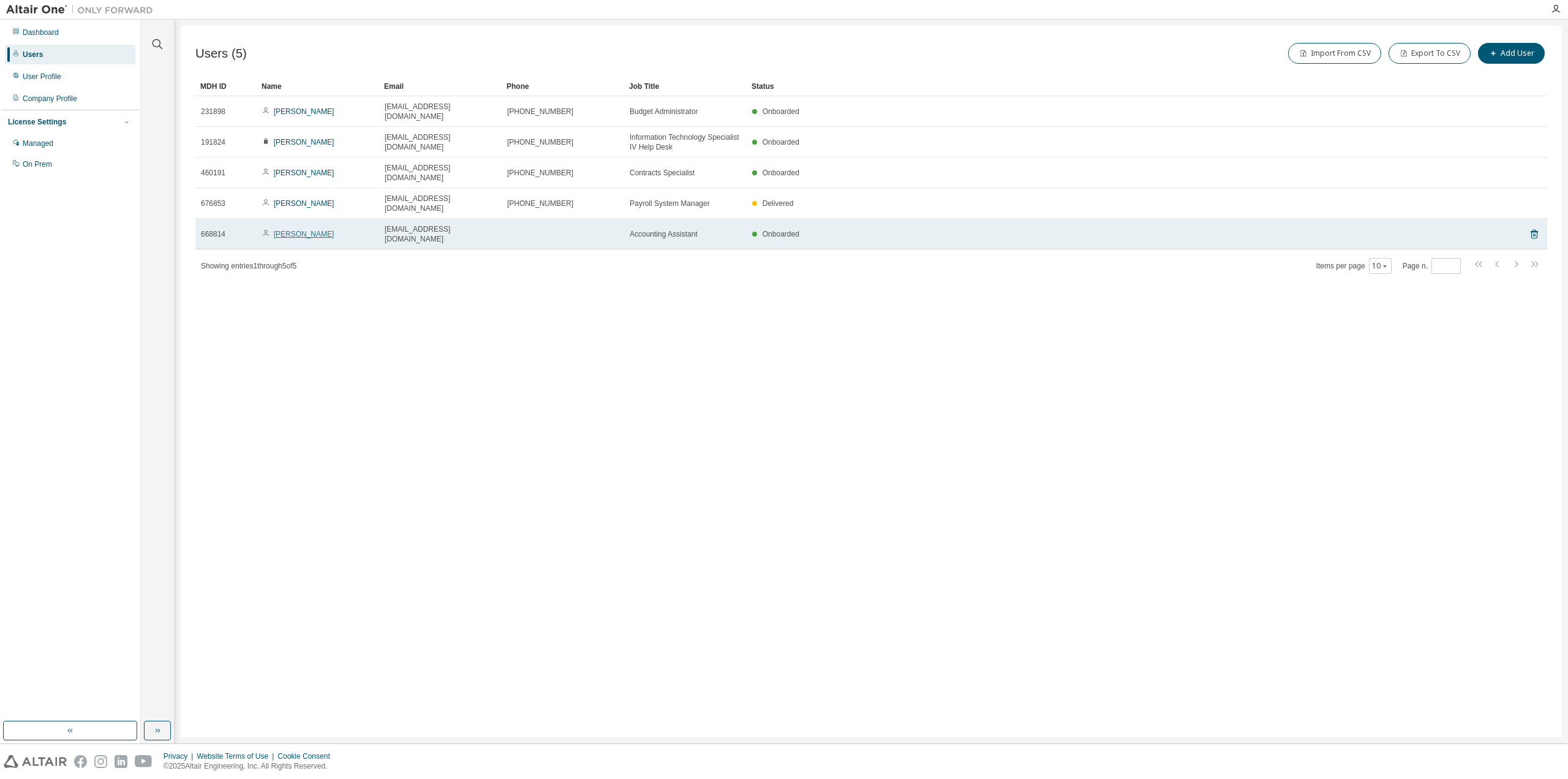
click at [296, 230] on link "[PERSON_NAME]" at bounding box center [303, 234] width 60 height 9
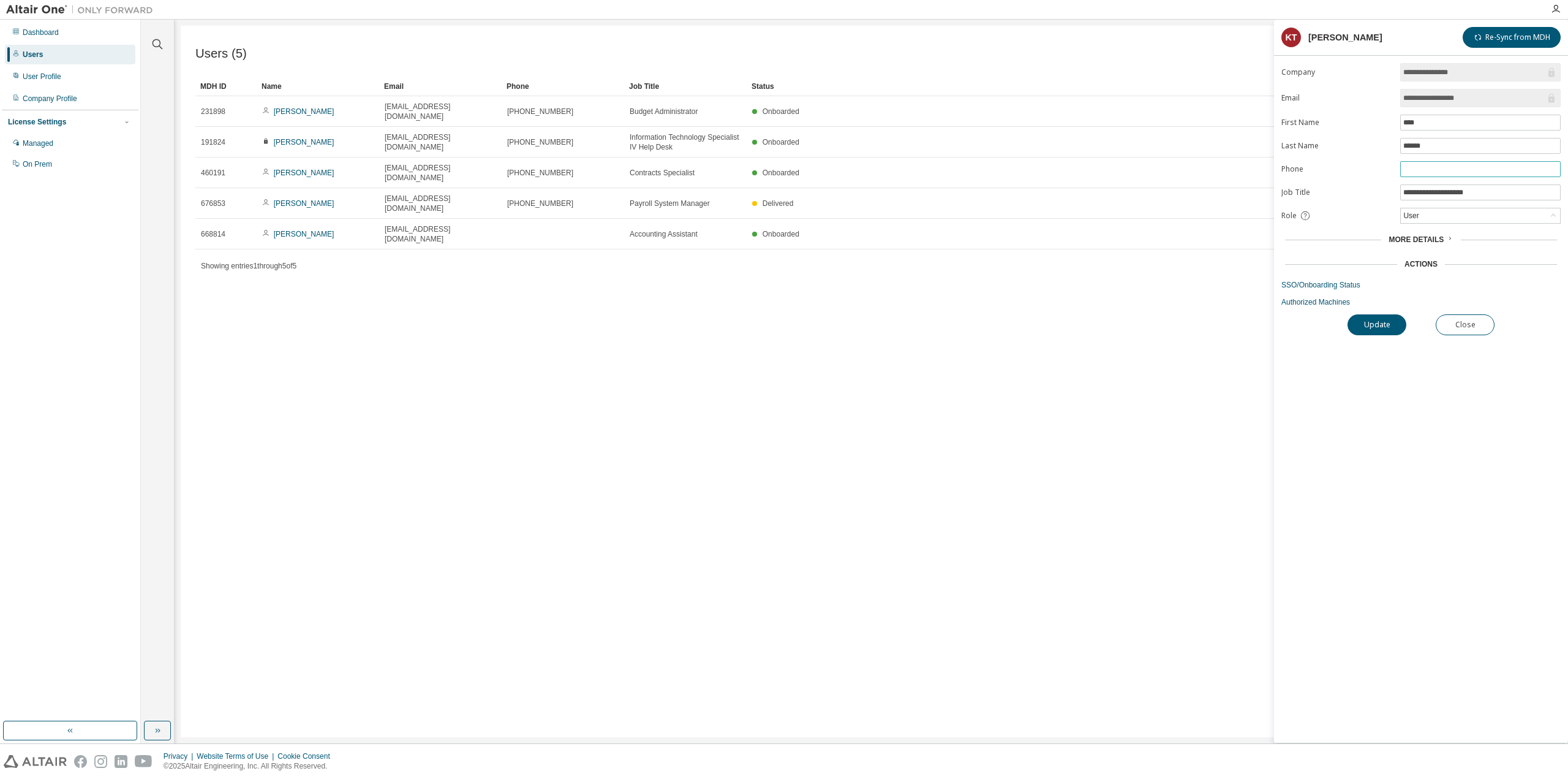
click at [1452, 165] on input "text" at bounding box center [1480, 169] width 154 height 10
click at [1447, 166] on input "*******" at bounding box center [1480, 169] width 154 height 10
type input "**********"
click at [1372, 316] on button "Update" at bounding box center [1377, 325] width 59 height 21
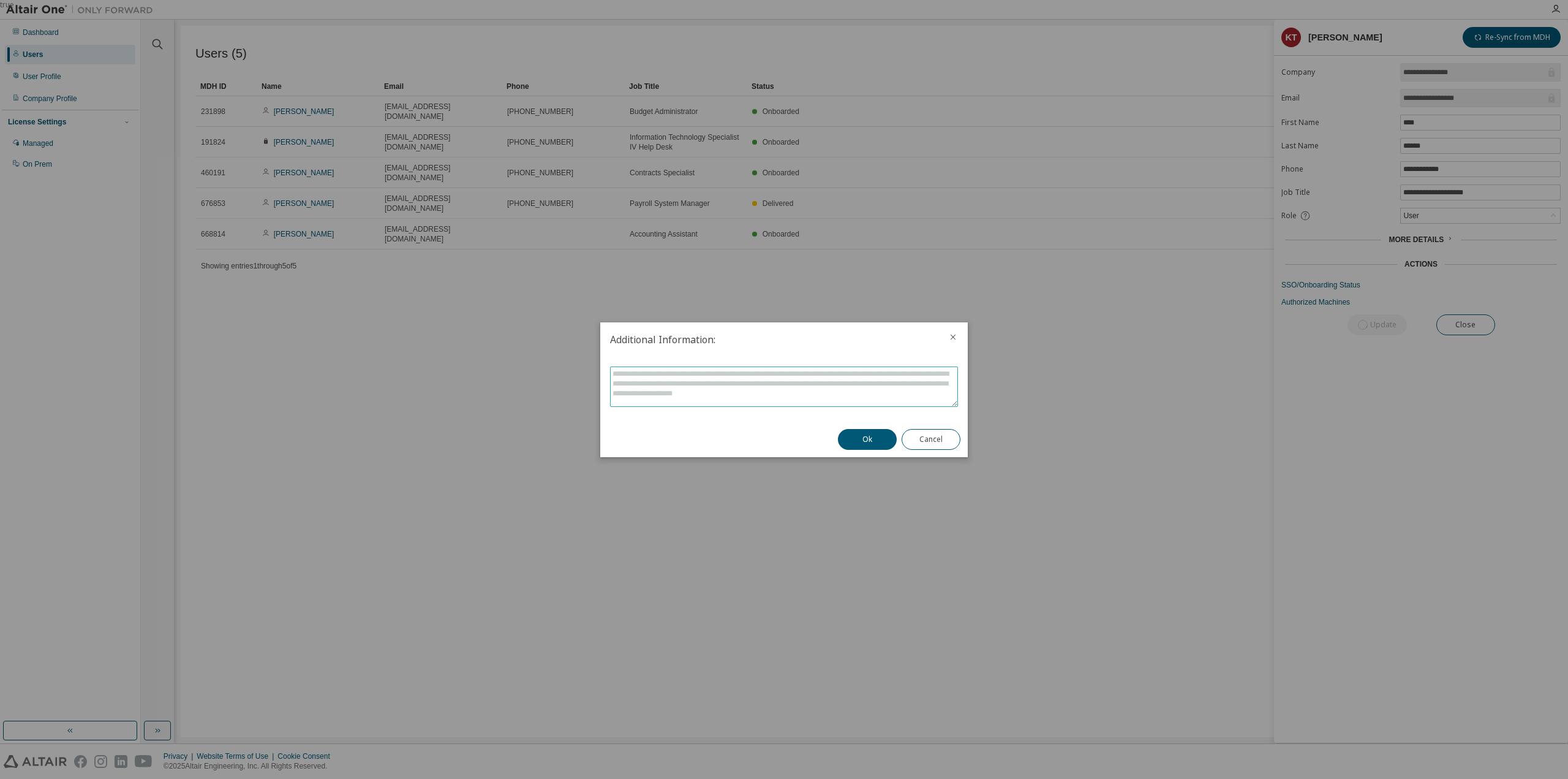
click at [860, 381] on textarea at bounding box center [784, 387] width 347 height 39
type textarea "**********"
click at [863, 438] on button "Ok" at bounding box center [867, 439] width 59 height 21
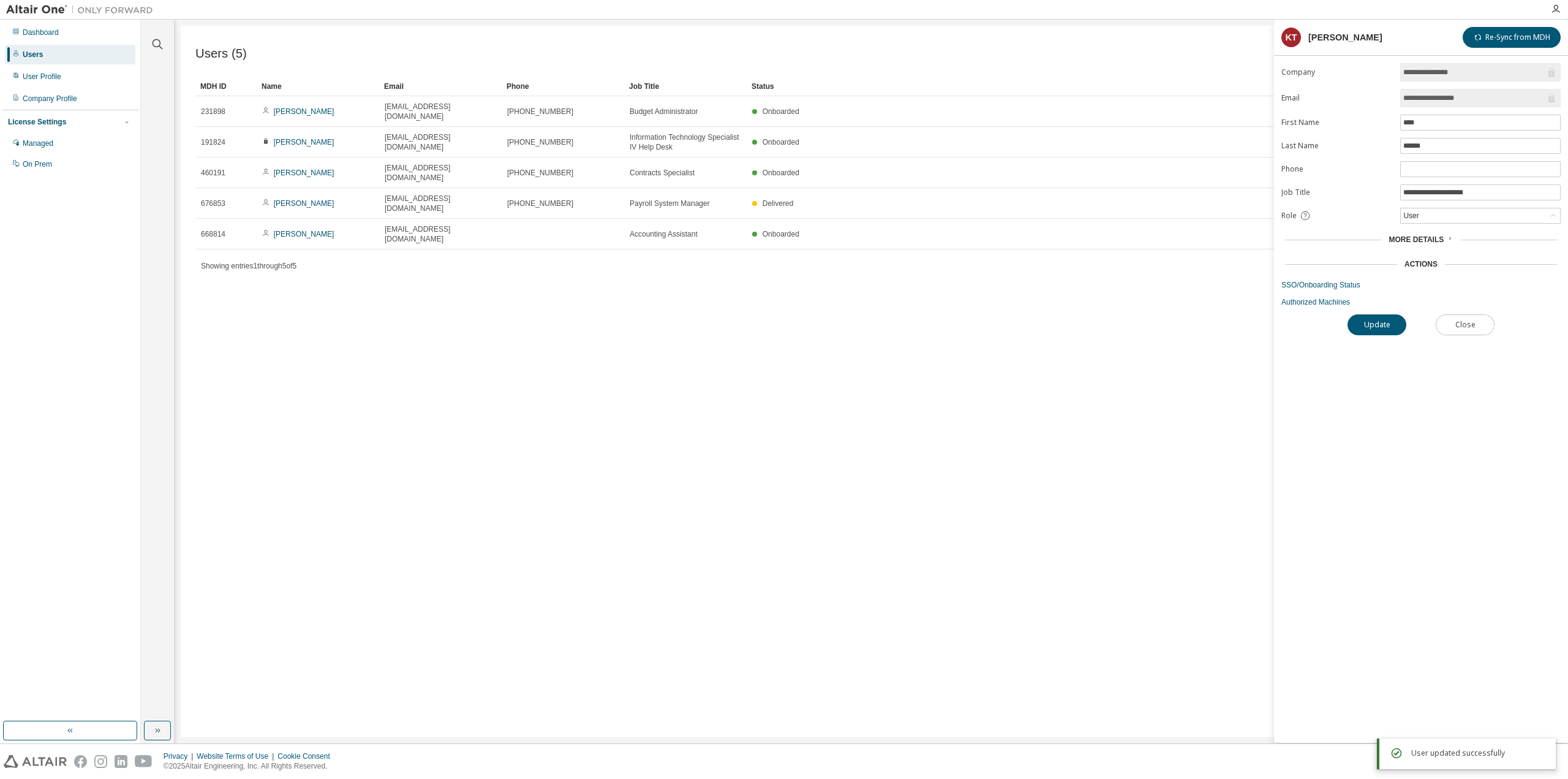
click at [1471, 323] on button "Close" at bounding box center [1465, 325] width 59 height 21
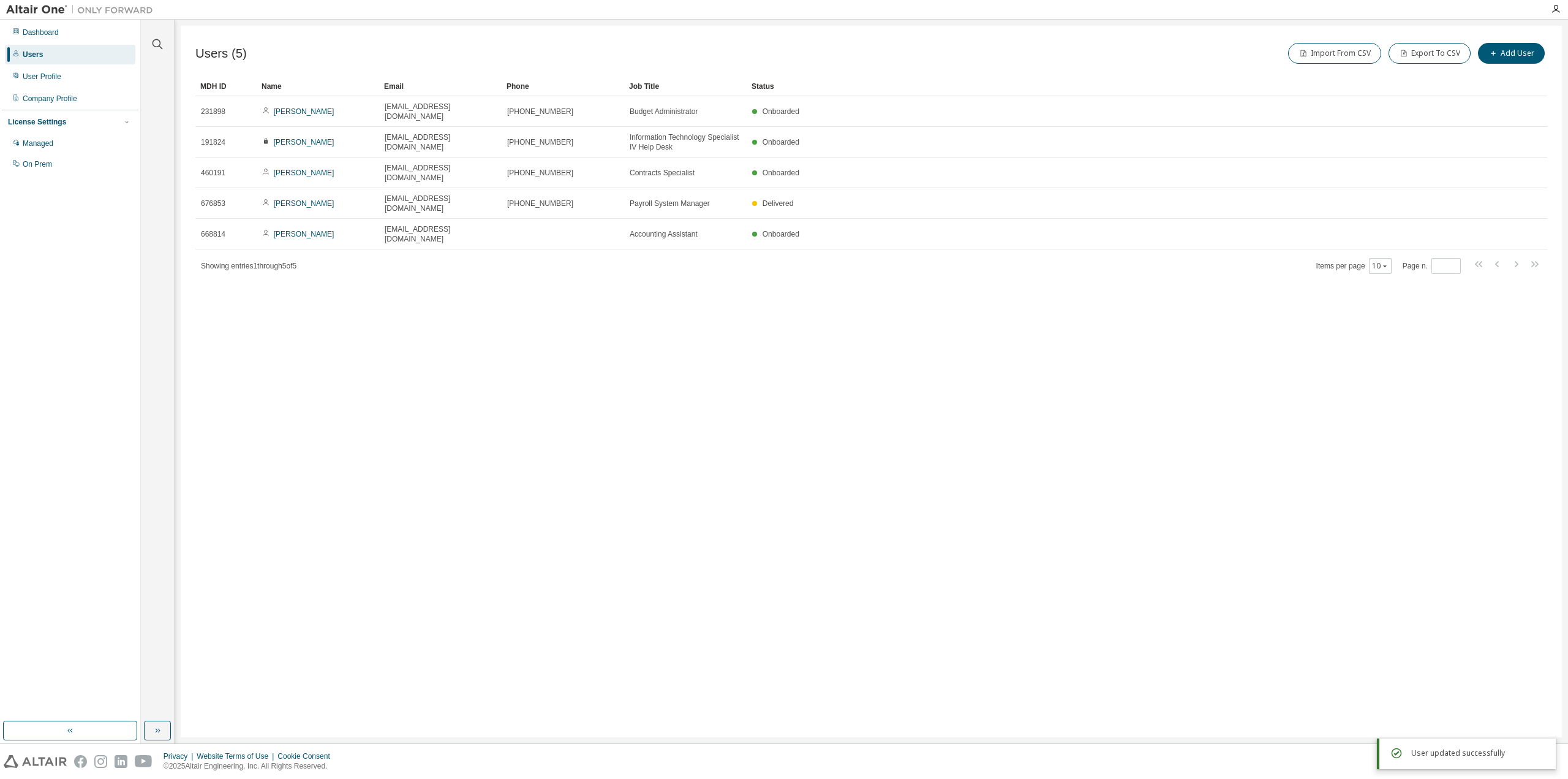
click at [1149, 386] on div "Users (5) Import From CSV Export To CSV Add User Clear Load Save Save As Field …" at bounding box center [871, 382] width 1381 height 712
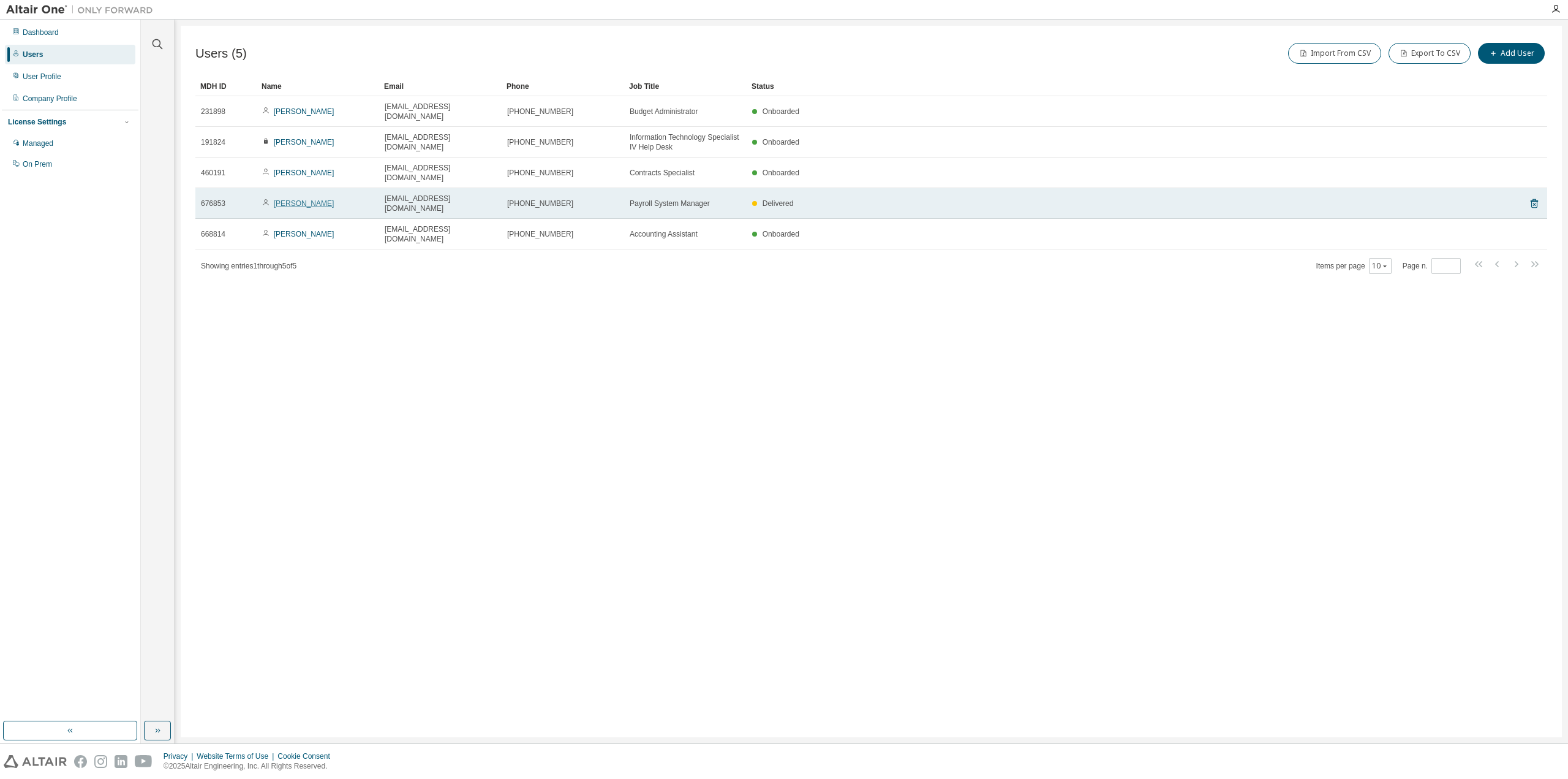
click at [302, 199] on link "[PERSON_NAME]" at bounding box center [303, 203] width 60 height 9
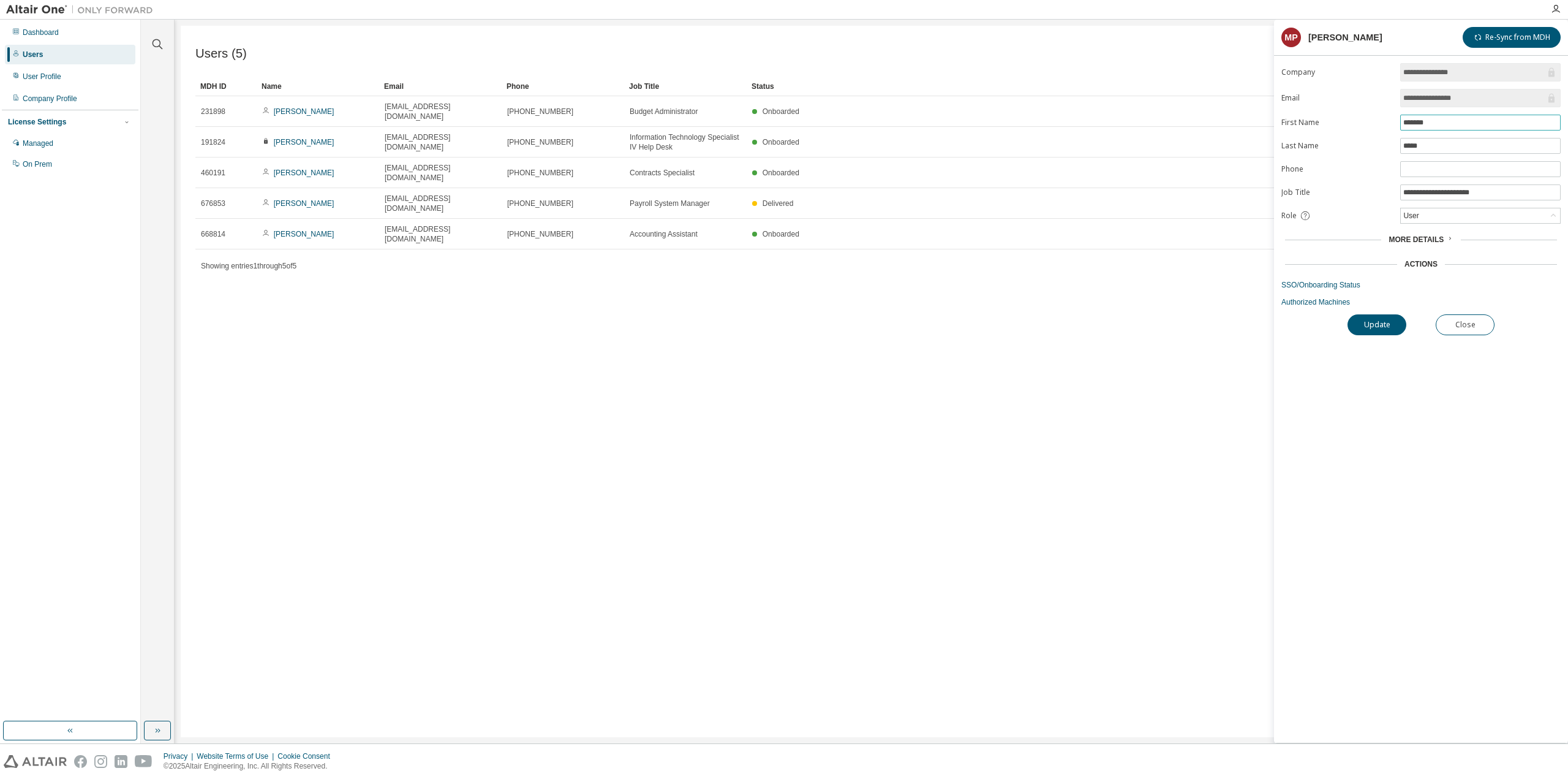
drag, startPoint x: 1456, startPoint y: 120, endPoint x: 1363, endPoint y: 114, distance: 93.2
click at [1363, 114] on form "**********" at bounding box center [1421, 185] width 279 height 244
type input "*******"
type input "*****"
drag, startPoint x: 1367, startPoint y: 316, endPoint x: 1362, endPoint y: 357, distance: 41.3
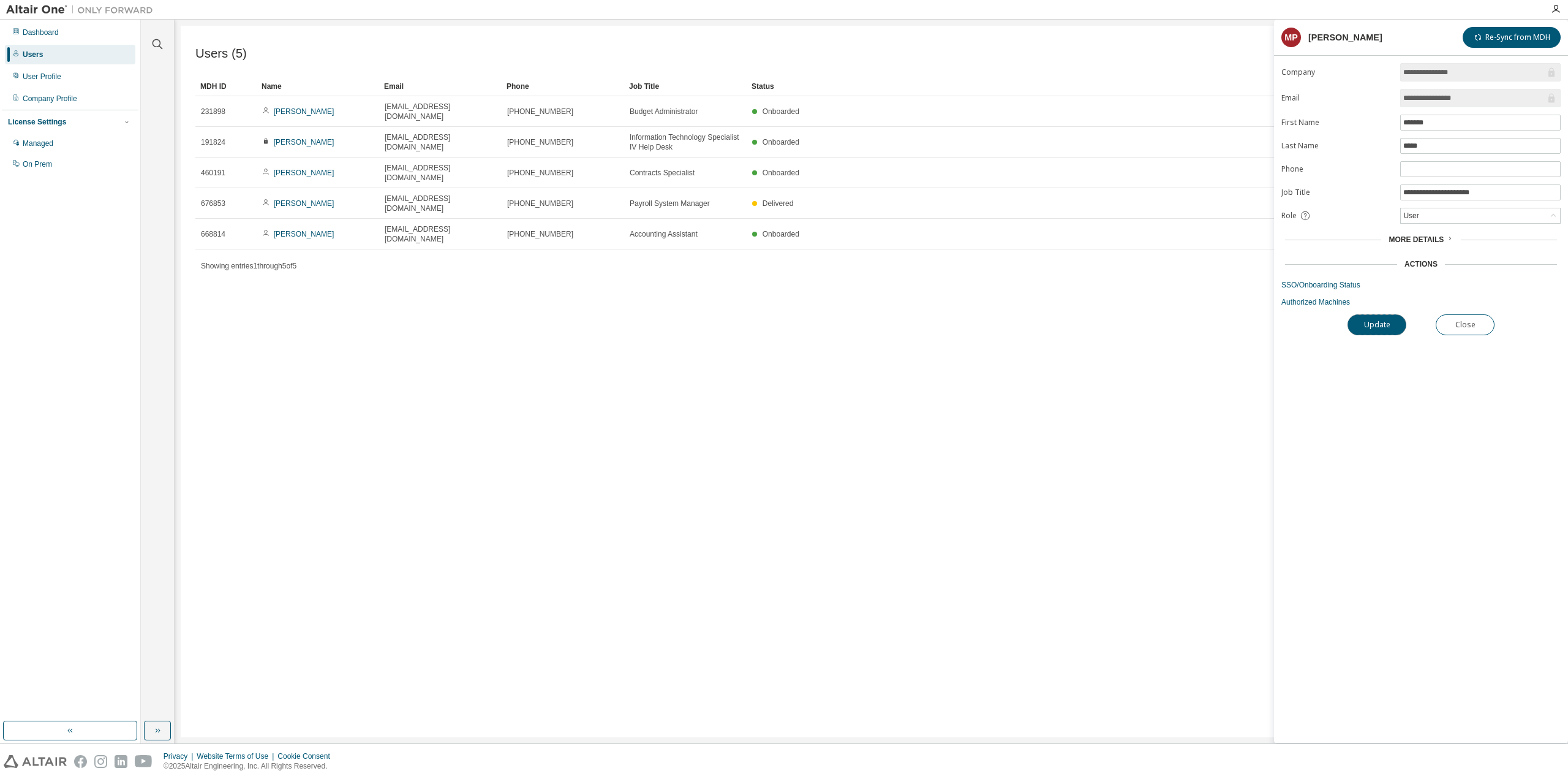
click at [1362, 357] on div "**********" at bounding box center [1421, 403] width 294 height 680
click at [1453, 171] on input "text" at bounding box center [1480, 169] width 154 height 10
type input "**********"
click at [1389, 319] on button "Update" at bounding box center [1377, 325] width 59 height 21
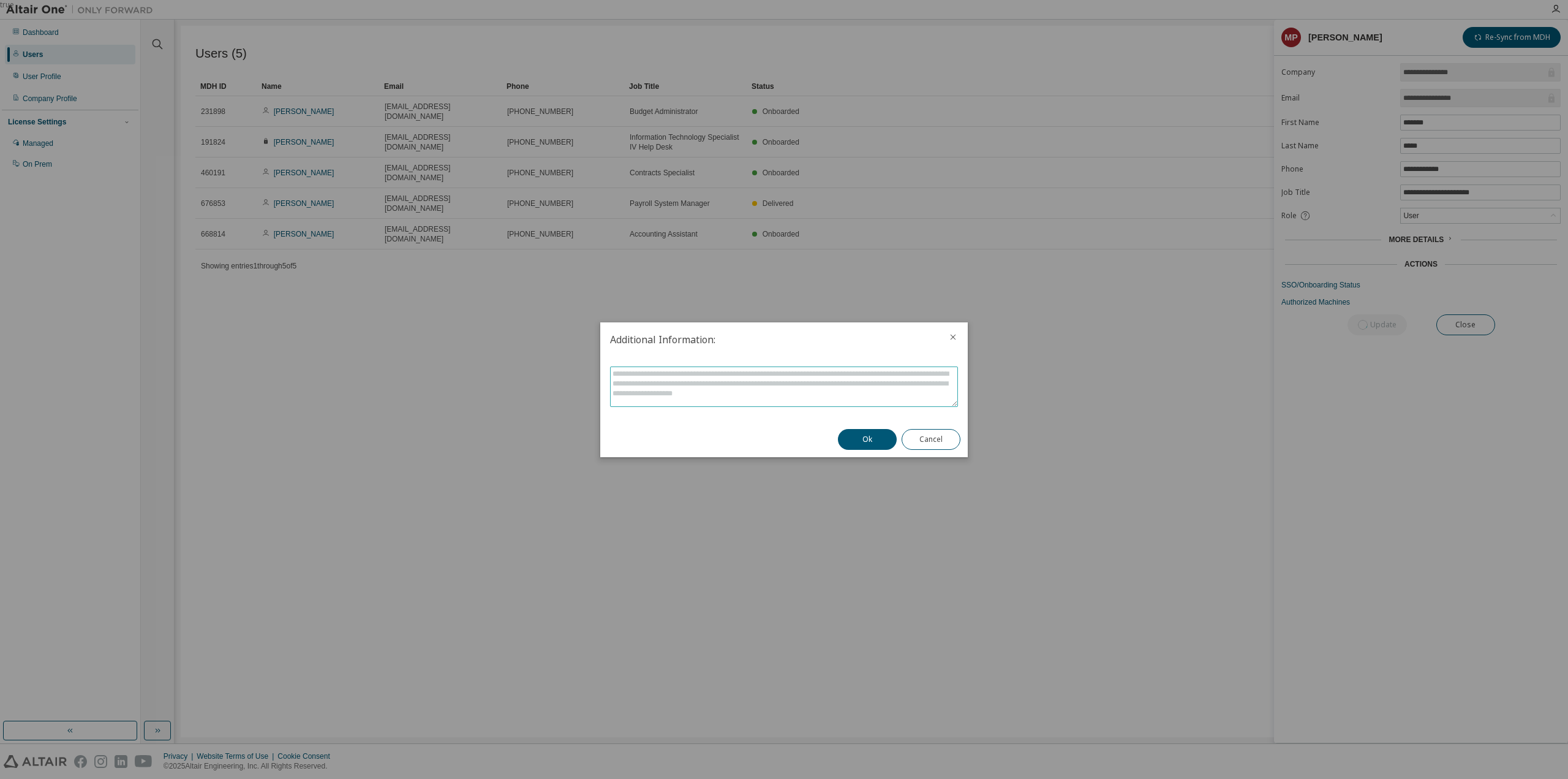
click at [801, 397] on textarea at bounding box center [784, 387] width 347 height 39
type textarea "**********"
click at [863, 435] on button "Ok" at bounding box center [867, 439] width 59 height 21
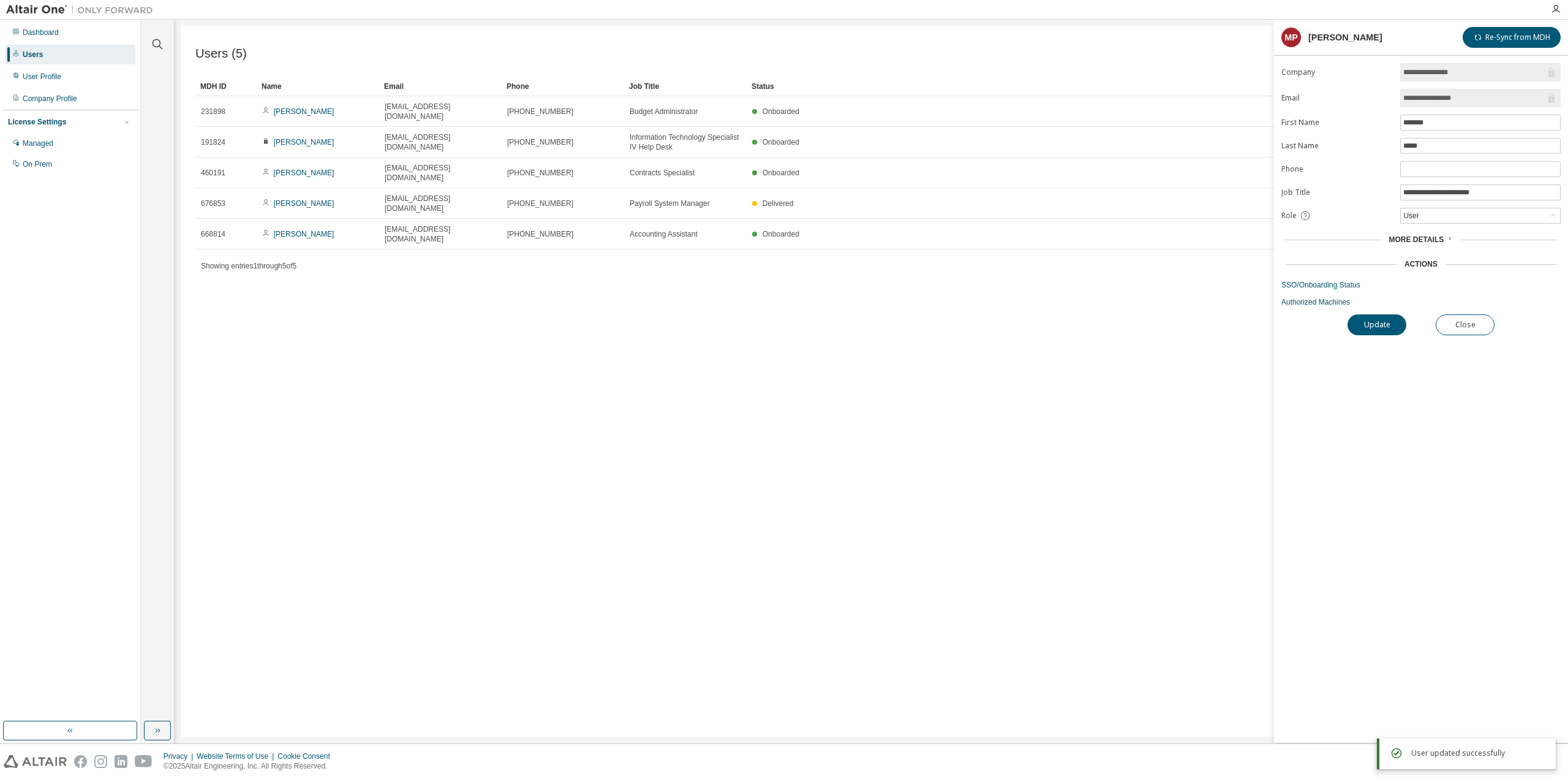
click at [1400, 505] on div "**********" at bounding box center [1421, 403] width 294 height 680
click at [1545, 39] on button "Re-Sync from MDH" at bounding box center [1512, 37] width 98 height 21
click at [1457, 316] on button "Close" at bounding box center [1465, 325] width 59 height 21
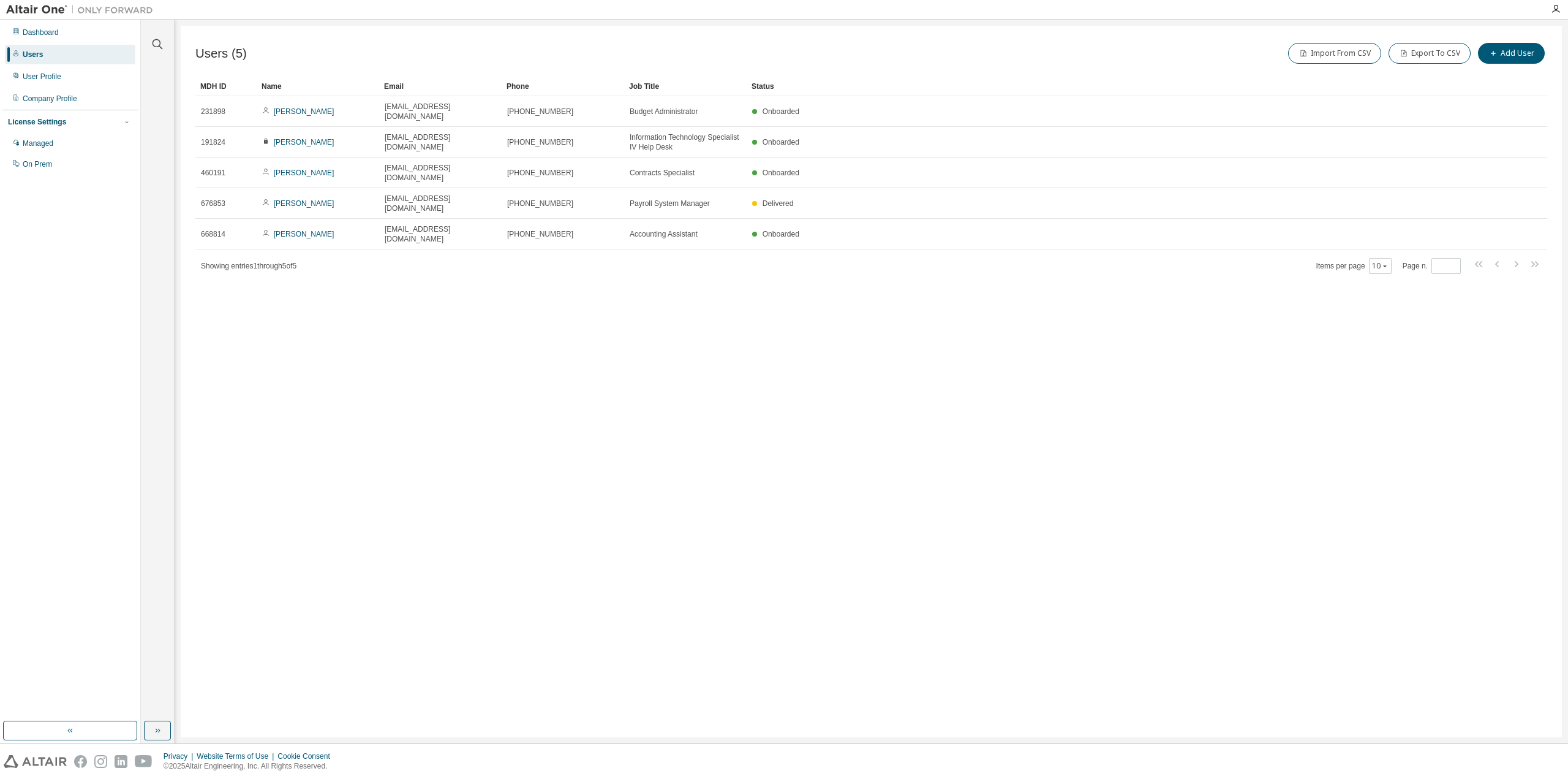
click at [531, 397] on div "Users (5) Import From CSV Export To CSV Add User Clear Load Save Save As Field …" at bounding box center [871, 382] width 1381 height 712
click at [329, 389] on div "Users (5) Import From CSV Export To CSV Add User Clear Load Save Save As Field …" at bounding box center [871, 382] width 1381 height 712
click at [1209, 562] on div "Users (5) Import From CSV Export To CSV Add User Clear Load Save Save As Field …" at bounding box center [871, 382] width 1381 height 712
